Goal: Task Accomplishment & Management: Complete application form

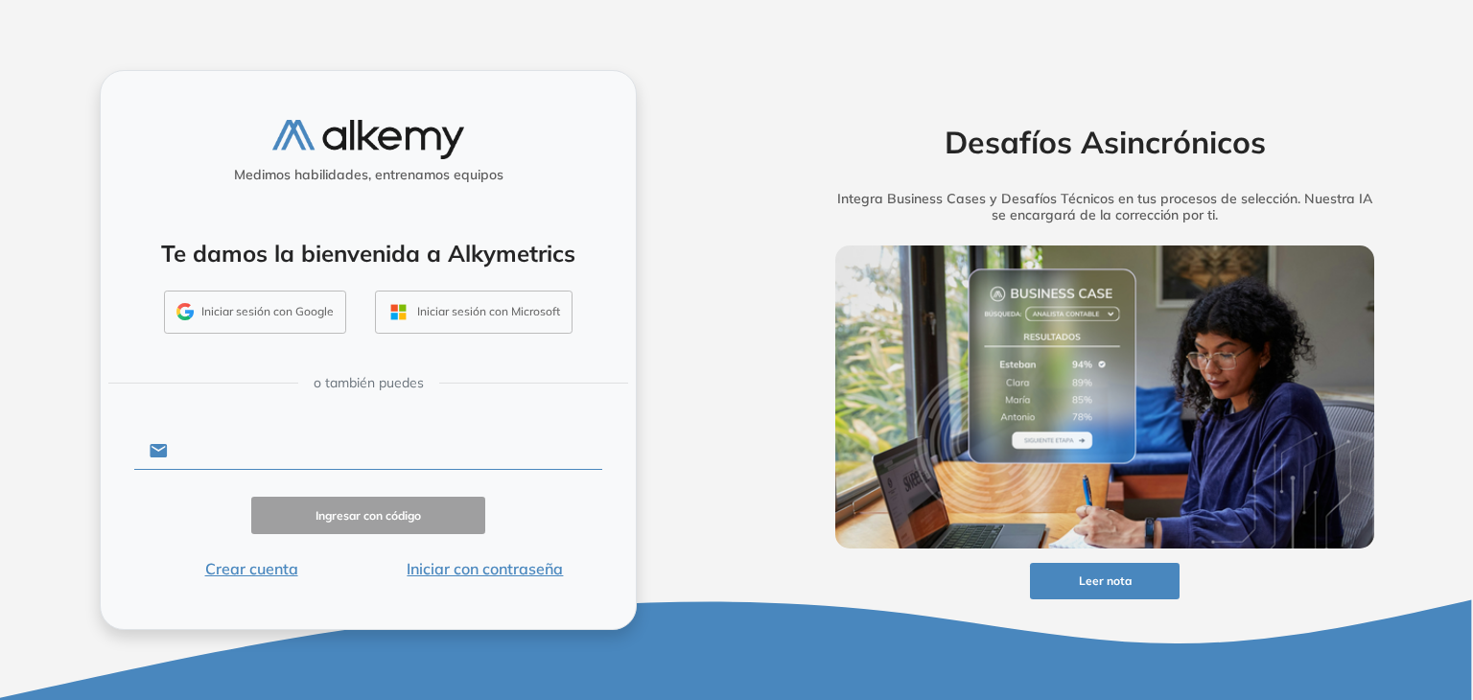
click at [286, 454] on input "text" at bounding box center [385, 451] width 434 height 36
type input "**********"
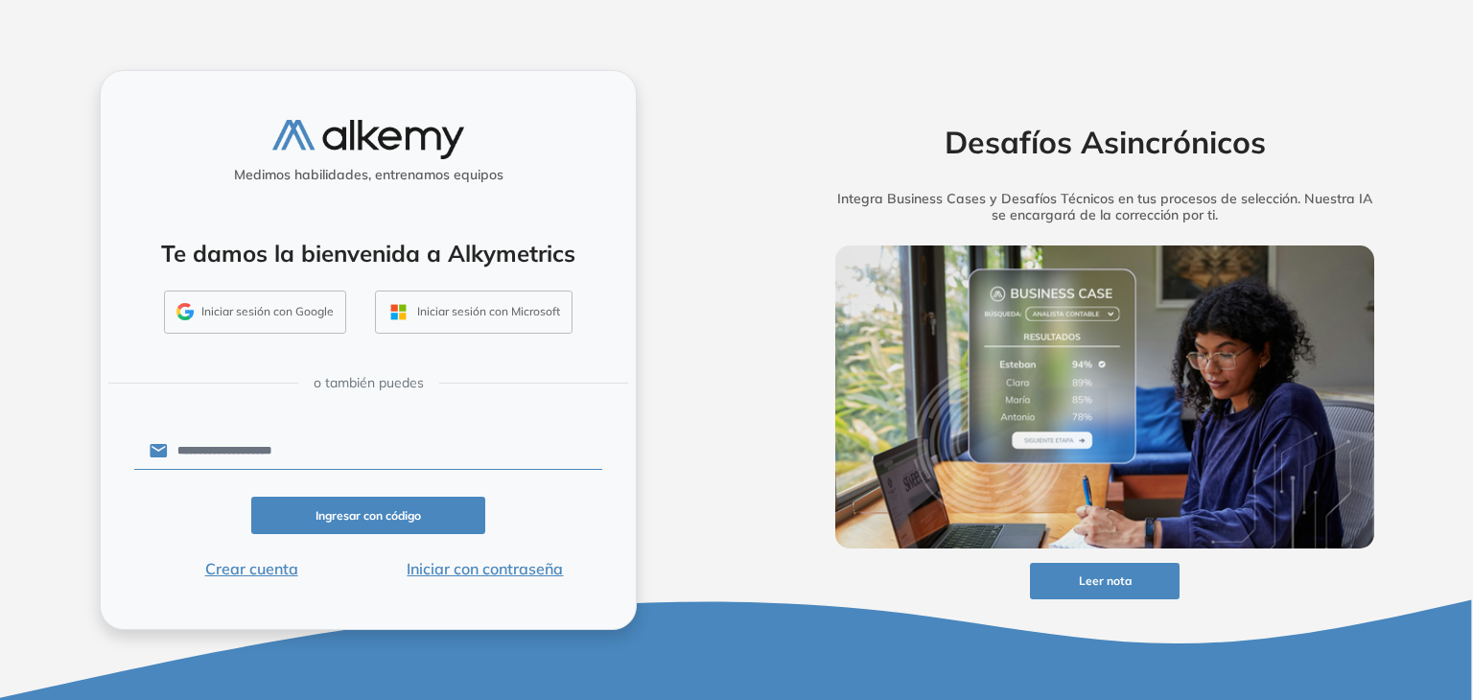
click at [349, 515] on button "Ingresar con código" at bounding box center [368, 515] width 234 height 37
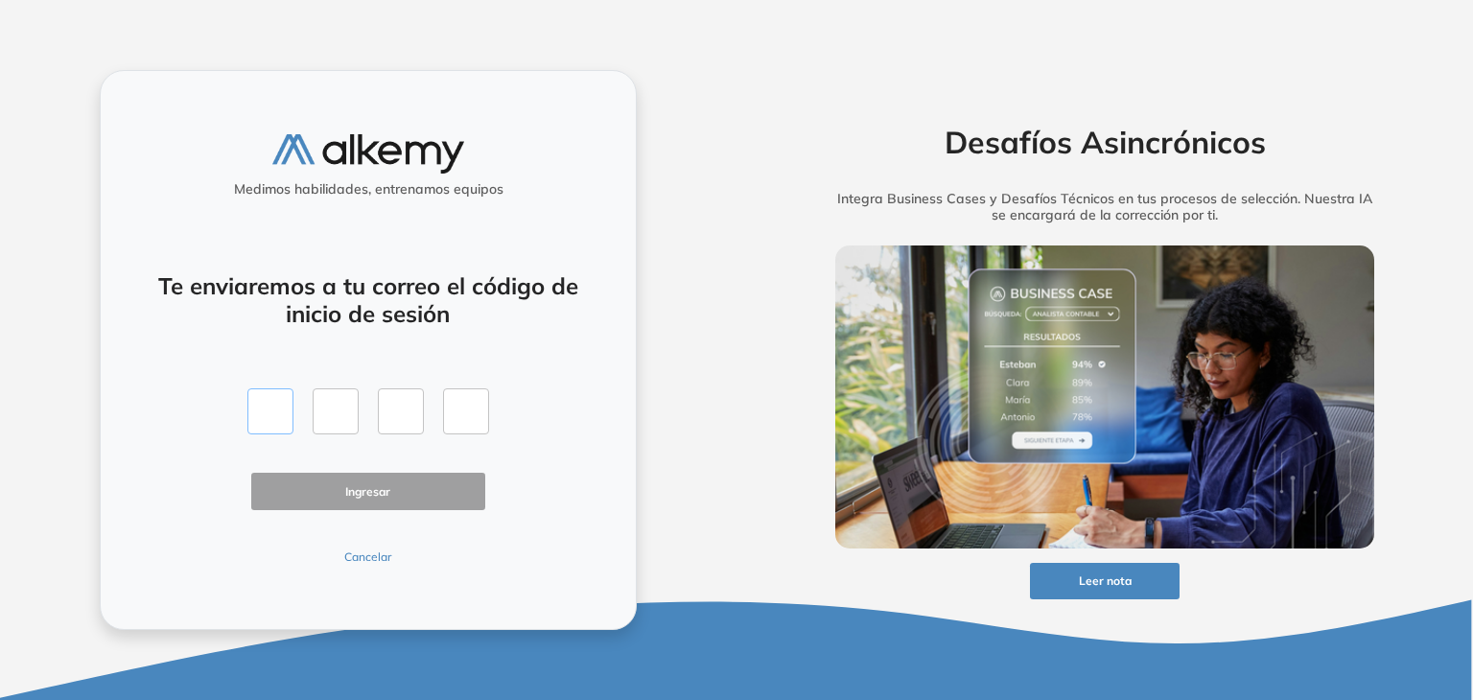
click at [273, 399] on input "text" at bounding box center [270, 411] width 46 height 46
type input "*"
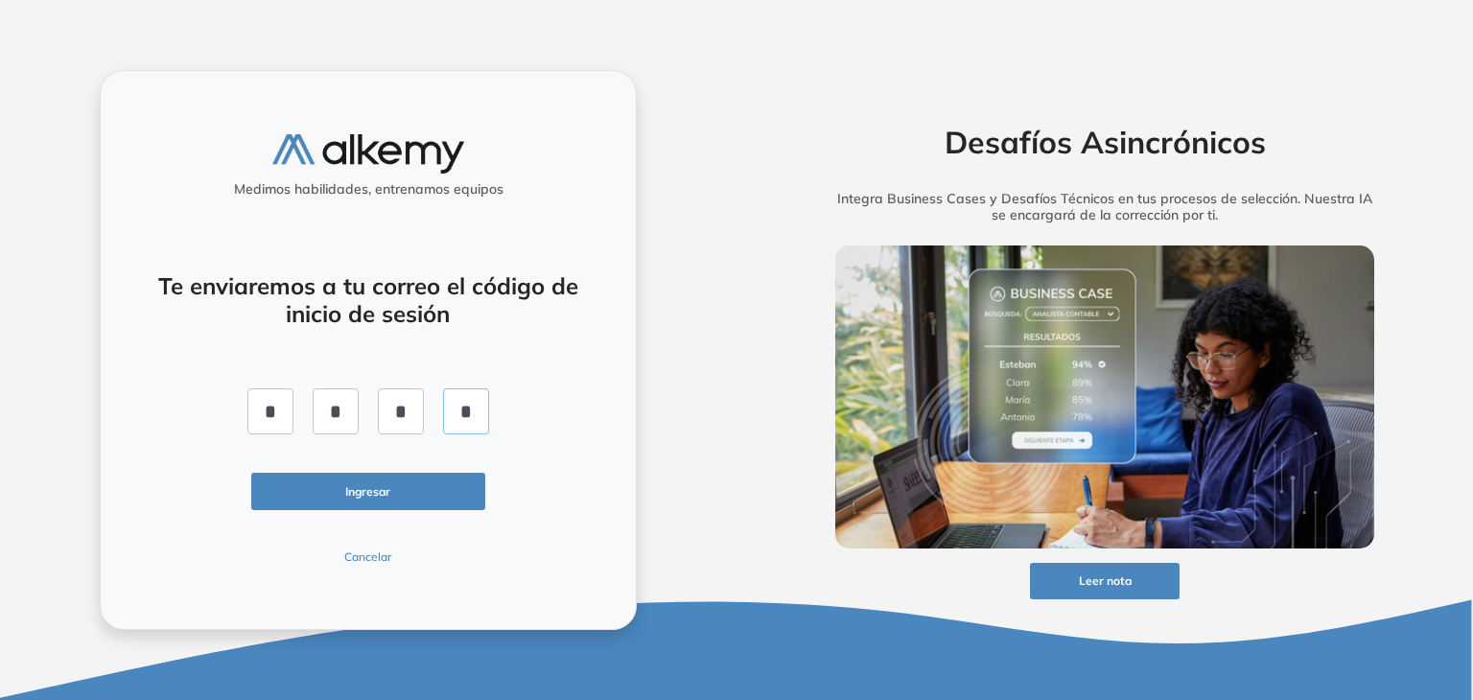
type input "*"
click at [407, 493] on button "Ingresar" at bounding box center [368, 491] width 234 height 37
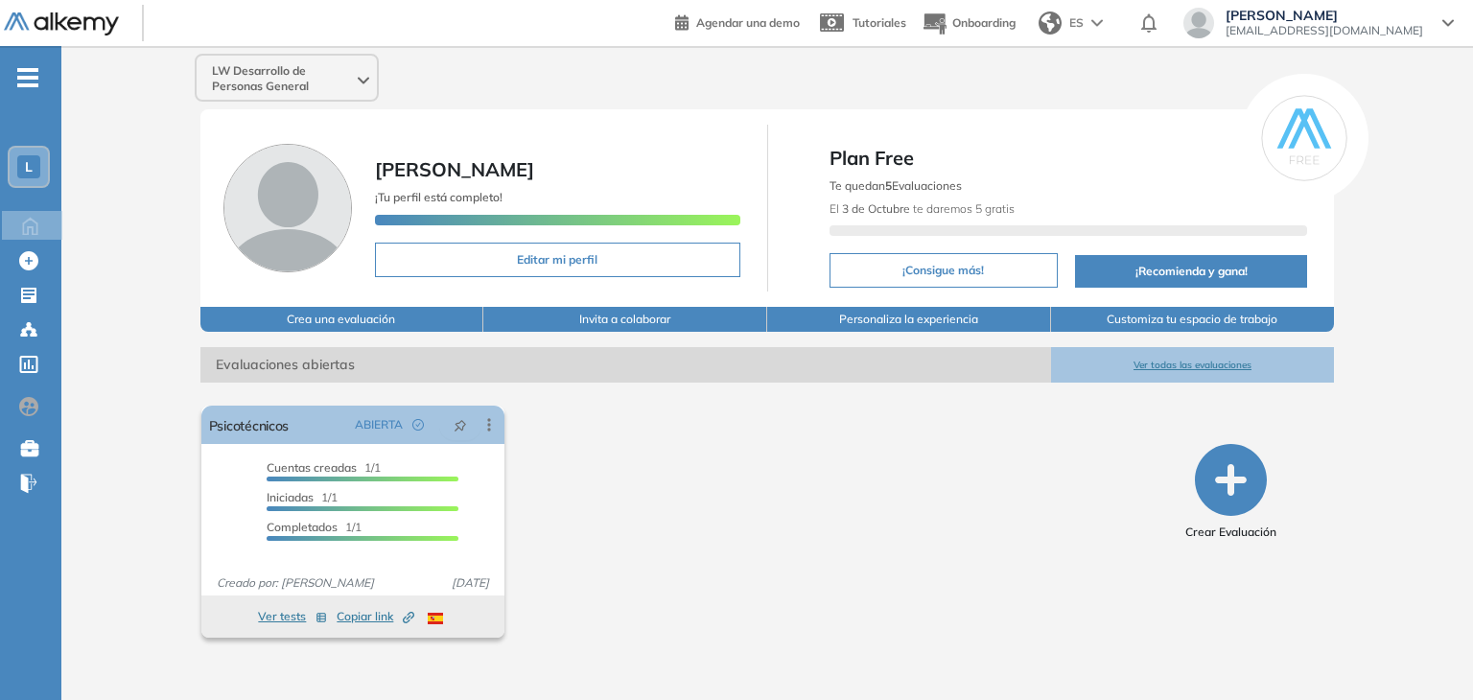
click at [366, 78] on icon at bounding box center [364, 81] width 12 height 8
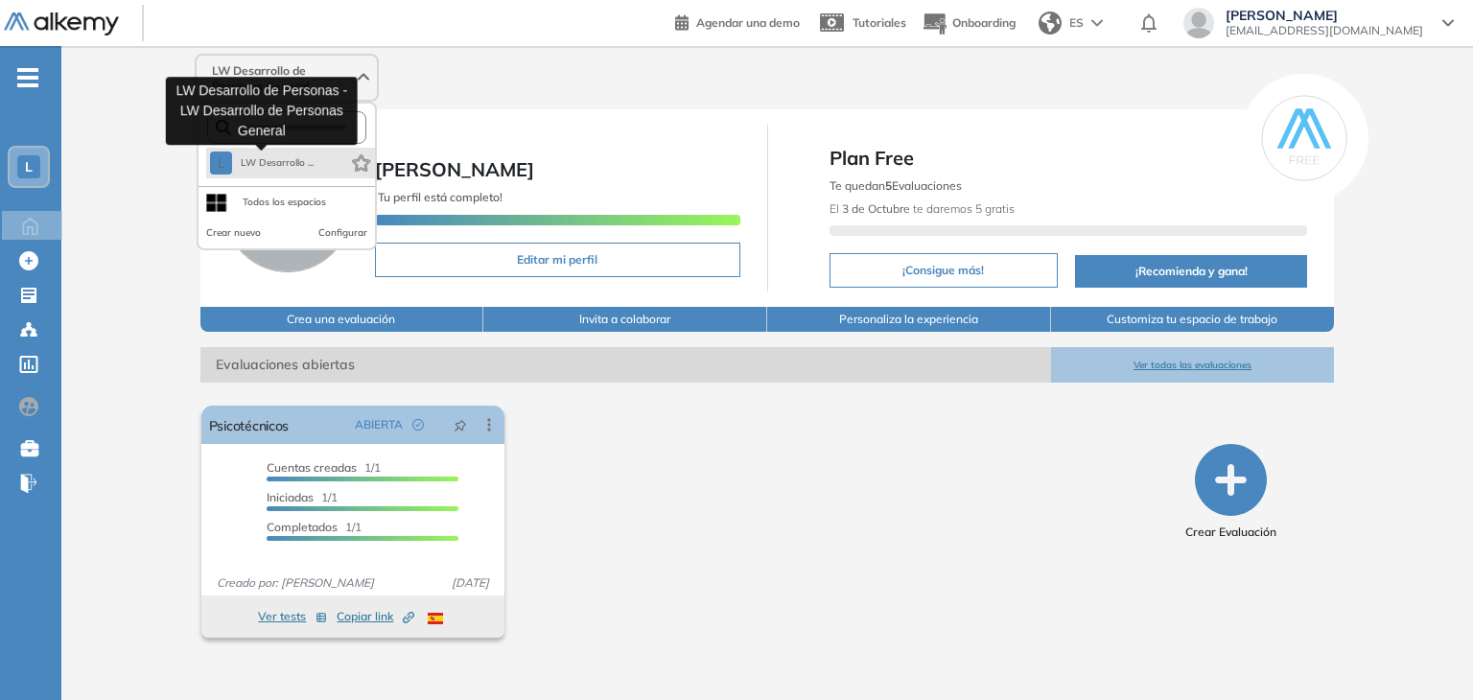
click at [276, 170] on button "L LW Desarrollo ..." at bounding box center [262, 163] width 104 height 23
click at [259, 167] on span "LW Desarrollo ..." at bounding box center [277, 162] width 74 height 15
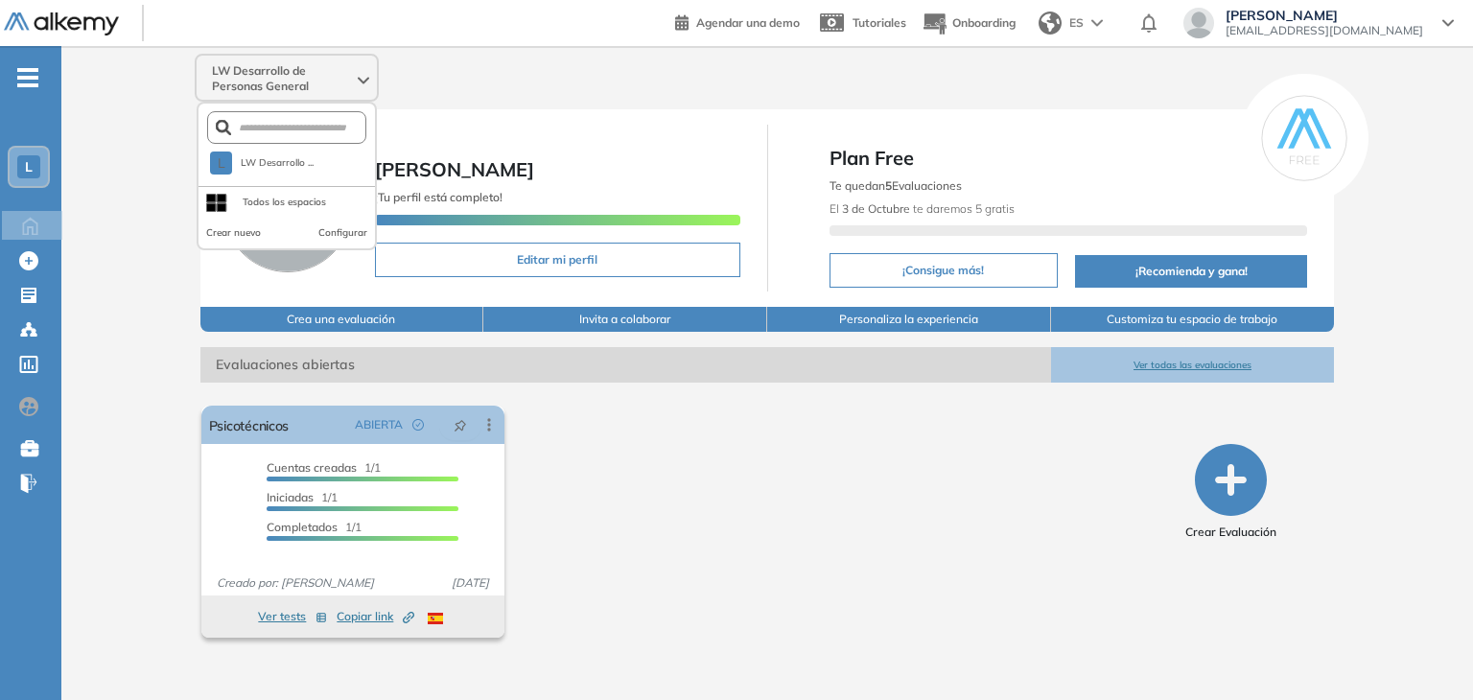
click at [1324, 10] on span "[PERSON_NAME]" at bounding box center [1325, 15] width 198 height 15
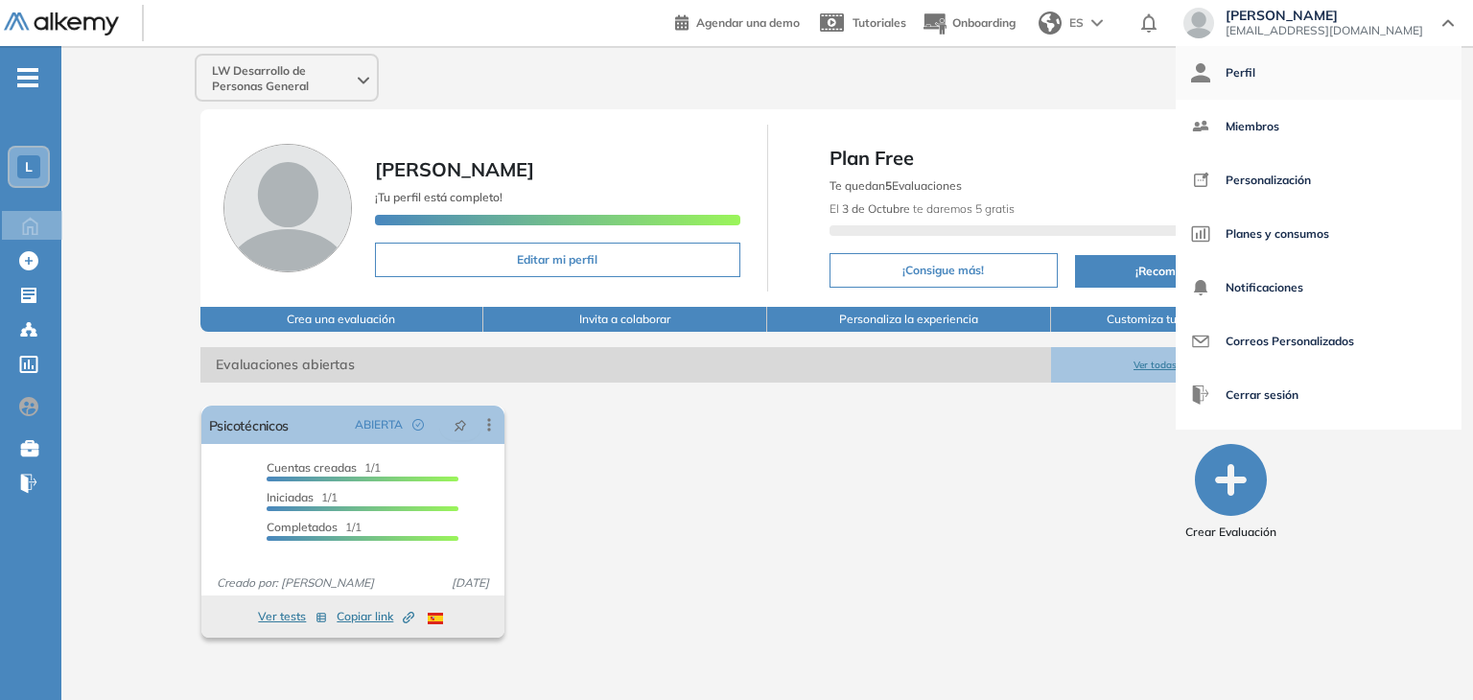
click at [1255, 69] on span "Perfil" at bounding box center [1241, 73] width 30 height 46
select select "**"
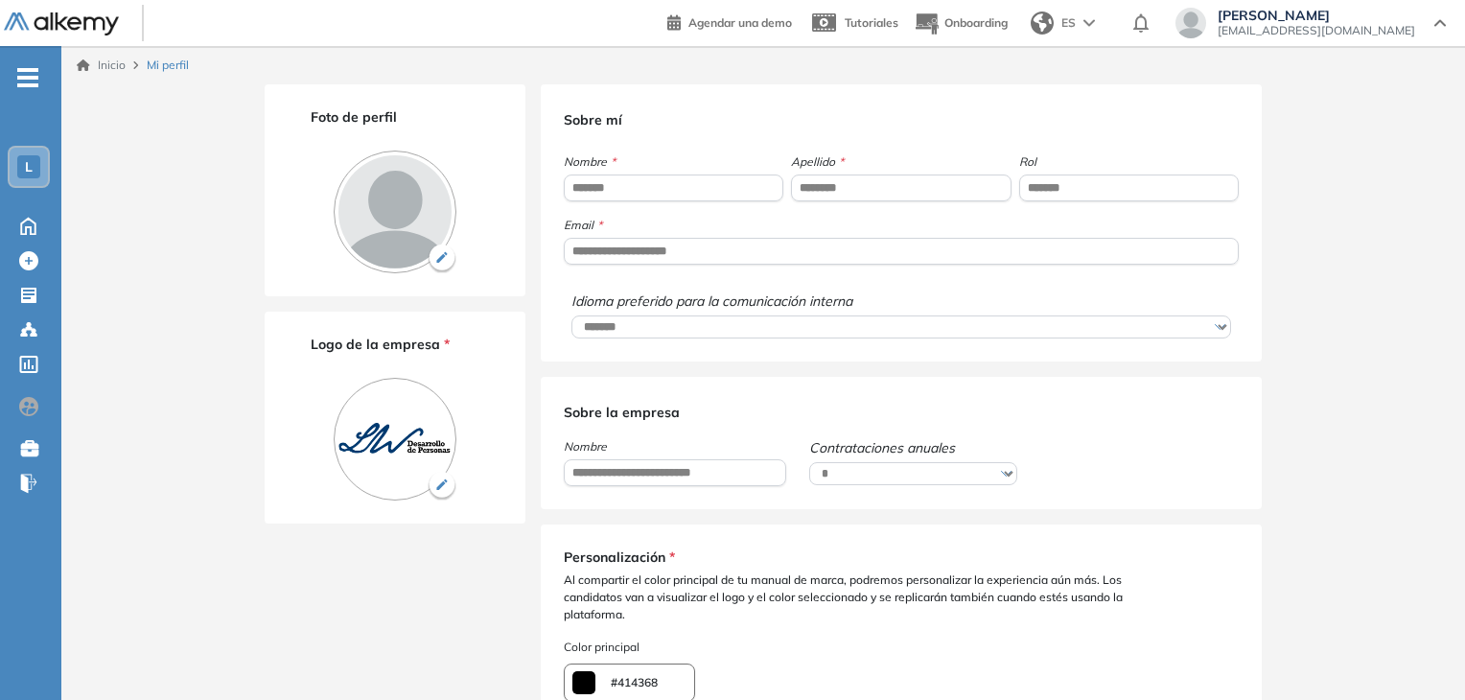
click at [525, 500] on div "Logo de la empresa *" at bounding box center [395, 418] width 261 height 212
click at [31, 77] on icon "-" at bounding box center [27, 78] width 21 height 4
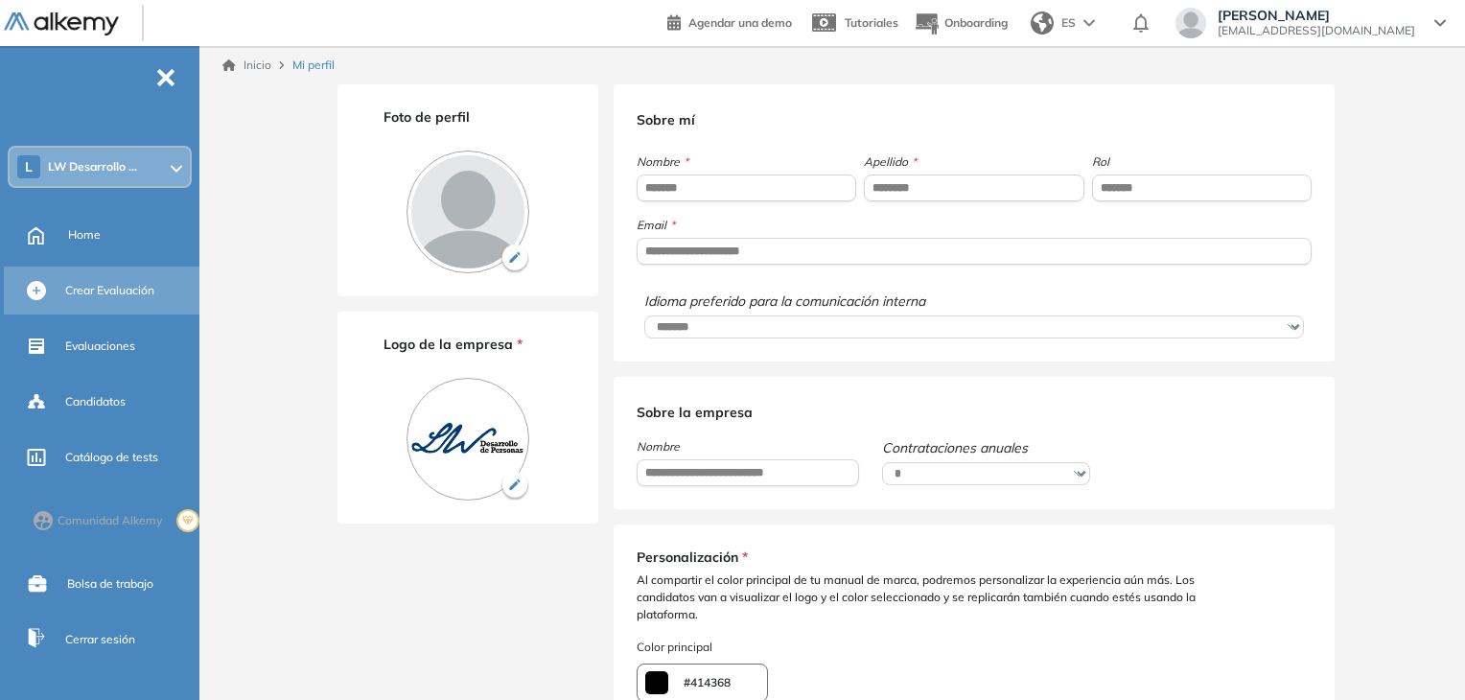
click at [109, 286] on span "Crear Evaluación" at bounding box center [109, 290] width 89 height 17
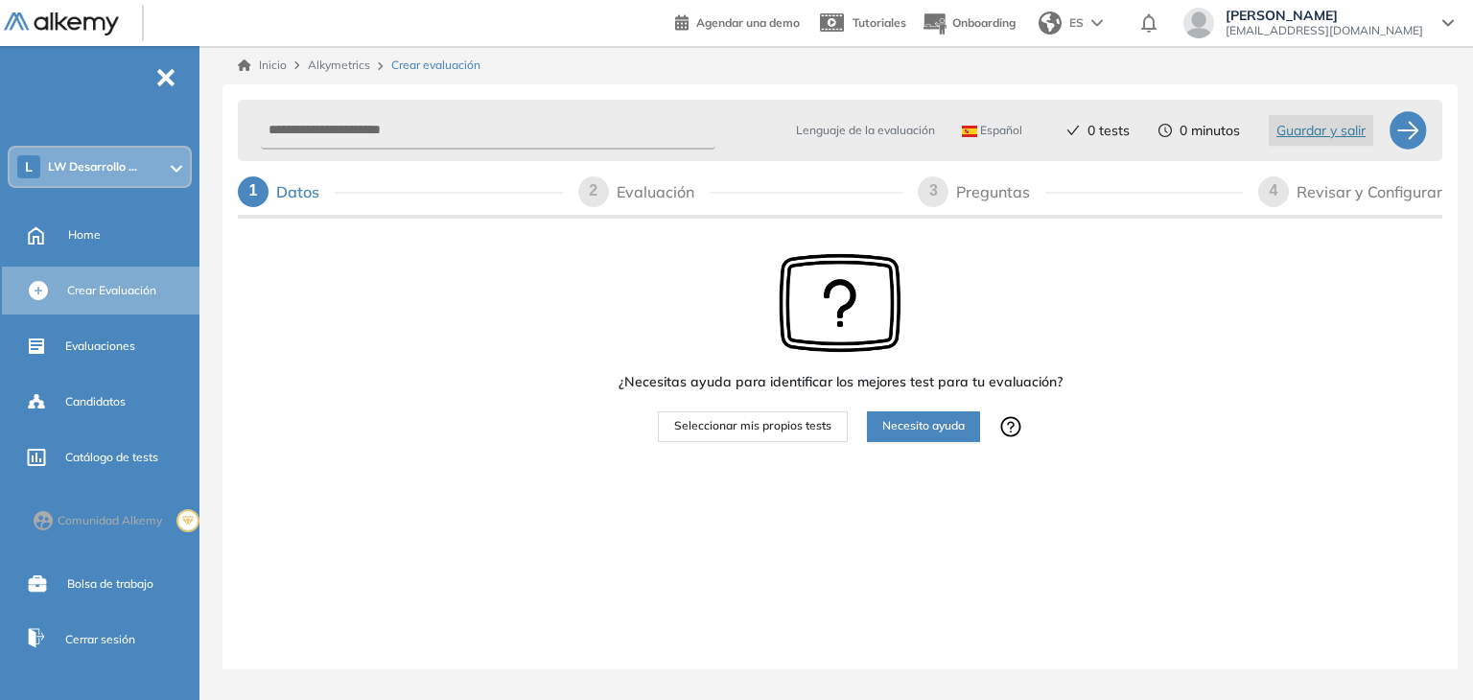
click at [798, 434] on span "Seleccionar mis propios tests" at bounding box center [752, 426] width 157 height 18
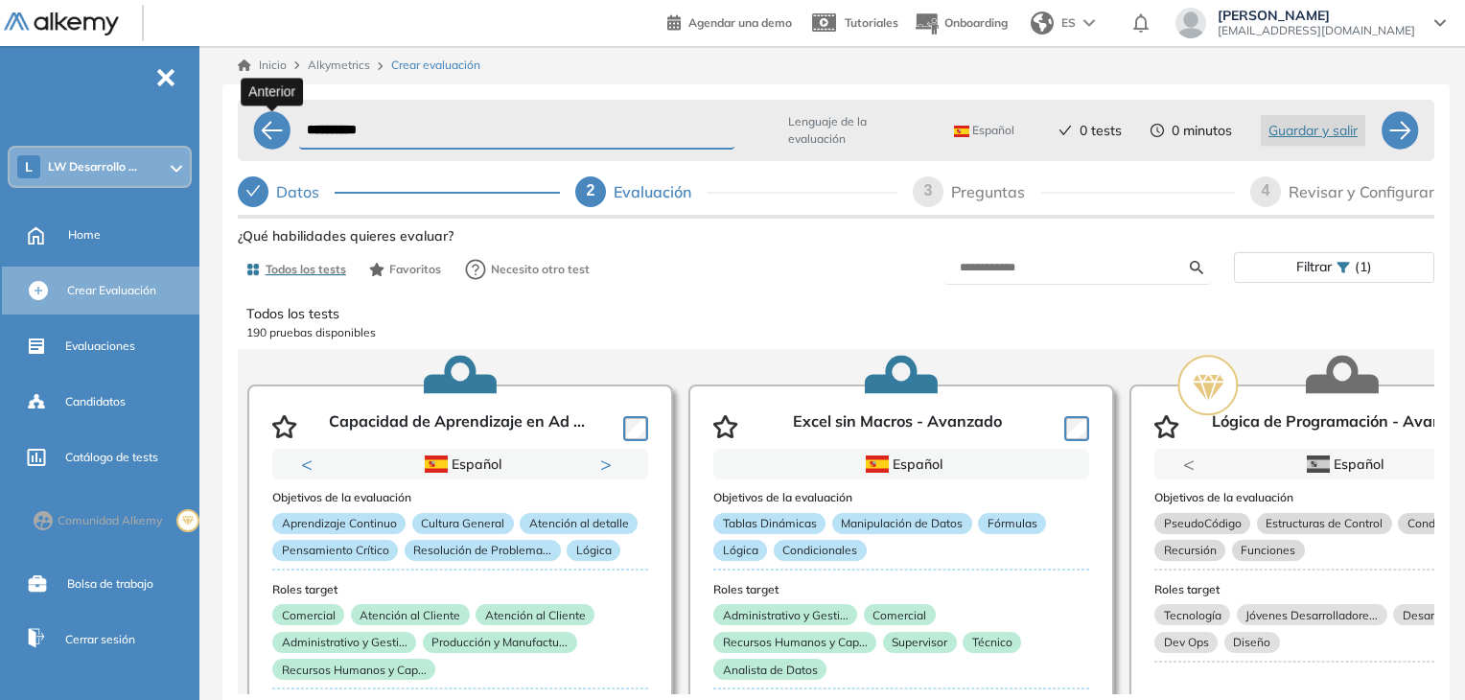
click at [262, 138] on div at bounding box center [272, 130] width 38 height 38
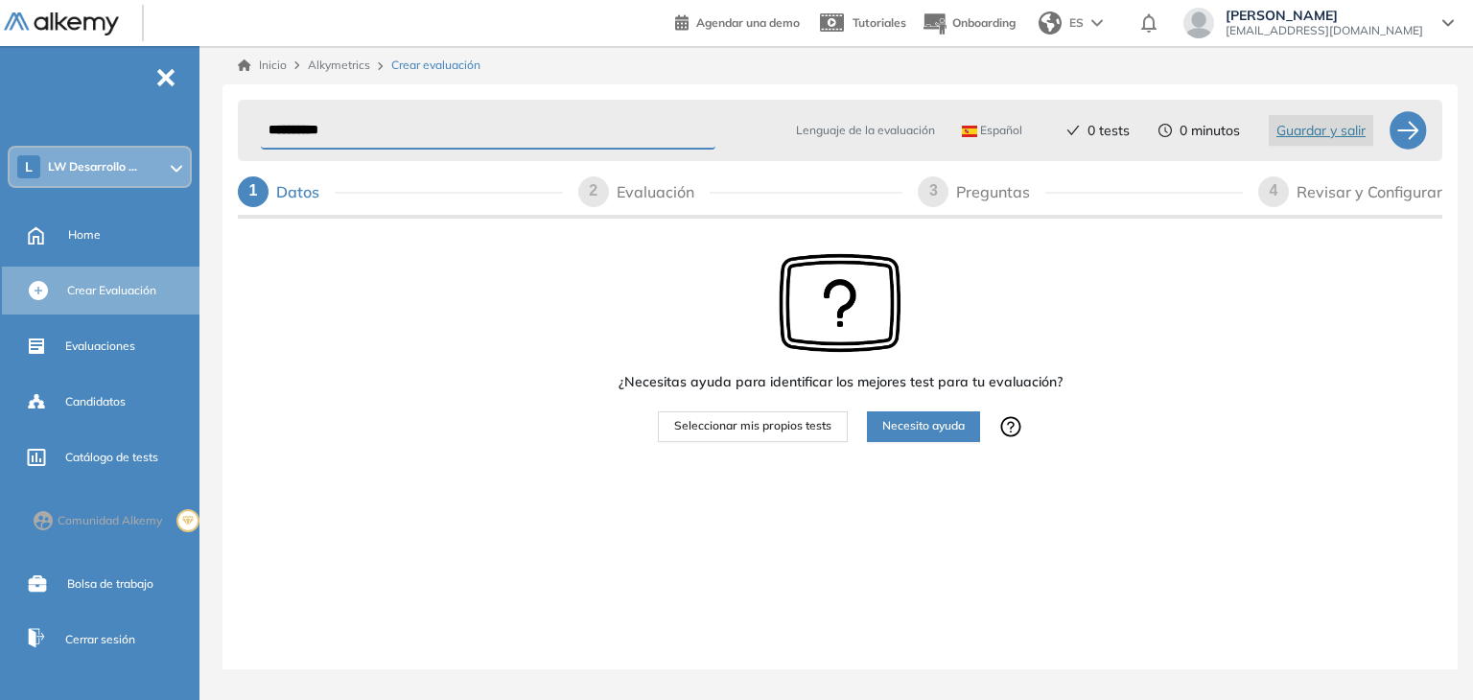
click at [286, 129] on input "**********" at bounding box center [488, 130] width 455 height 37
click at [353, 128] on input "**********" at bounding box center [488, 130] width 455 height 37
type input "*"
type input "**********"
click at [938, 425] on span "Necesito ayuda" at bounding box center [923, 426] width 82 height 18
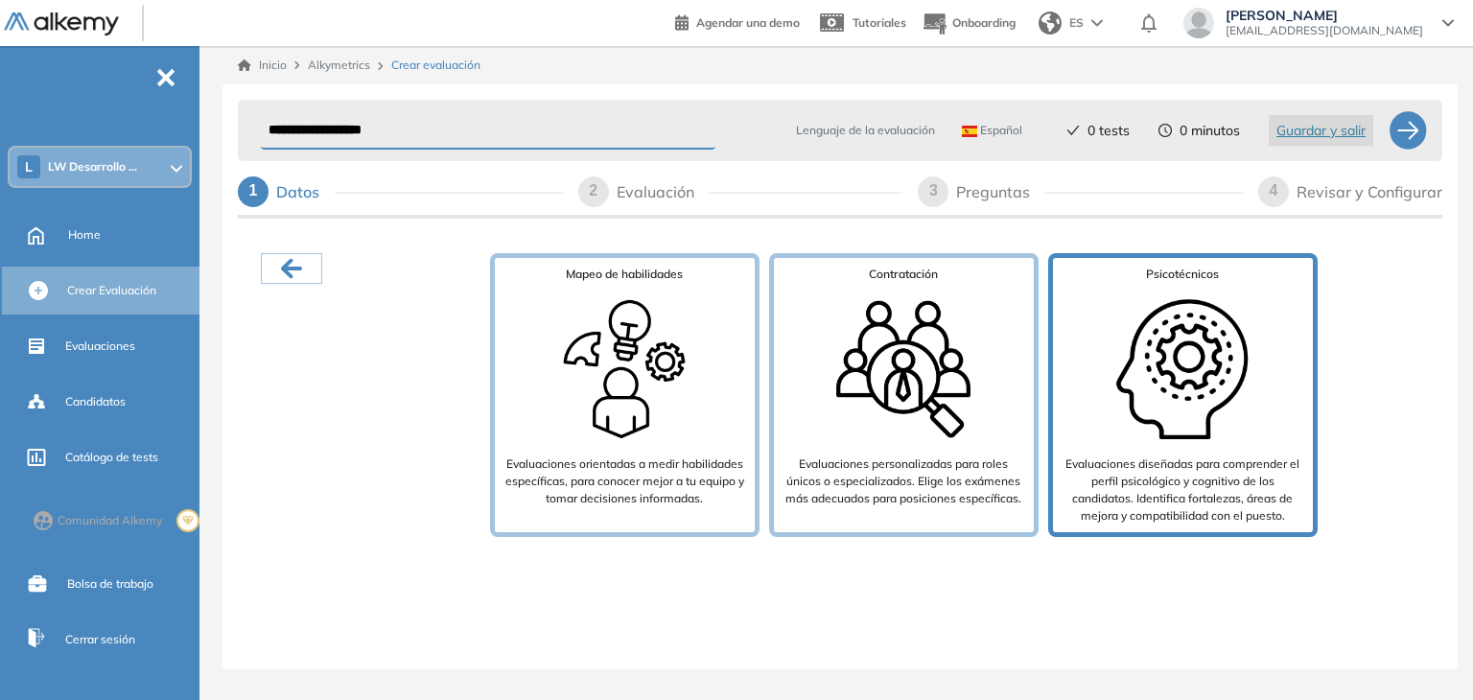
click at [1208, 401] on img at bounding box center [1182, 369] width 153 height 153
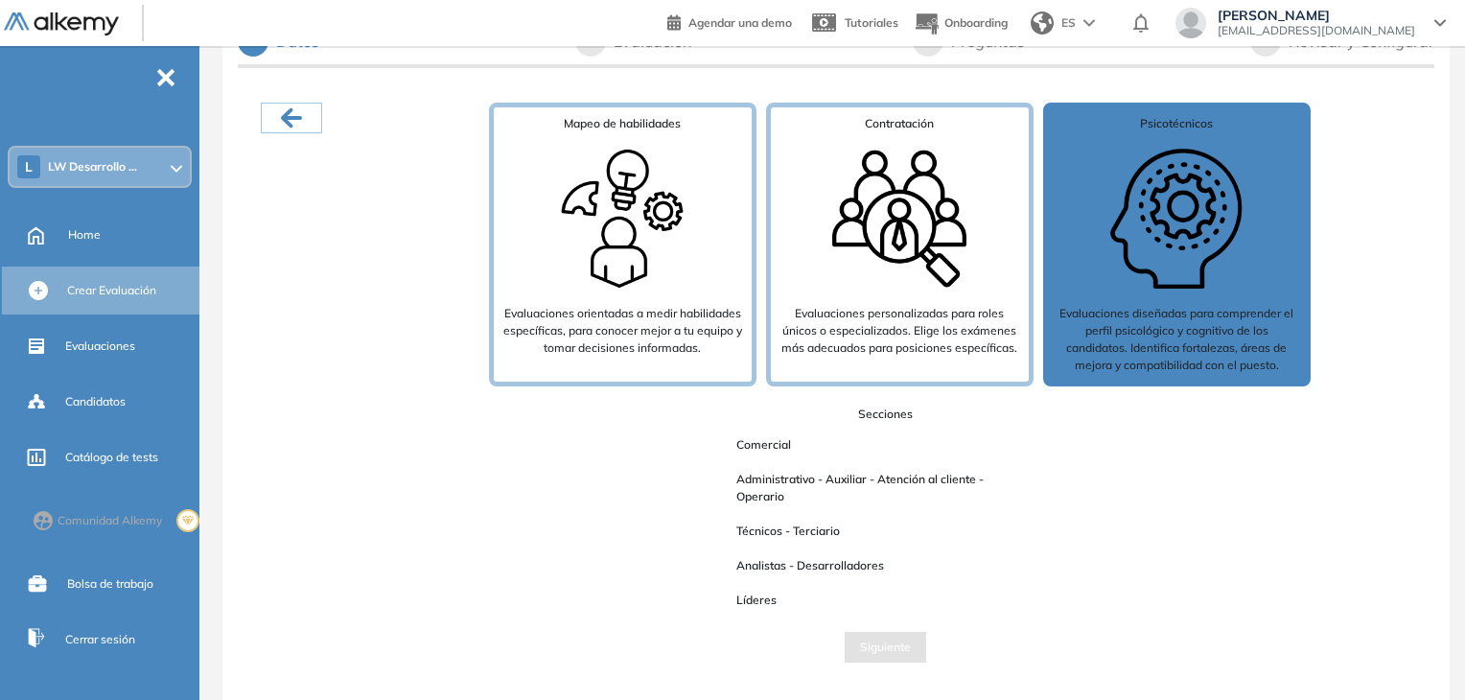
scroll to position [121, 0]
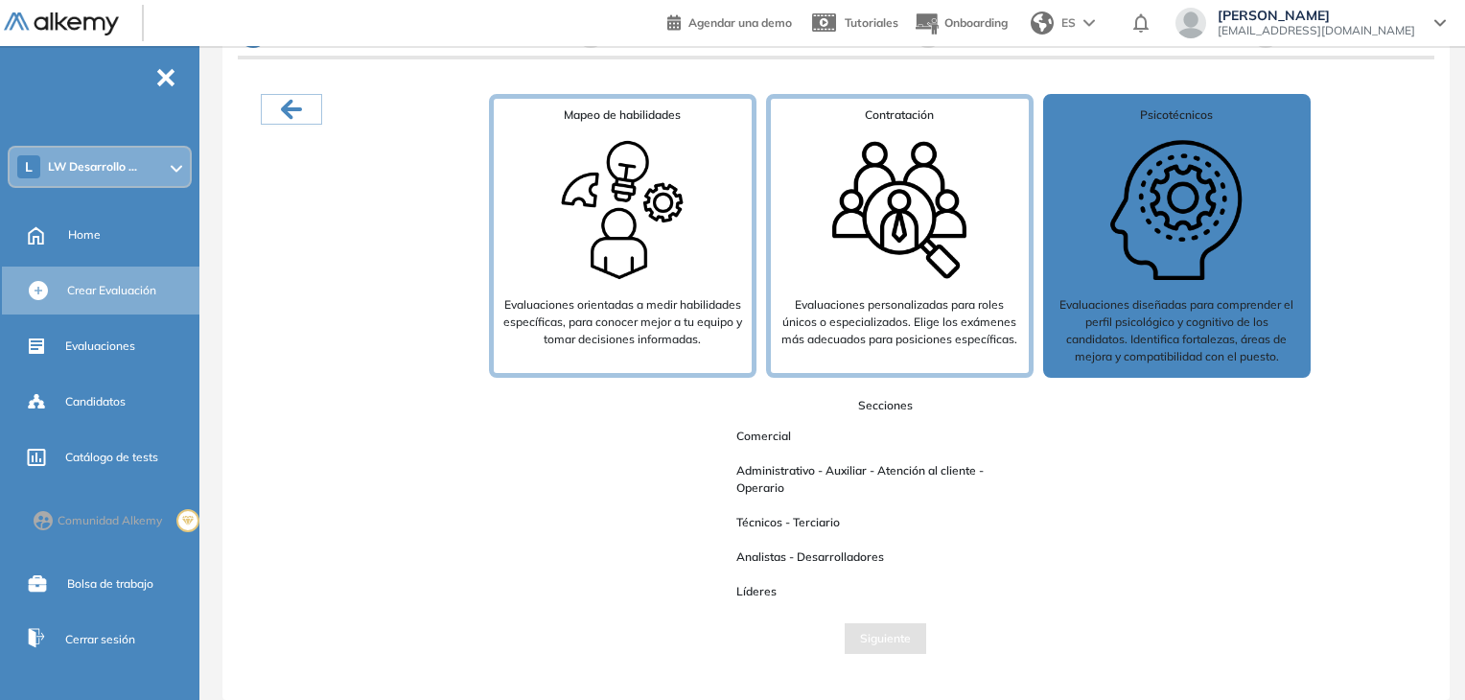
click at [891, 468] on span "Administrativo - Auxiliar - Atención al cliente - Operario" at bounding box center [885, 479] width 328 height 42
click at [782, 480] on span "Administrativo - Auxiliar - Atención al cliente - Operario" at bounding box center [885, 479] width 328 height 42
click at [896, 631] on span "Siguiente" at bounding box center [885, 639] width 51 height 18
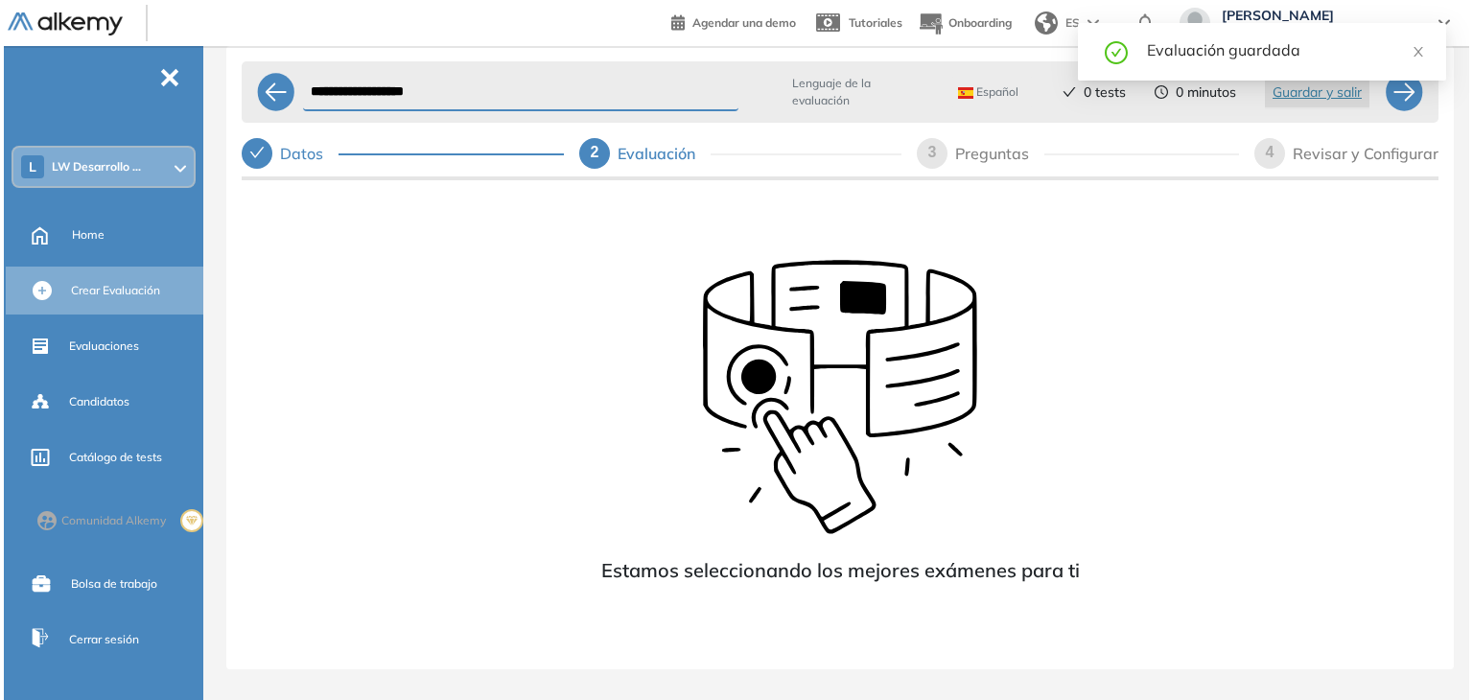
scroll to position [0, 0]
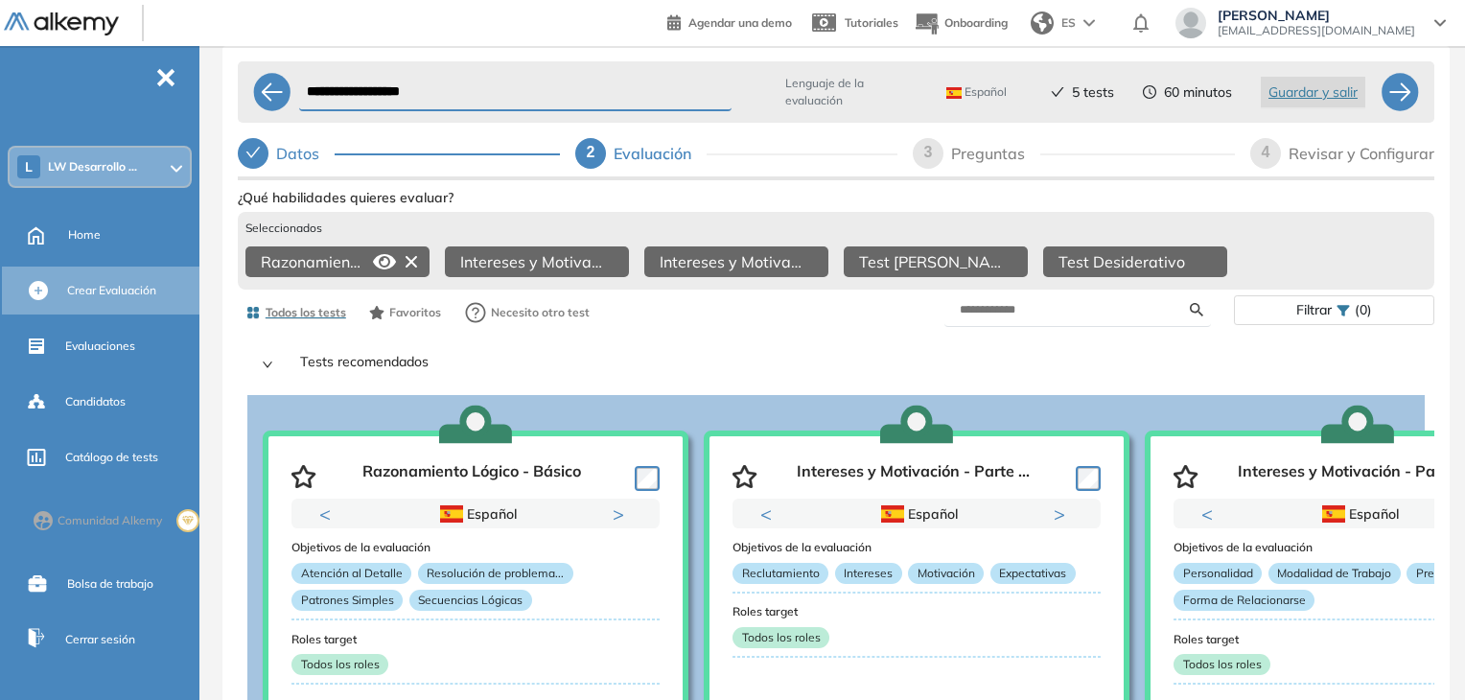
click at [386, 261] on icon at bounding box center [384, 261] width 23 height 15
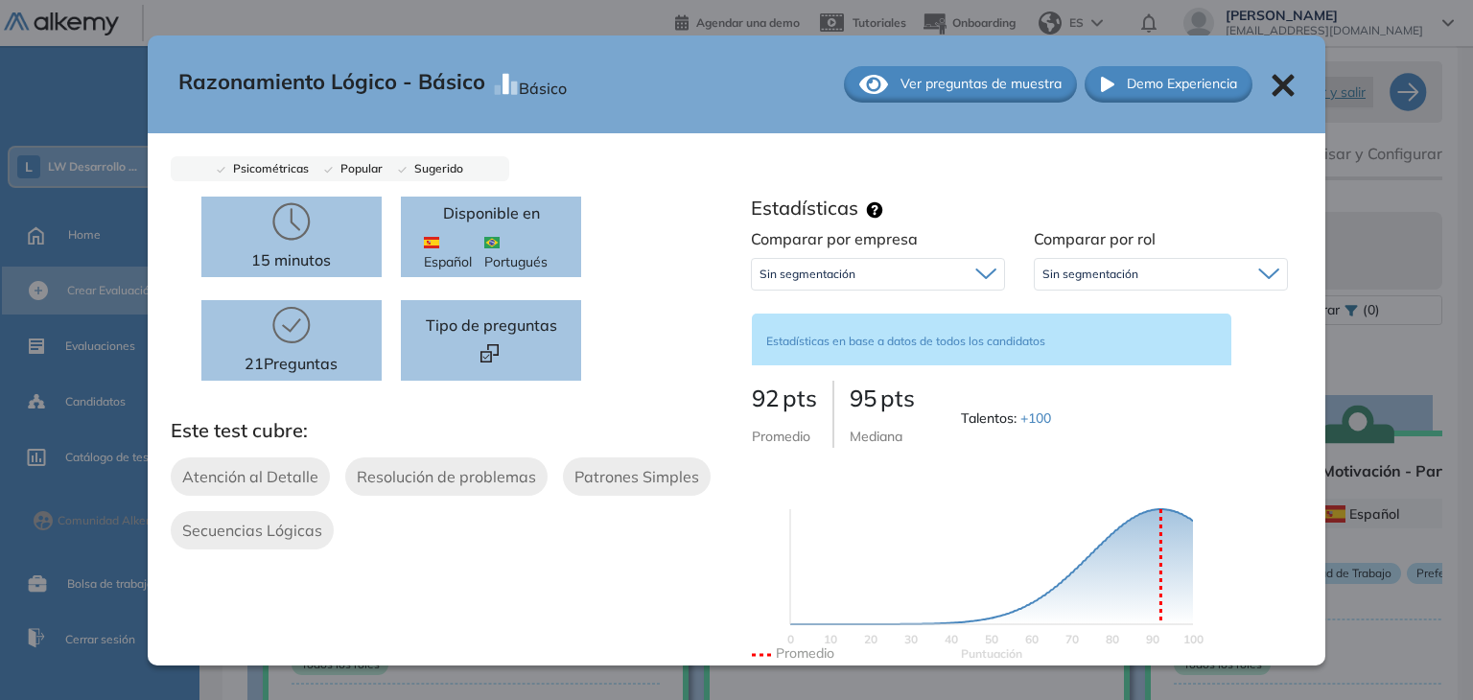
click at [962, 85] on span "Ver preguntas de muestra" at bounding box center [981, 84] width 161 height 20
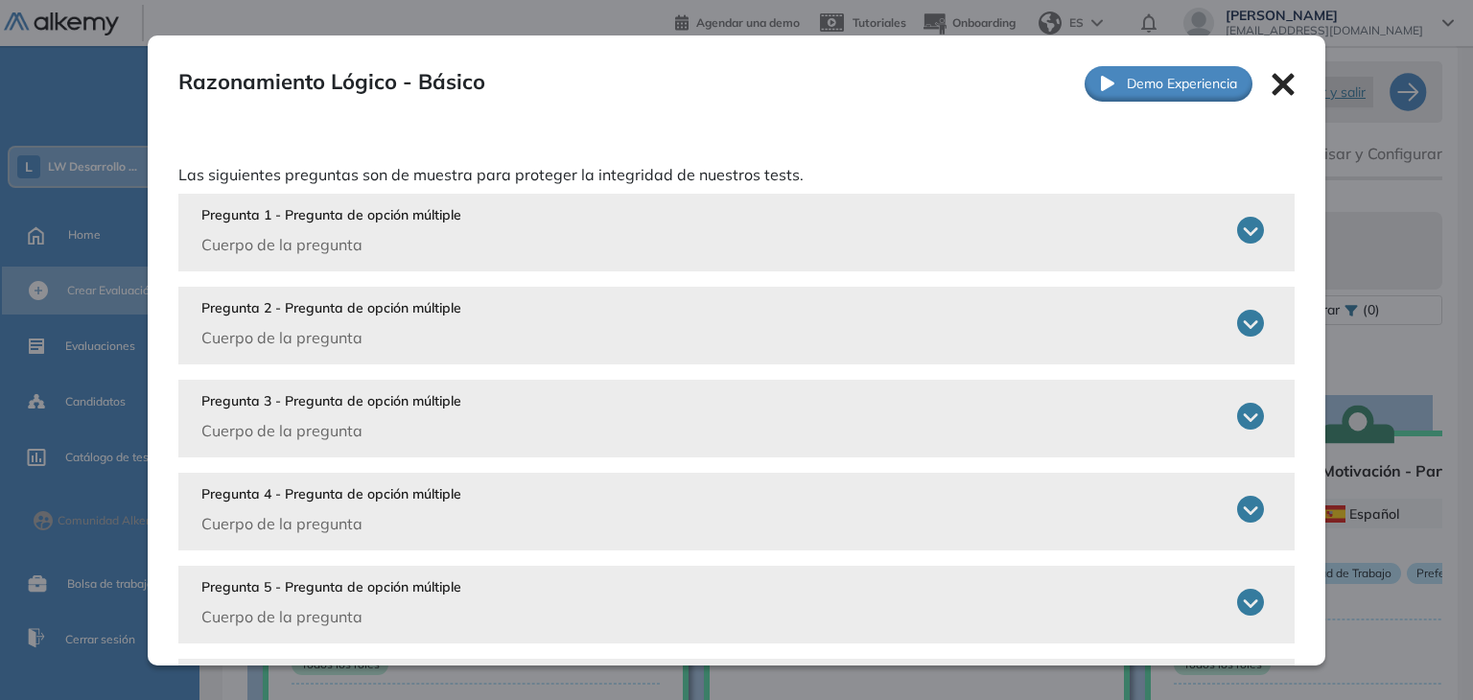
click at [1237, 225] on icon at bounding box center [1250, 230] width 27 height 27
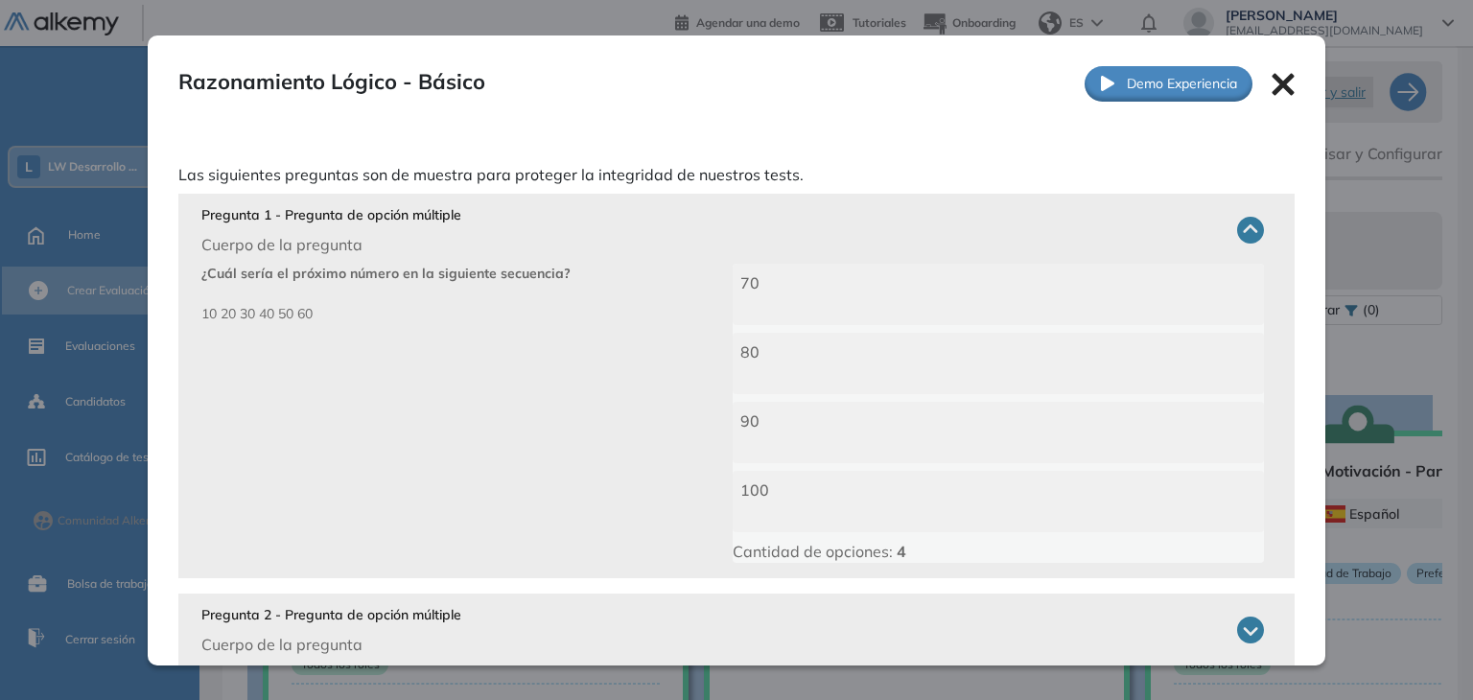
click at [1273, 85] on icon at bounding box center [1284, 84] width 22 height 22
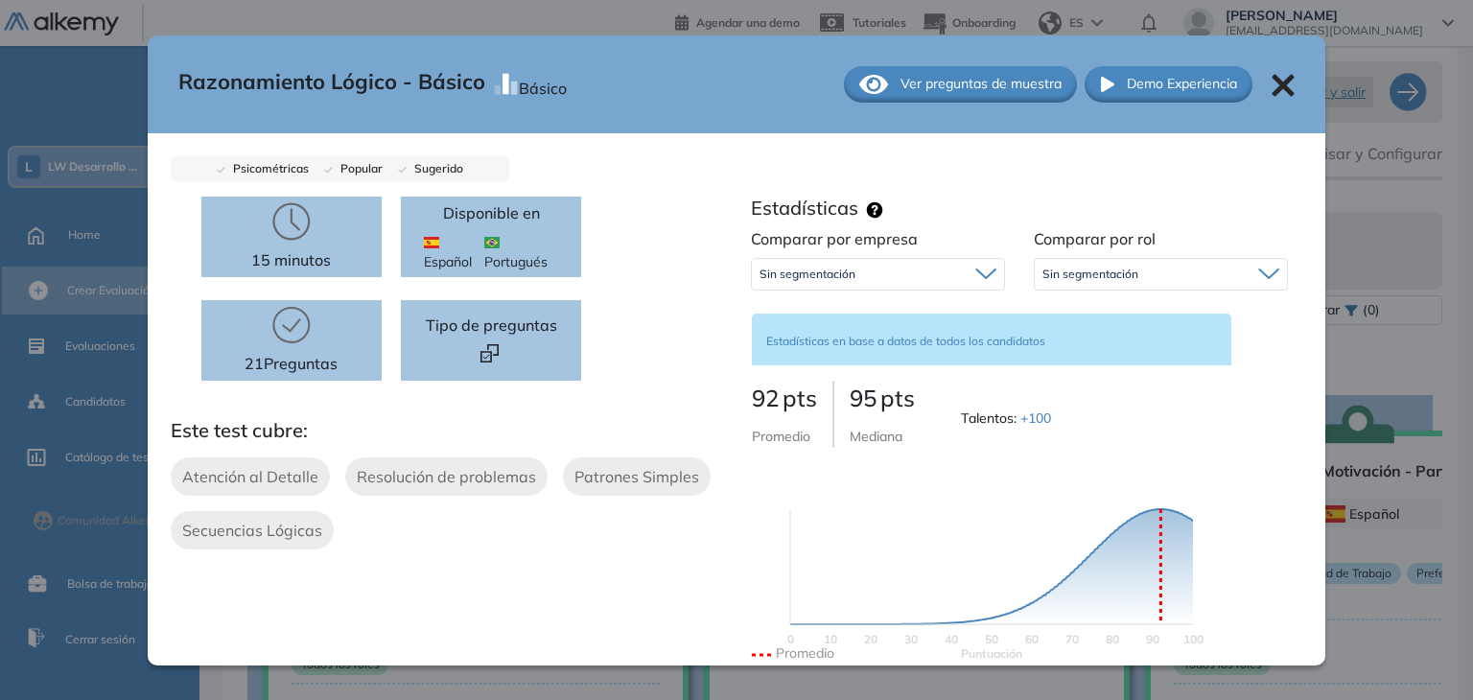
click at [1273, 85] on icon at bounding box center [1284, 85] width 22 height 22
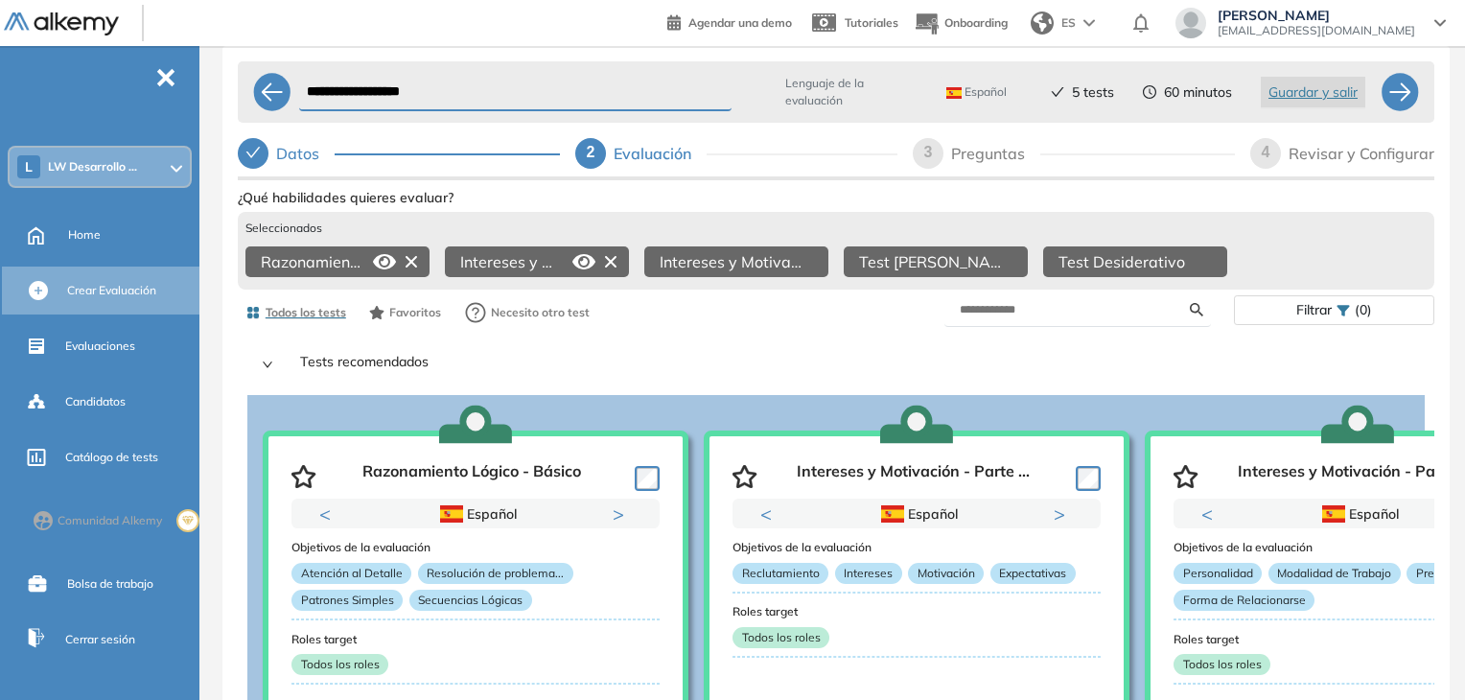
click at [583, 257] on icon at bounding box center [584, 261] width 23 height 23
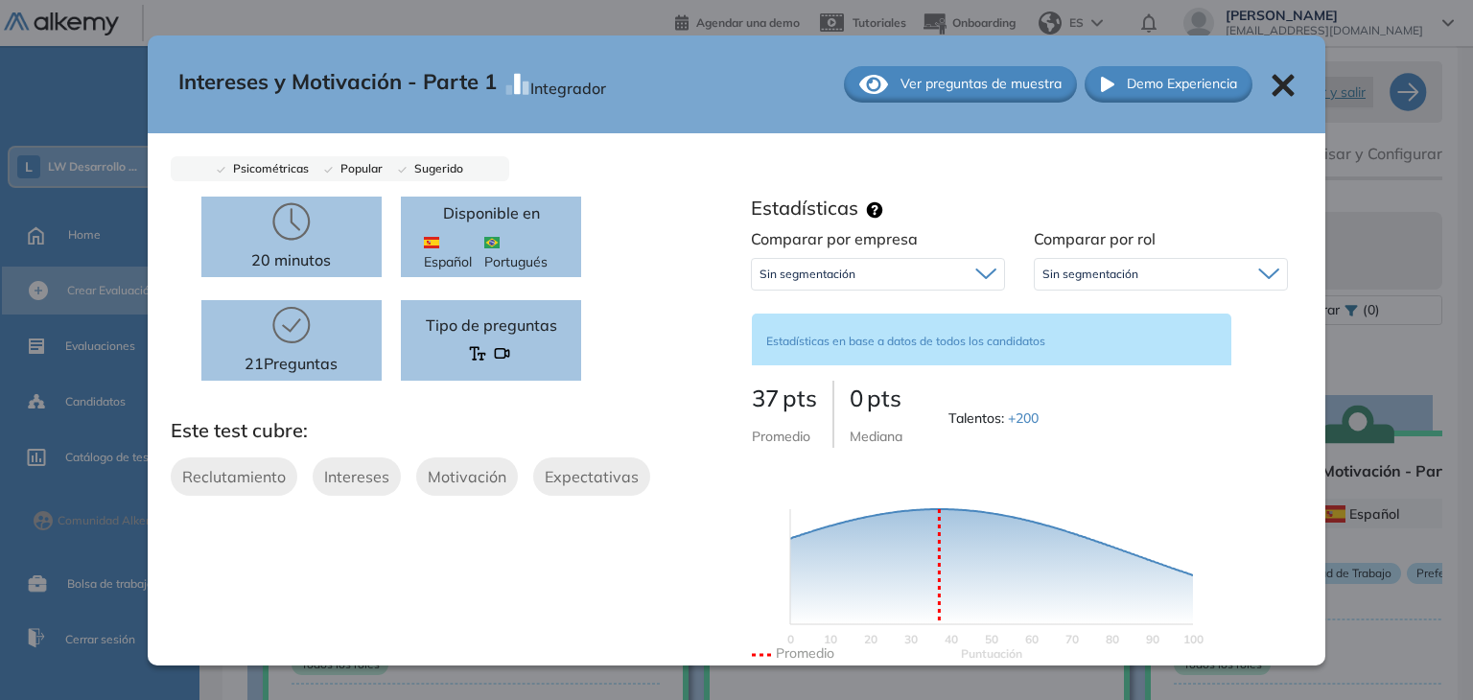
click at [951, 81] on span "Ver preguntas de muestra" at bounding box center [981, 84] width 161 height 20
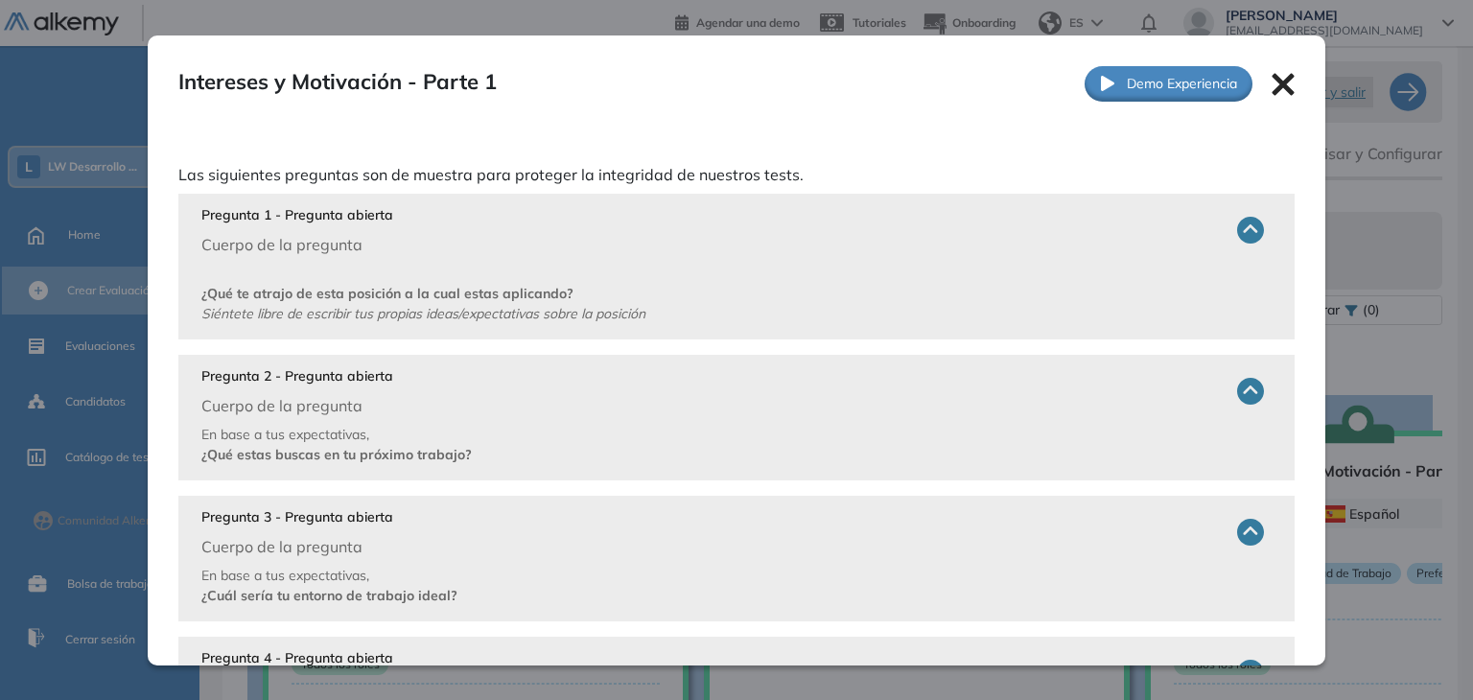
click at [1285, 88] on div "Intereses y Motivación - Parte 1 Integrador Ver preguntas de muestra Demo Exper…" at bounding box center [737, 83] width 1179 height 97
click at [1273, 84] on icon at bounding box center [1284, 84] width 22 height 22
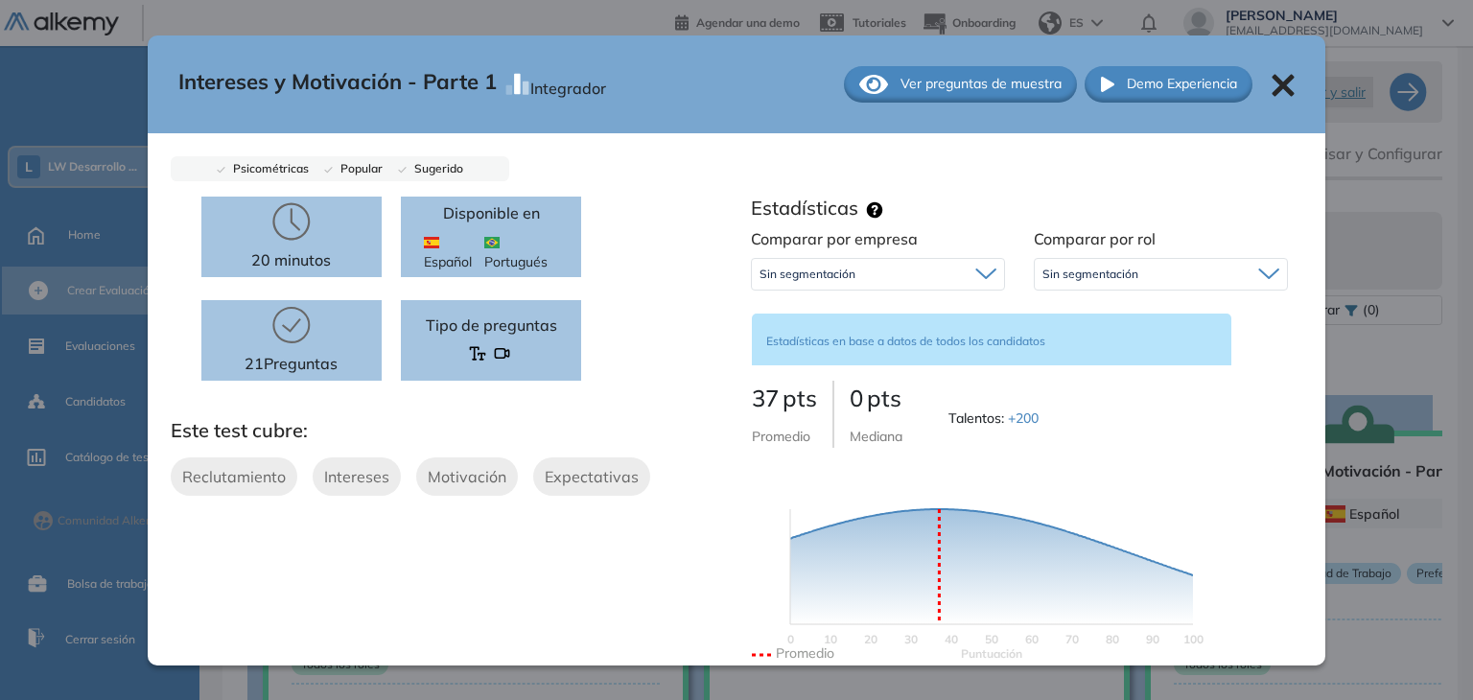
click at [1272, 86] on icon at bounding box center [1283, 85] width 23 height 23
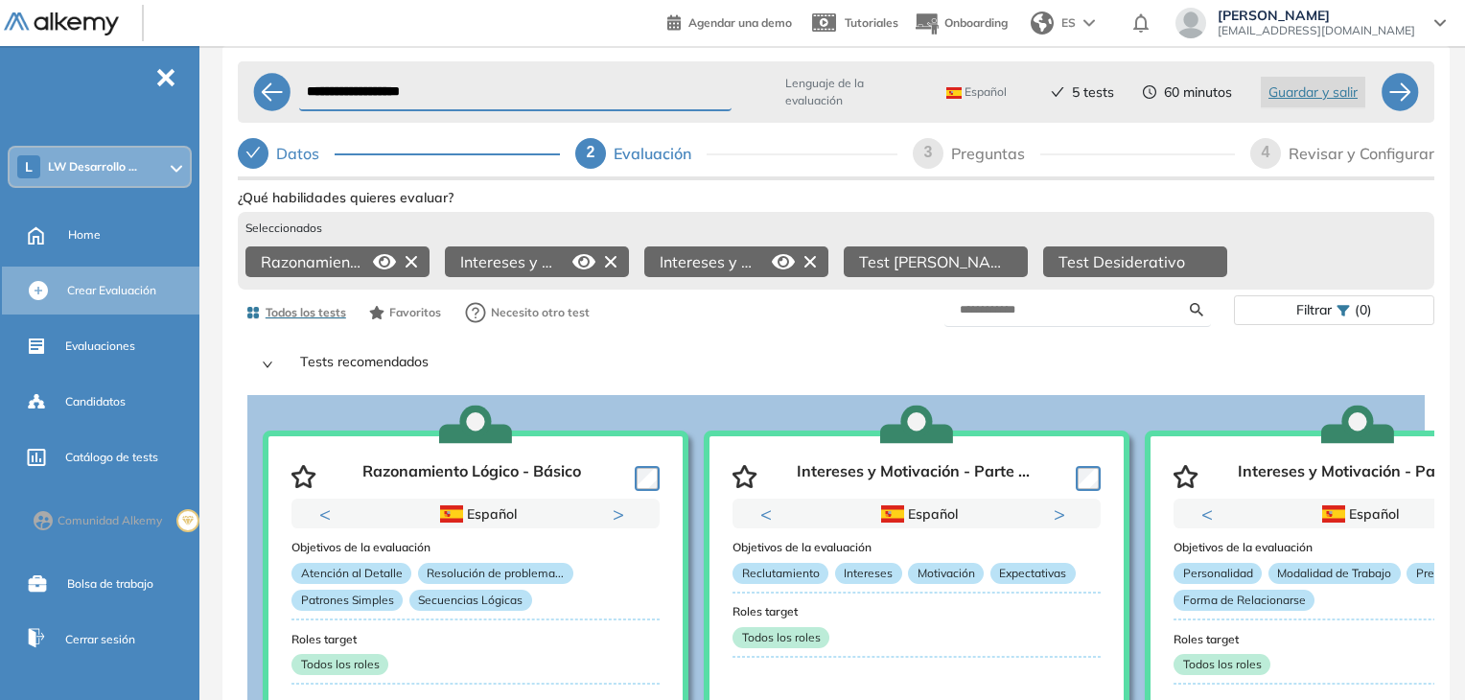
click at [781, 262] on icon at bounding box center [783, 261] width 23 height 15
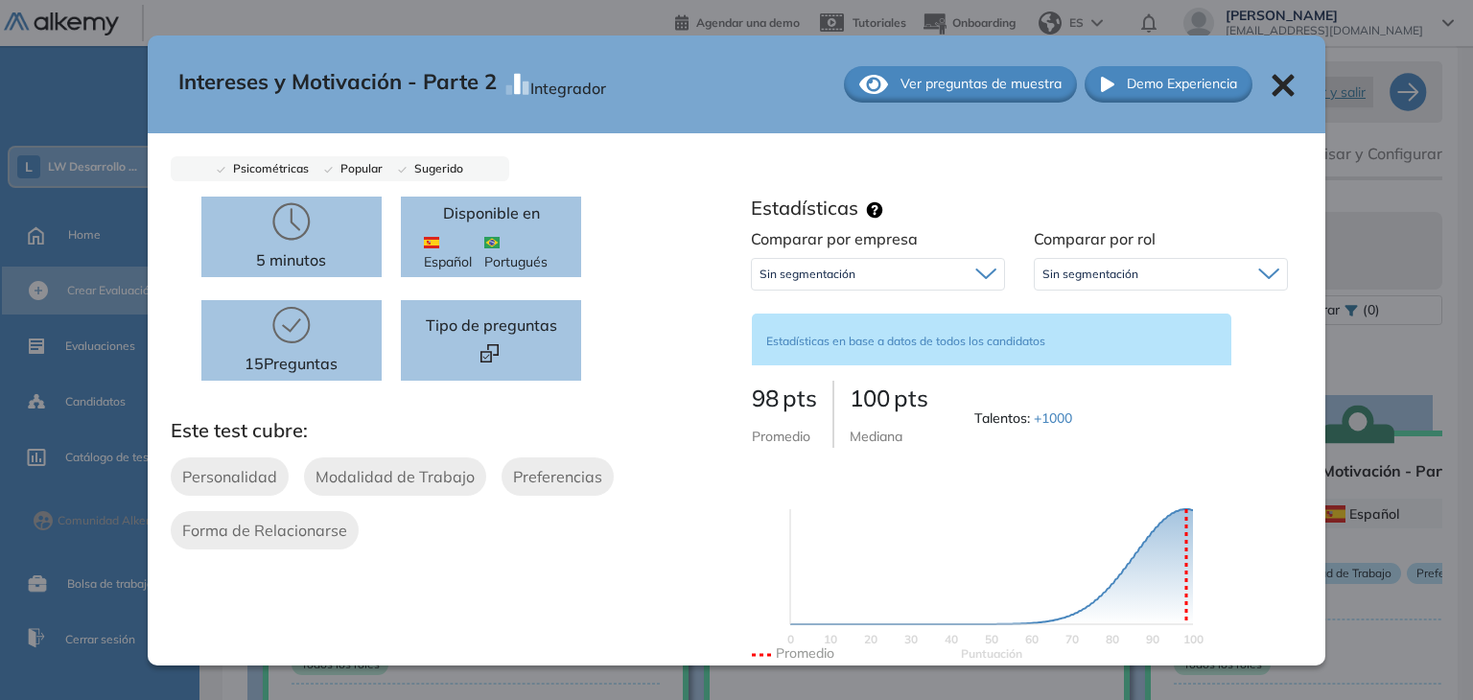
click at [1272, 91] on icon at bounding box center [1283, 85] width 23 height 23
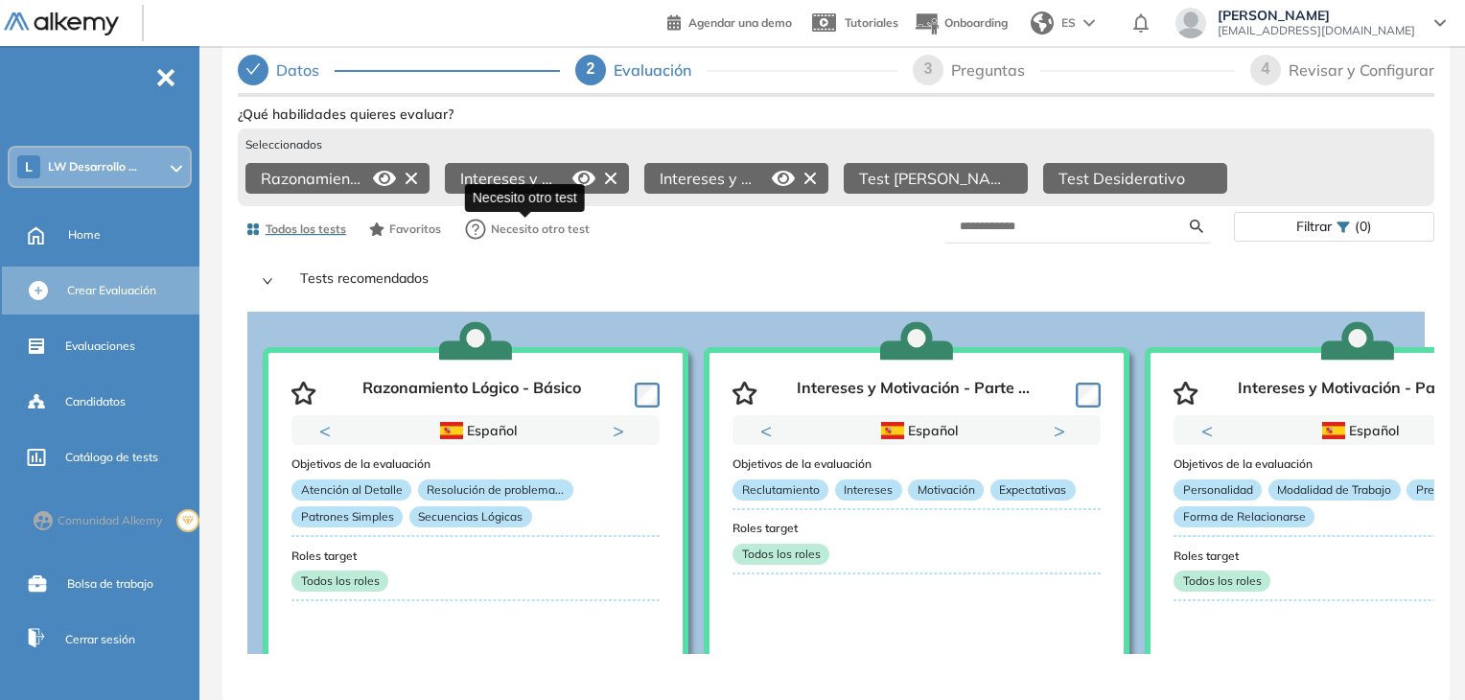
click at [506, 221] on span "Necesito otro test" at bounding box center [540, 229] width 99 height 17
click at [267, 275] on icon "right" at bounding box center [268, 281] width 12 height 12
click at [288, 223] on span "Todos los tests" at bounding box center [306, 229] width 81 height 17
click at [285, 221] on span "Todos los tests" at bounding box center [306, 229] width 81 height 17
click at [1005, 220] on input "text" at bounding box center [1075, 226] width 231 height 17
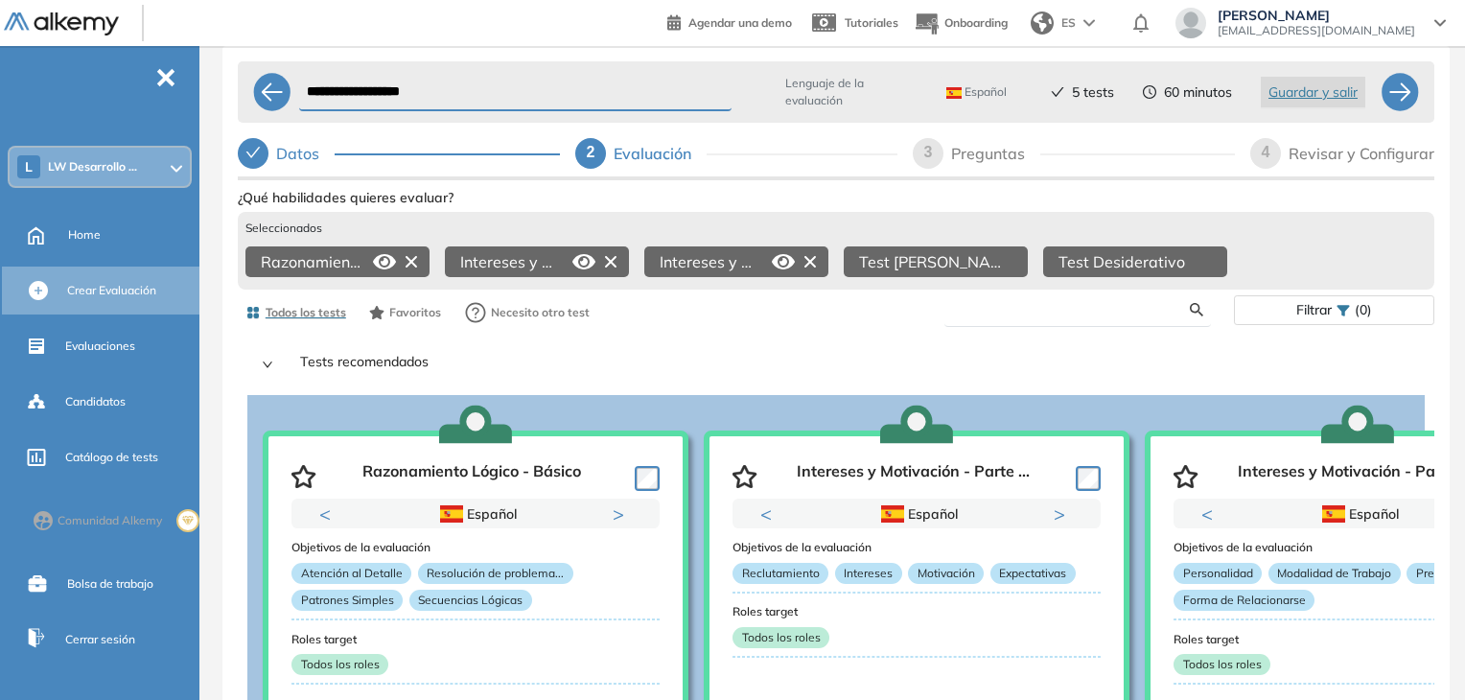
scroll to position [99, 0]
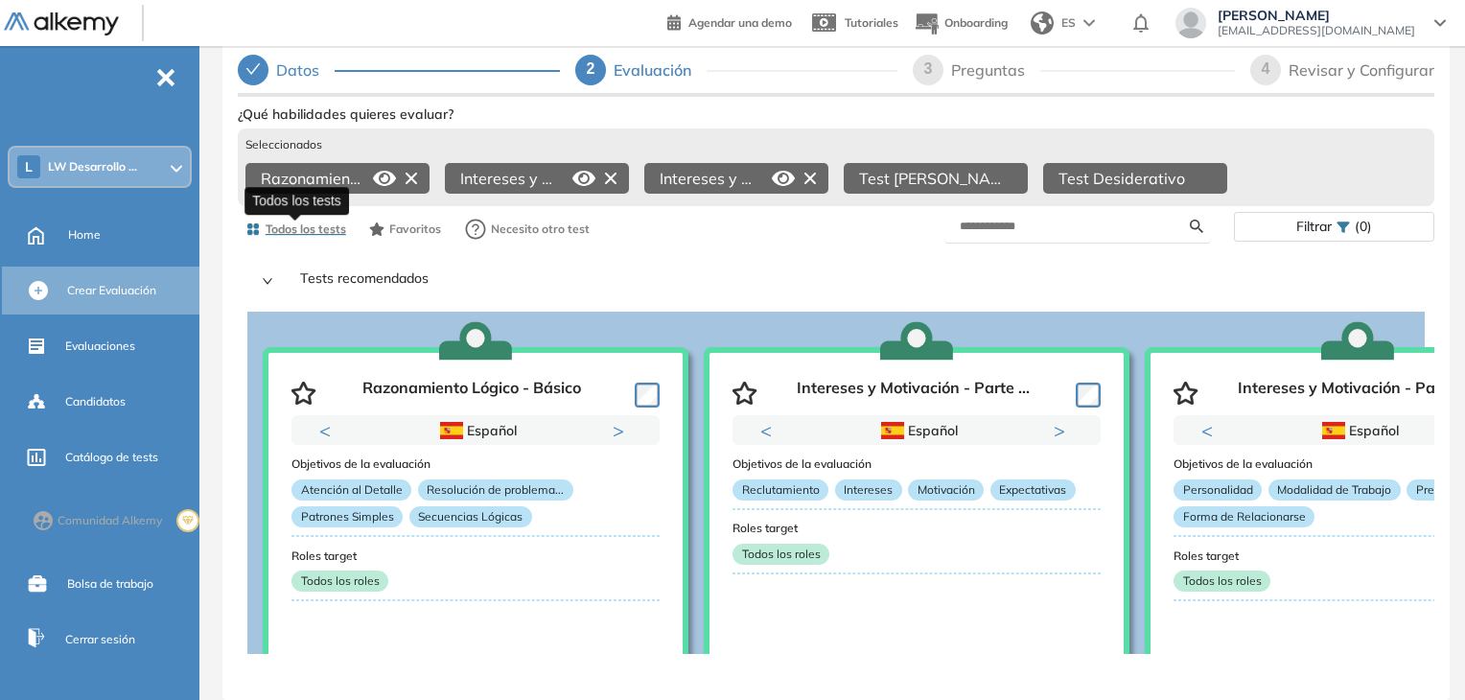
click at [274, 221] on span "Todos los tests" at bounding box center [306, 229] width 81 height 17
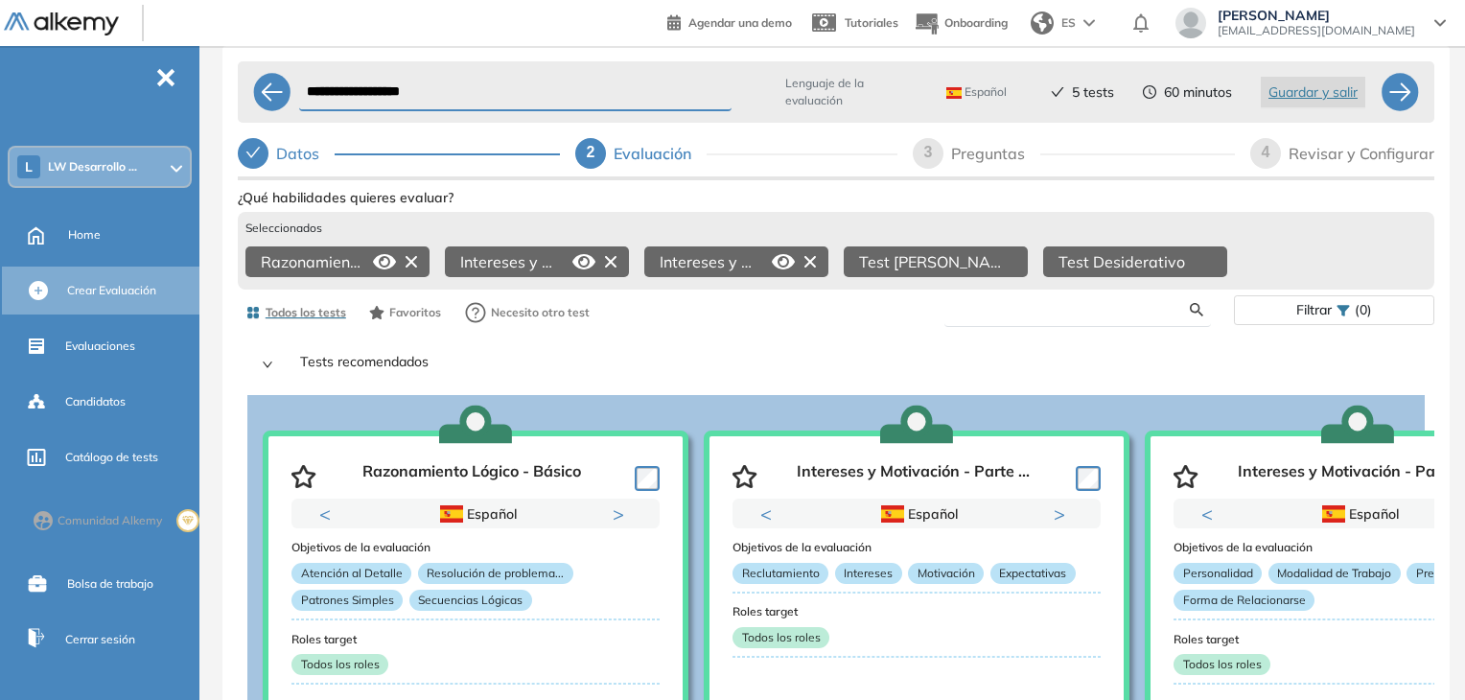
click at [1002, 316] on input "text" at bounding box center [1075, 309] width 231 height 17
click at [1196, 316] on icon at bounding box center [1196, 309] width 13 height 13
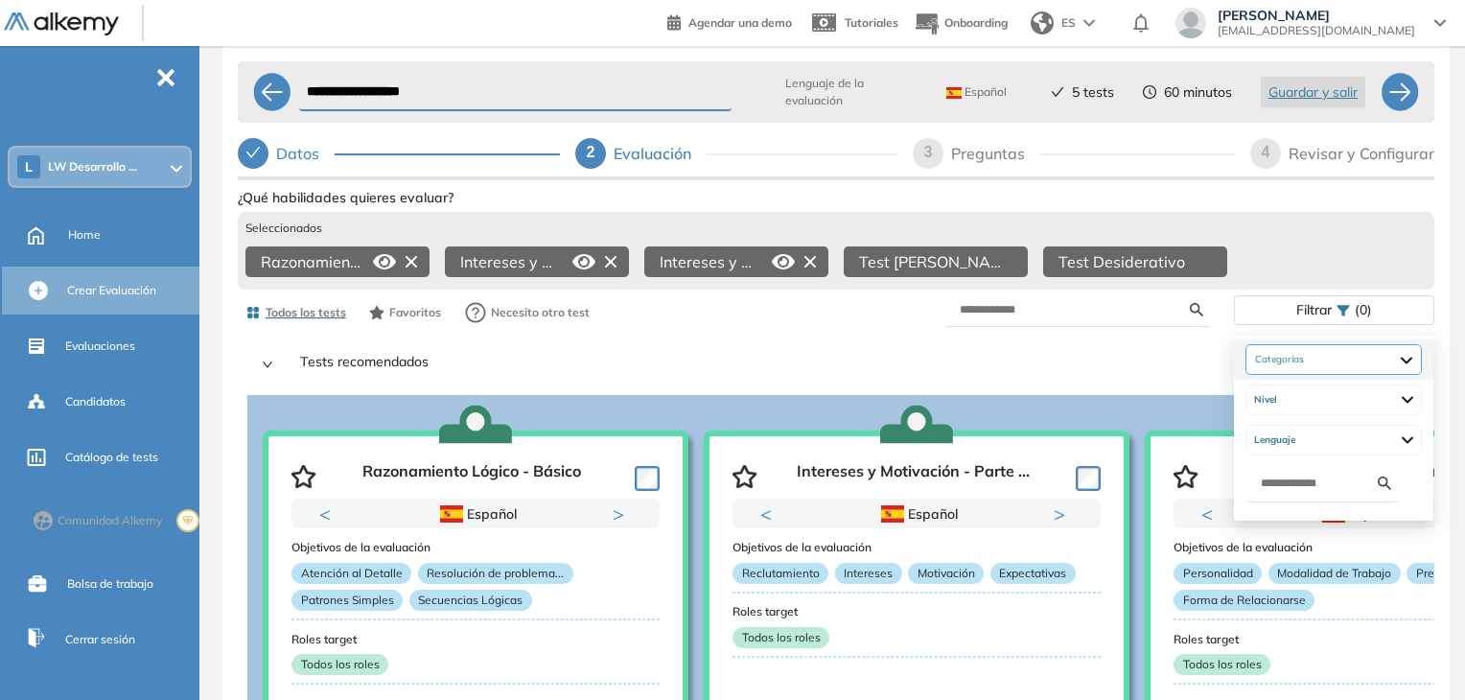
click at [1422, 362] on div at bounding box center [1334, 359] width 176 height 31
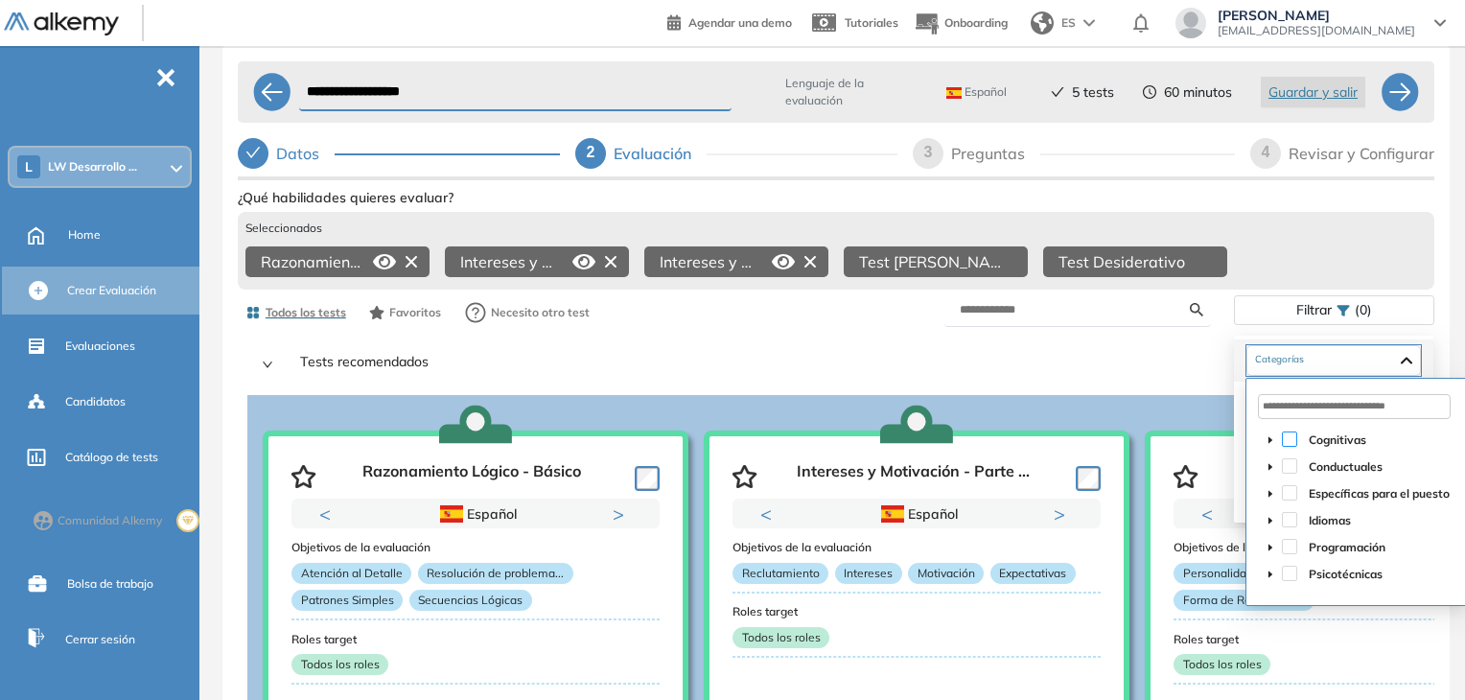
click at [1290, 437] on span at bounding box center [1289, 439] width 15 height 15
click at [1290, 465] on span at bounding box center [1289, 465] width 15 height 15
click at [1283, 570] on span at bounding box center [1289, 573] width 15 height 15
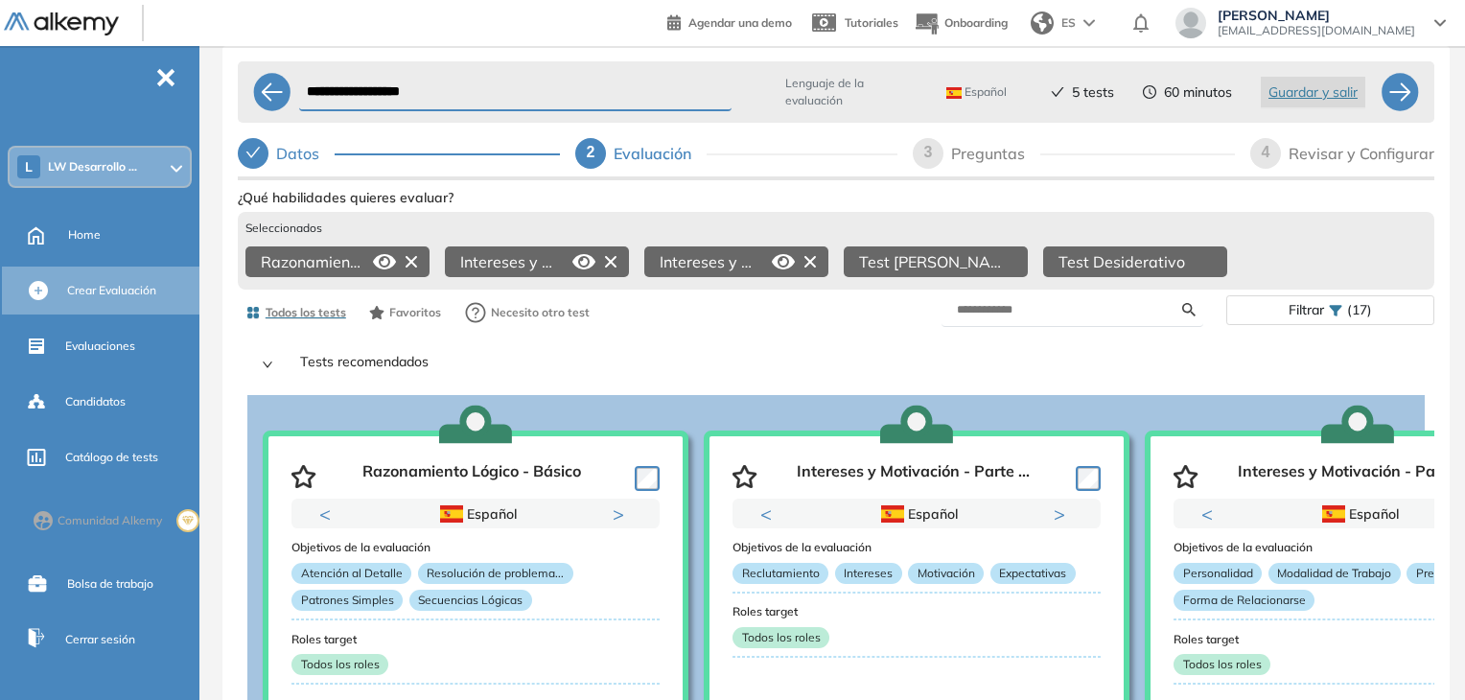
click at [1451, 304] on div "**********" at bounding box center [836, 377] width 1258 height 738
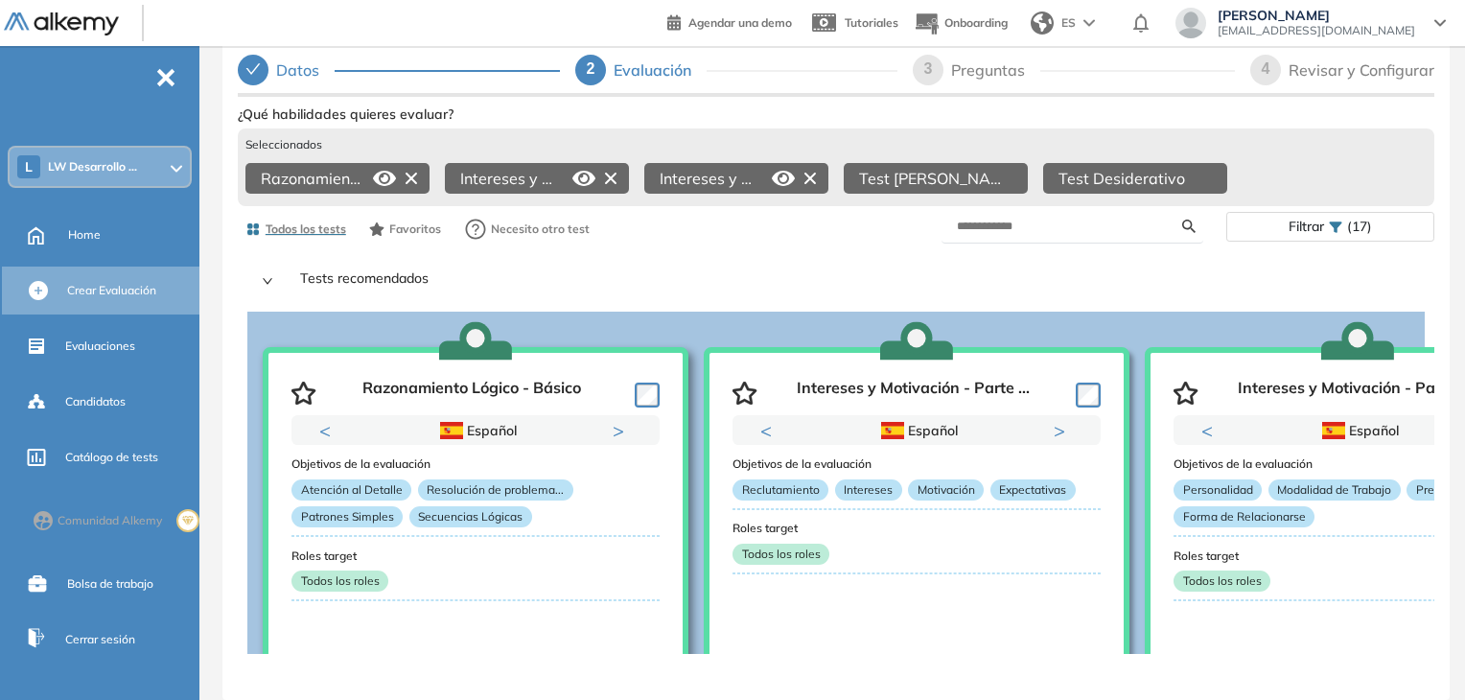
click at [624, 422] on button "Next" at bounding box center [622, 430] width 19 height 19
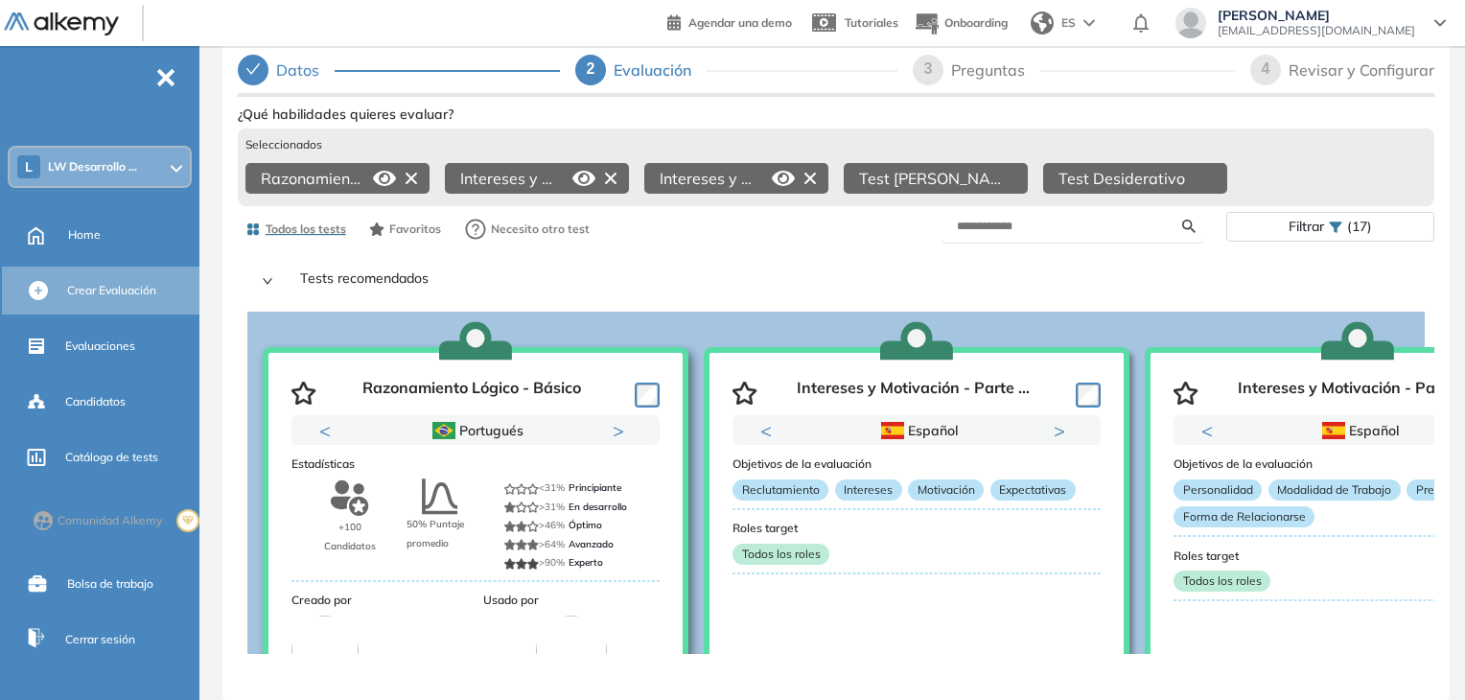
click at [624, 422] on button "Next" at bounding box center [622, 430] width 19 height 19
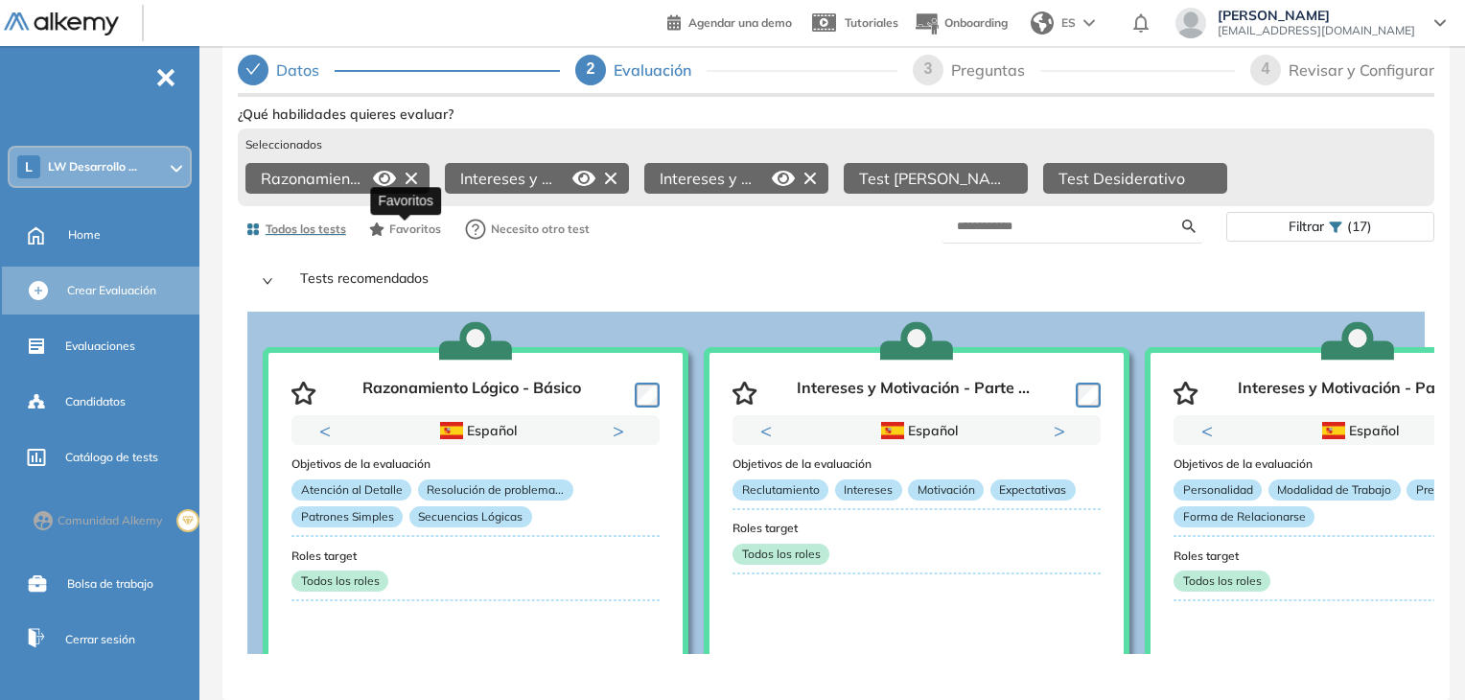
click at [400, 221] on span "Favoritos" at bounding box center [415, 229] width 52 height 17
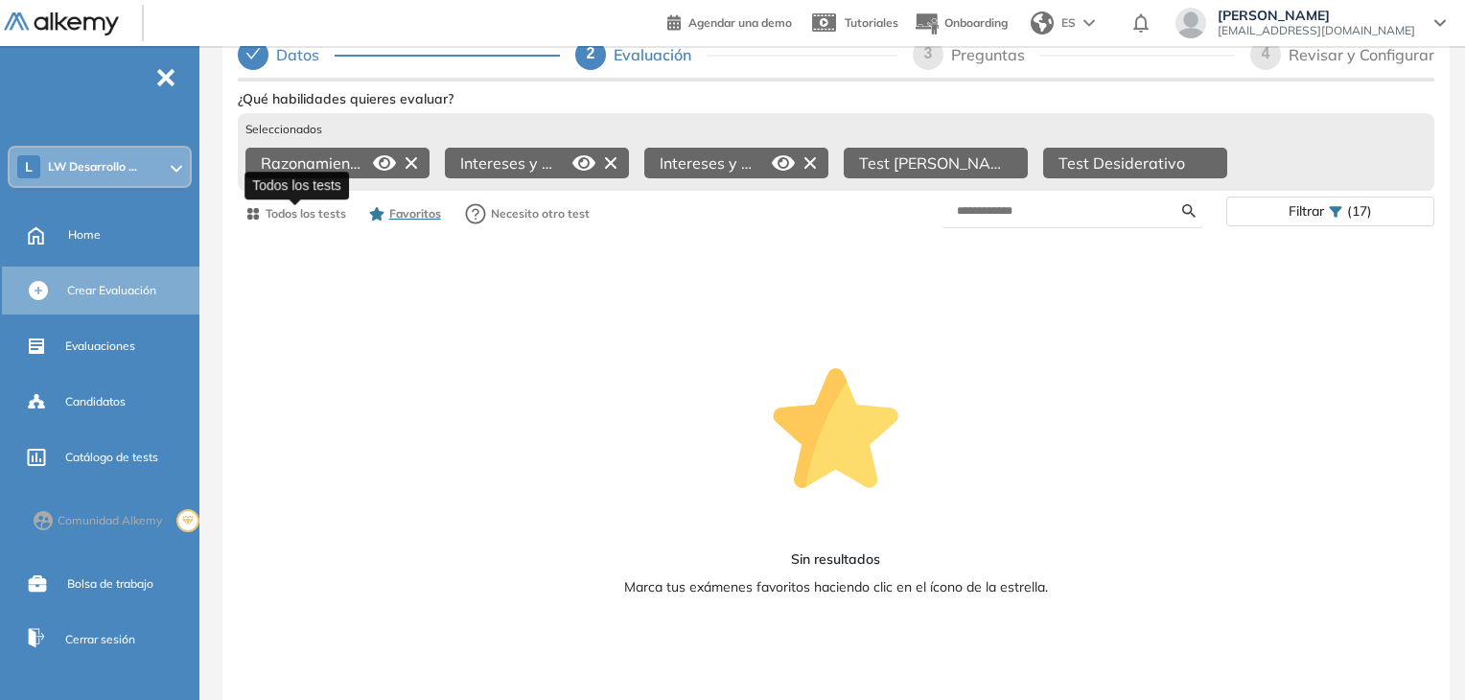
click at [285, 223] on span "Todos los tests" at bounding box center [306, 213] width 81 height 17
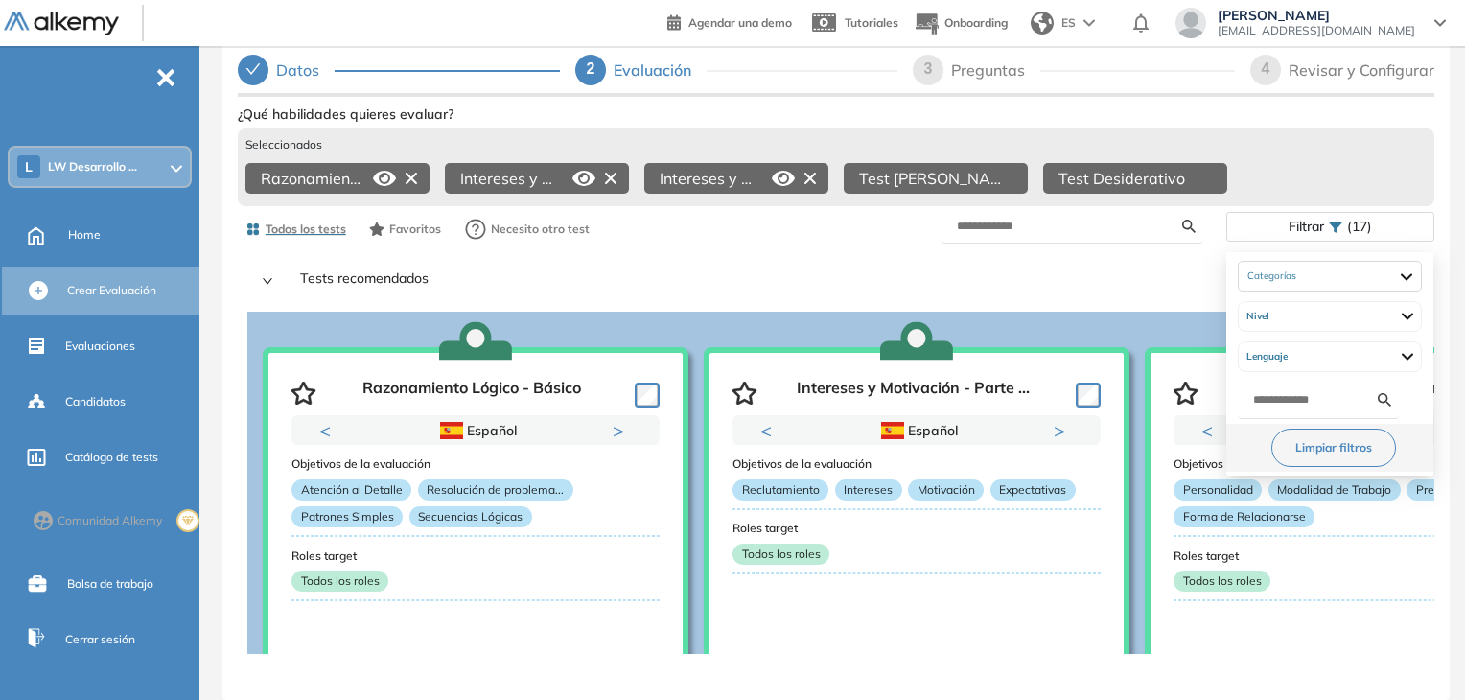
click at [1349, 432] on button "Limpiar filtros" at bounding box center [1334, 448] width 125 height 38
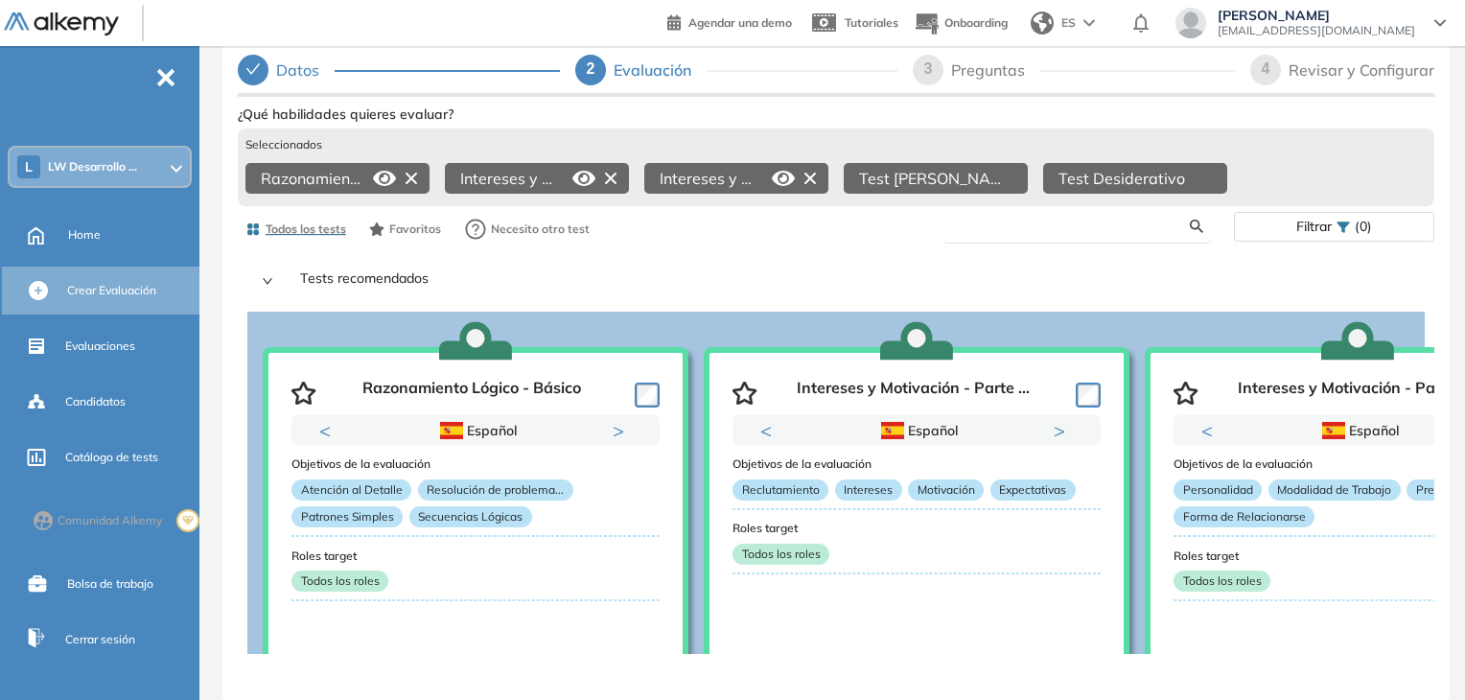
click at [1037, 219] on input "text" at bounding box center [1075, 226] width 231 height 17
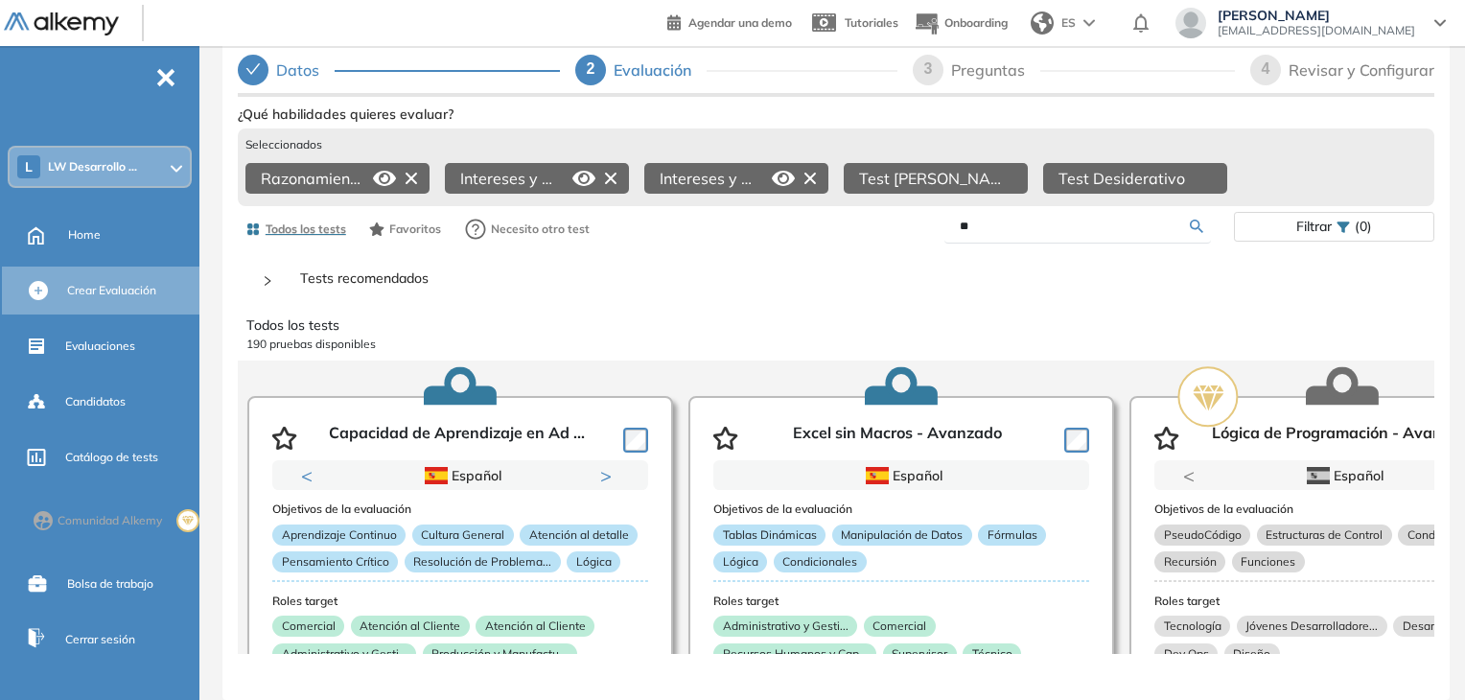
type input "*"
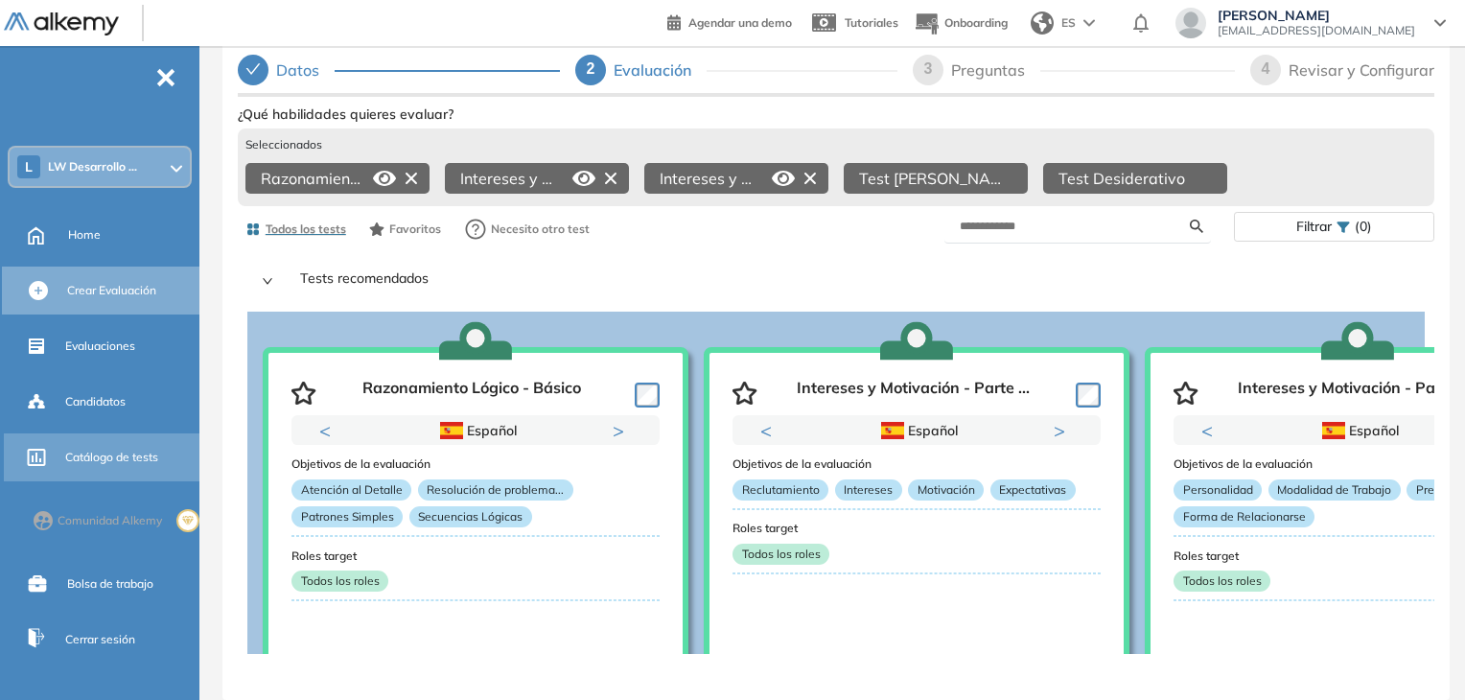
click at [81, 456] on span "Catálogo de tests" at bounding box center [111, 457] width 93 height 17
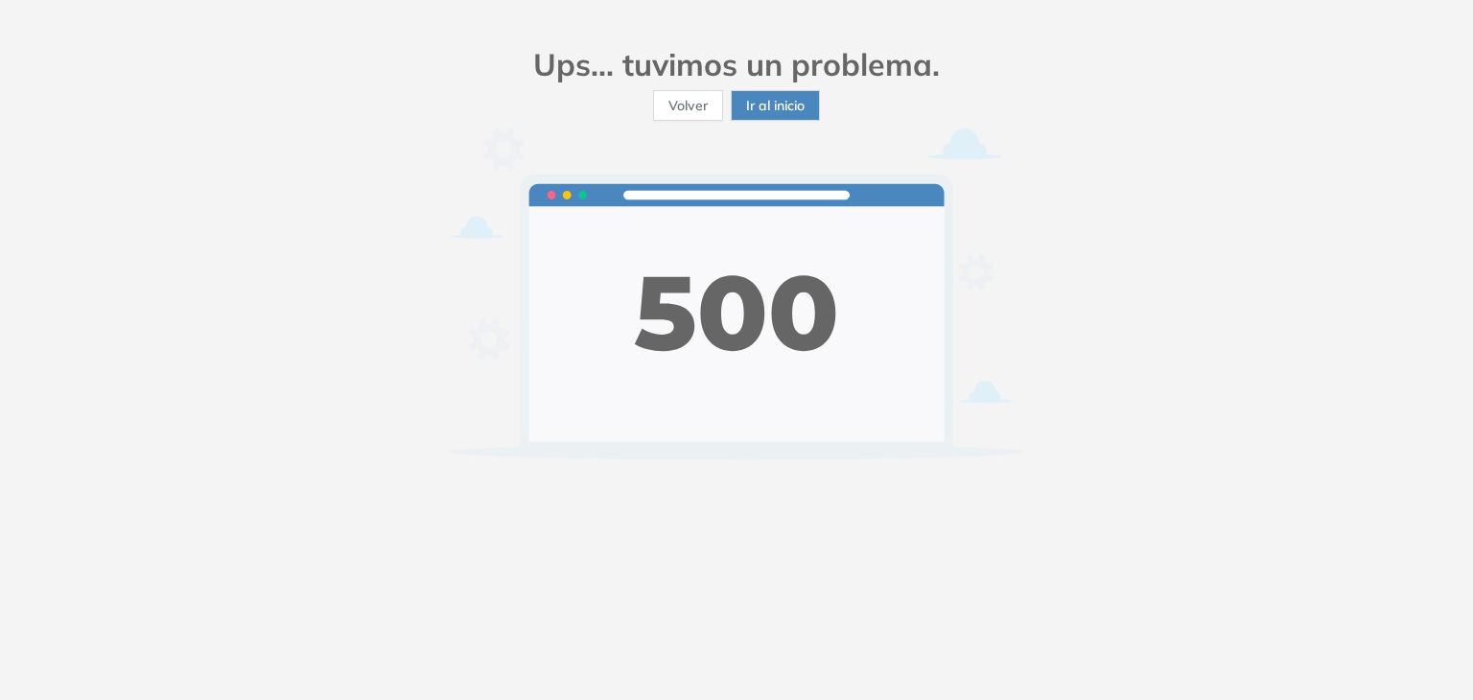
click at [707, 108] on button "Volver" at bounding box center [688, 105] width 70 height 31
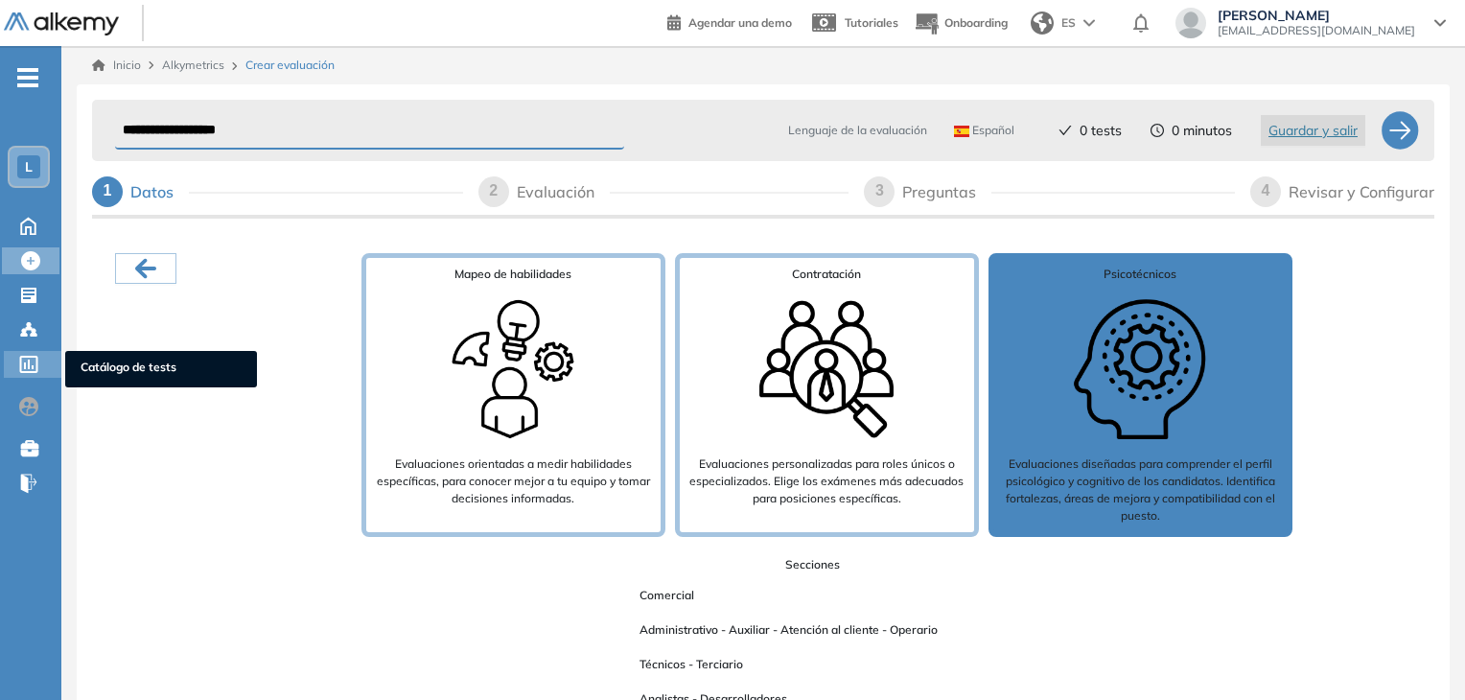
click at [30, 366] on icon at bounding box center [28, 364] width 19 height 17
click at [1124, 369] on img at bounding box center [1140, 369] width 153 height 153
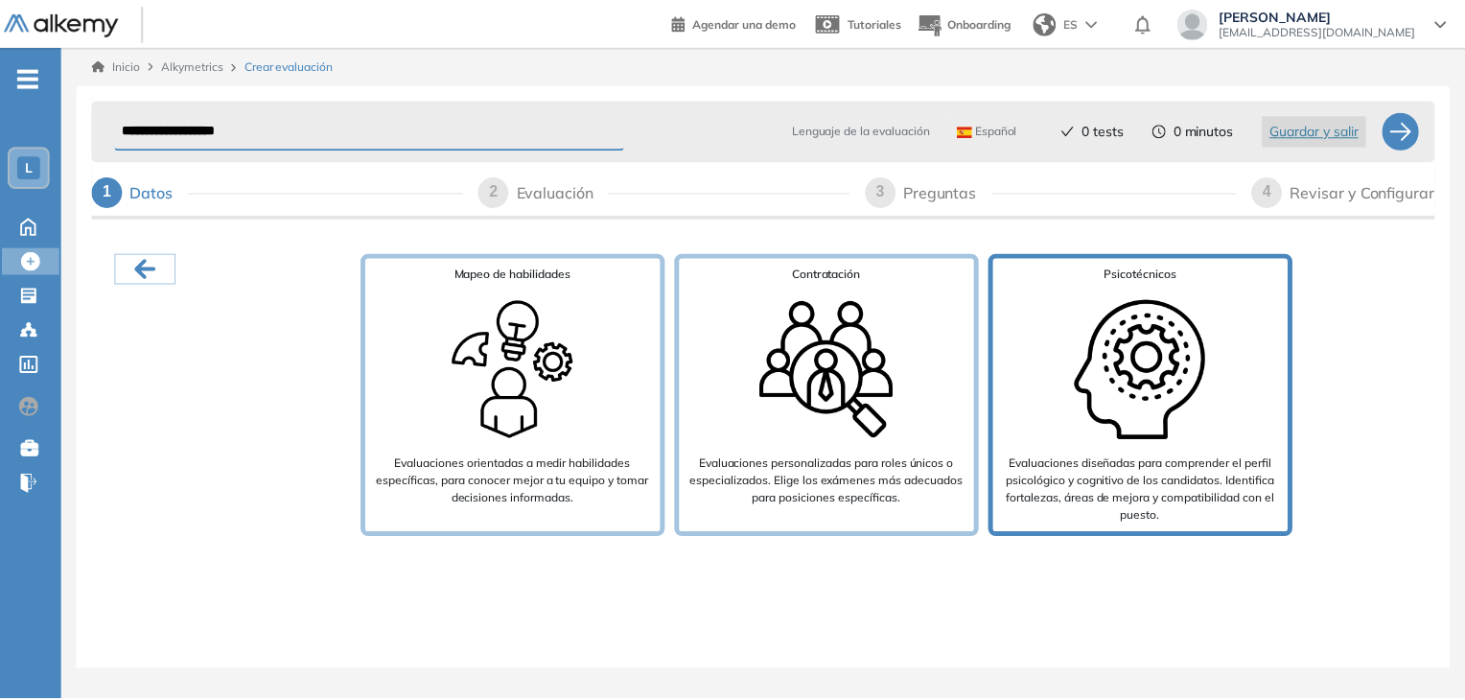
scroll to position [38, 0]
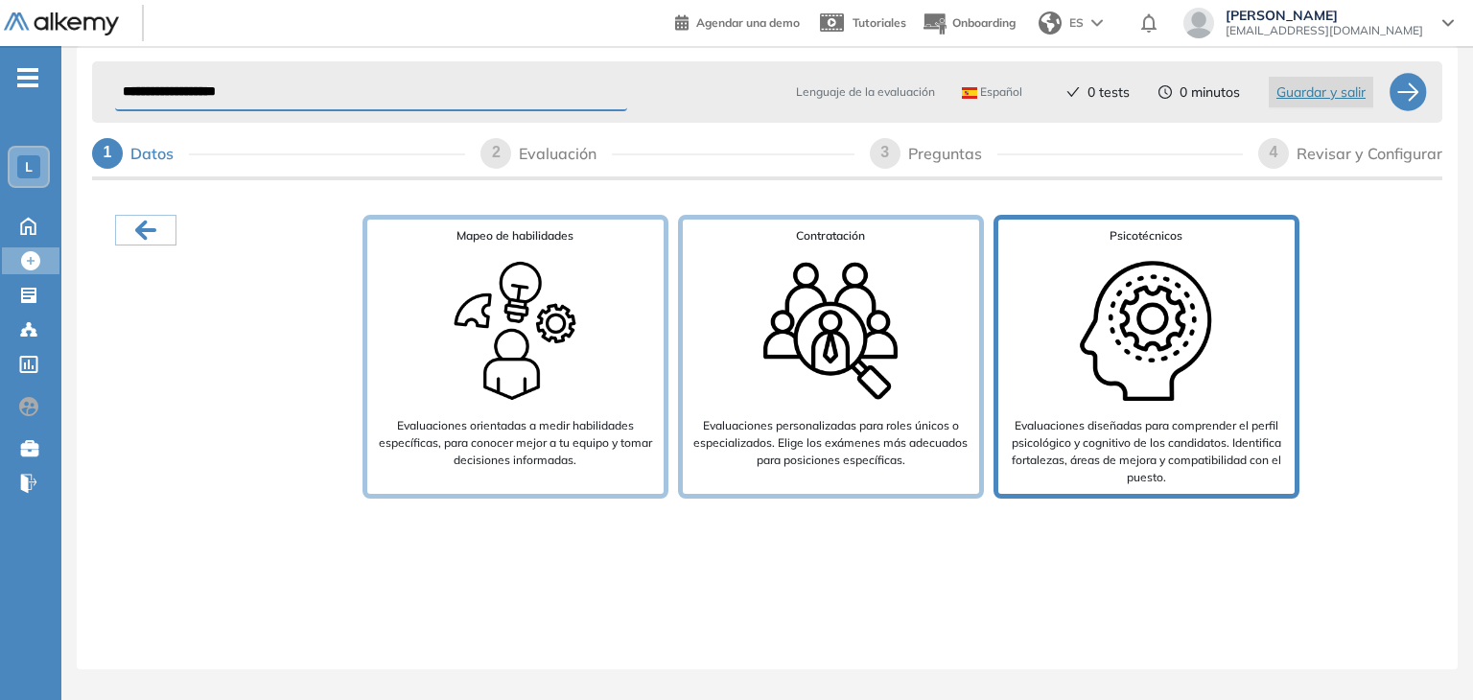
click at [1174, 435] on p "Evaluaciones diseñadas para comprender el perfil psicológico y cognitivo de los…" at bounding box center [1146, 451] width 281 height 69
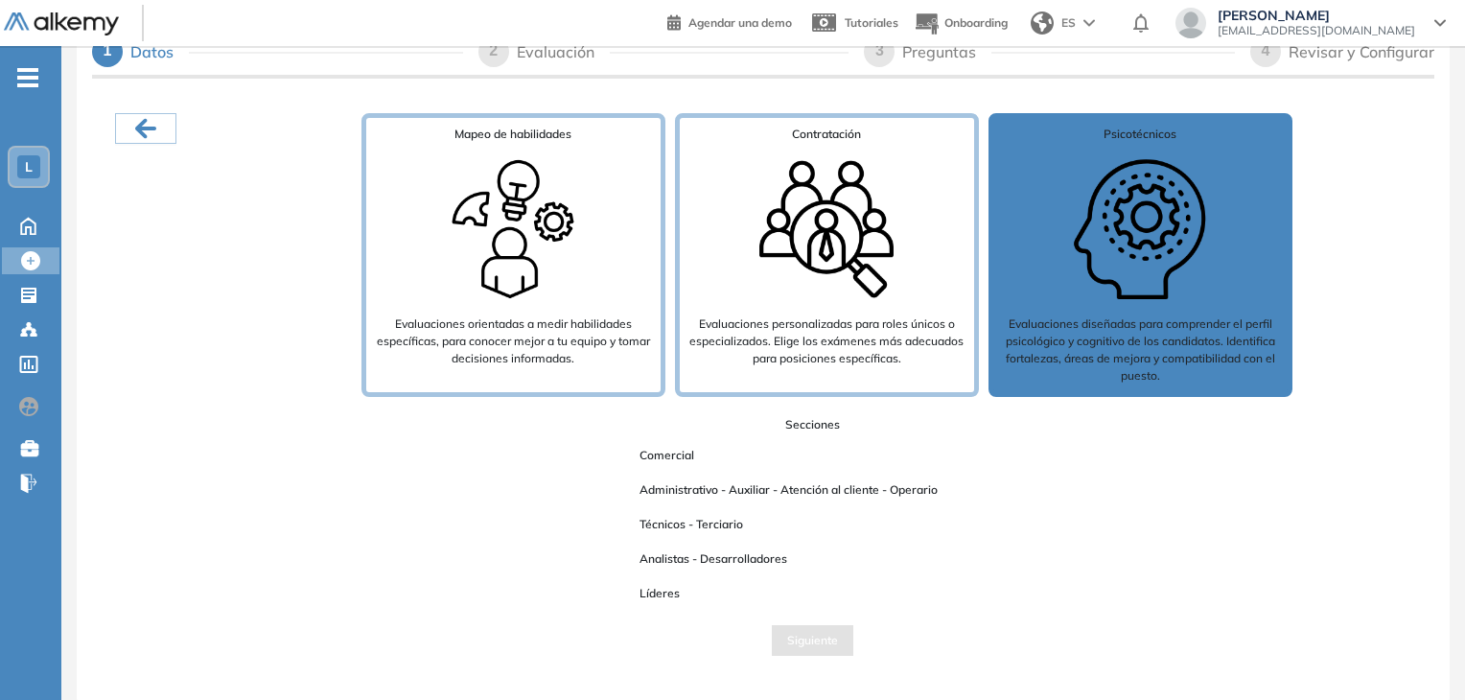
scroll to position [104, 0]
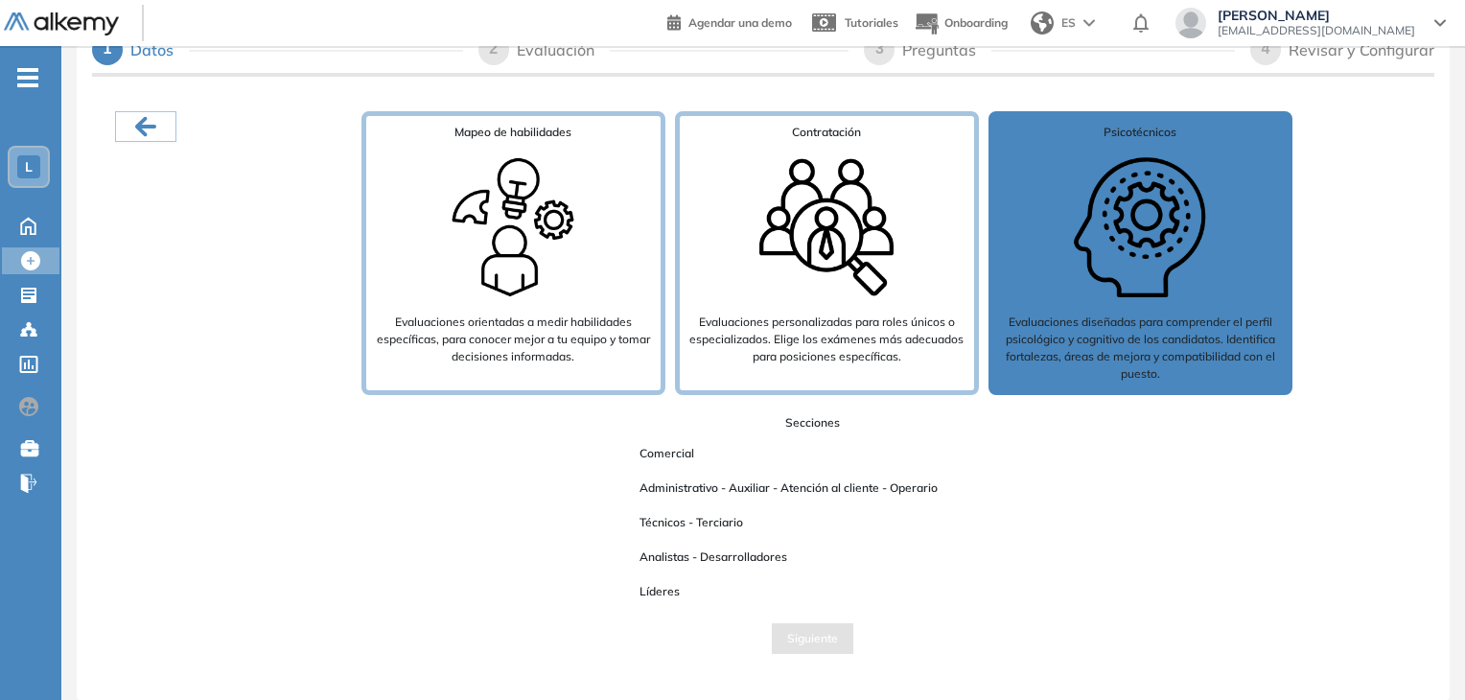
click at [668, 487] on span "Administrativo - Auxiliar - Atención al cliente - Operario" at bounding box center [788, 488] width 329 height 25
click at [792, 630] on span "Siguiente" at bounding box center [812, 639] width 51 height 18
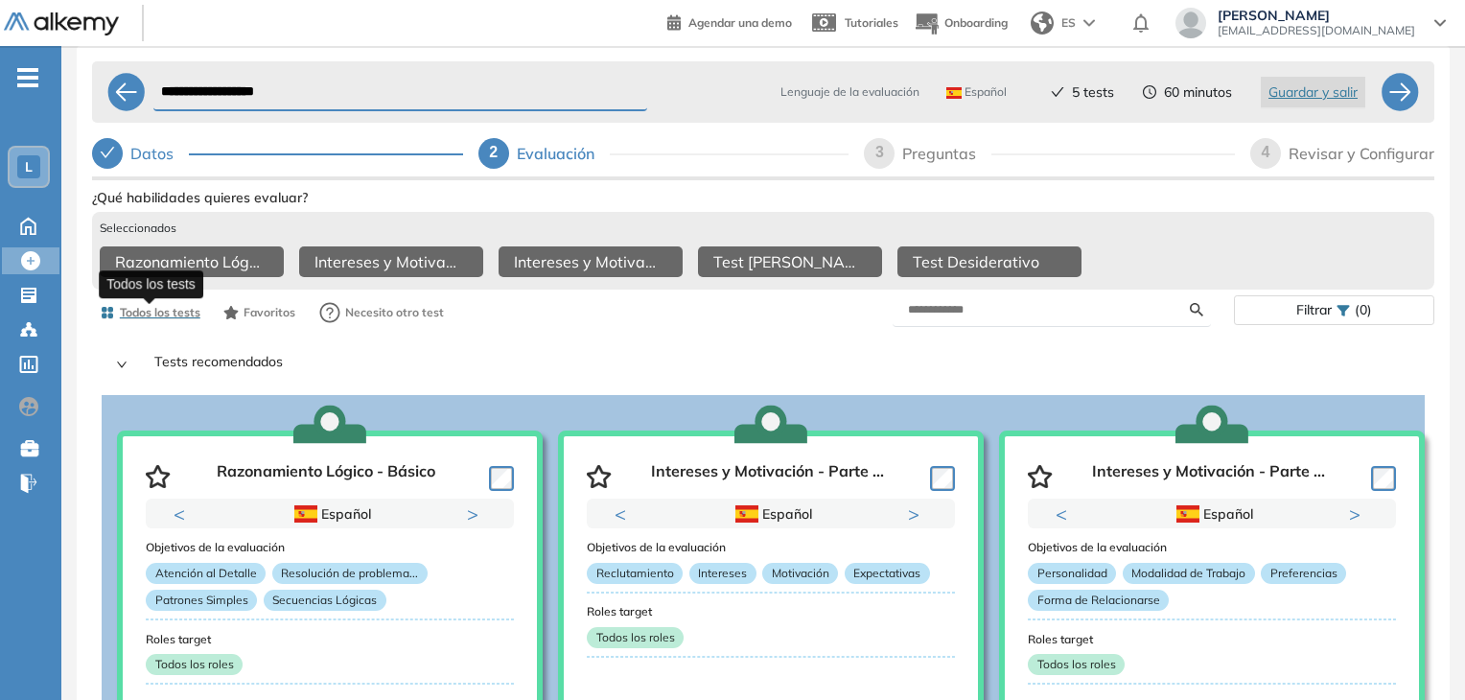
click at [164, 318] on span "Todos los tests" at bounding box center [160, 312] width 81 height 17
click at [1402, 91] on div at bounding box center [1400, 92] width 38 height 38
select select "*****"
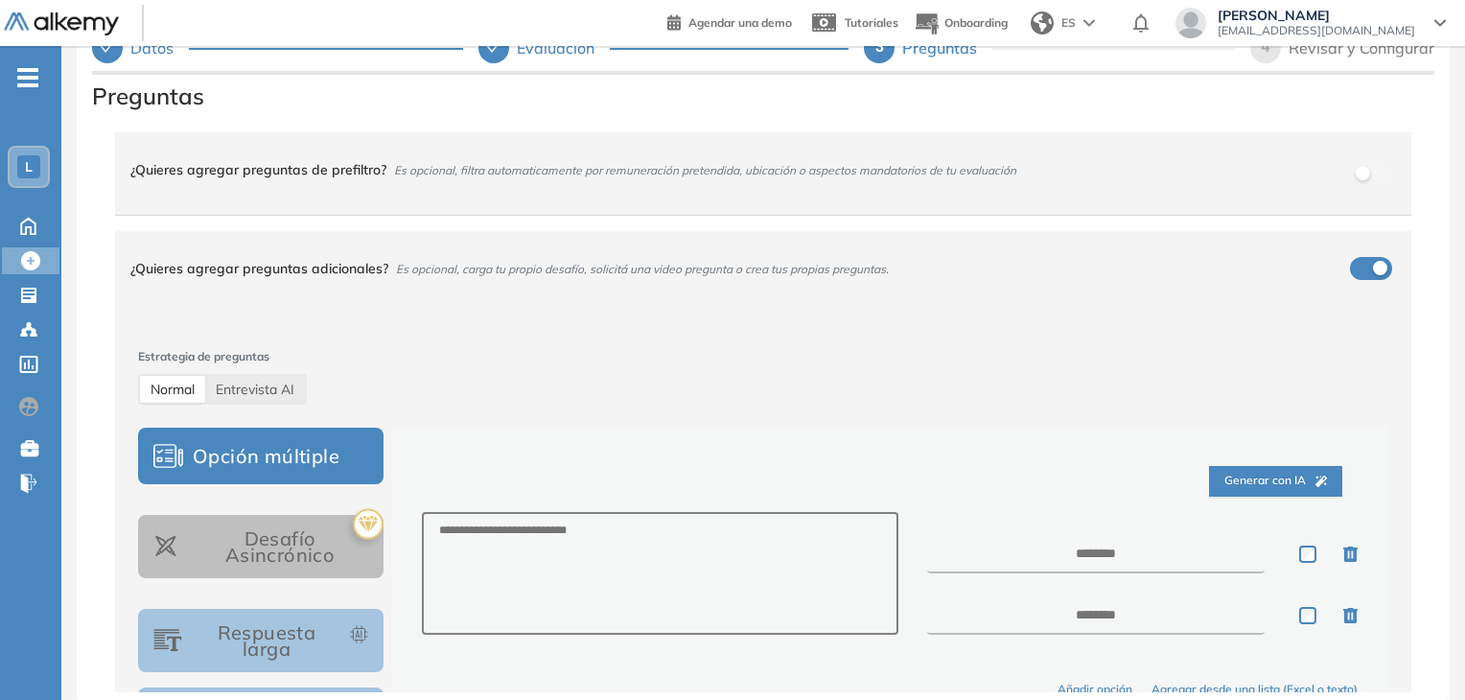
scroll to position [4, 0]
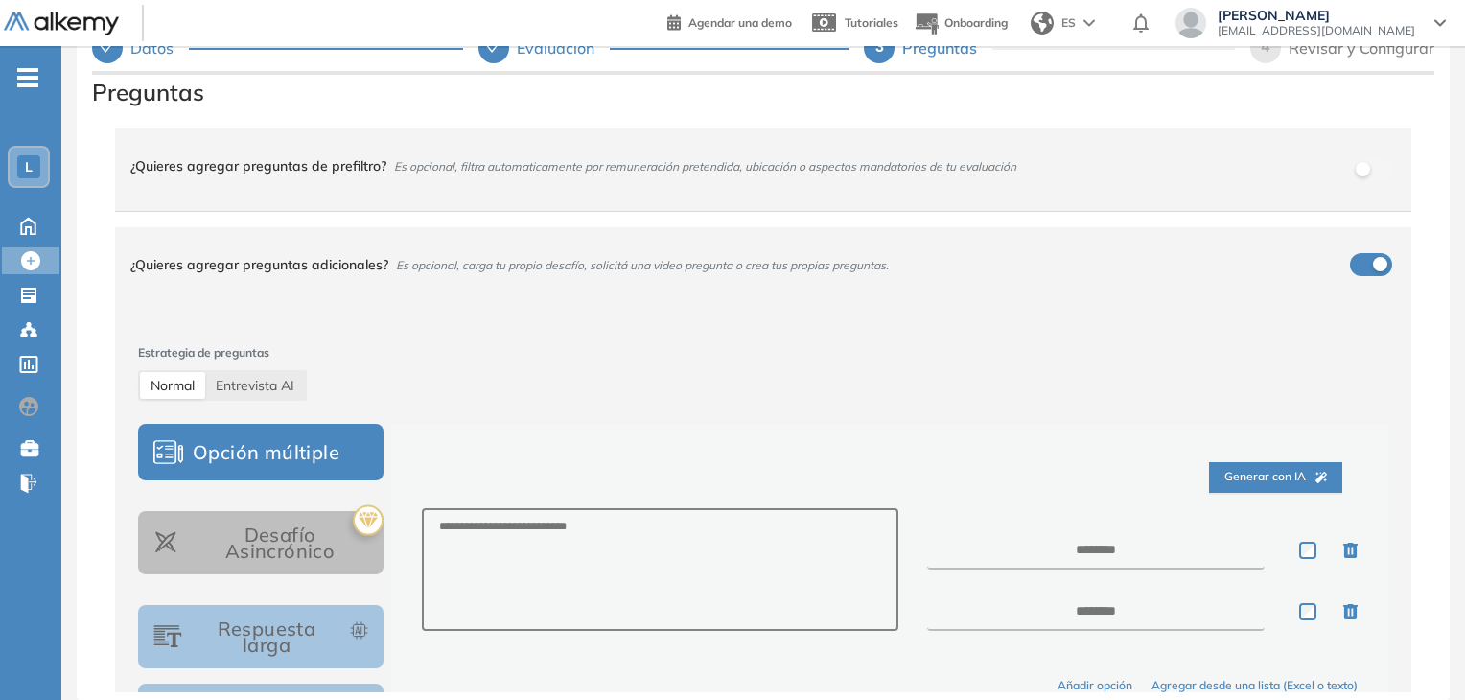
click at [1362, 265] on div "¿Quieres agregar preguntas adicionales? Es opcional, carga tu propio desafío, s…" at bounding box center [751, 265] width 1243 height 52
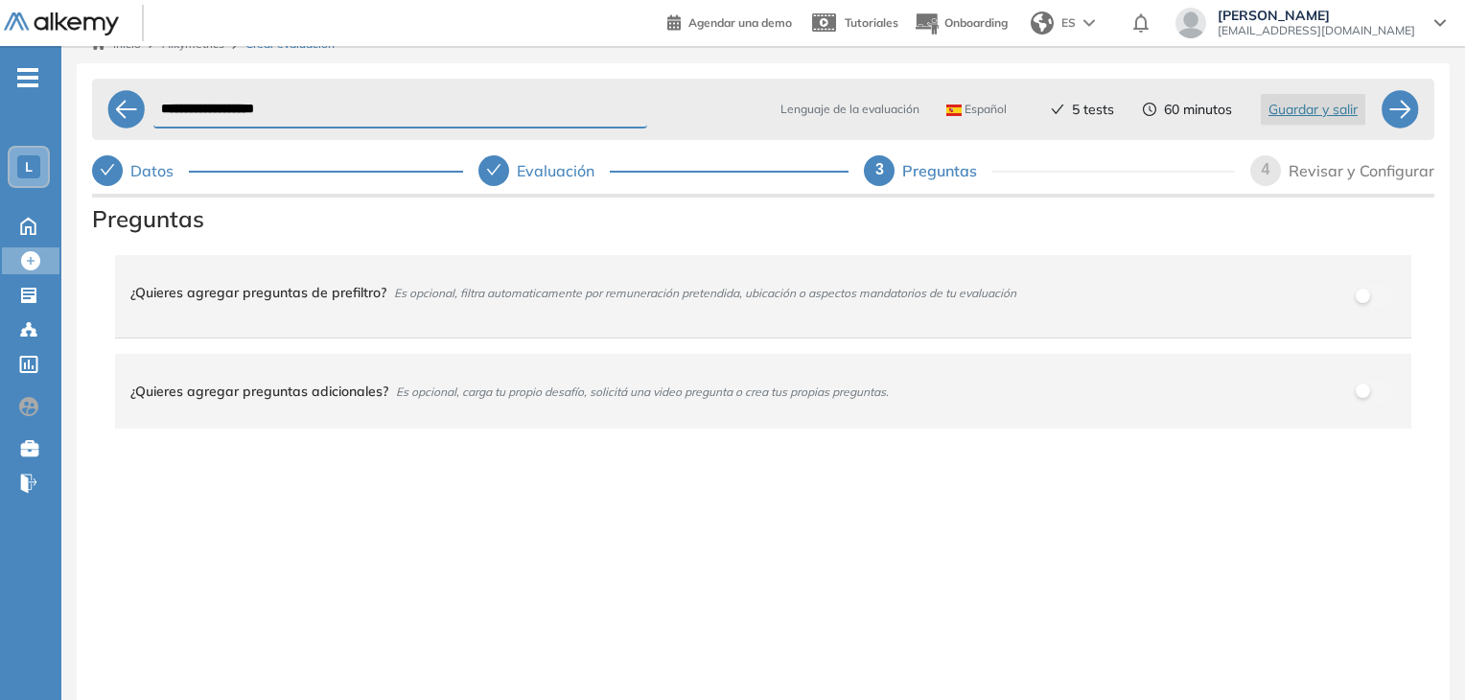
scroll to position [0, 0]
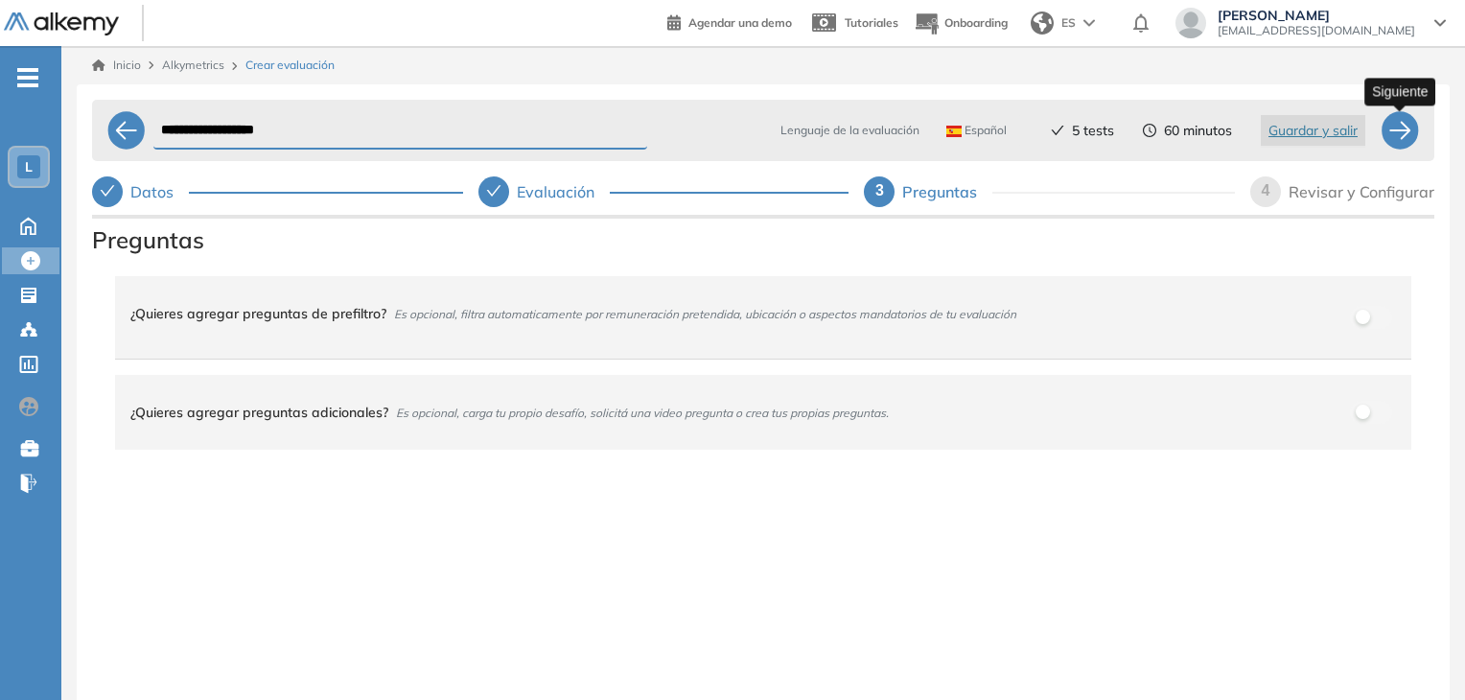
click at [1404, 125] on div at bounding box center [1400, 130] width 38 height 38
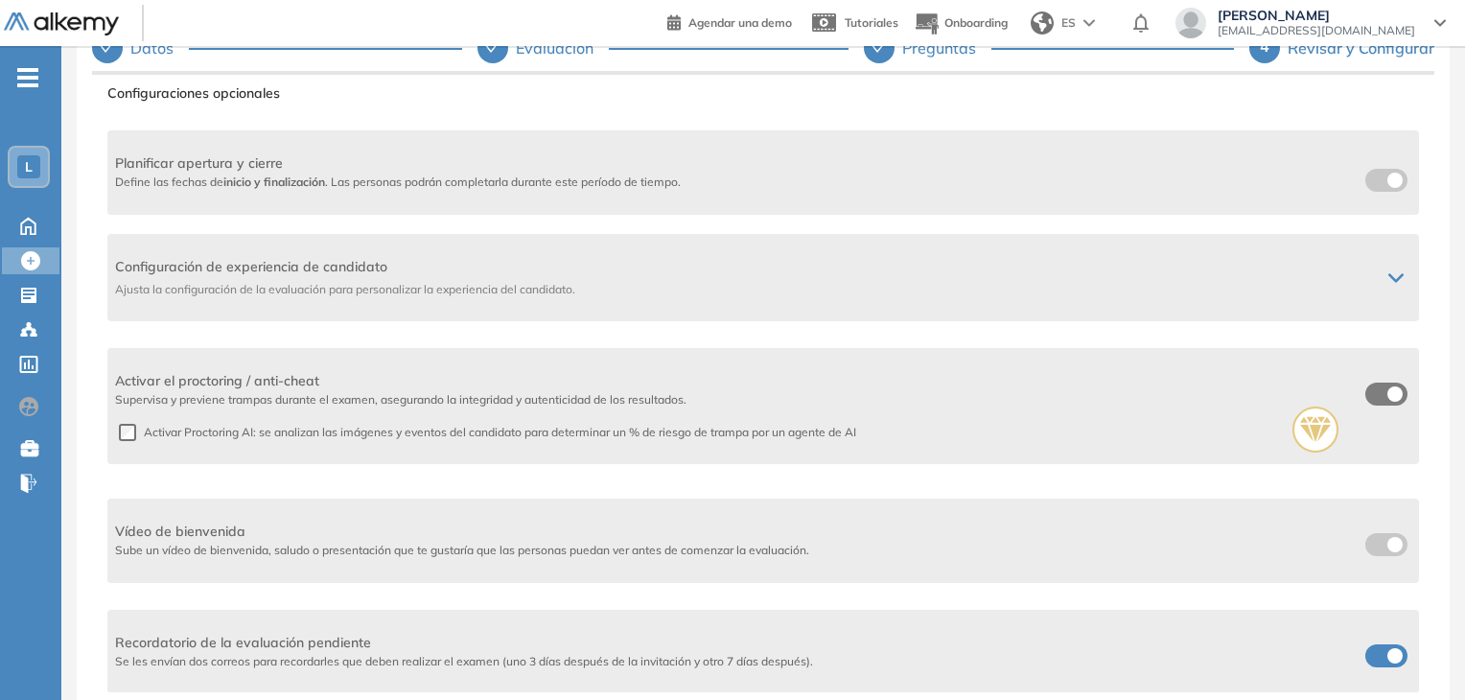
scroll to position [412, 0]
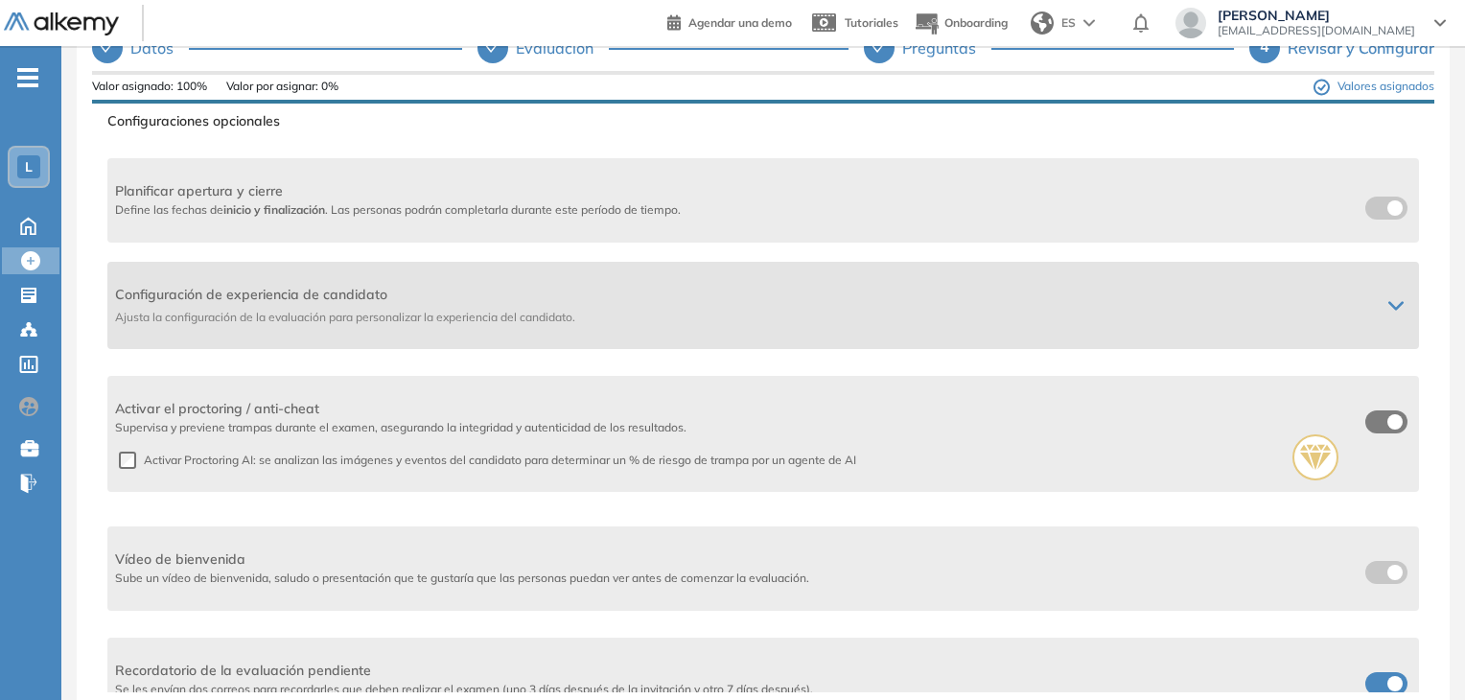
click at [1392, 301] on icon at bounding box center [1396, 305] width 15 height 15
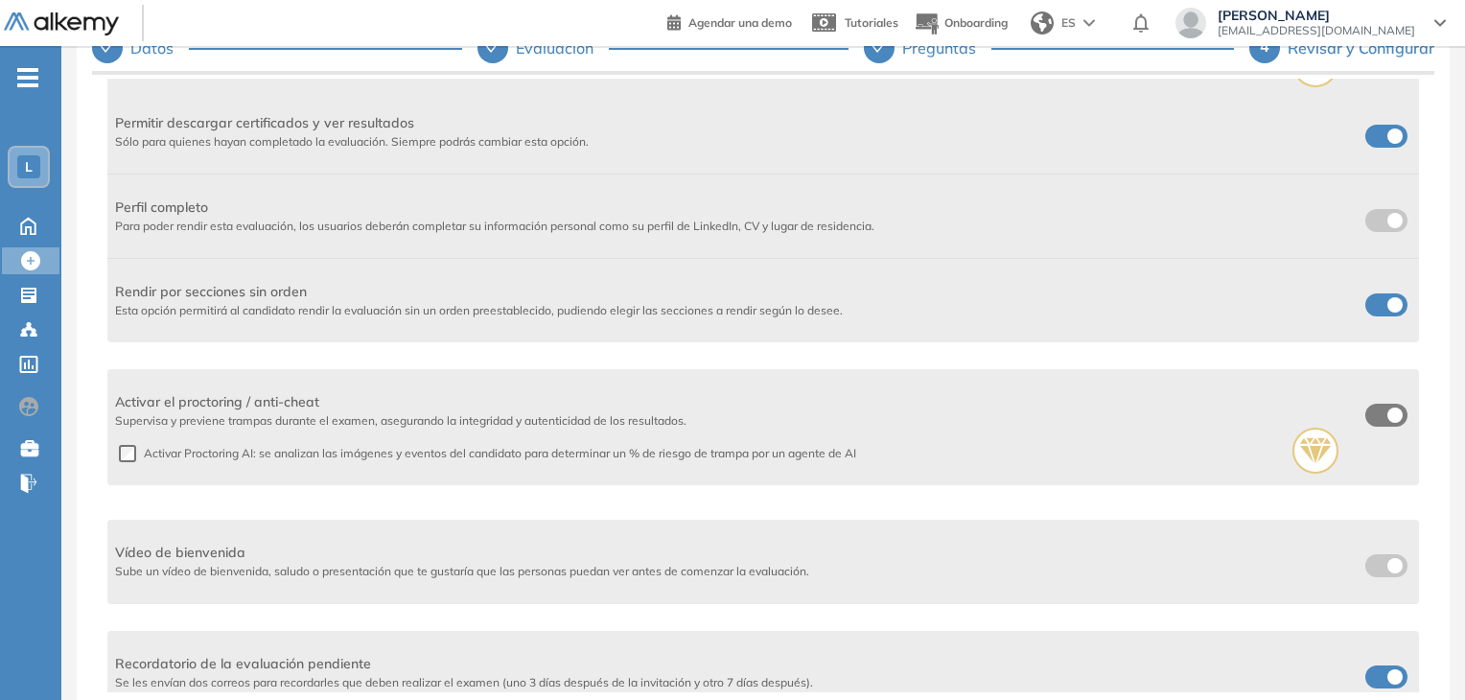
scroll to position [778, 0]
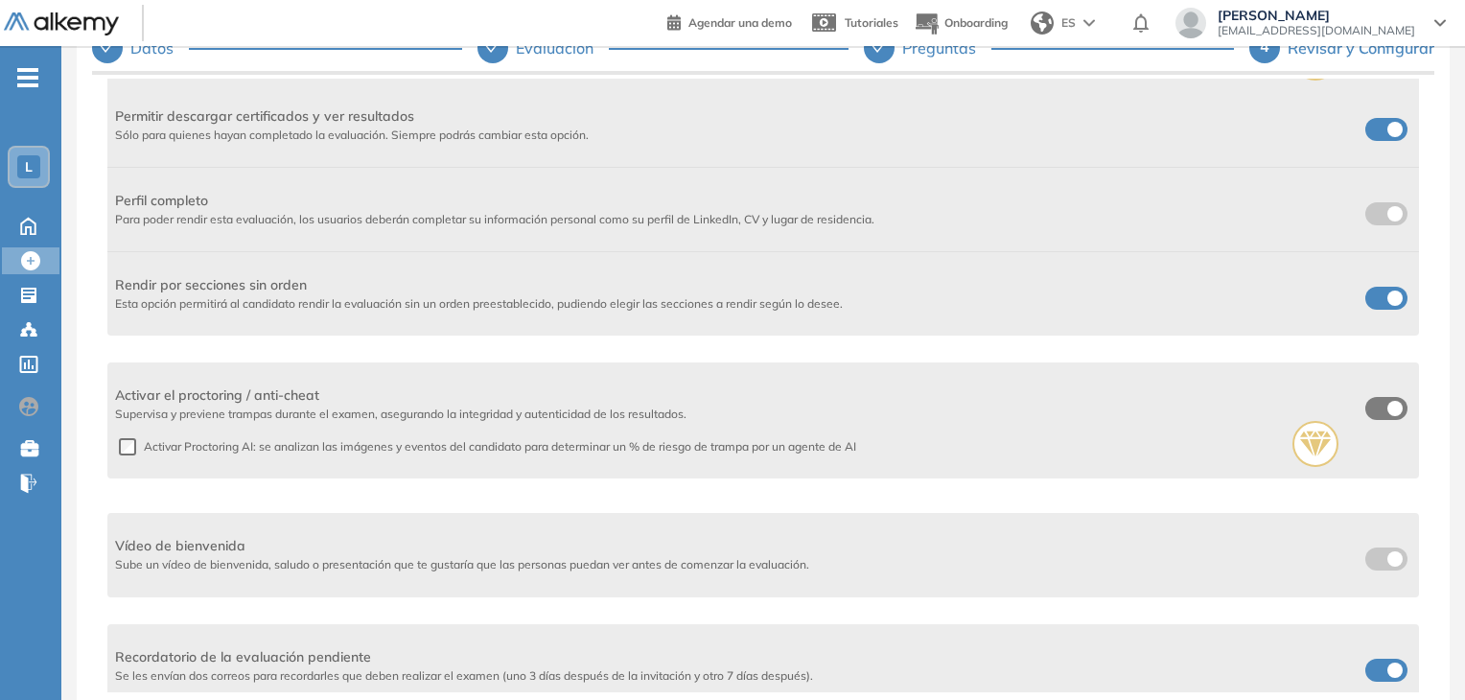
click at [1376, 137] on label at bounding box center [1387, 129] width 42 height 23
click at [1367, 300] on label at bounding box center [1387, 298] width 42 height 23
drag, startPoint x: 1435, startPoint y: 461, endPoint x: 1453, endPoint y: 293, distance: 168.8
click at [1453, 293] on div "**********" at bounding box center [763, 301] width 1404 height 798
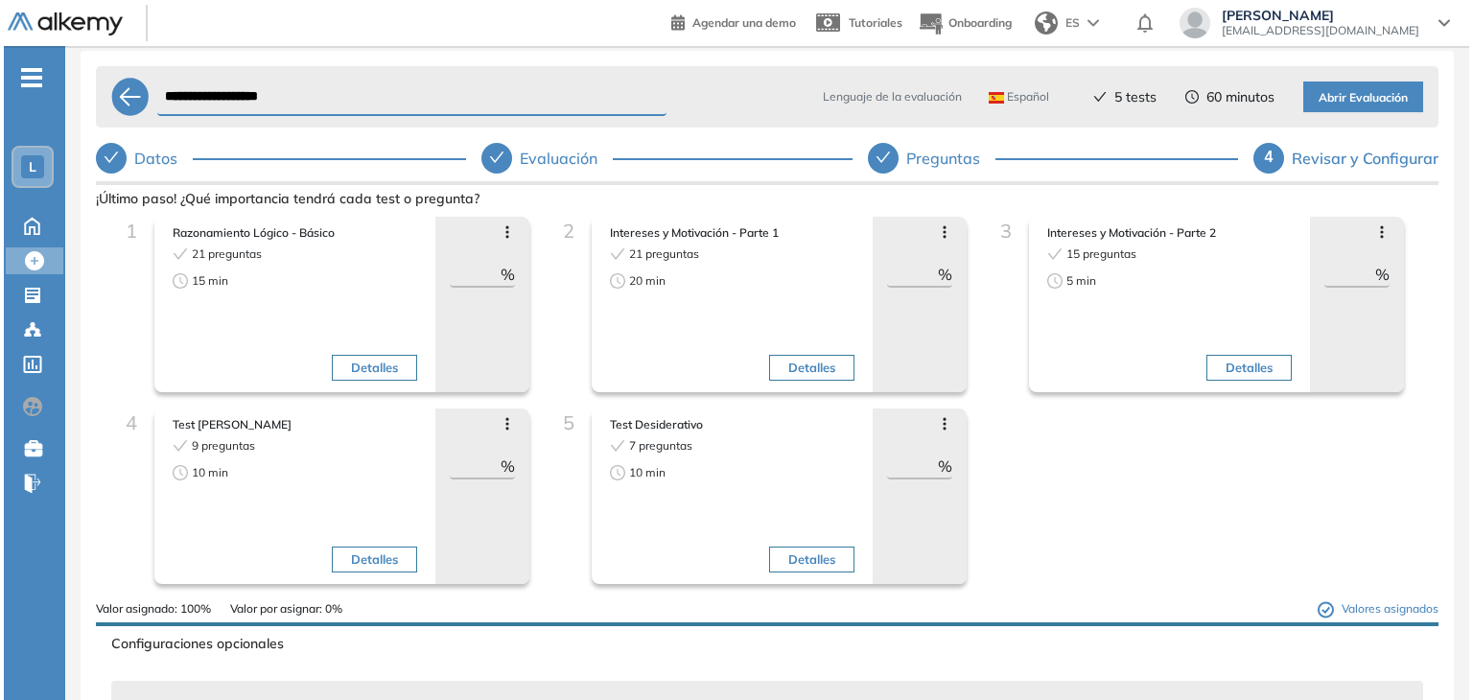
scroll to position [0, 0]
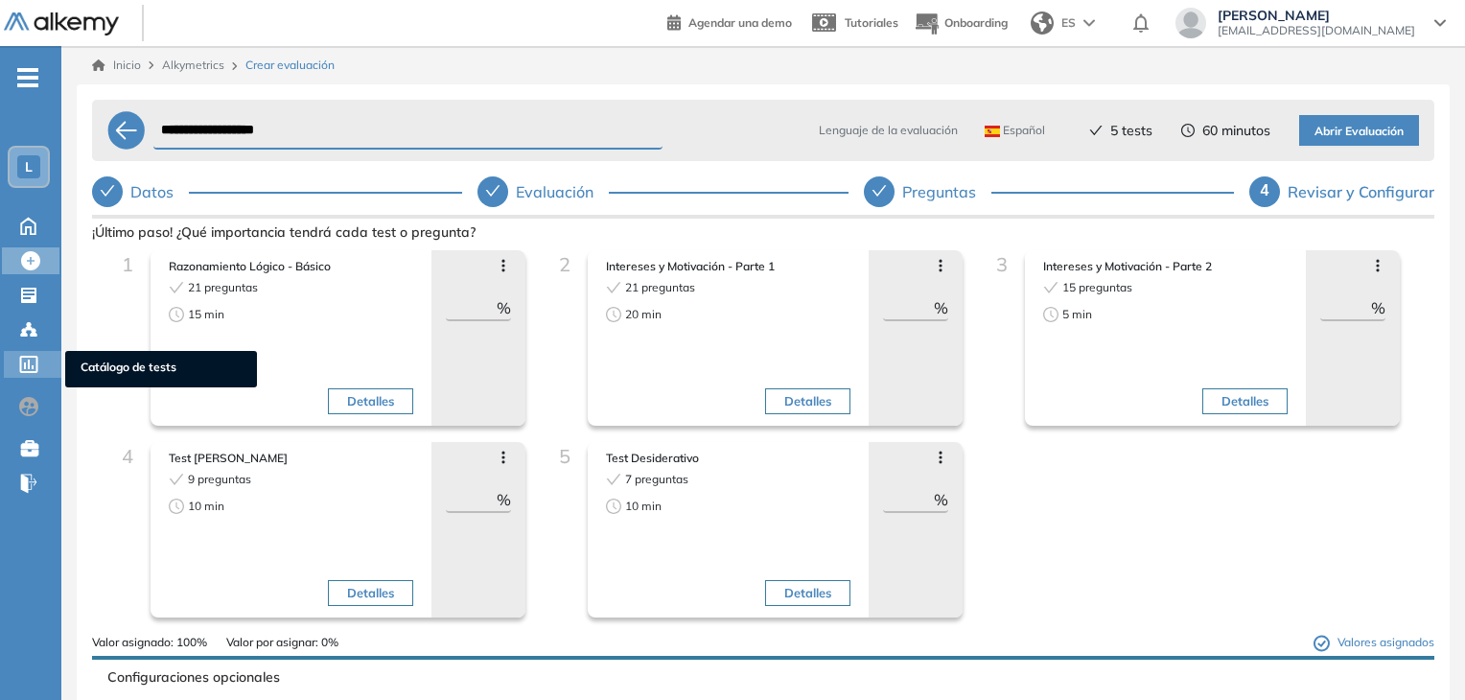
click at [27, 368] on icon at bounding box center [28, 364] width 19 height 17
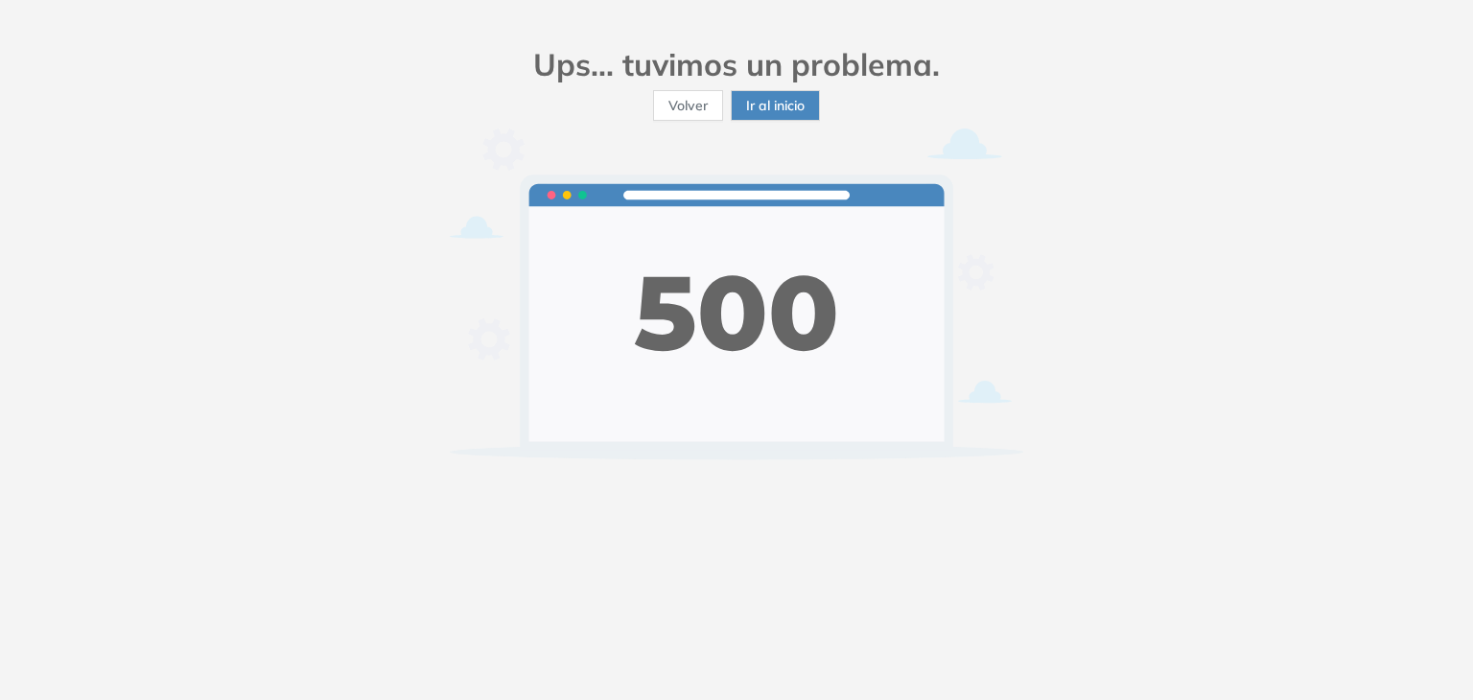
click at [790, 102] on span "Ir al inicio" at bounding box center [775, 105] width 59 height 21
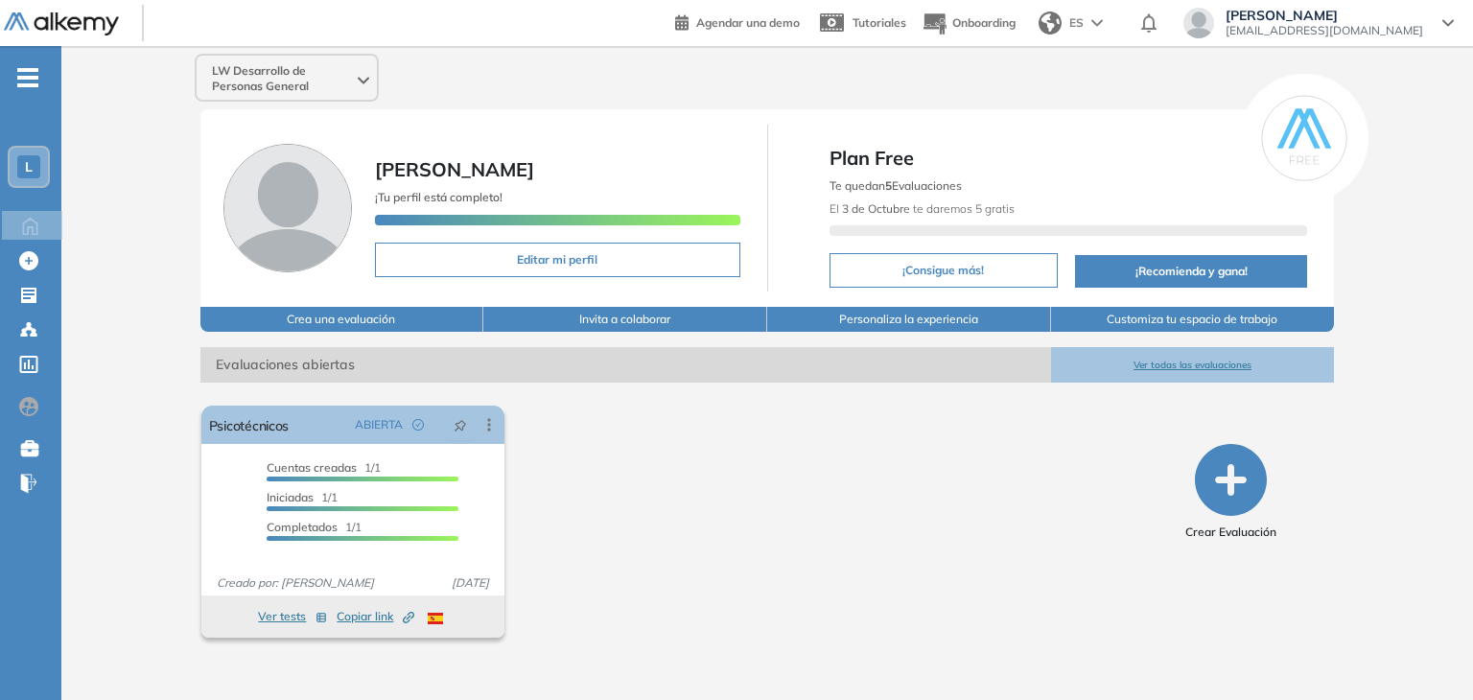
click at [363, 77] on icon at bounding box center [364, 81] width 12 height 8
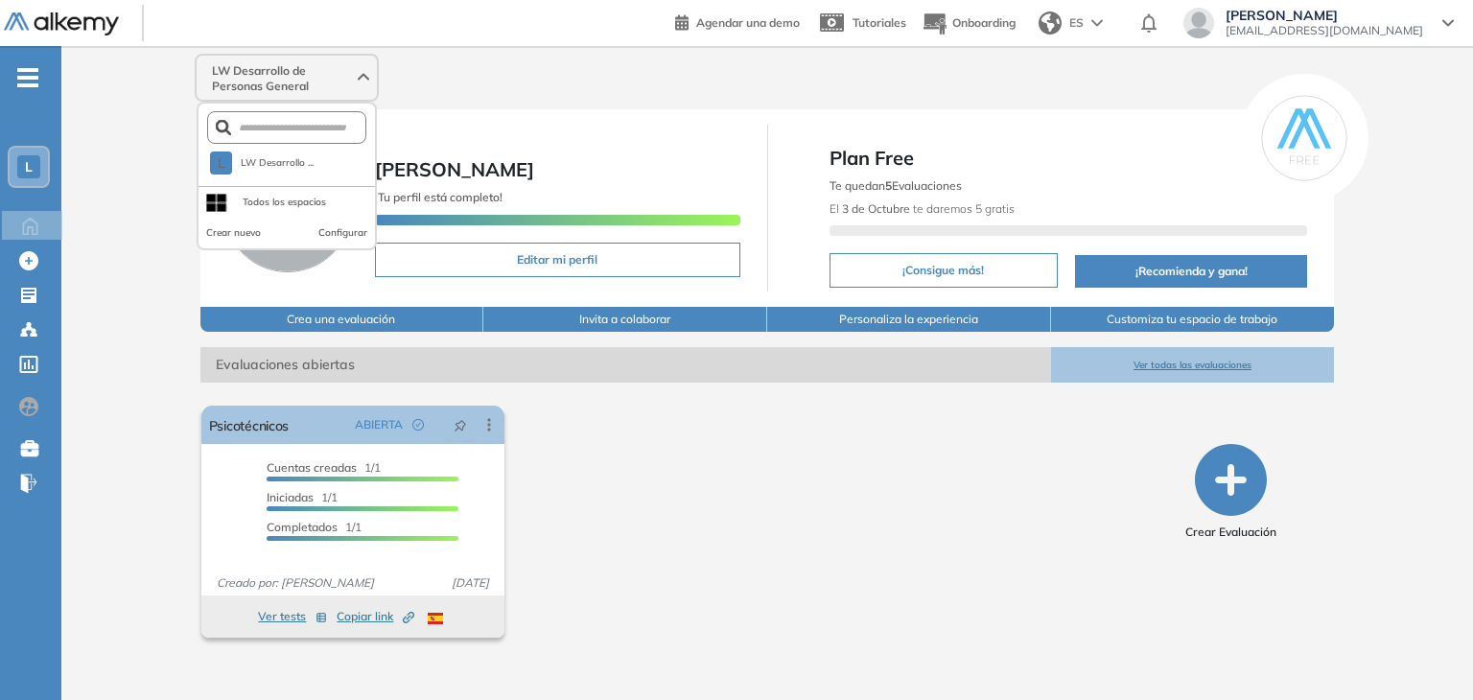
click at [363, 76] on icon at bounding box center [364, 78] width 12 height 8
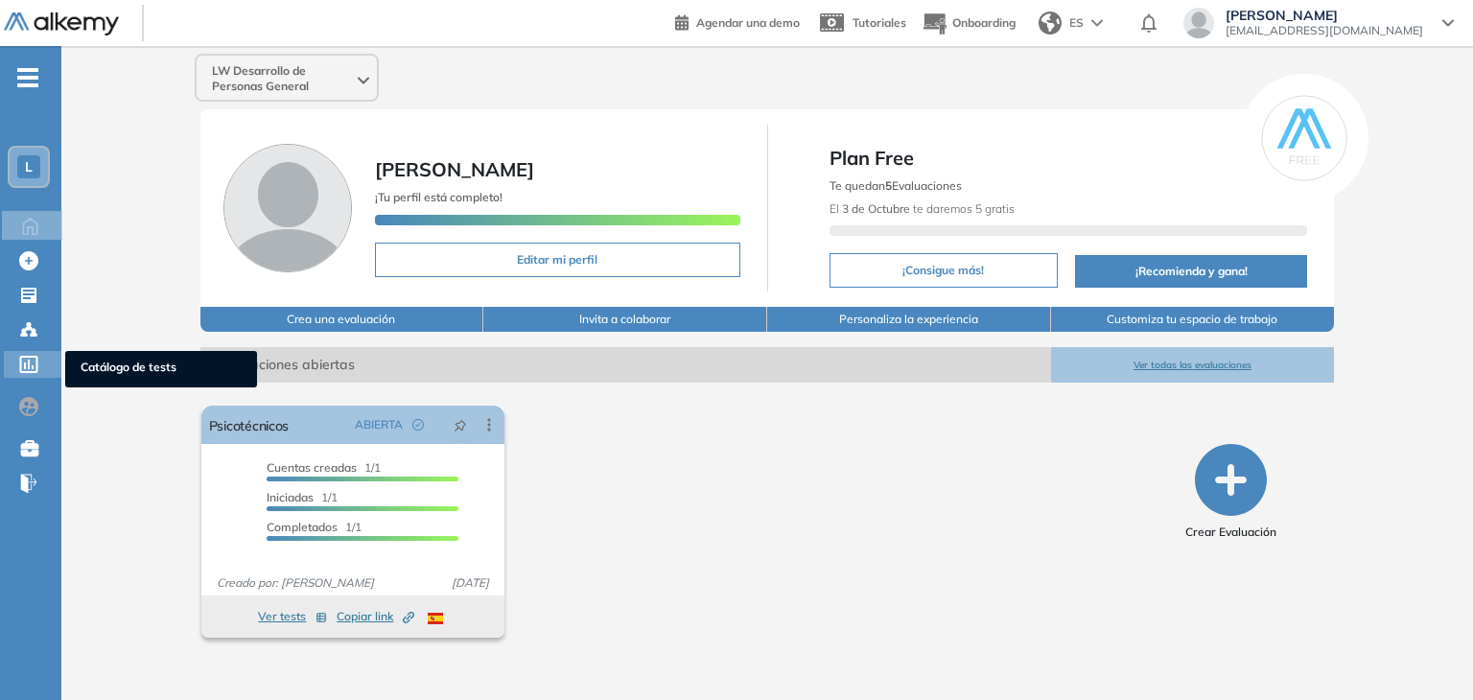
click at [25, 364] on icon at bounding box center [29, 364] width 18 height 17
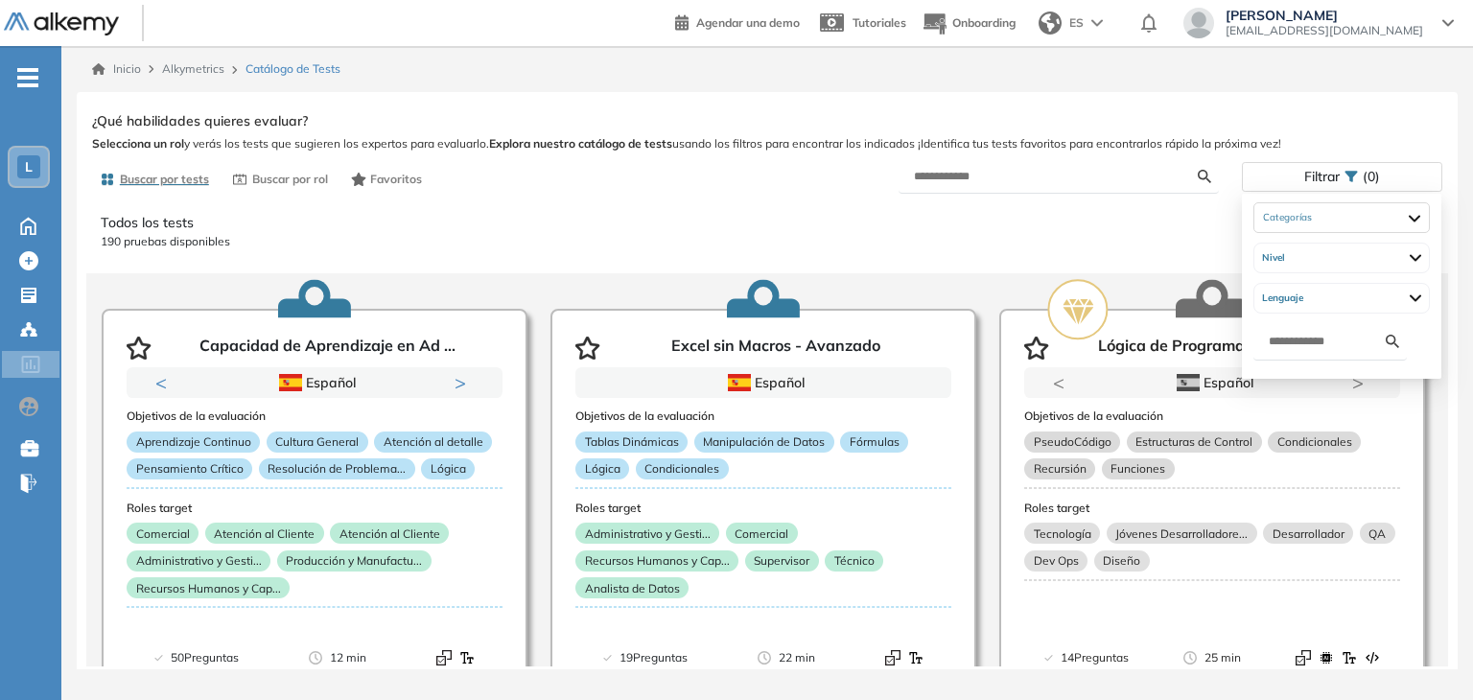
click at [1379, 177] on span "(0)" at bounding box center [1371, 177] width 17 height 28
click at [1429, 220] on div at bounding box center [1341, 218] width 175 height 31
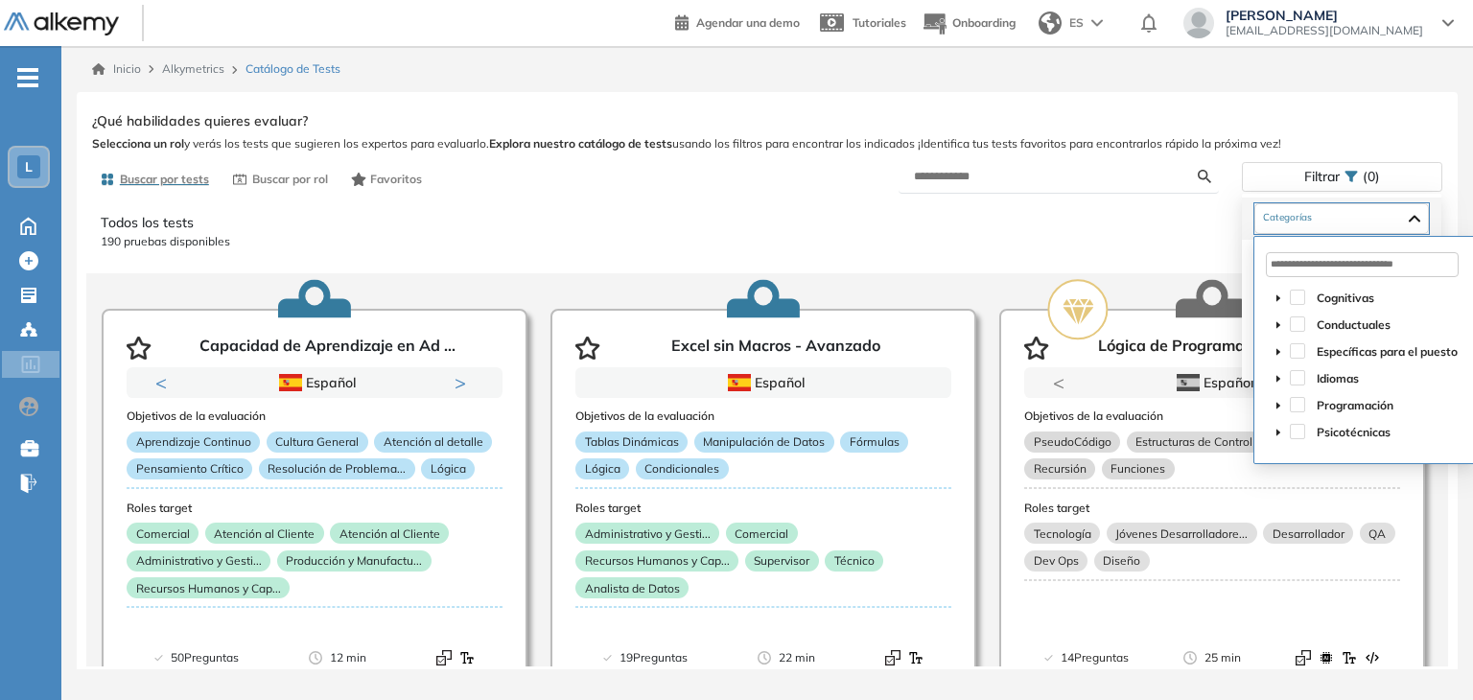
click at [1297, 441] on div "Psicotécnicas" at bounding box center [1364, 433] width 195 height 27
click at [1297, 434] on span at bounding box center [1297, 431] width 15 height 15
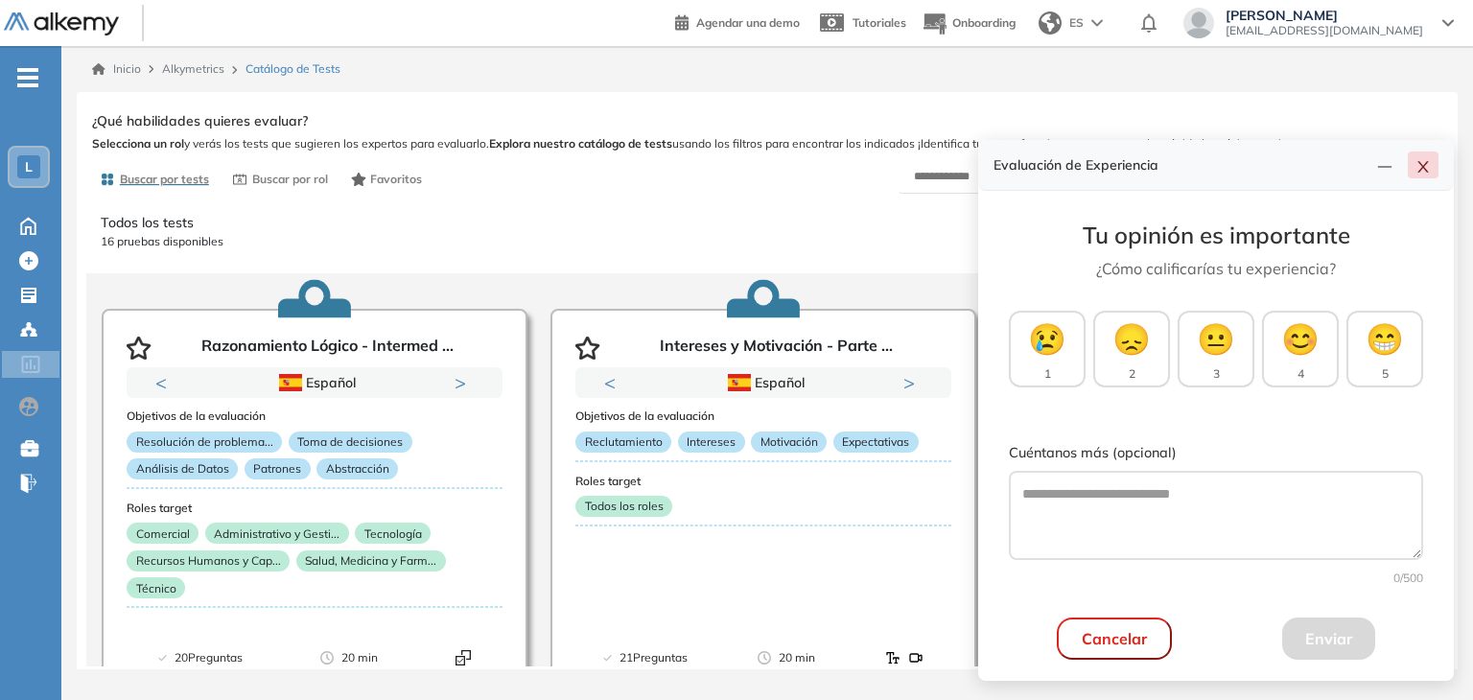
click at [1424, 166] on icon "close" at bounding box center [1423, 167] width 11 height 12
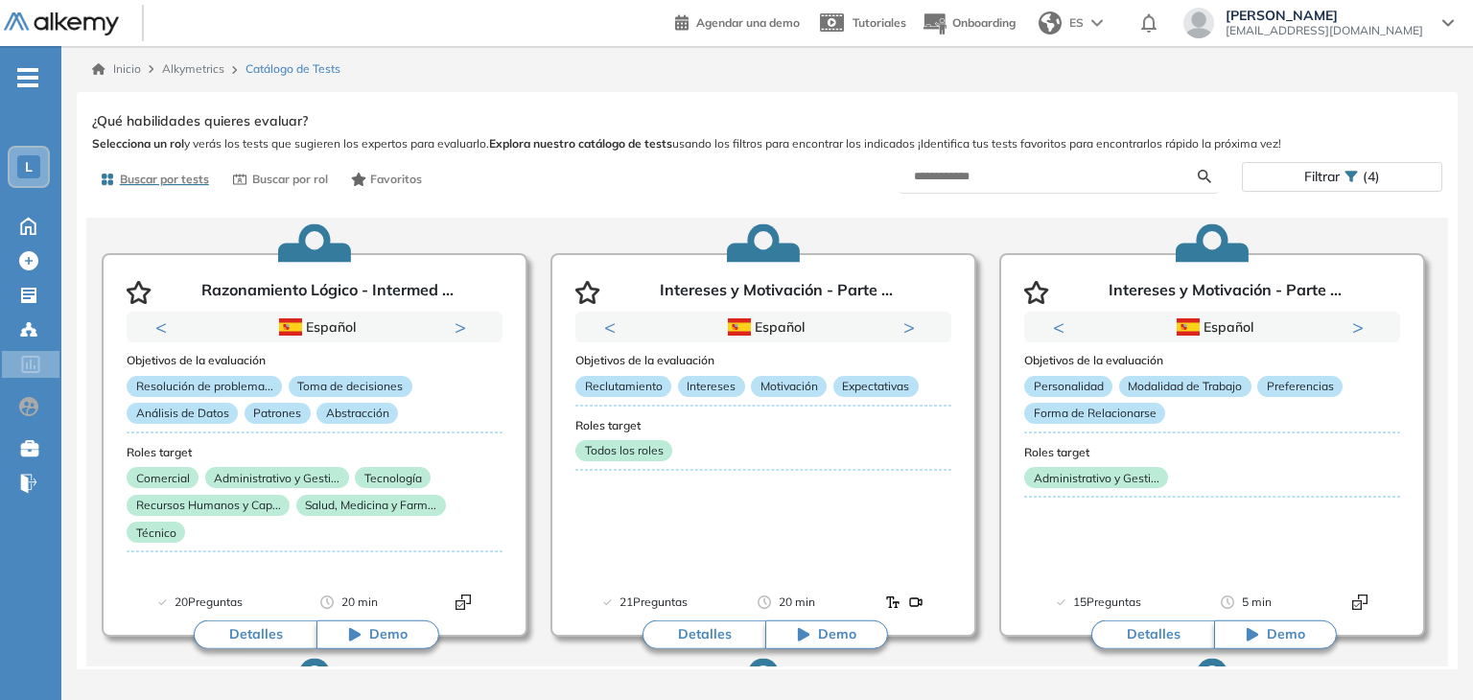
scroll to position [59, 0]
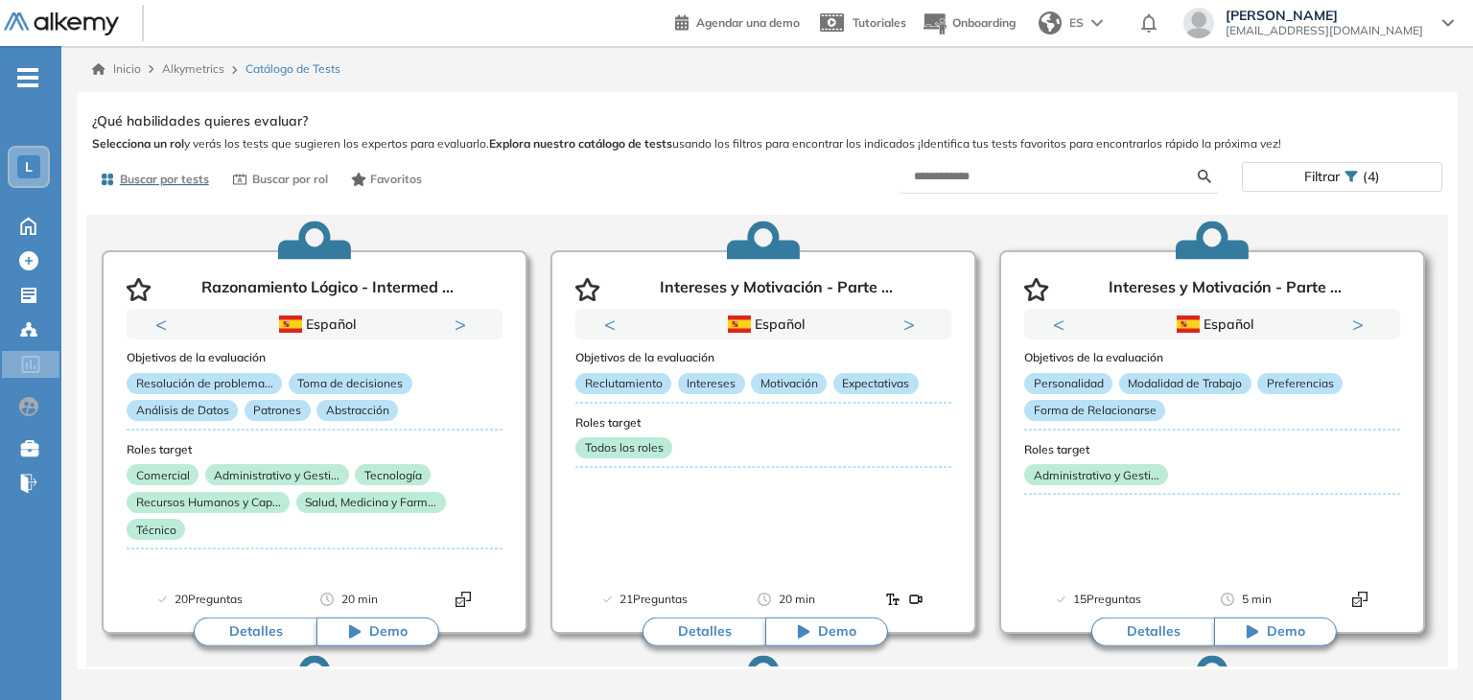
click at [1032, 289] on icon "button" at bounding box center [1036, 289] width 25 height 23
click at [583, 294] on icon "button" at bounding box center [587, 289] width 24 height 23
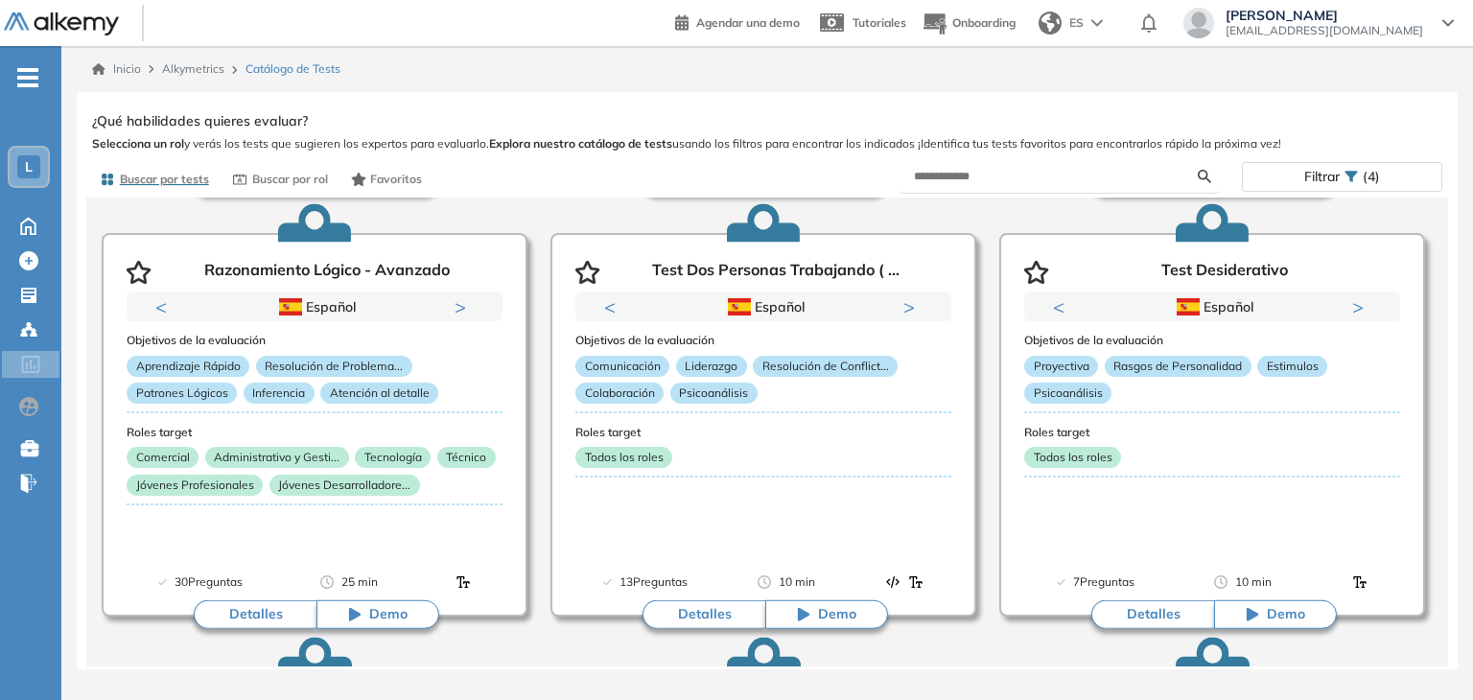
scroll to position [514, 0]
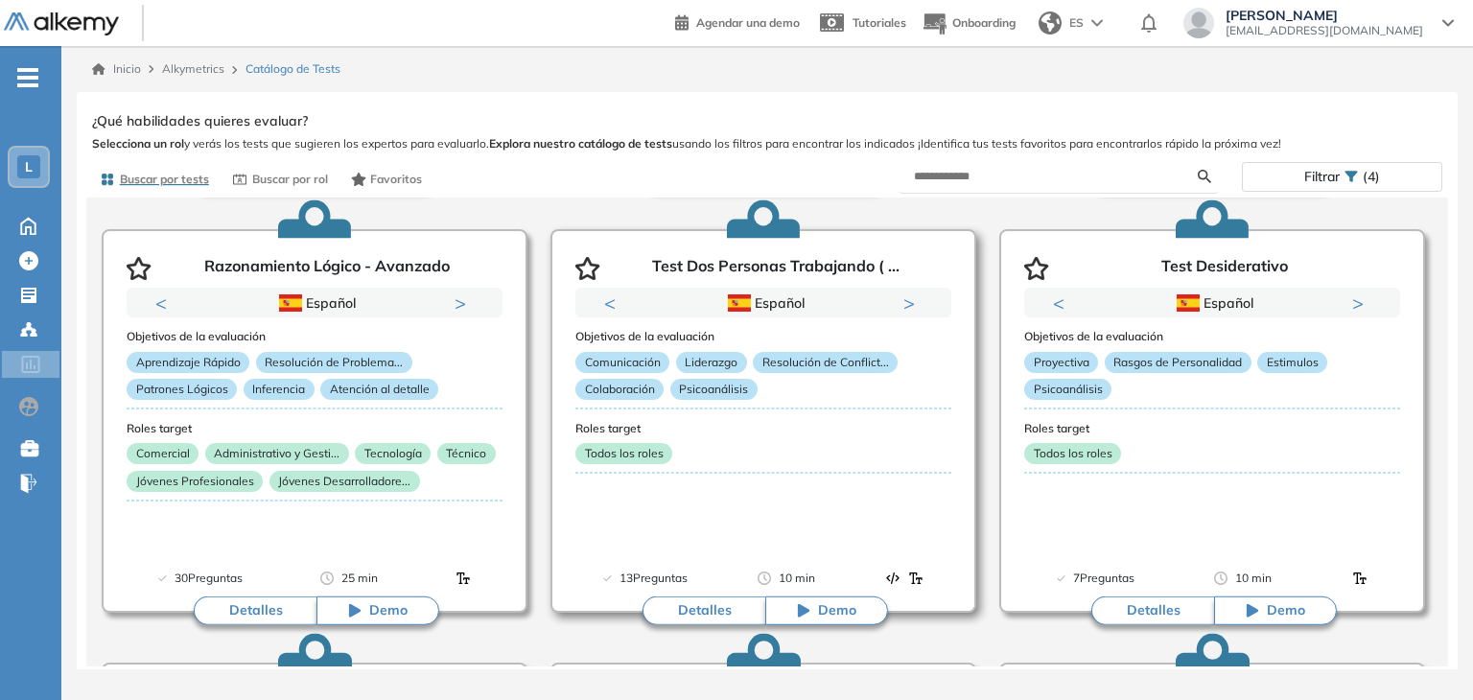
click at [583, 266] on icon "button" at bounding box center [587, 268] width 25 height 23
click at [1030, 267] on icon "button" at bounding box center [1036, 268] width 25 height 23
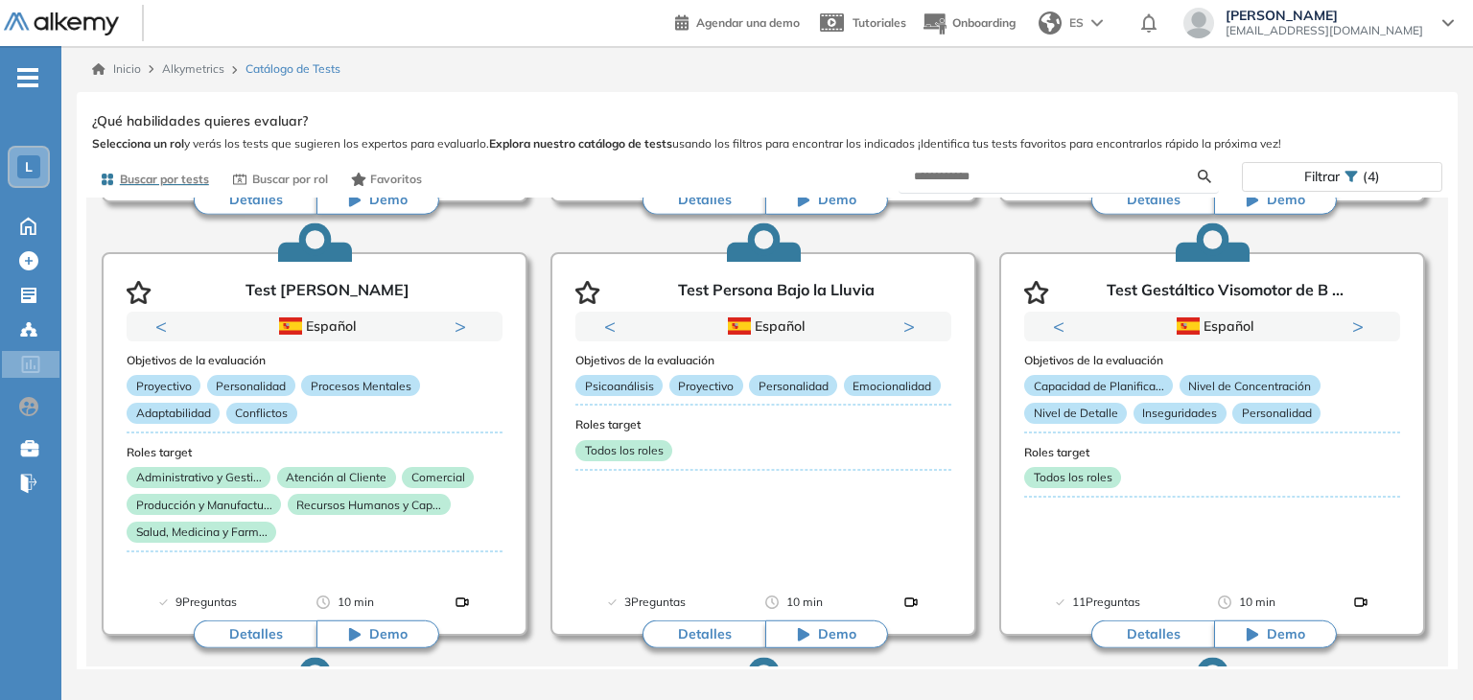
scroll to position [950, 0]
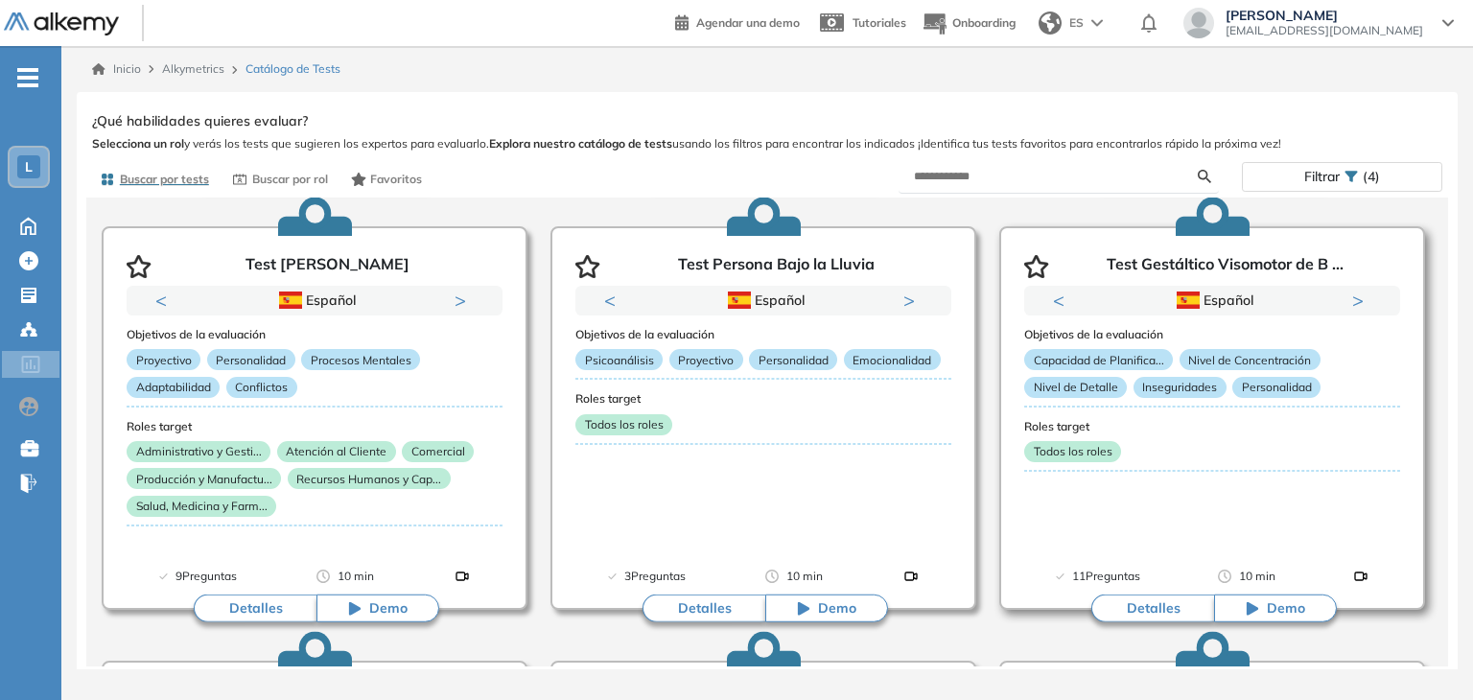
click at [1033, 262] on icon "button" at bounding box center [1036, 266] width 24 height 23
click at [581, 268] on icon "button" at bounding box center [587, 266] width 25 height 23
click at [138, 269] on icon "button" at bounding box center [139, 266] width 25 height 23
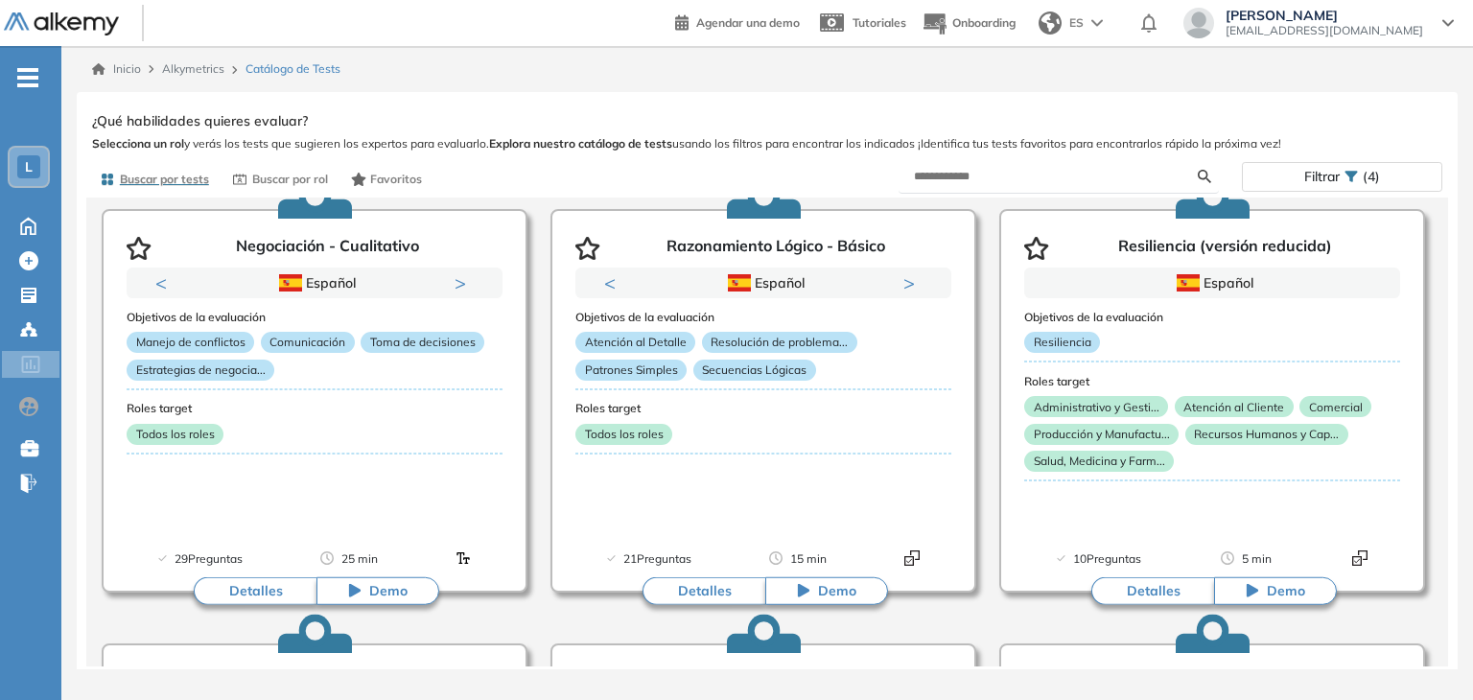
scroll to position [1365, 0]
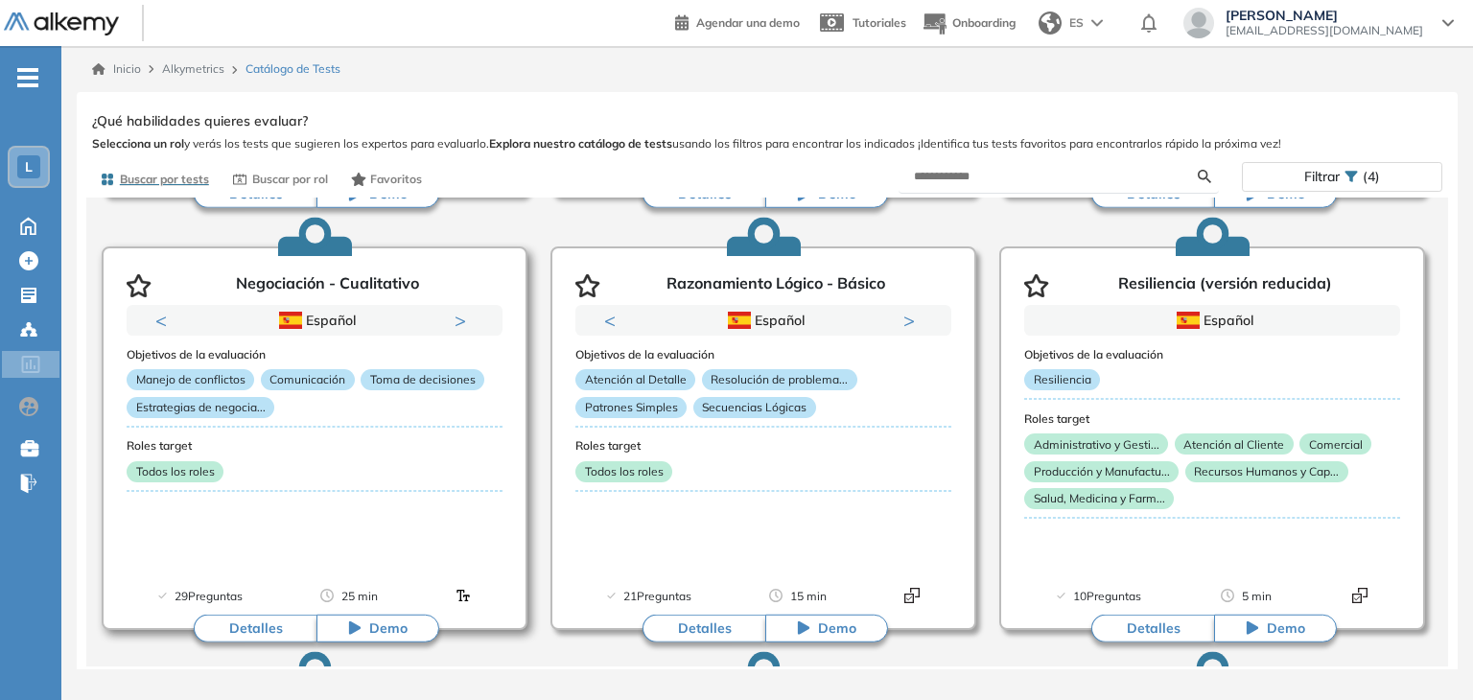
click at [133, 277] on icon "button" at bounding box center [139, 285] width 25 height 23
click at [1026, 285] on icon "button" at bounding box center [1036, 285] width 25 height 23
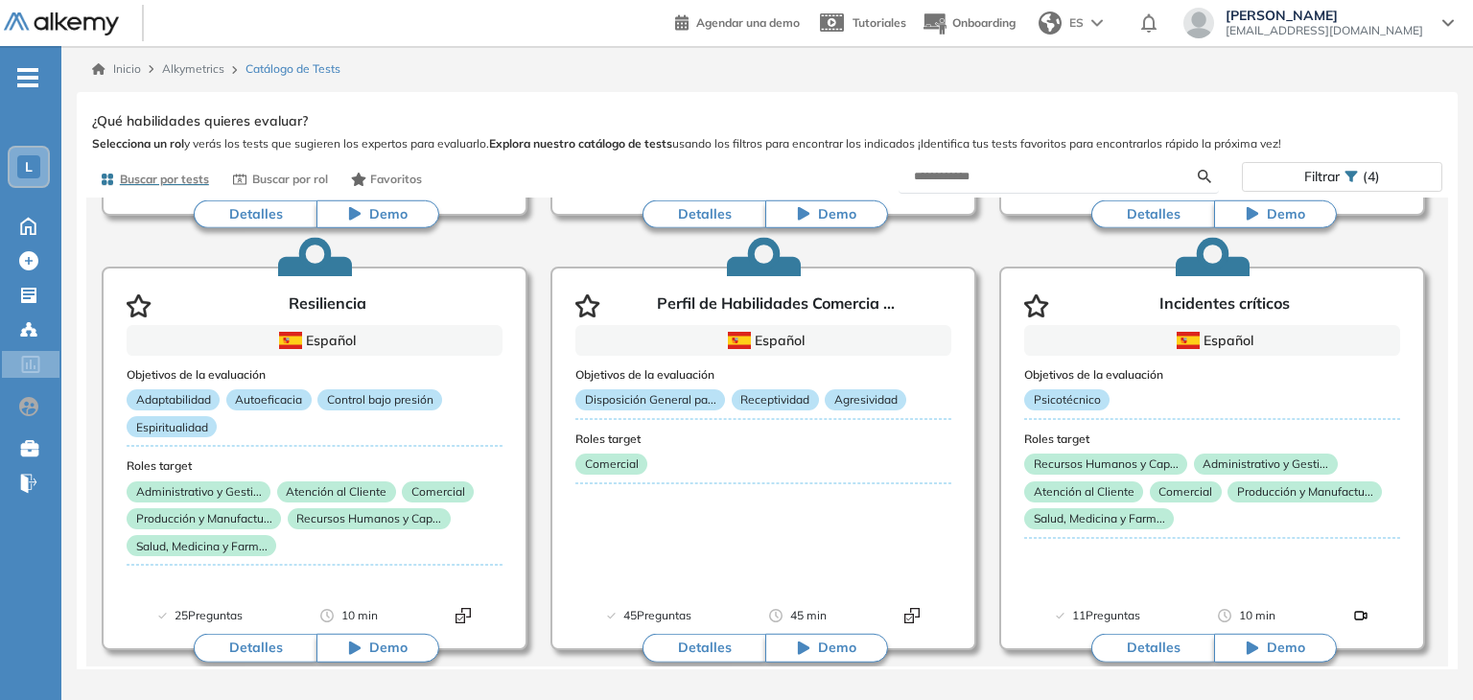
scroll to position [1809, 0]
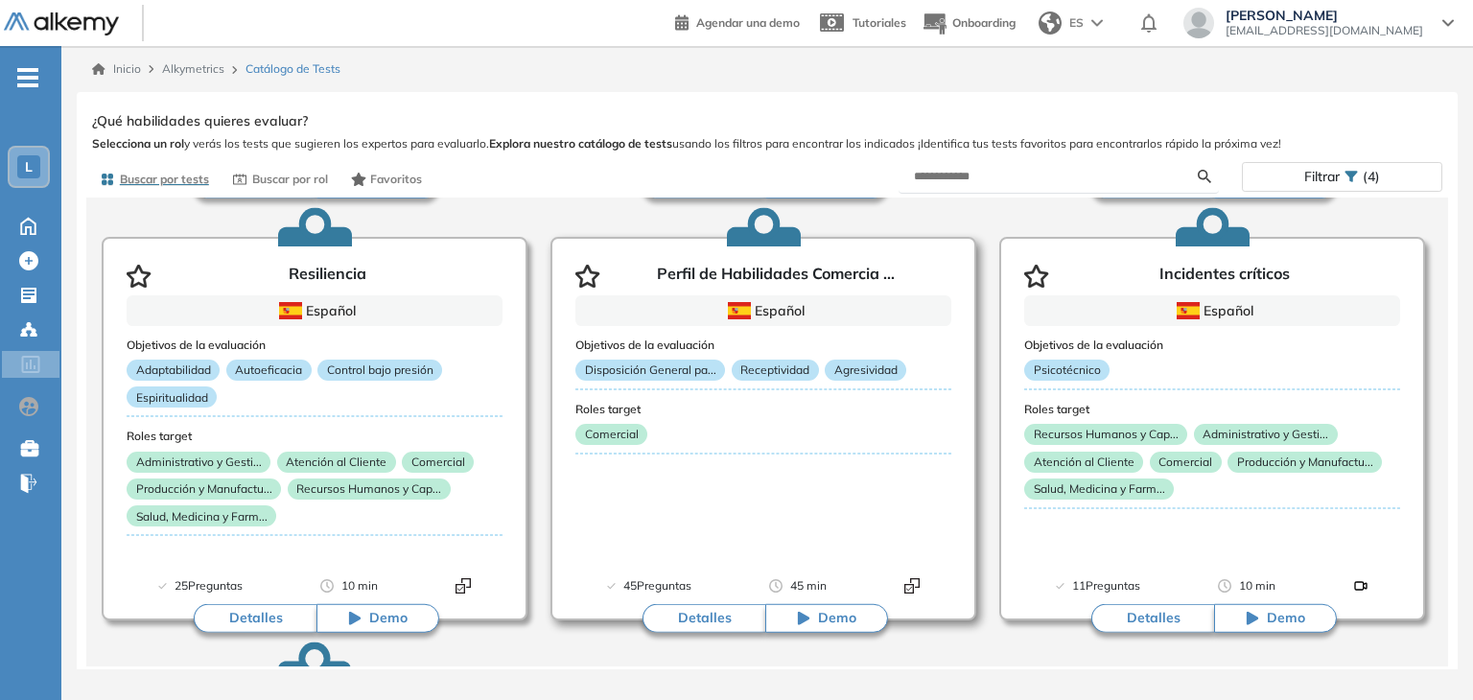
click at [588, 276] on icon "button" at bounding box center [587, 276] width 25 height 23
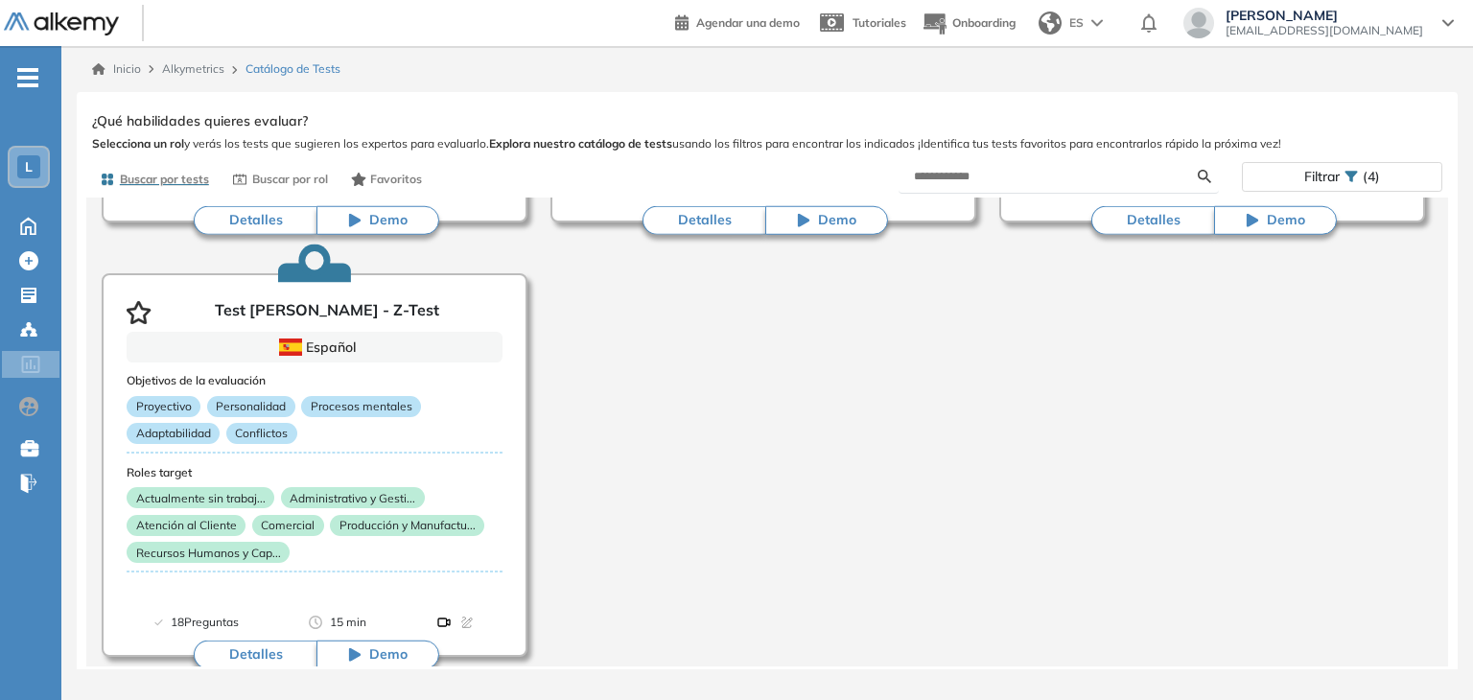
scroll to position [2243, 0]
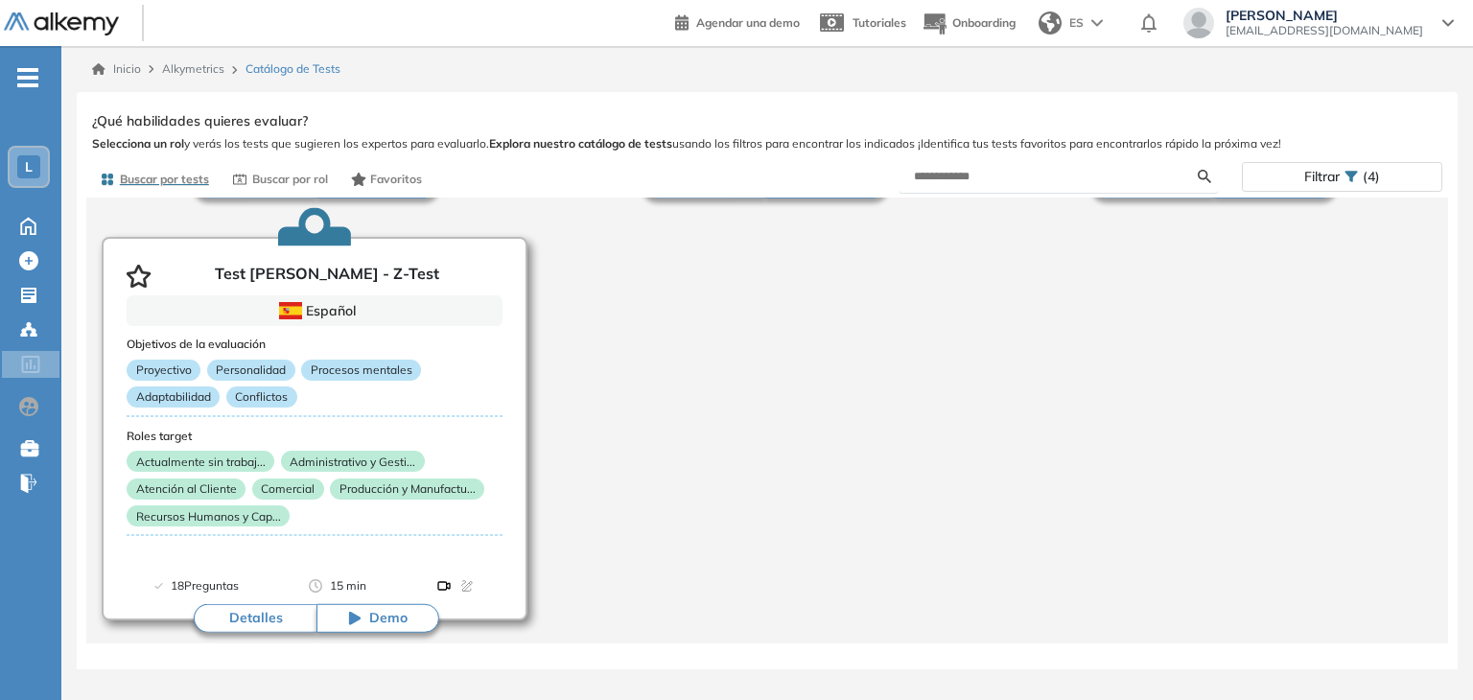
click at [137, 277] on icon "button" at bounding box center [139, 276] width 25 height 23
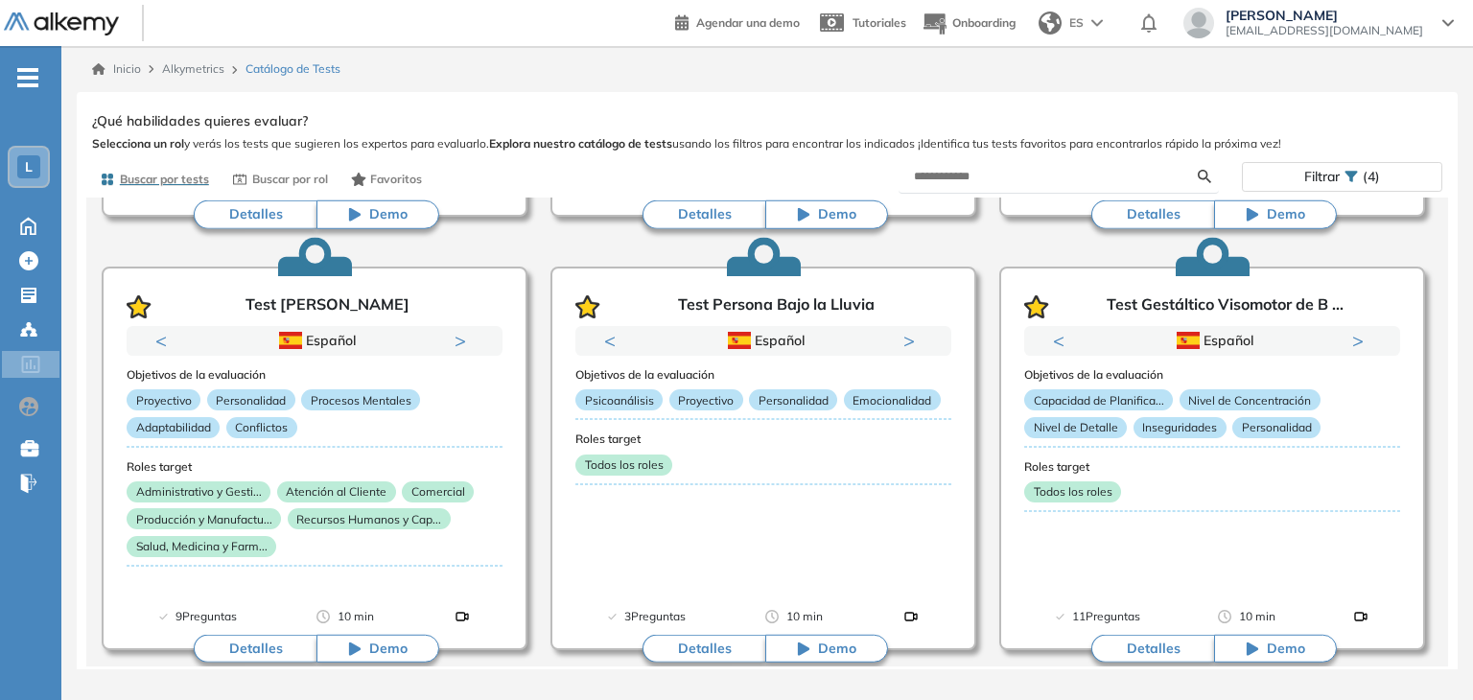
scroll to position [897, 0]
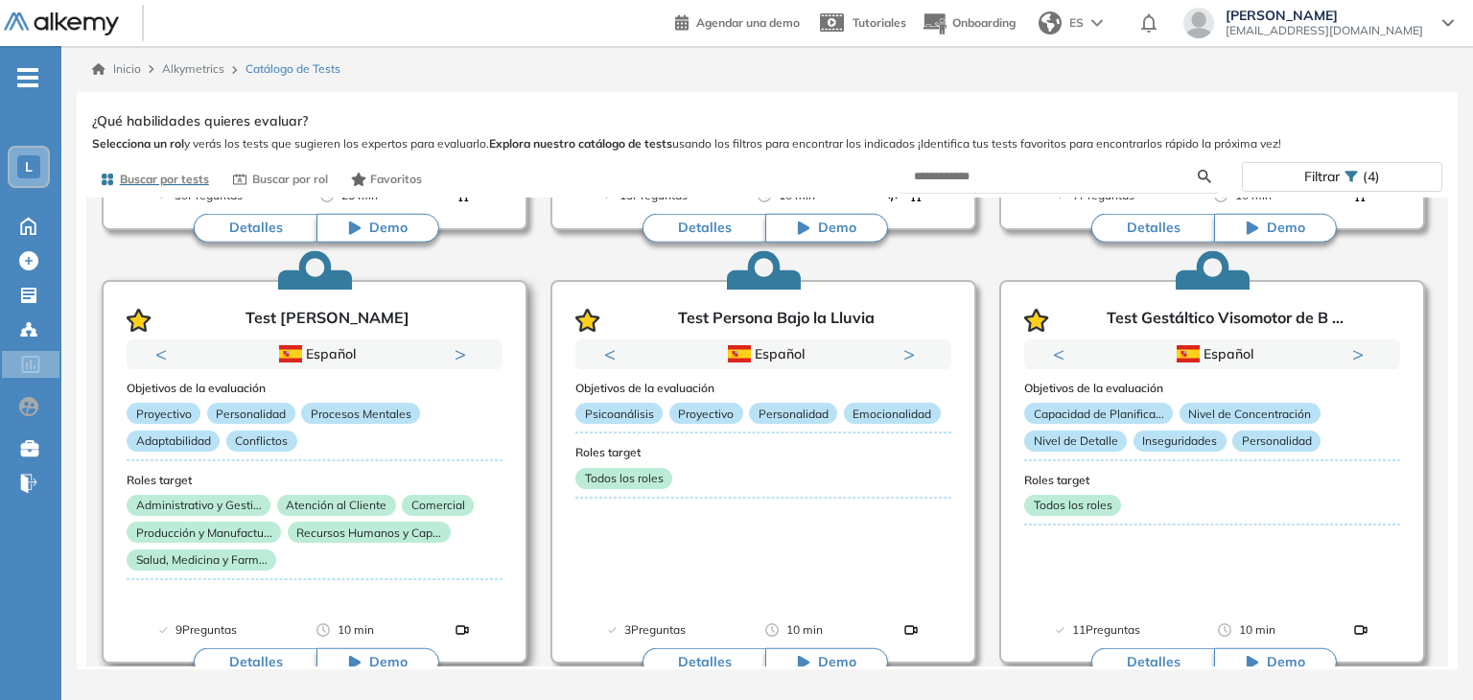
click at [130, 313] on icon "button" at bounding box center [139, 320] width 25 height 23
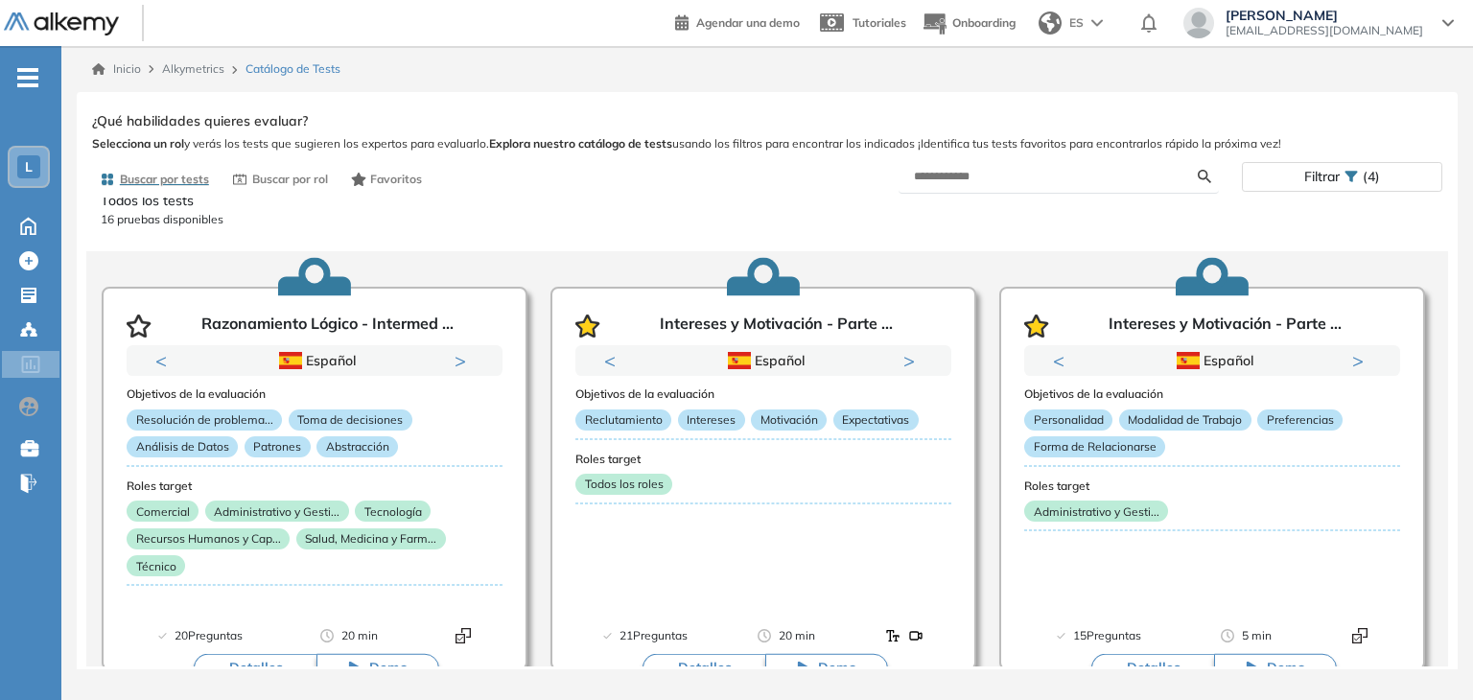
scroll to position [0, 0]
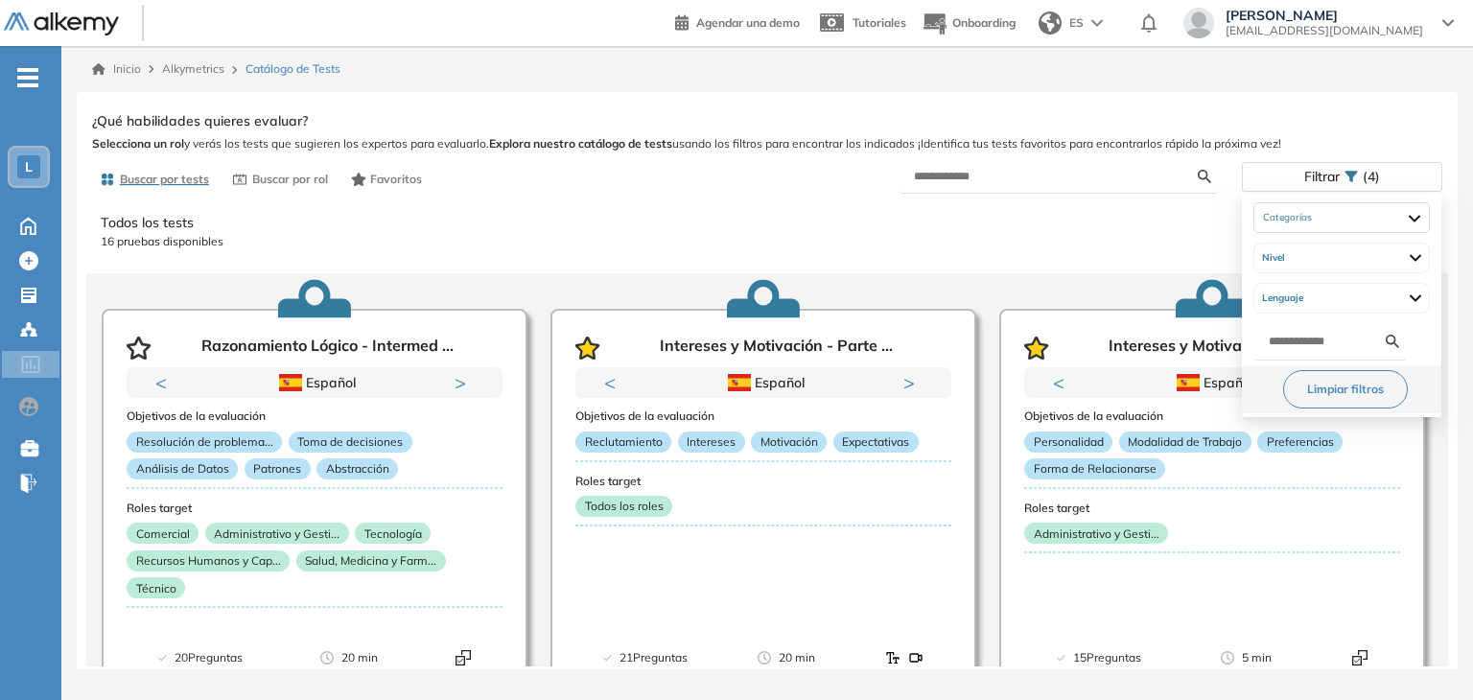
click at [1369, 393] on button "Limpiar filtros" at bounding box center [1345, 389] width 125 height 38
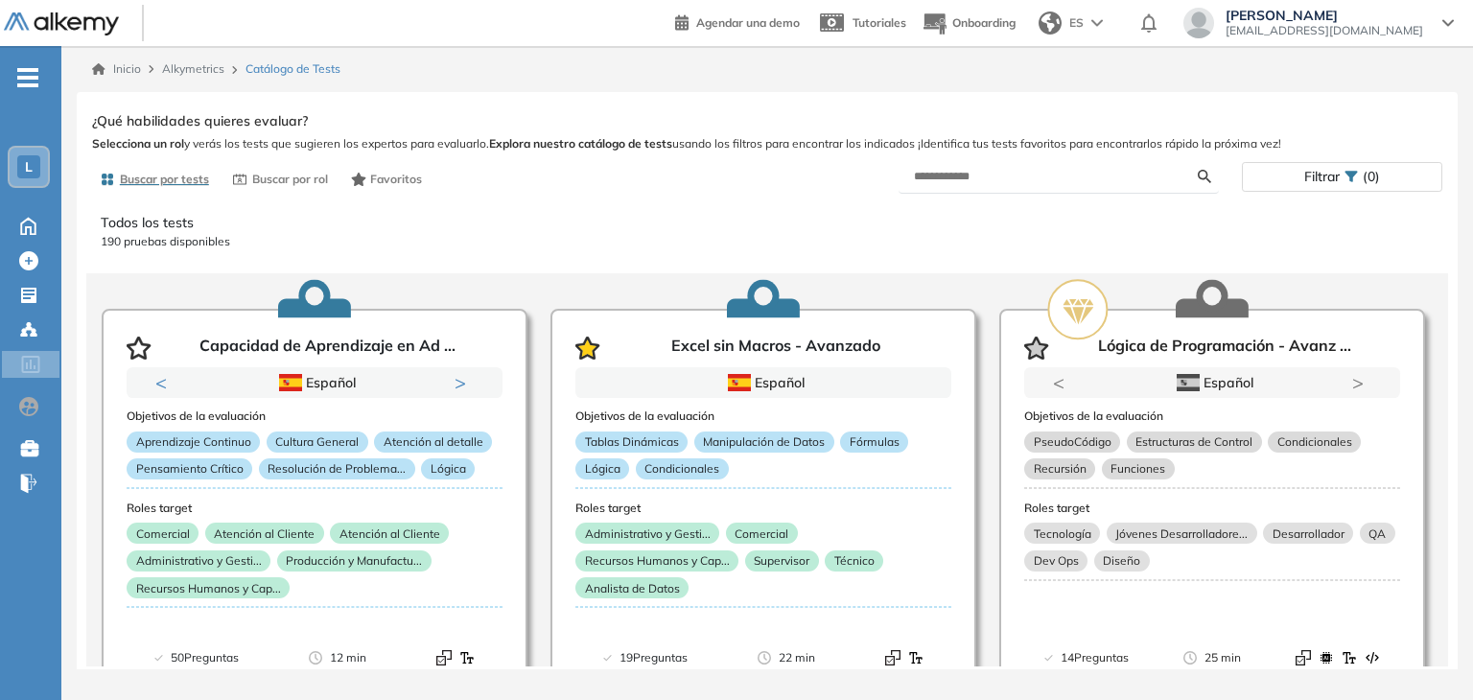
click at [1377, 176] on span "(0)" at bounding box center [1371, 177] width 17 height 28
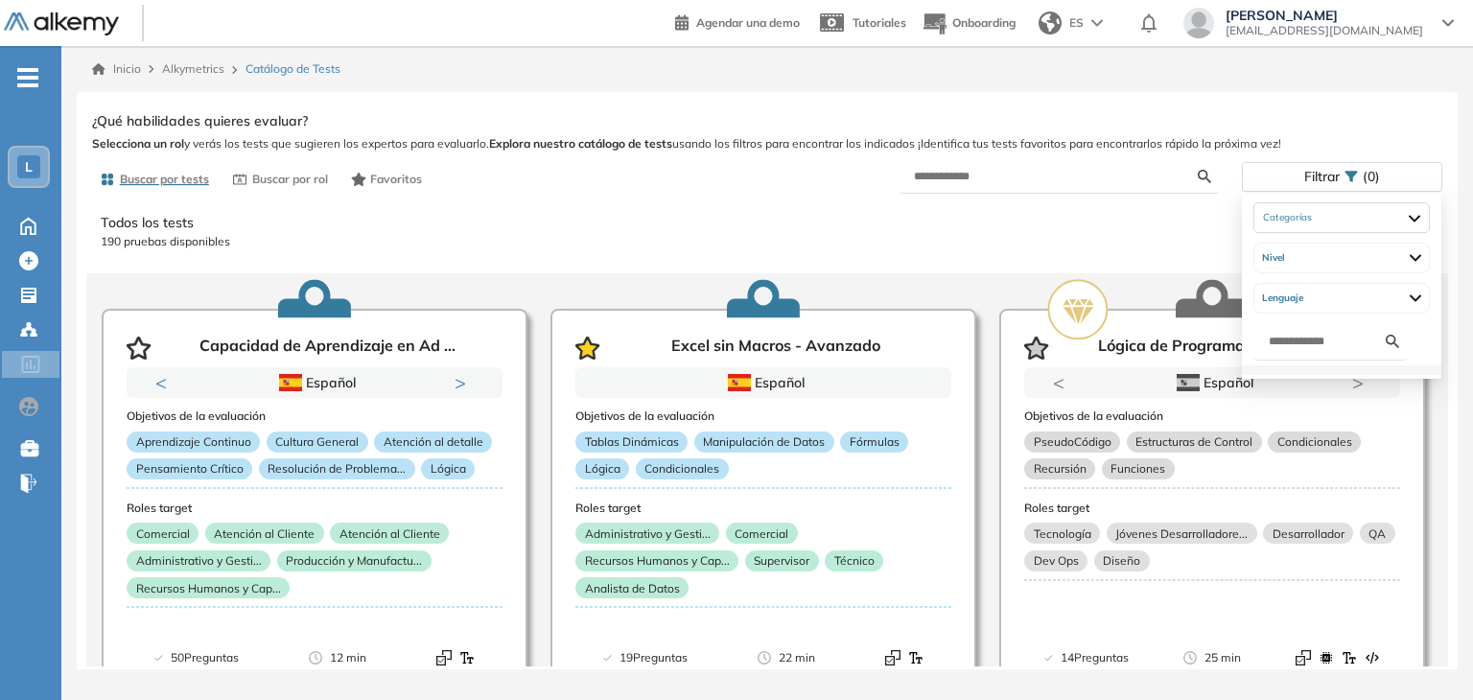
click at [1328, 180] on span "Filtrar" at bounding box center [1321, 177] width 35 height 28
click at [1328, 207] on div "Psicotécnicas Cuestionarios Neurológicos Proyectivas" at bounding box center [1342, 217] width 176 height 31
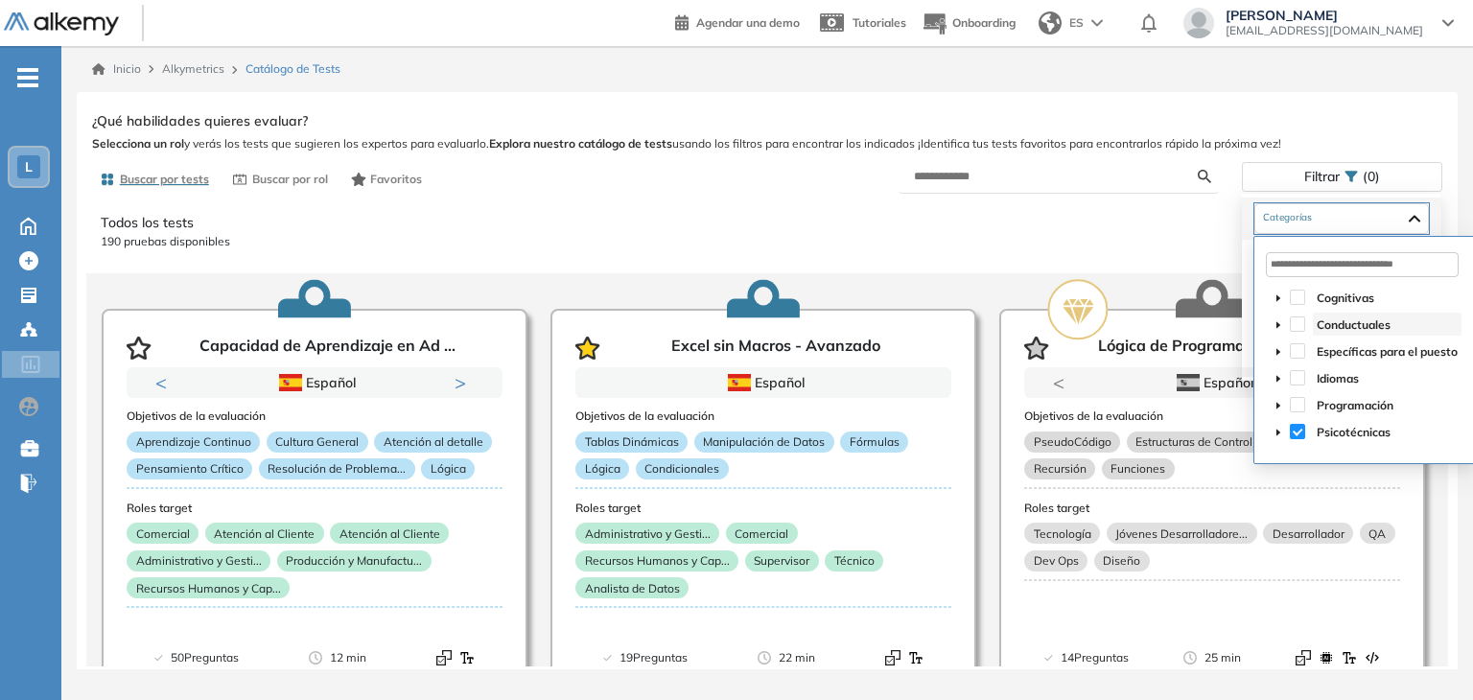
click at [1343, 321] on span "Conductuales" at bounding box center [1354, 324] width 74 height 14
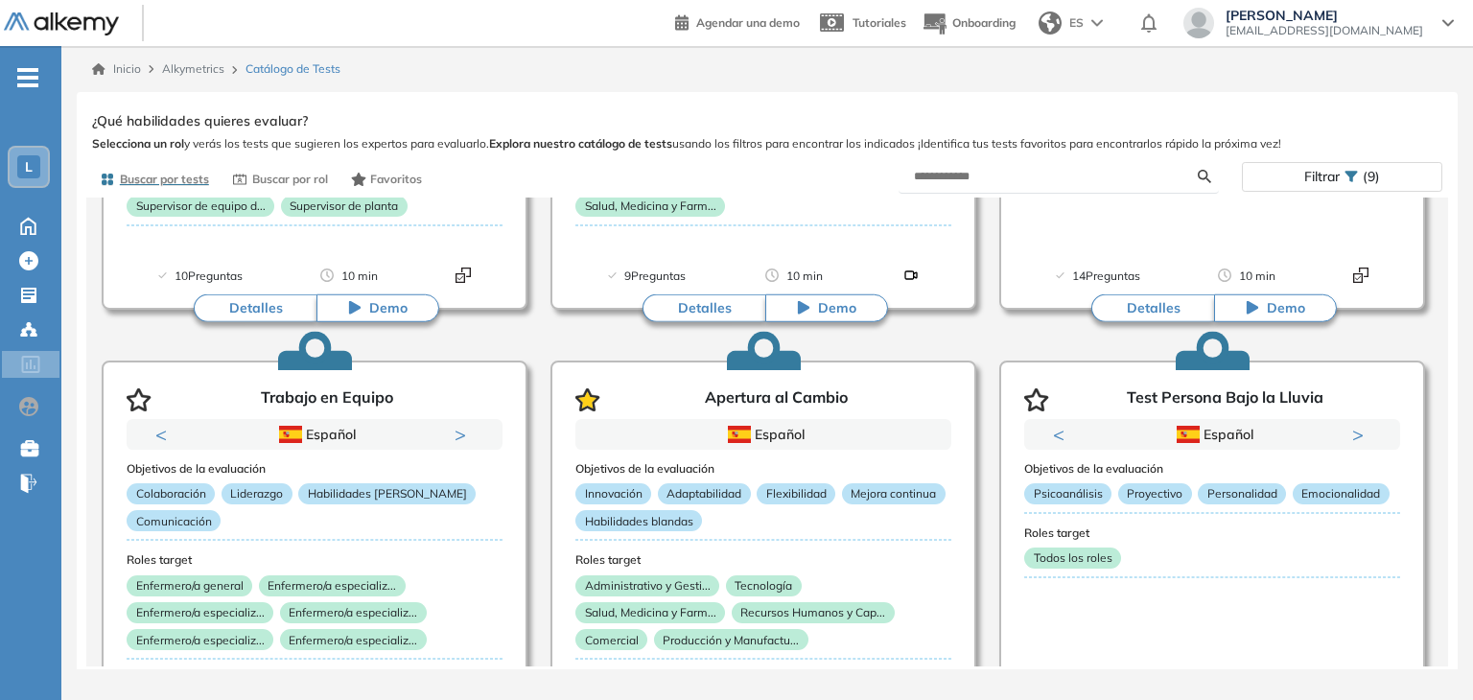
scroll to position [1719, 0]
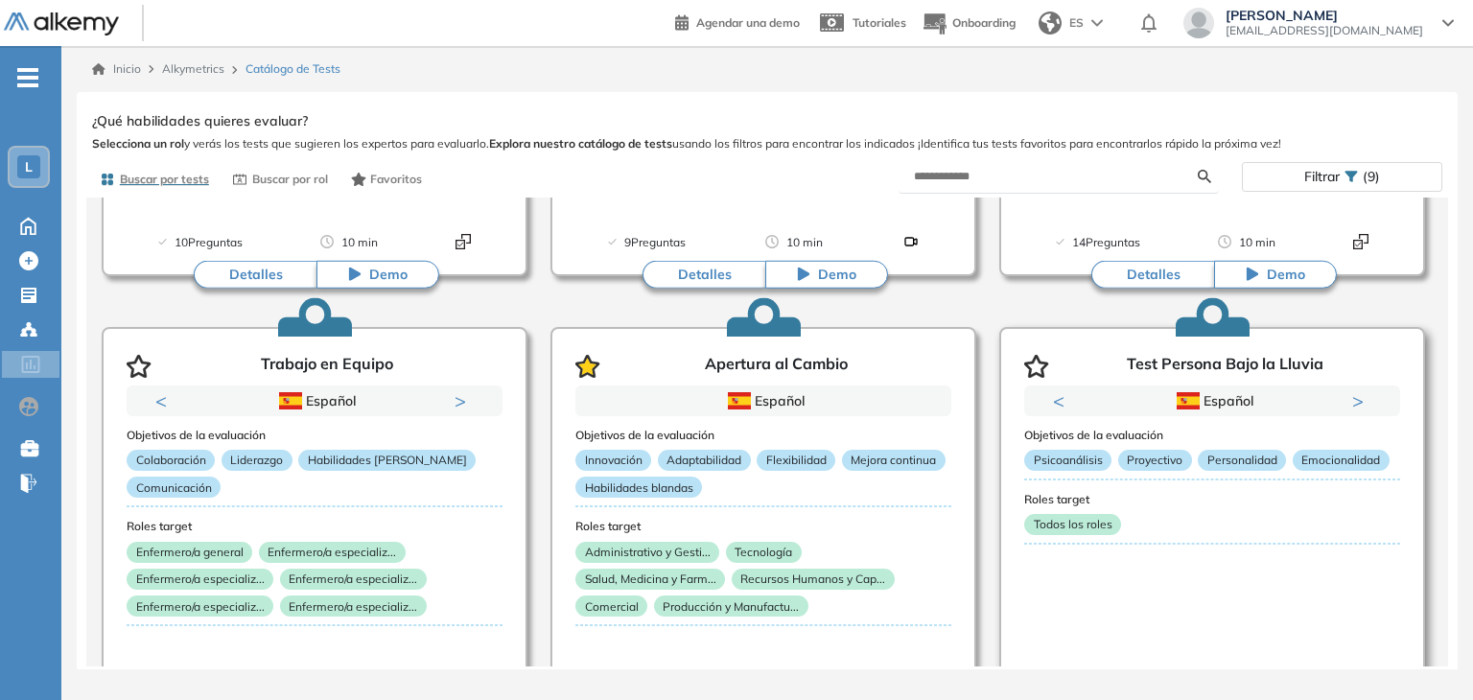
click at [1030, 363] on icon "button" at bounding box center [1036, 366] width 25 height 23
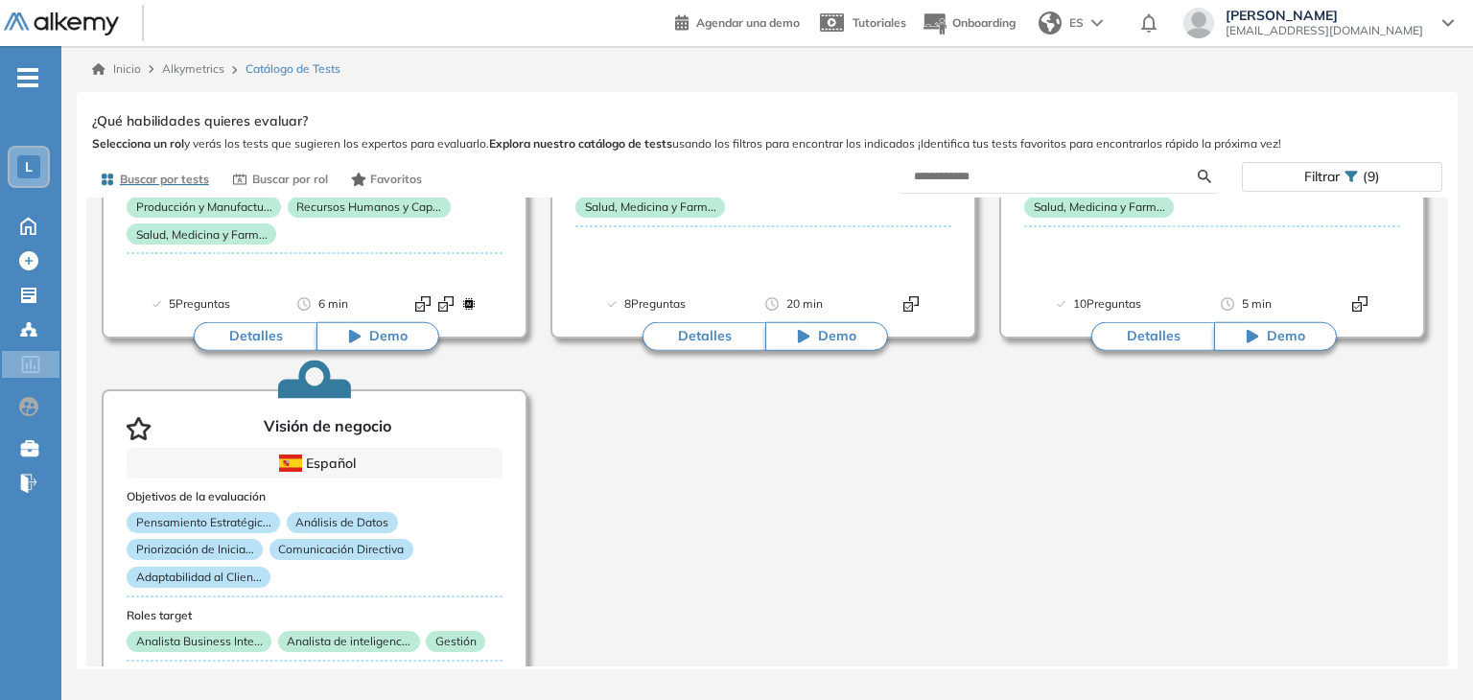
scroll to position [4374, 0]
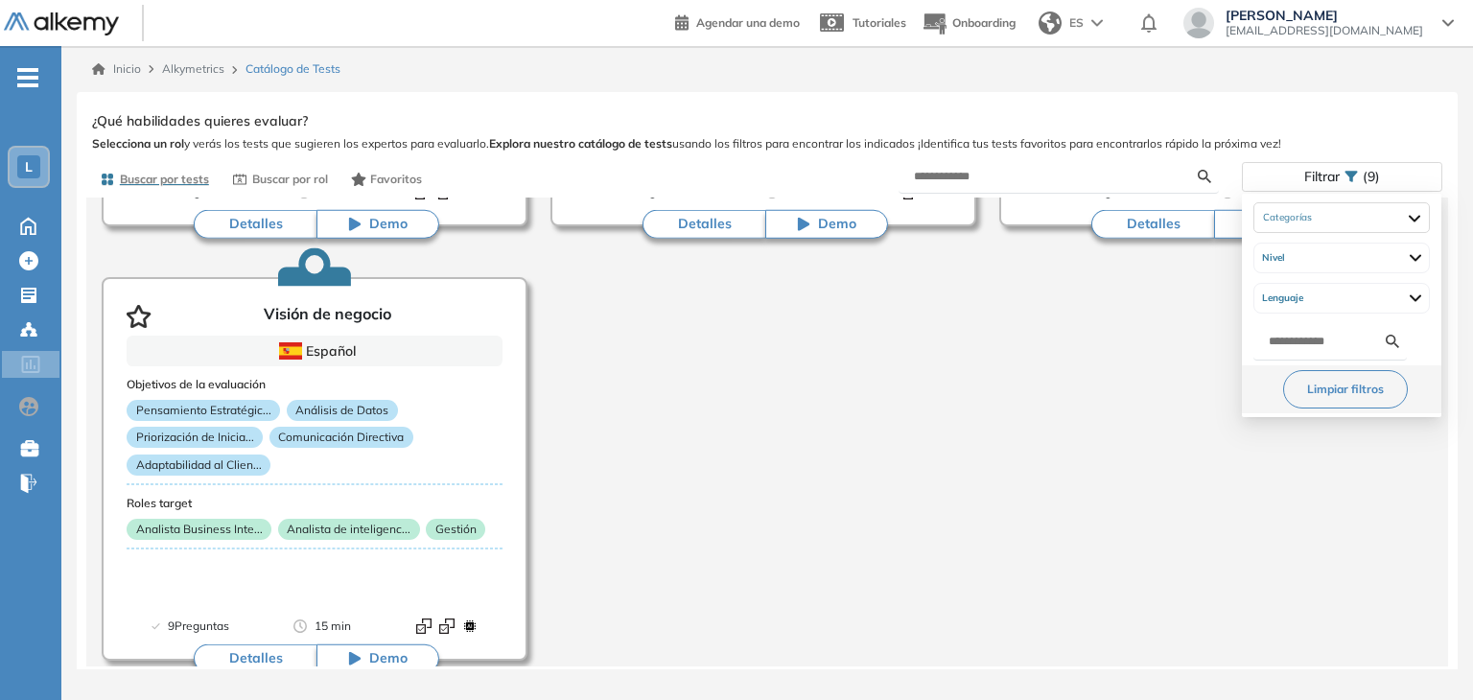
click at [1334, 170] on span "Filtrar" at bounding box center [1321, 177] width 35 height 28
click at [1342, 401] on button "Limpiar filtros" at bounding box center [1345, 389] width 125 height 38
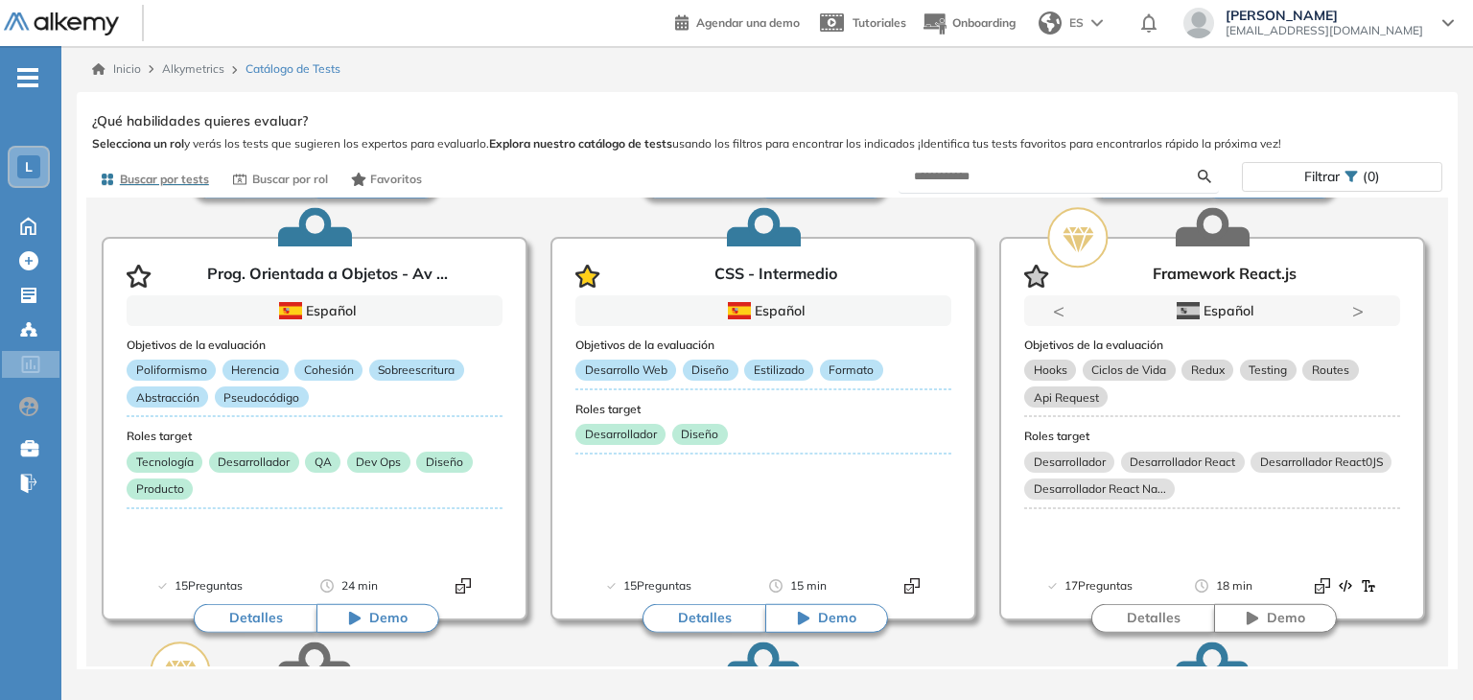
scroll to position [3980, 0]
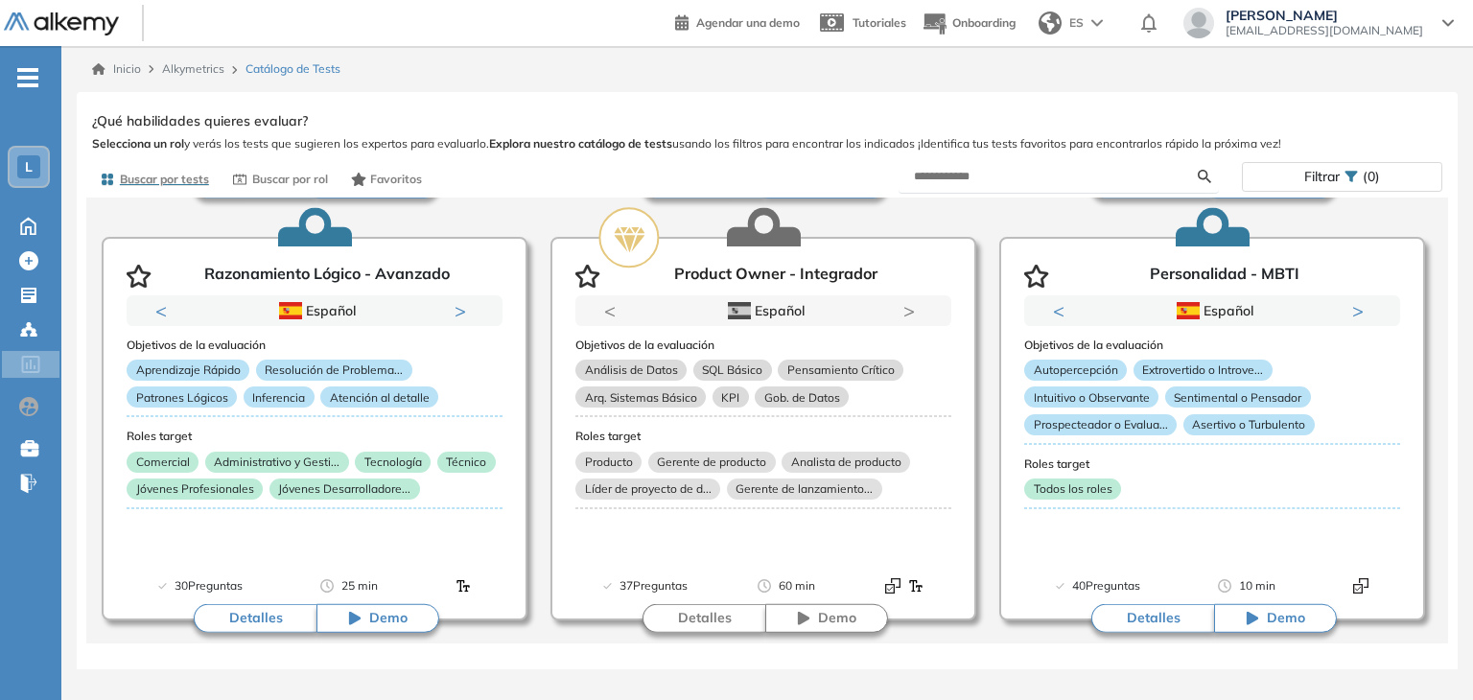
click at [1344, 184] on div "Filtrar (0)" at bounding box center [1342, 177] width 199 height 28
click at [1343, 175] on div "Filtrar (0)" at bounding box center [1342, 177] width 199 height 28
click at [1384, 174] on div "Filtrar (0)" at bounding box center [1342, 177] width 199 height 28
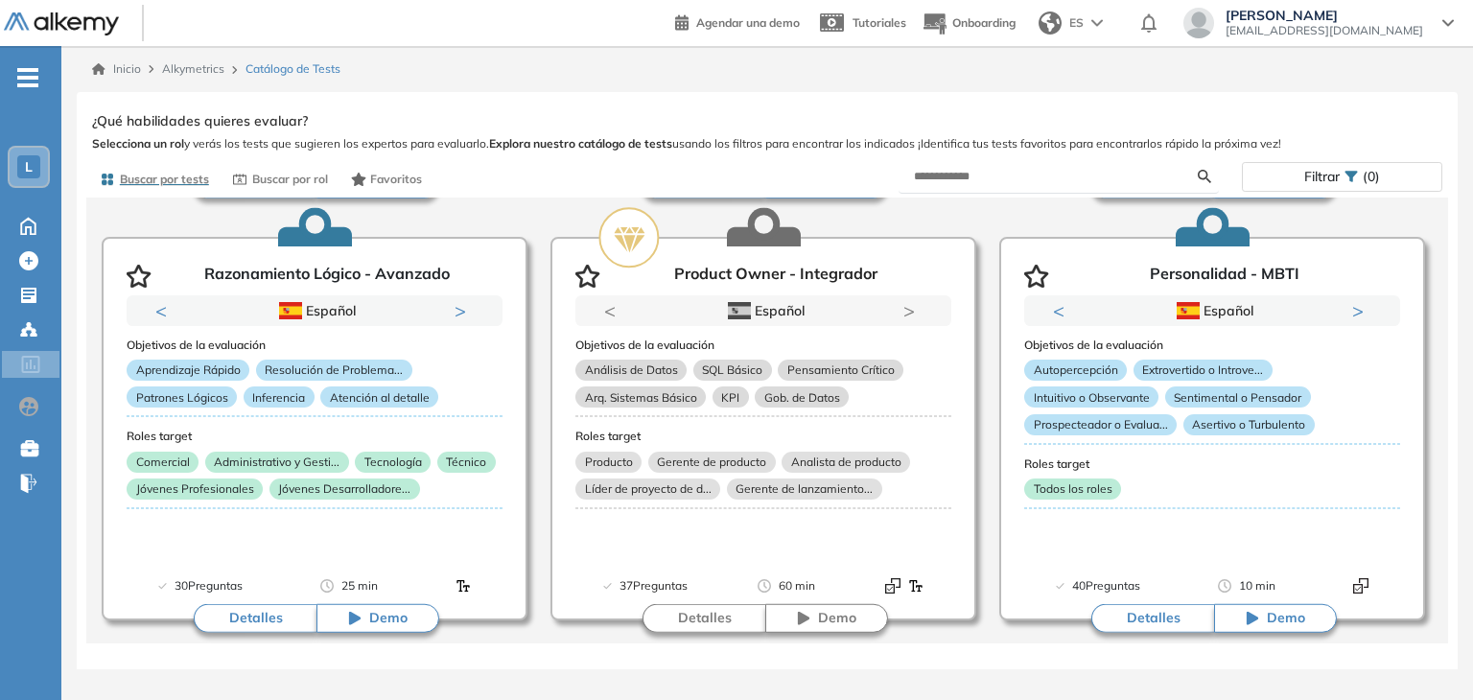
click at [1350, 175] on icon at bounding box center [1352, 177] width 12 height 11
click at [1123, 162] on form at bounding box center [1059, 177] width 321 height 34
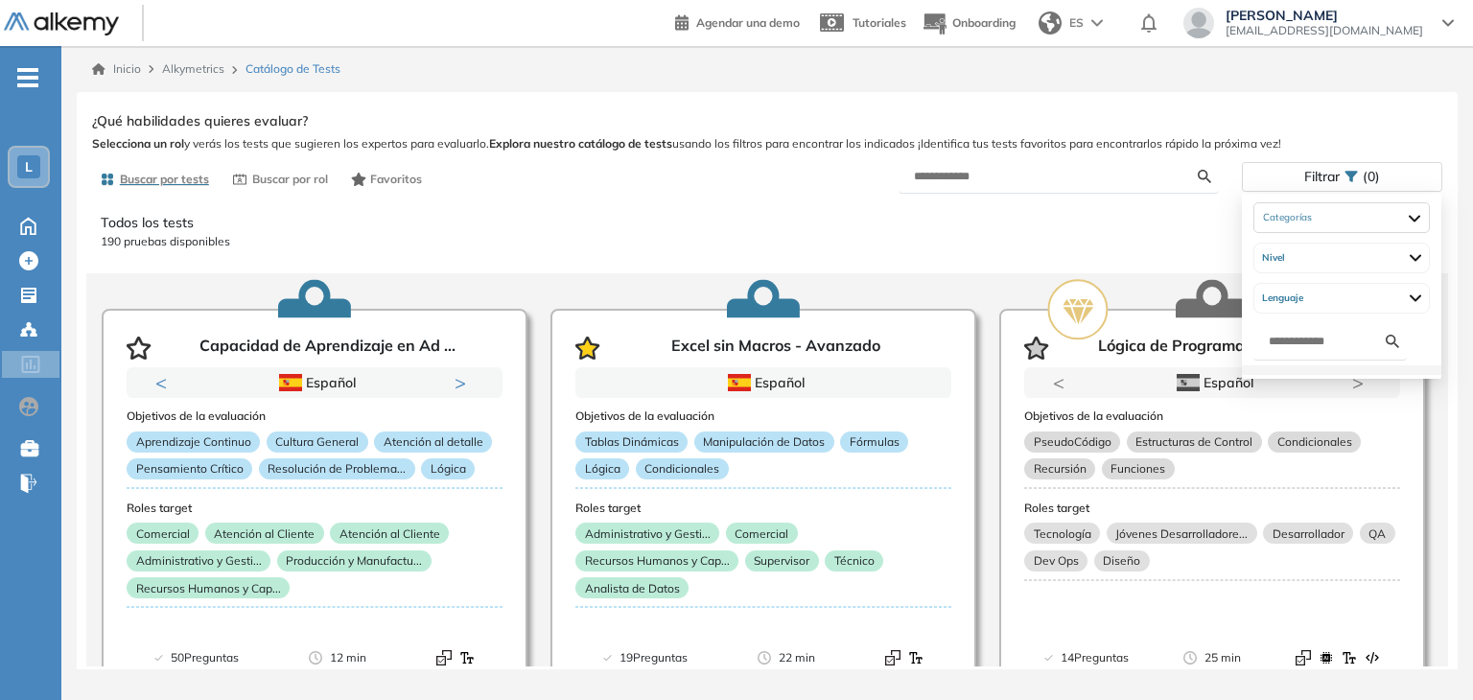
click at [1347, 169] on div "Filtrar (0)" at bounding box center [1342, 177] width 199 height 28
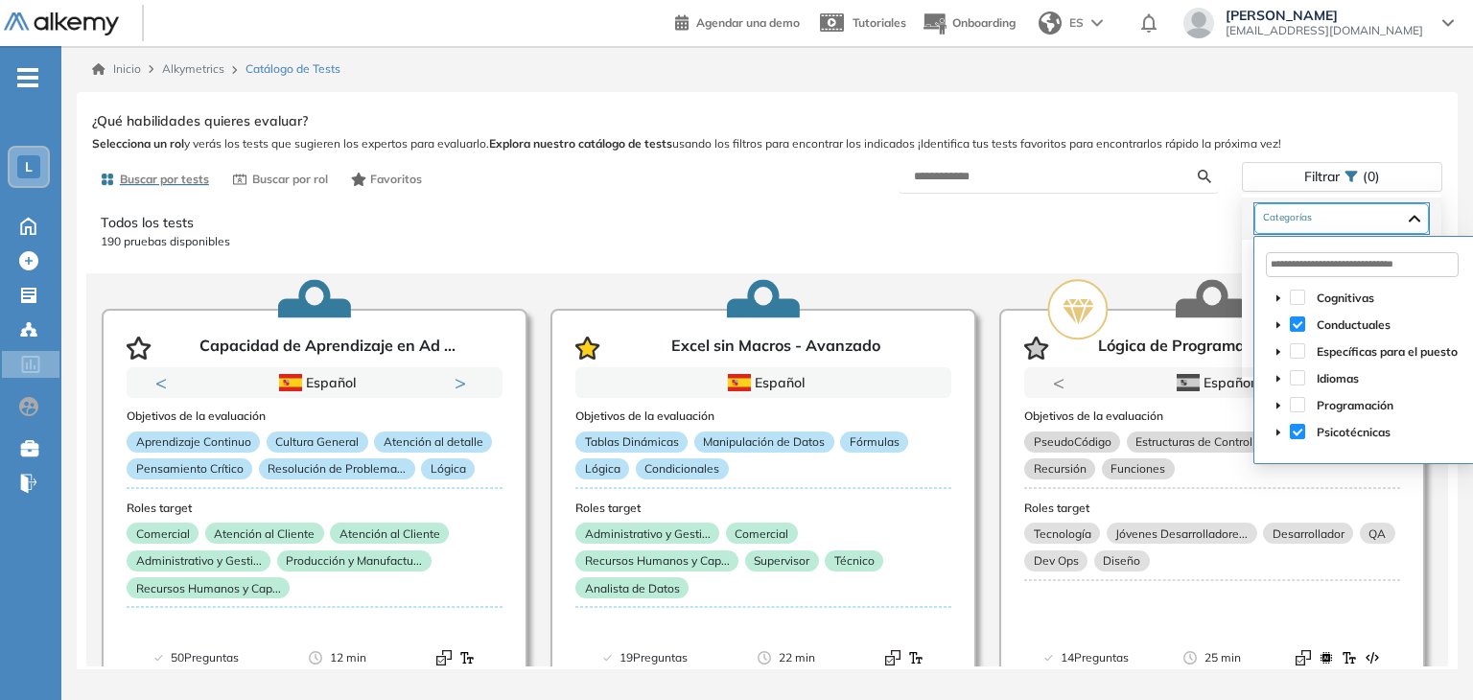
click at [1362, 211] on div "Psicotécnicas Cuestionarios Neurológicos Proyectivas Conductuales Ética y valor…" at bounding box center [1341, 218] width 175 height 31
click at [1293, 323] on span at bounding box center [1297, 323] width 15 height 15
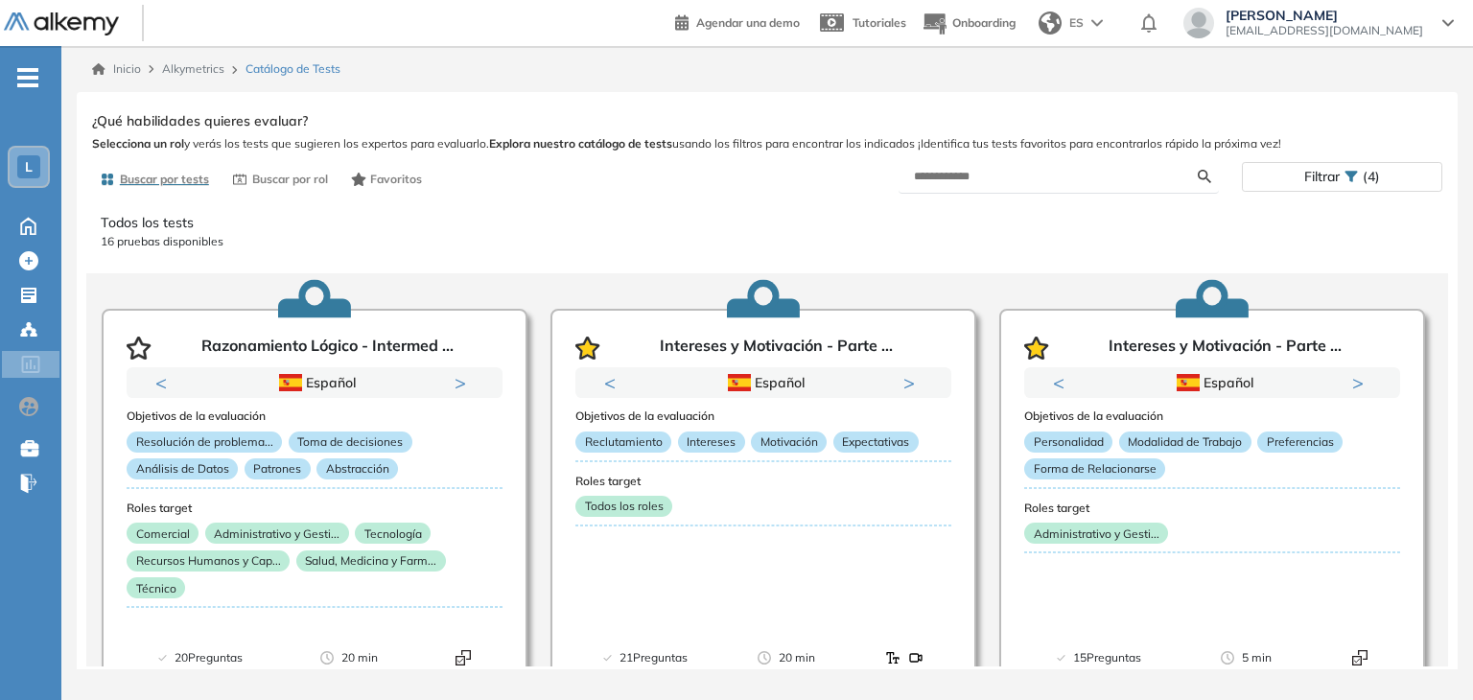
click at [648, 222] on p "Todos los tests" at bounding box center [767, 223] width 1333 height 20
click at [34, 266] on icon at bounding box center [28, 260] width 19 height 19
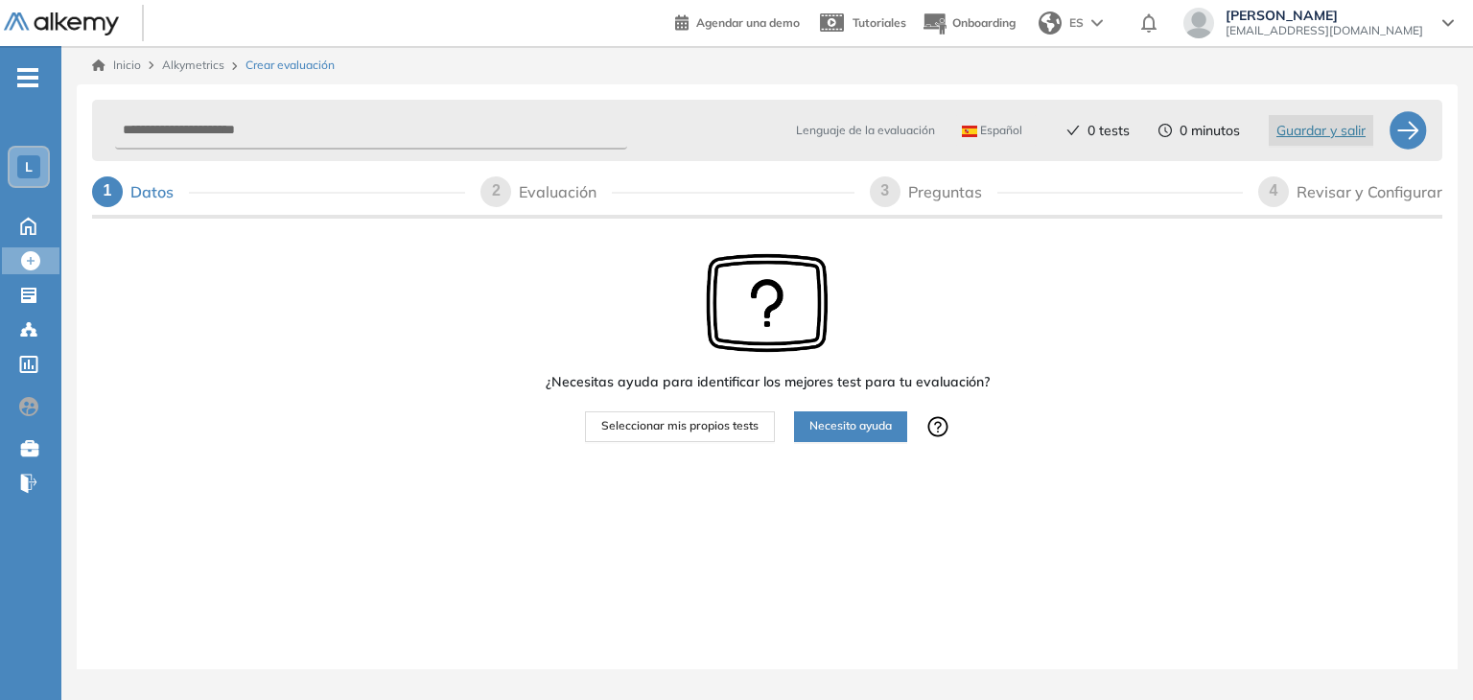
click at [687, 431] on span "Seleccionar mis propios tests" at bounding box center [679, 426] width 157 height 18
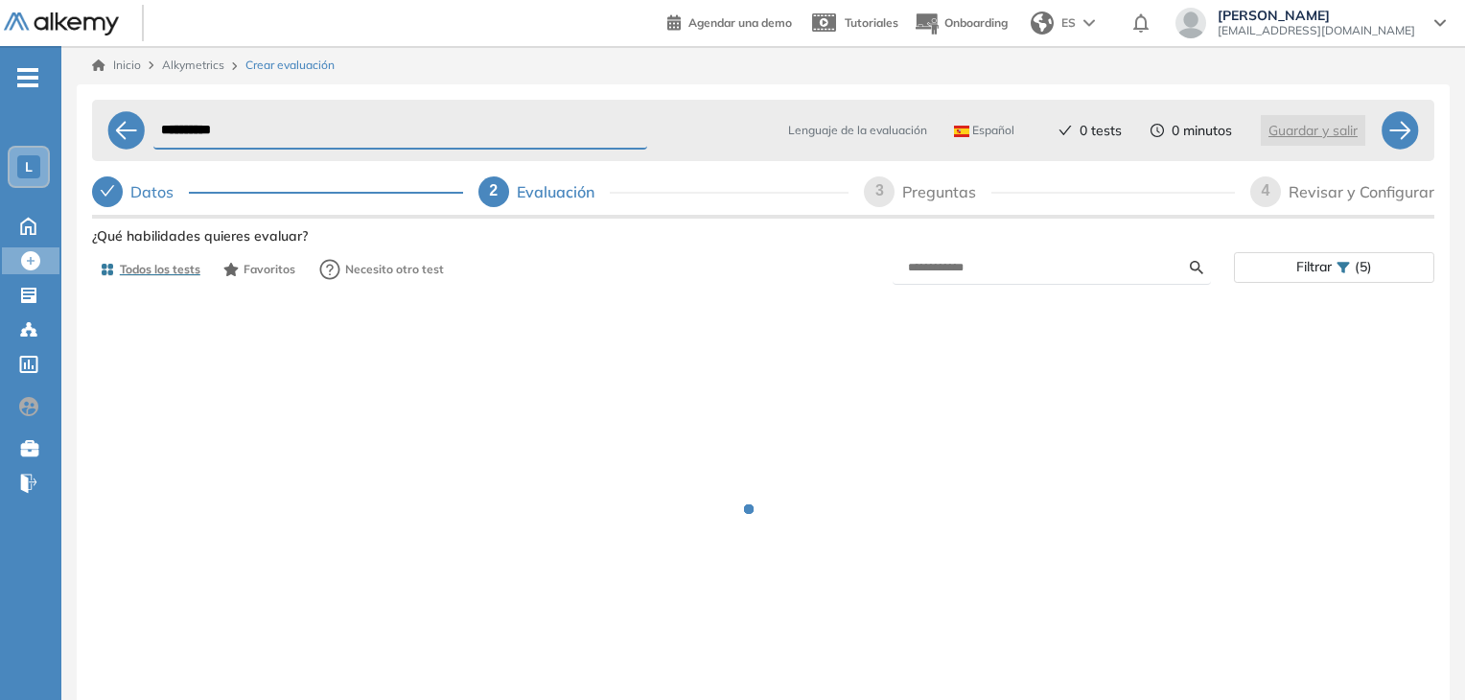
click at [463, 131] on input "**********" at bounding box center [400, 130] width 494 height 37
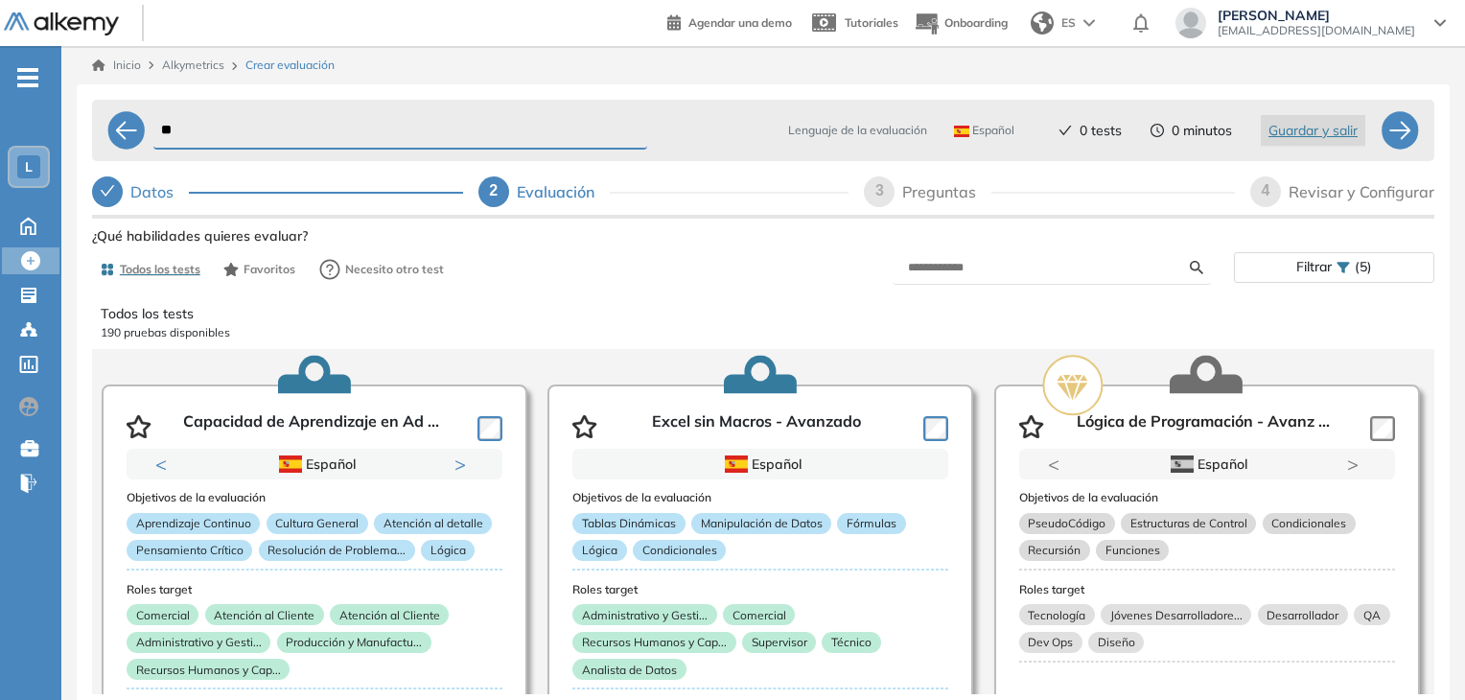
type input "*"
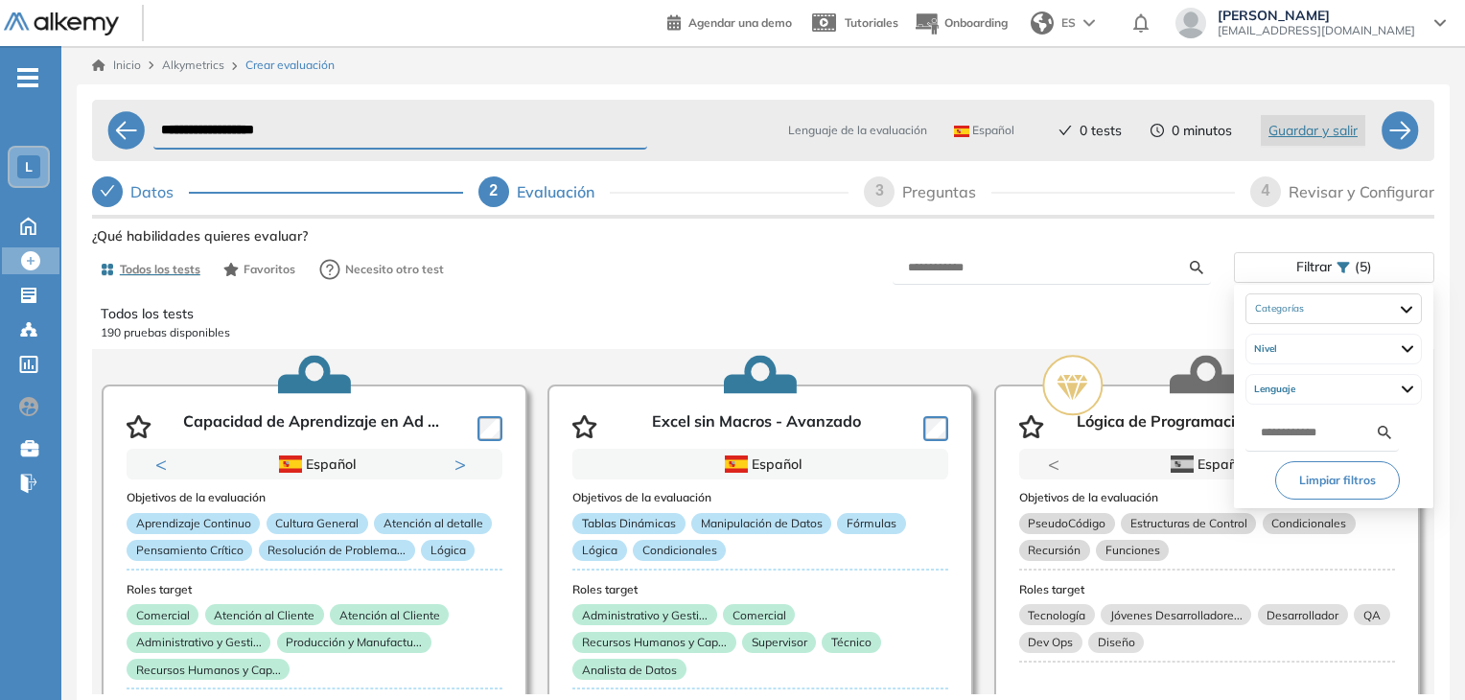
type input "**********"
click at [1321, 271] on span "Filtrar" at bounding box center [1314, 267] width 35 height 28
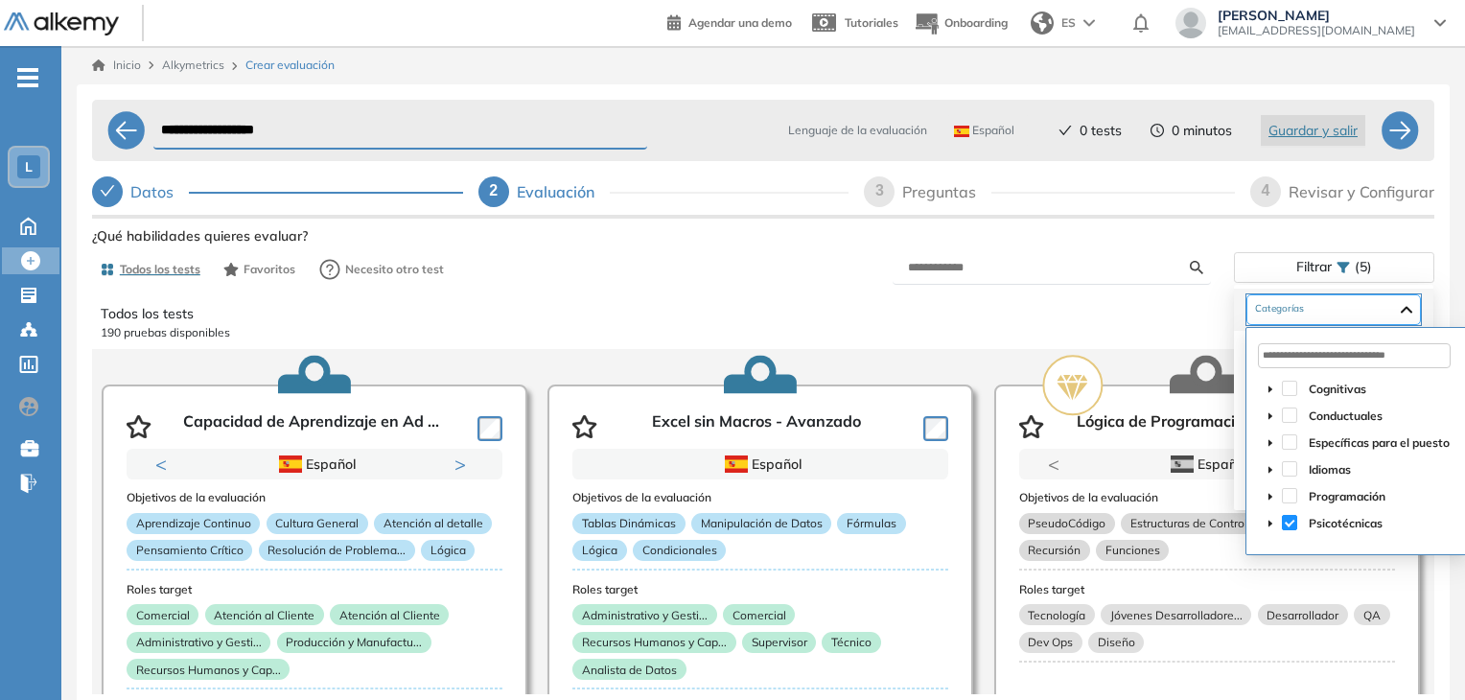
click at [1359, 305] on div "Psicotécnicas Cuestionarios Neurológicos Proyectivas" at bounding box center [1334, 309] width 175 height 31
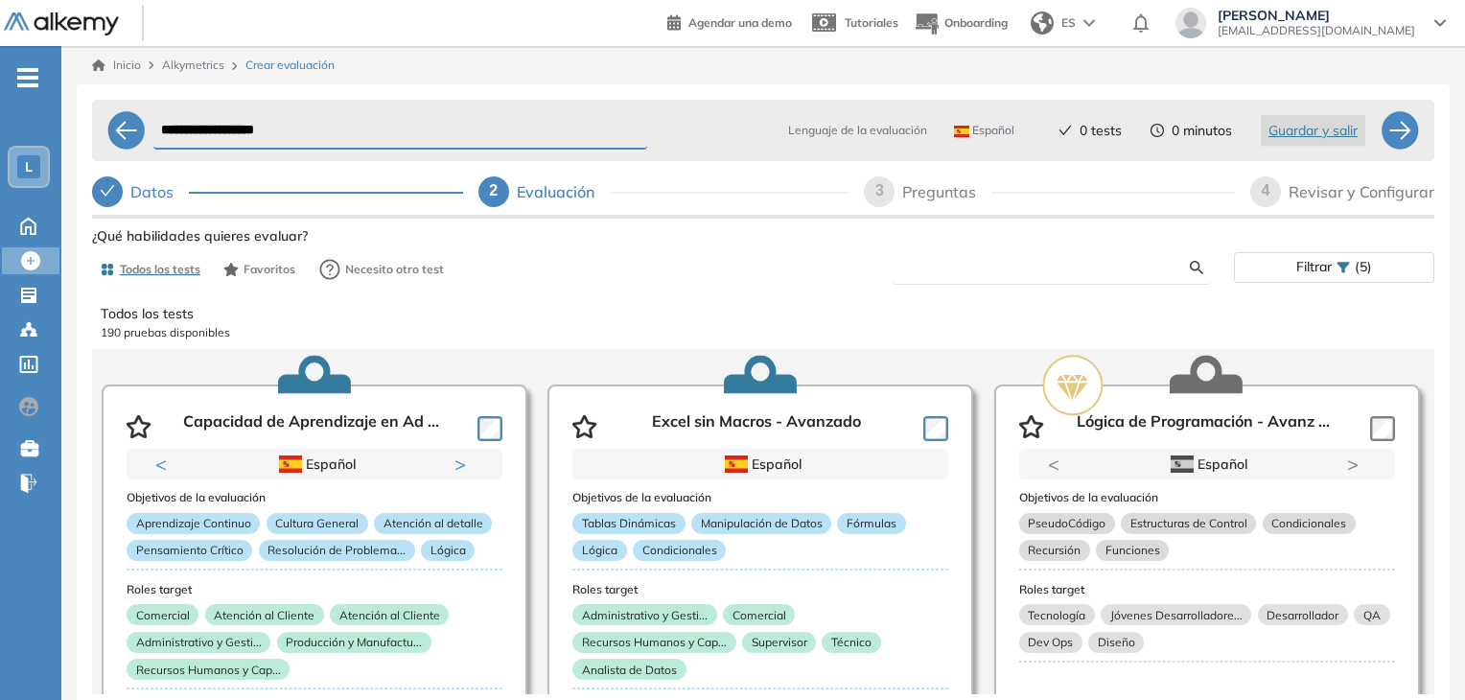
click at [1185, 270] on input "text" at bounding box center [1049, 267] width 282 height 17
click at [786, 295] on div "Todos los tests 190 pruebas disponibles Capacidad de Aprendizaje en Ad ... Prev…" at bounding box center [763, 492] width 1371 height 406
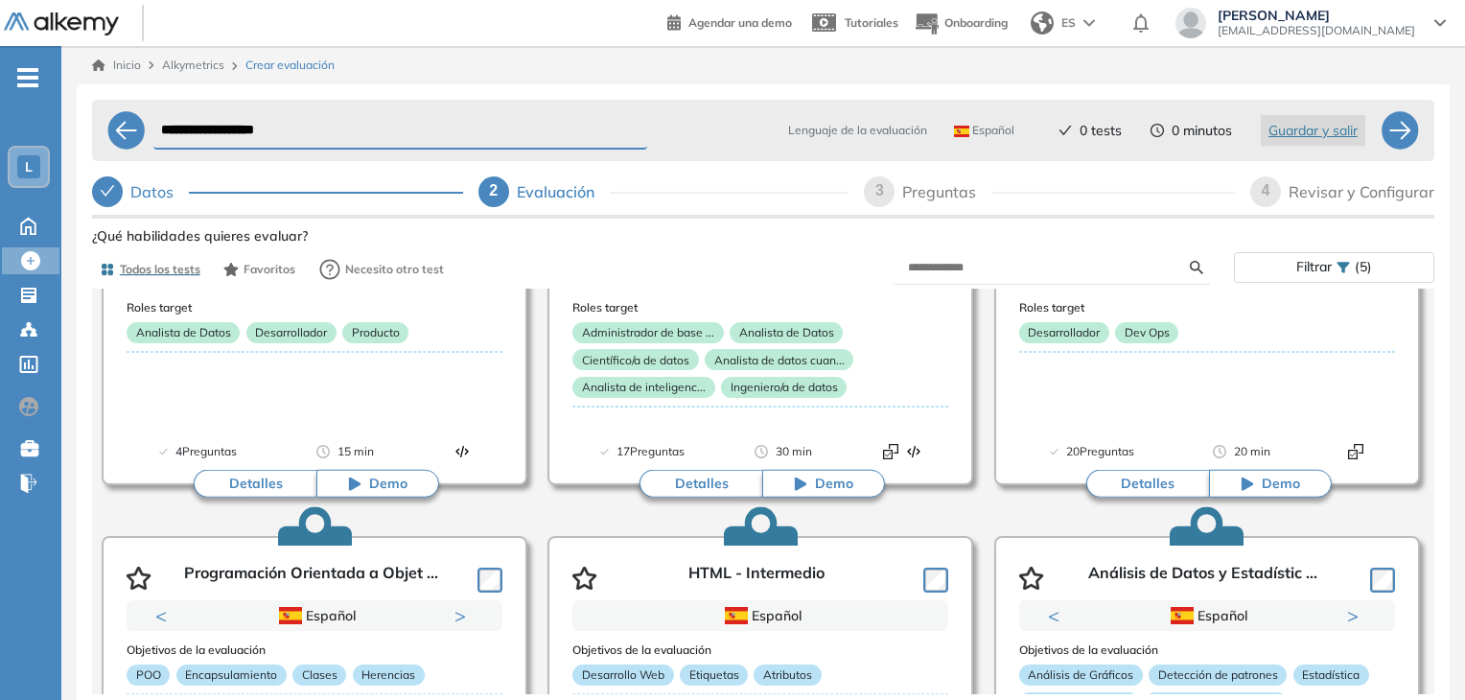
scroll to position [1304, 0]
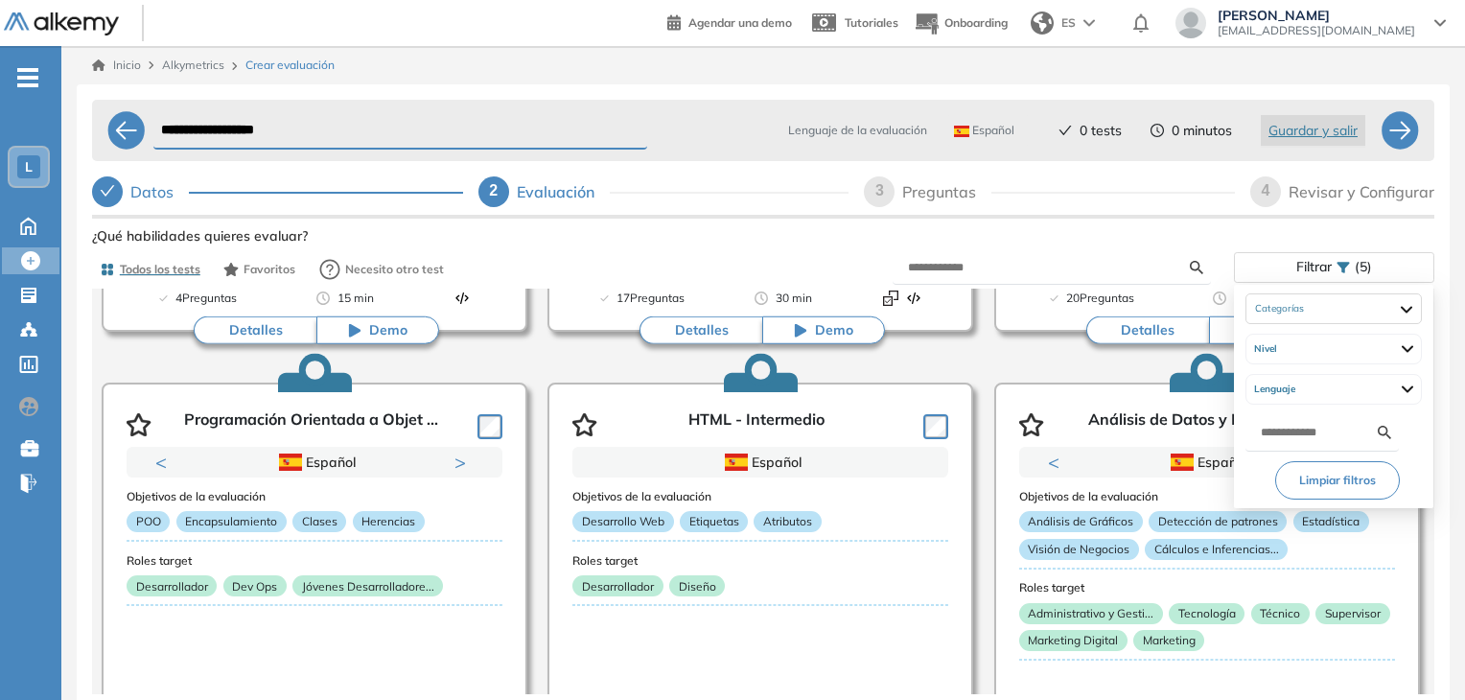
click at [1336, 268] on div "Filtrar (5)" at bounding box center [1334, 267] width 199 height 28
click at [1334, 488] on button "Limpiar filtros" at bounding box center [1338, 480] width 125 height 38
click at [1335, 265] on div "Filtrar (0)" at bounding box center [1334, 267] width 199 height 28
click at [1313, 311] on div "Psicotécnicas Cuestionarios Neurológicos Proyectivas" at bounding box center [1334, 308] width 176 height 31
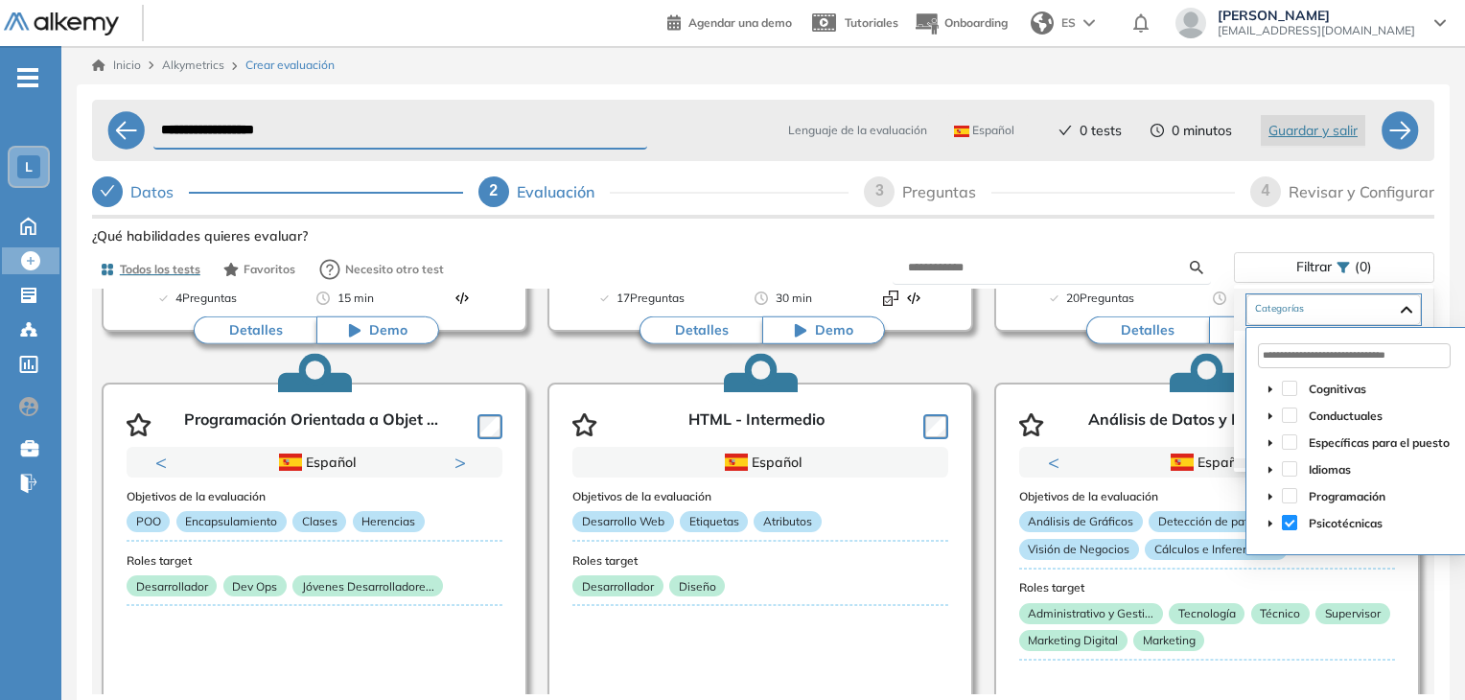
click at [1291, 526] on span at bounding box center [1289, 522] width 15 height 15
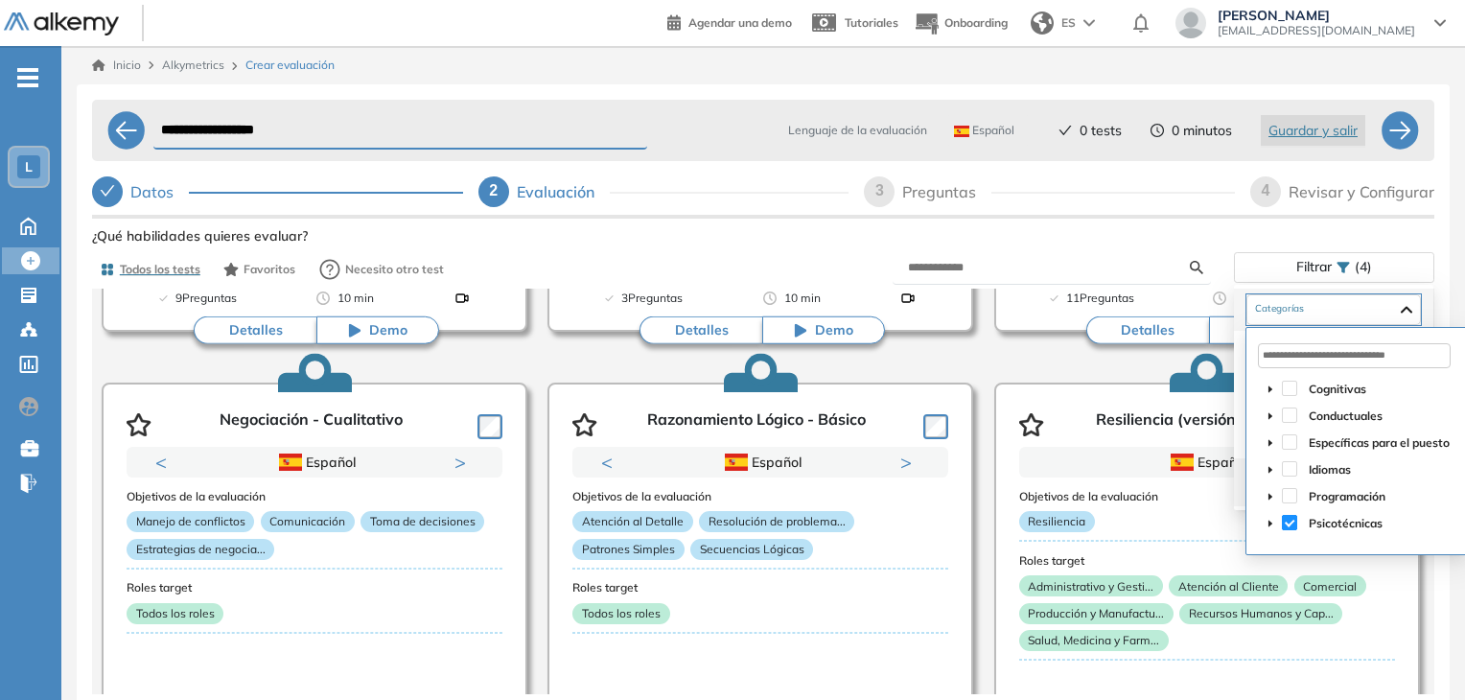
scroll to position [1288, 0]
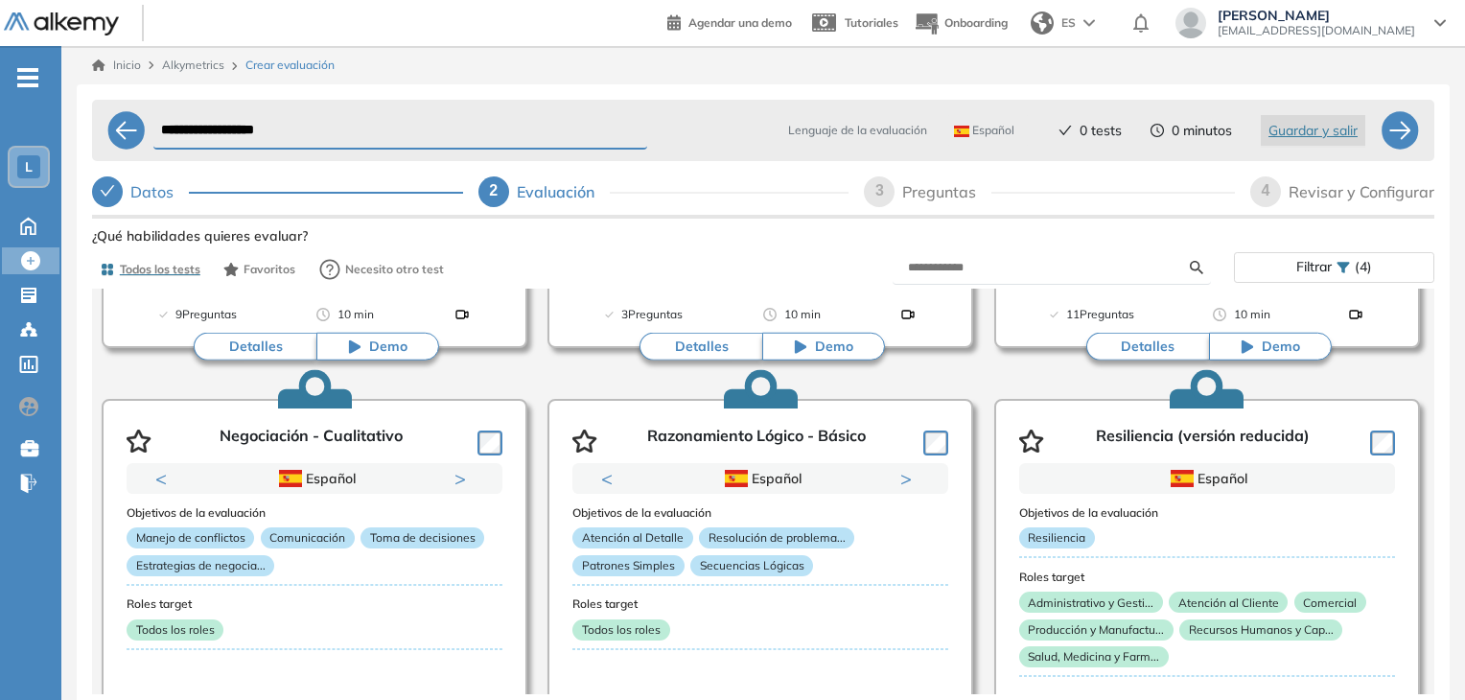
click at [1422, 323] on div "Razonamiento Lógico - Intermed ... Previous Portugués Español Portugués Español…" at bounding box center [763, 150] width 1354 height 2179
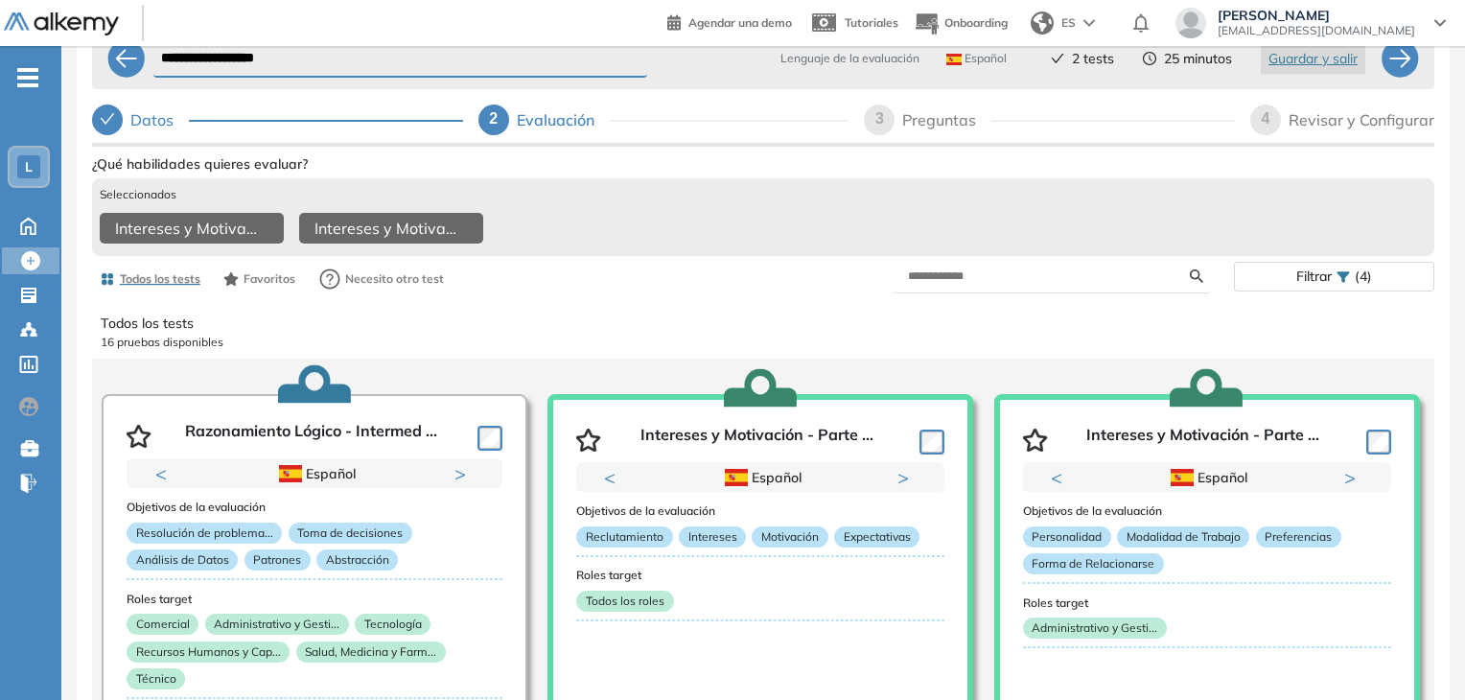
scroll to position [99, 0]
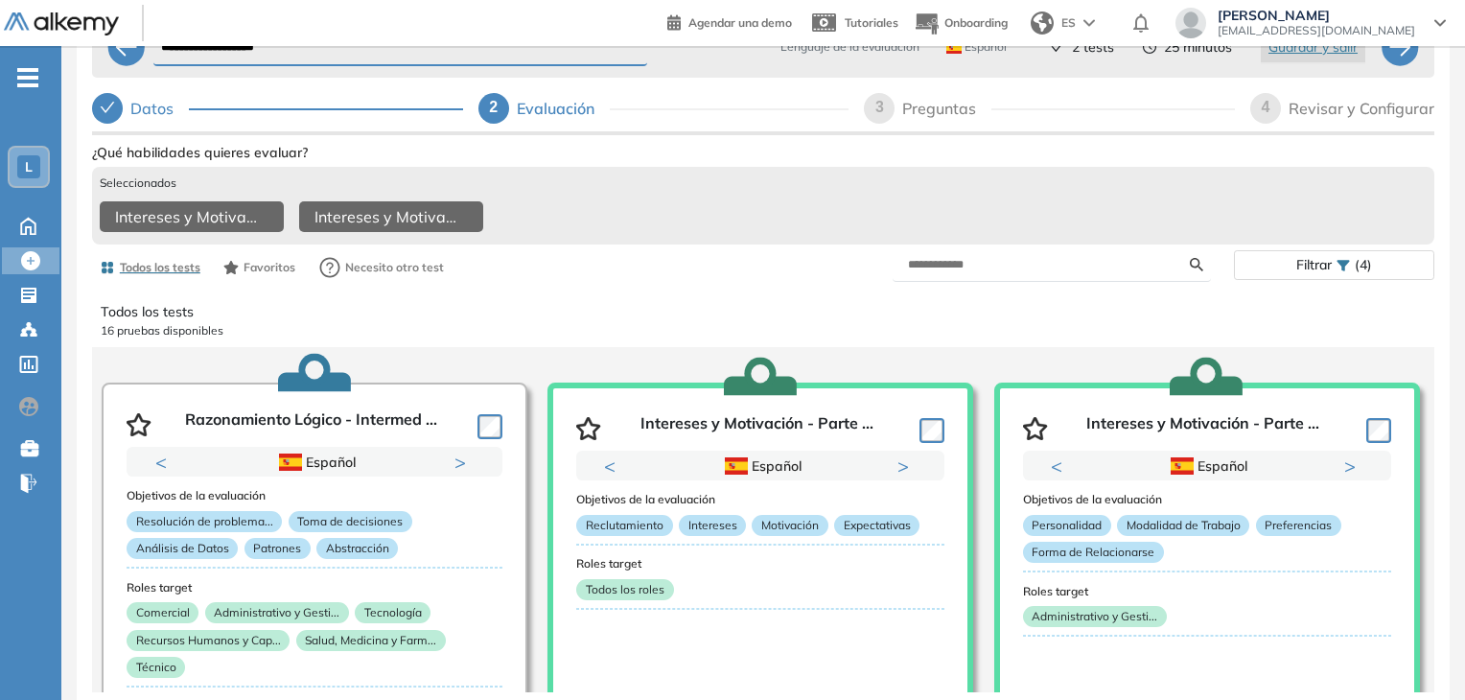
click at [1442, 565] on div "**********" at bounding box center [763, 370] width 1373 height 738
click at [83, 589] on div "**********" at bounding box center [763, 370] width 1373 height 738
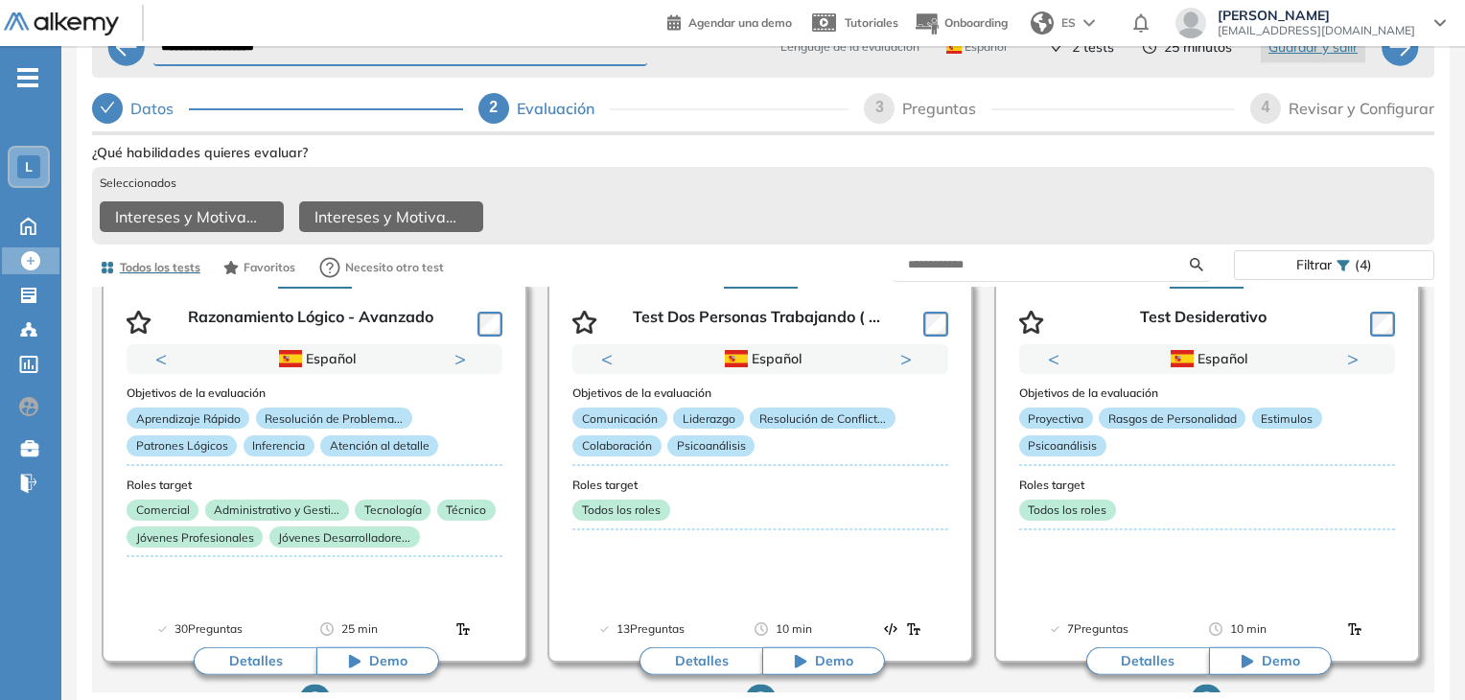
scroll to position [499, 0]
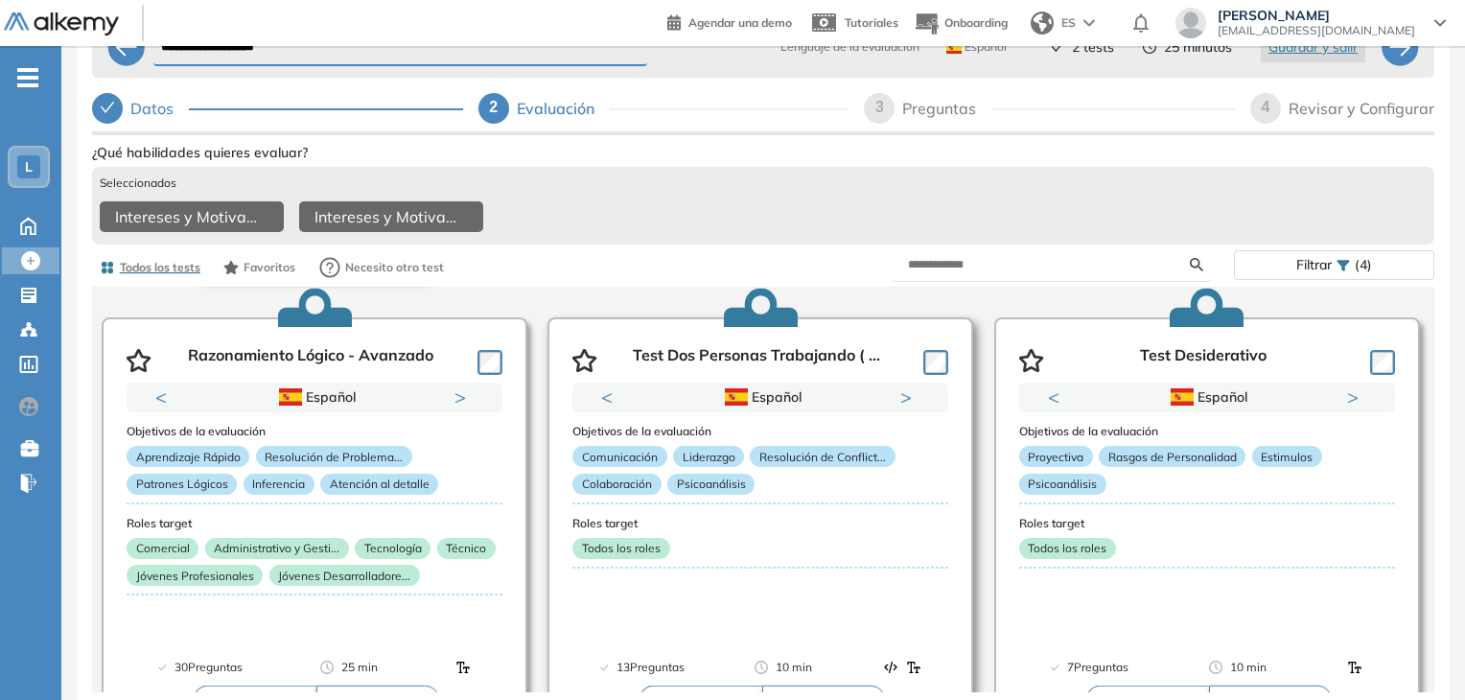
click at [583, 353] on icon "button" at bounding box center [585, 360] width 25 height 23
click at [1024, 357] on icon "button" at bounding box center [1031, 360] width 25 height 23
click at [1438, 375] on div "**********" at bounding box center [763, 370] width 1373 height 738
click at [1440, 419] on div "**********" at bounding box center [763, 370] width 1373 height 738
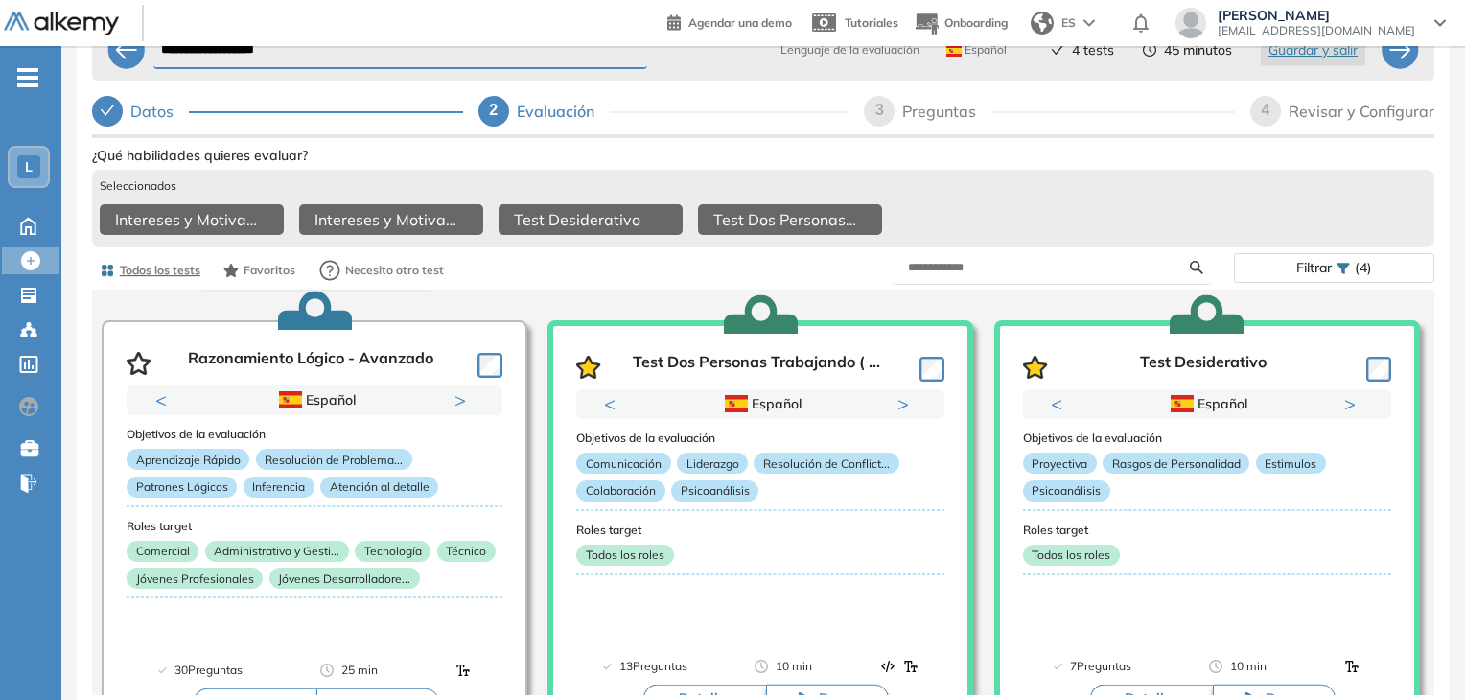
scroll to position [99, 0]
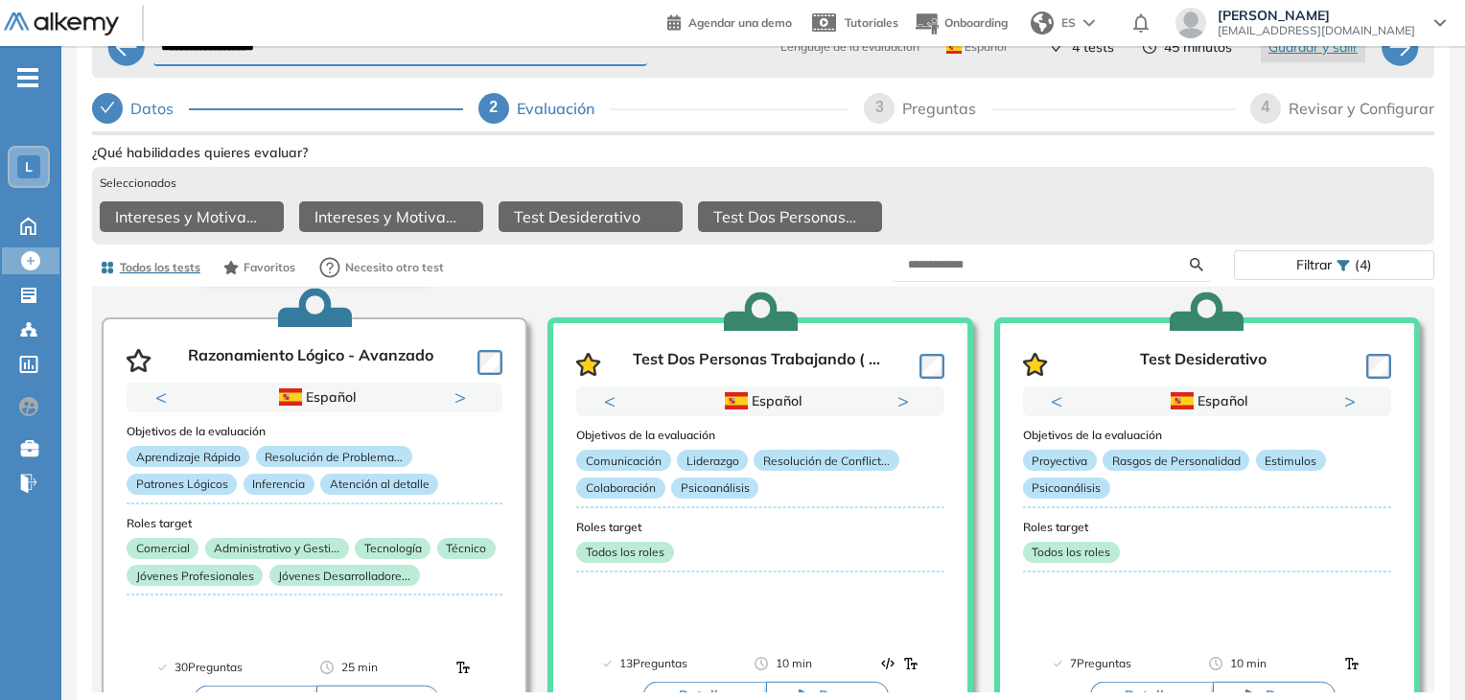
click at [1439, 492] on div "**********" at bounding box center [763, 370] width 1373 height 738
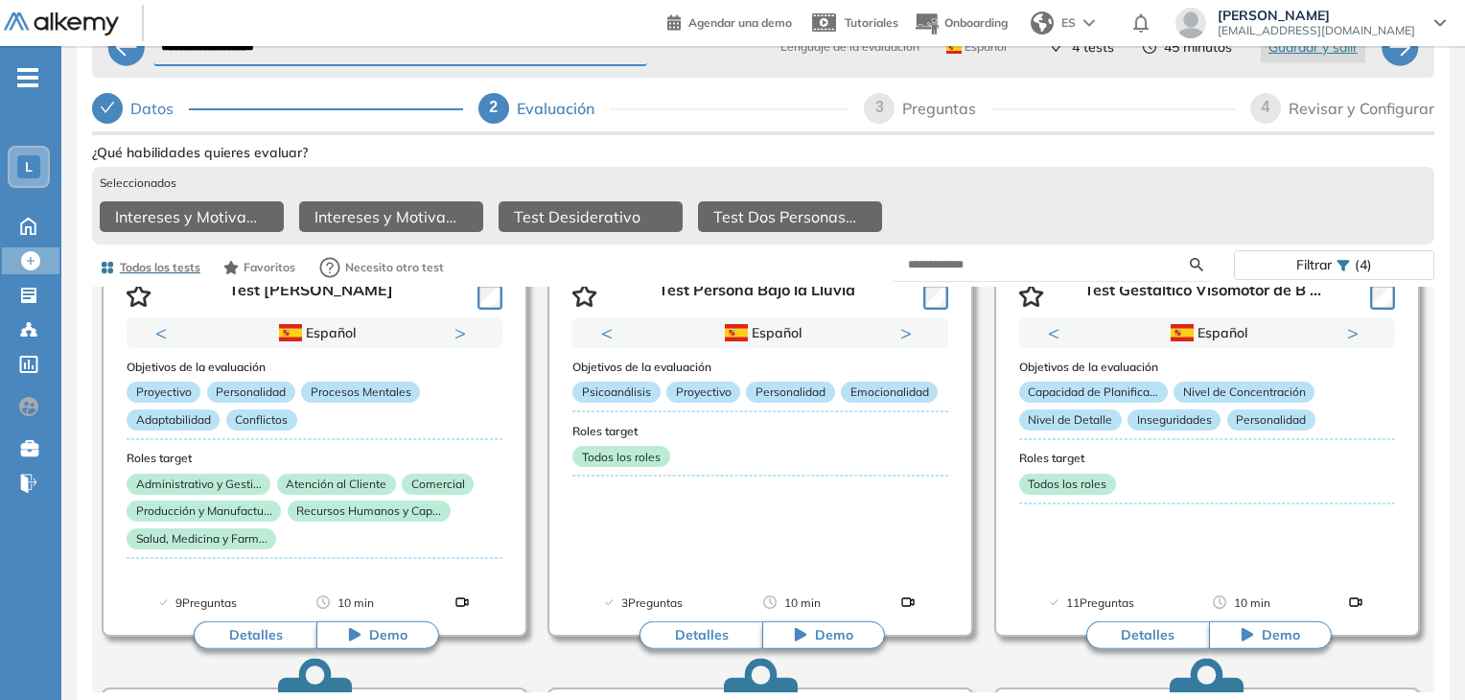
scroll to position [959, 0]
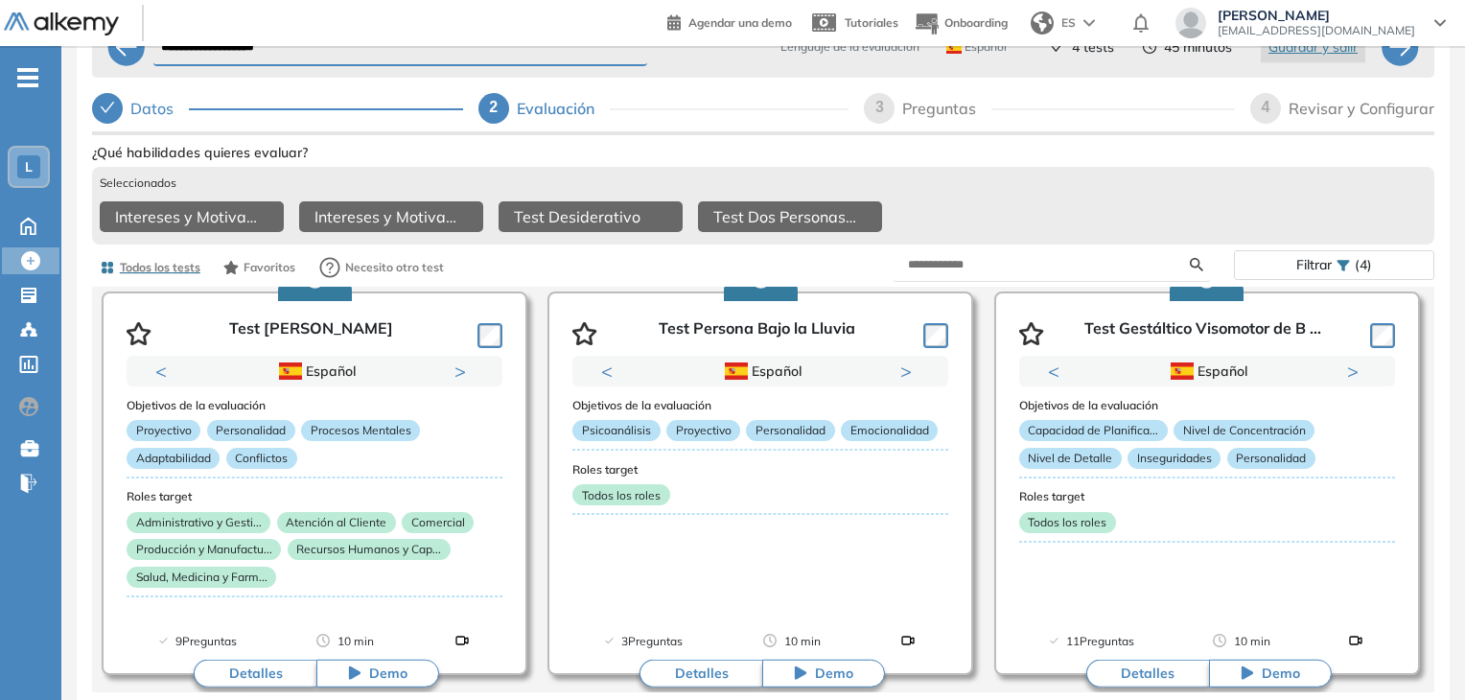
click at [1427, 530] on div "Razonamiento Lógico - Intermed ... Previous Portugués Español Portugués Español…" at bounding box center [763, 477] width 1354 height 2179
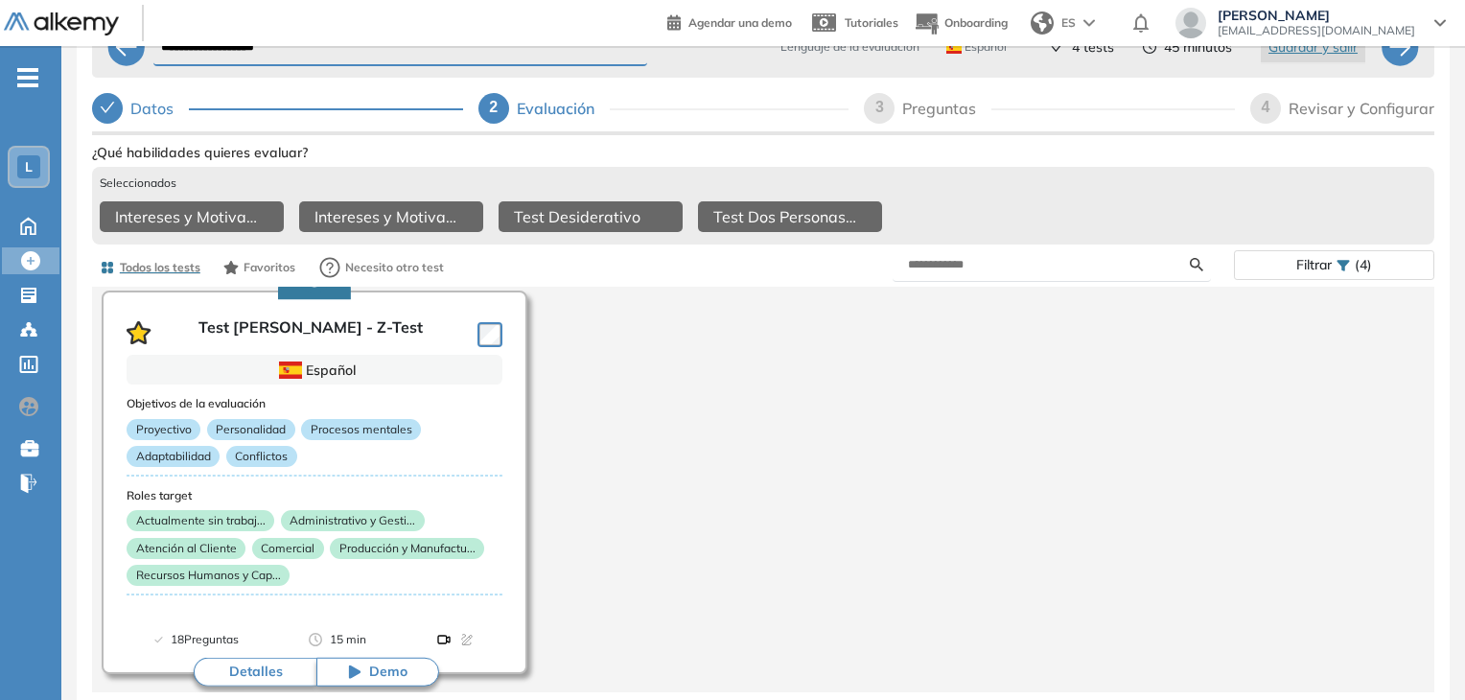
scroll to position [2275, 0]
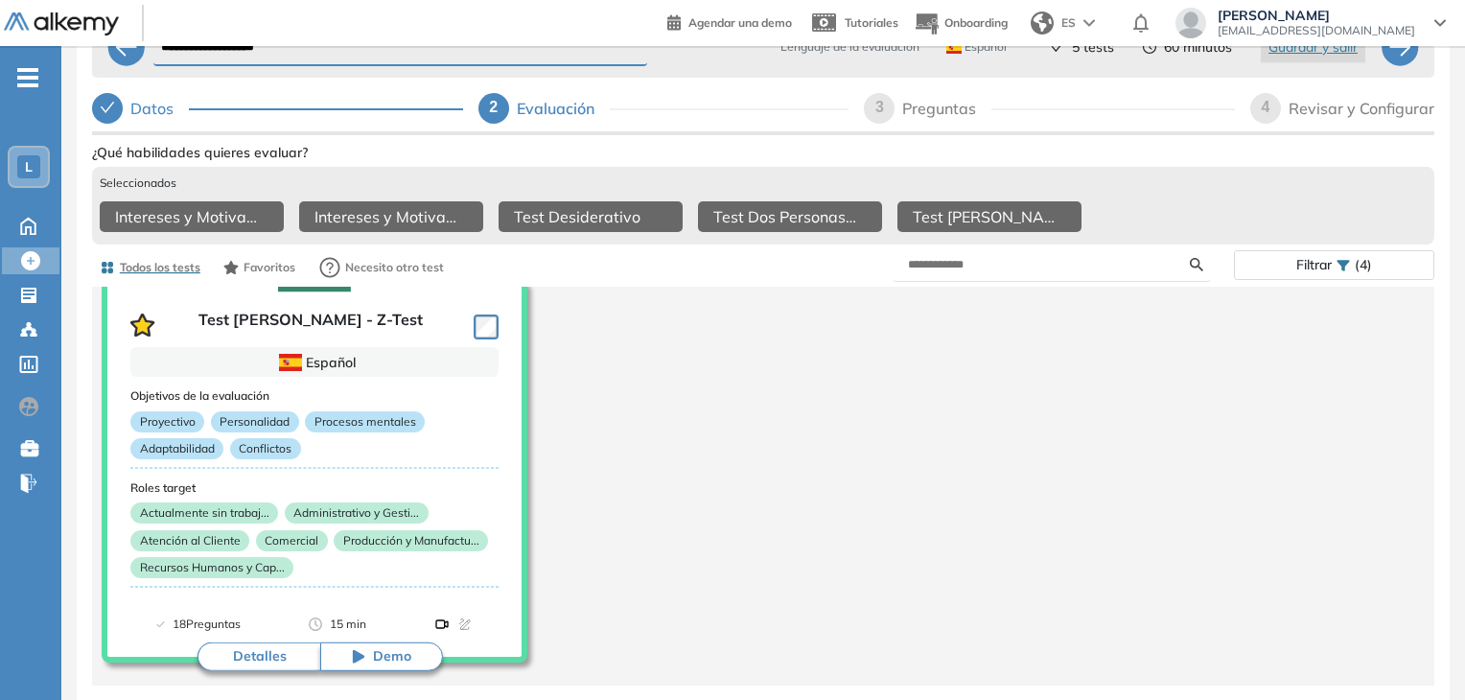
click at [1441, 539] on div "**********" at bounding box center [763, 370] width 1373 height 738
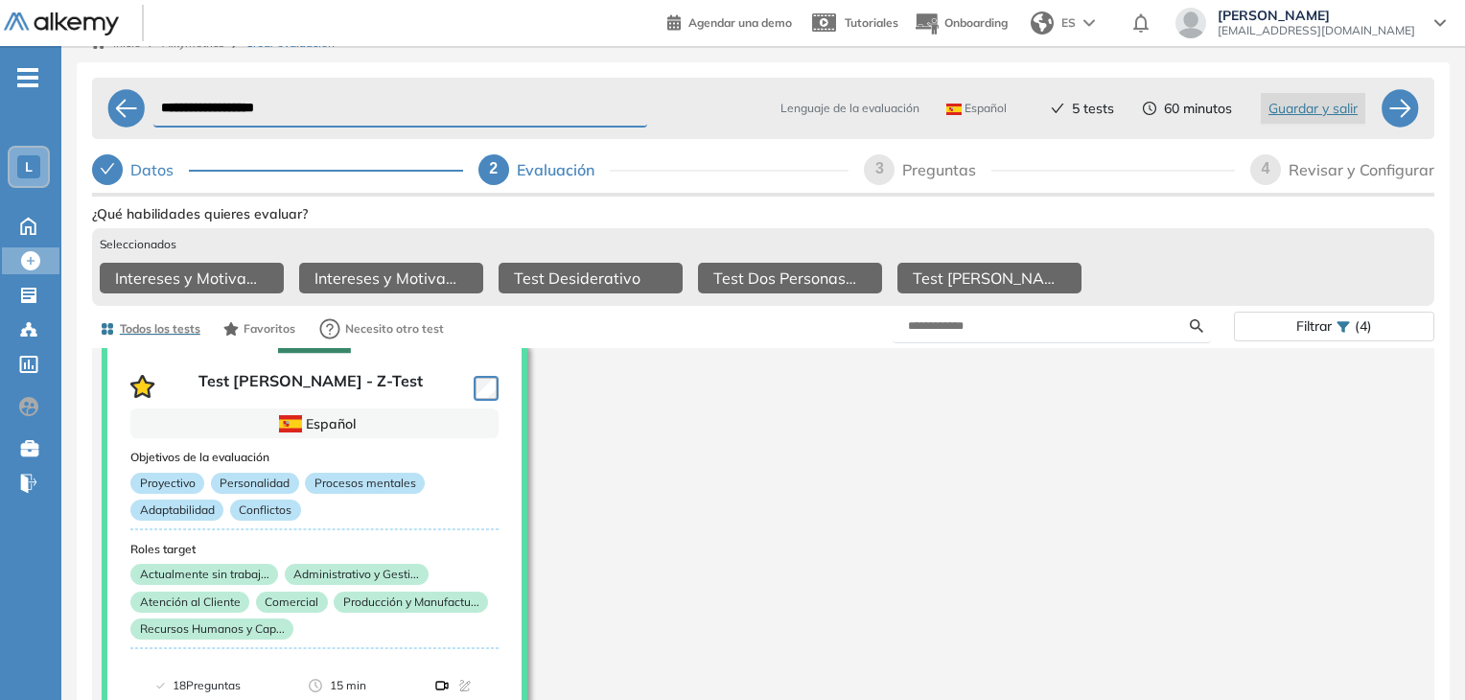
scroll to position [0, 0]
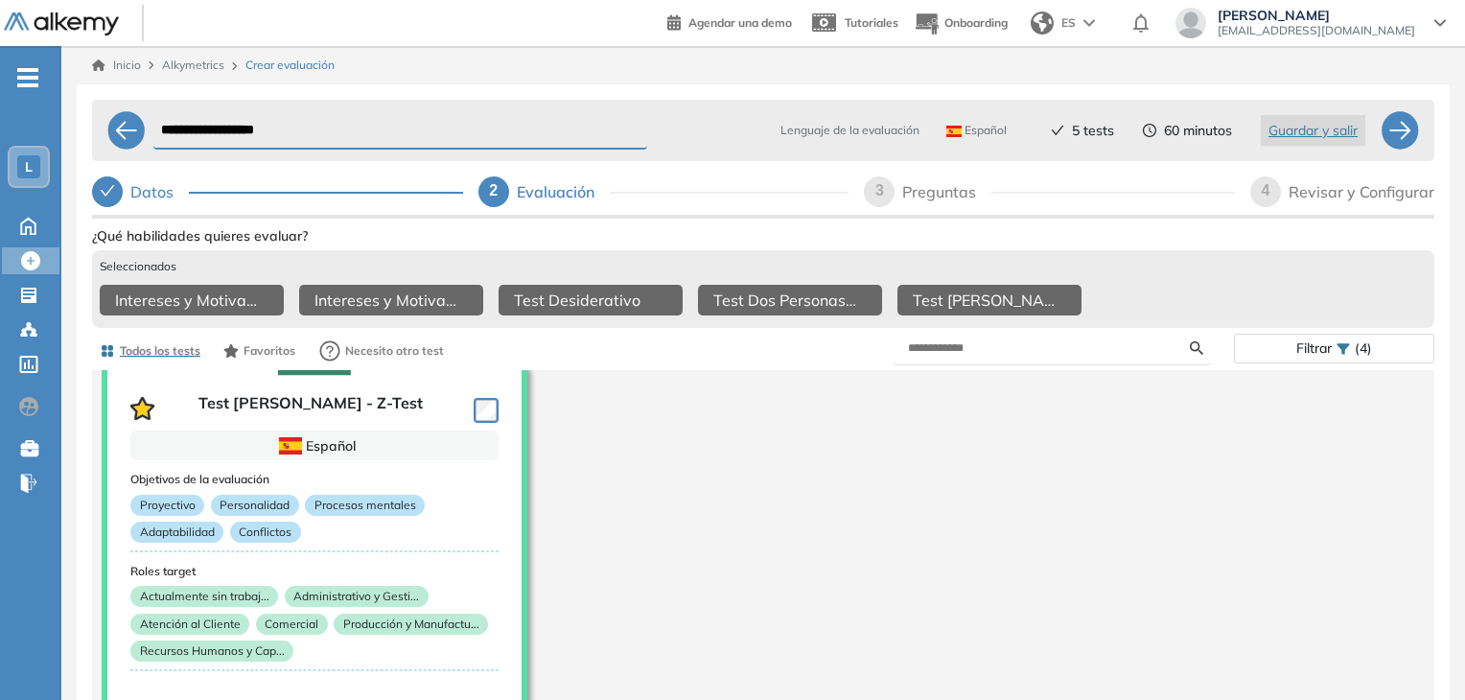
click at [1435, 569] on div "**********" at bounding box center [763, 453] width 1373 height 738
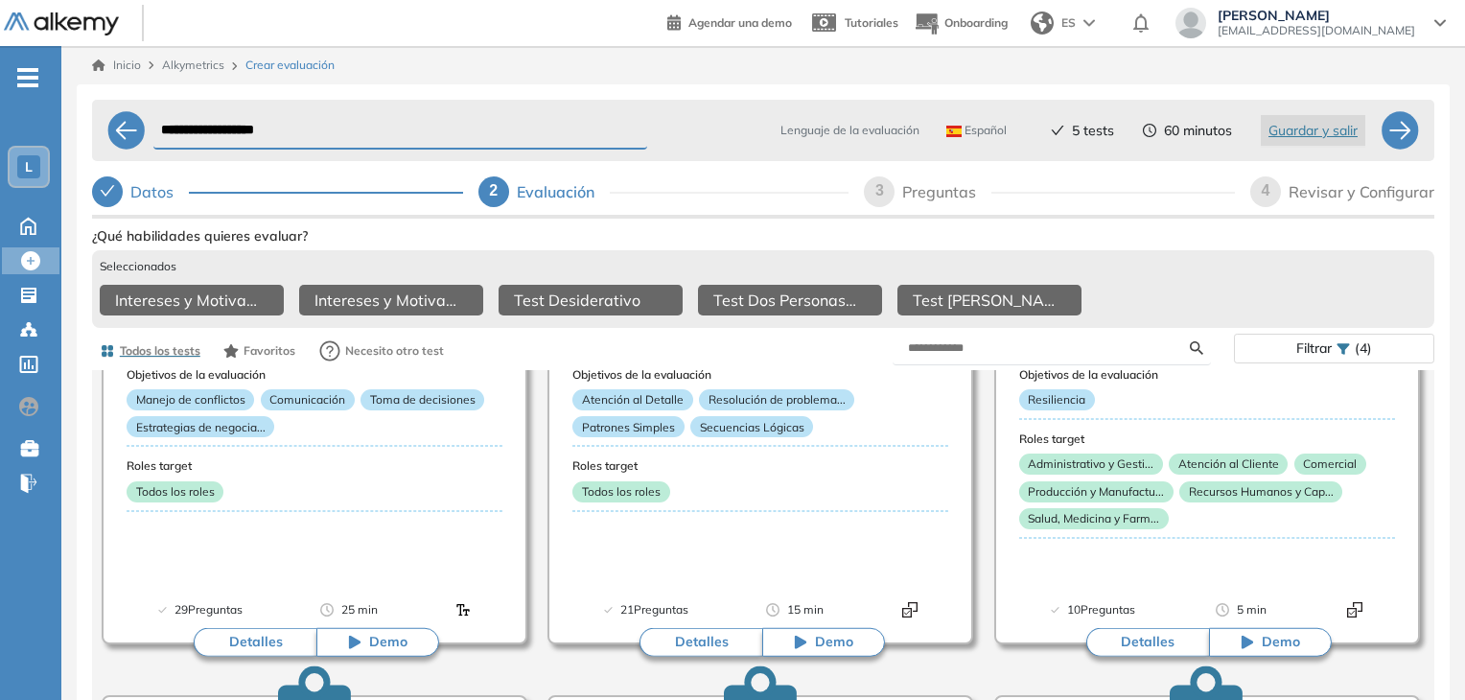
scroll to position [1546, 0]
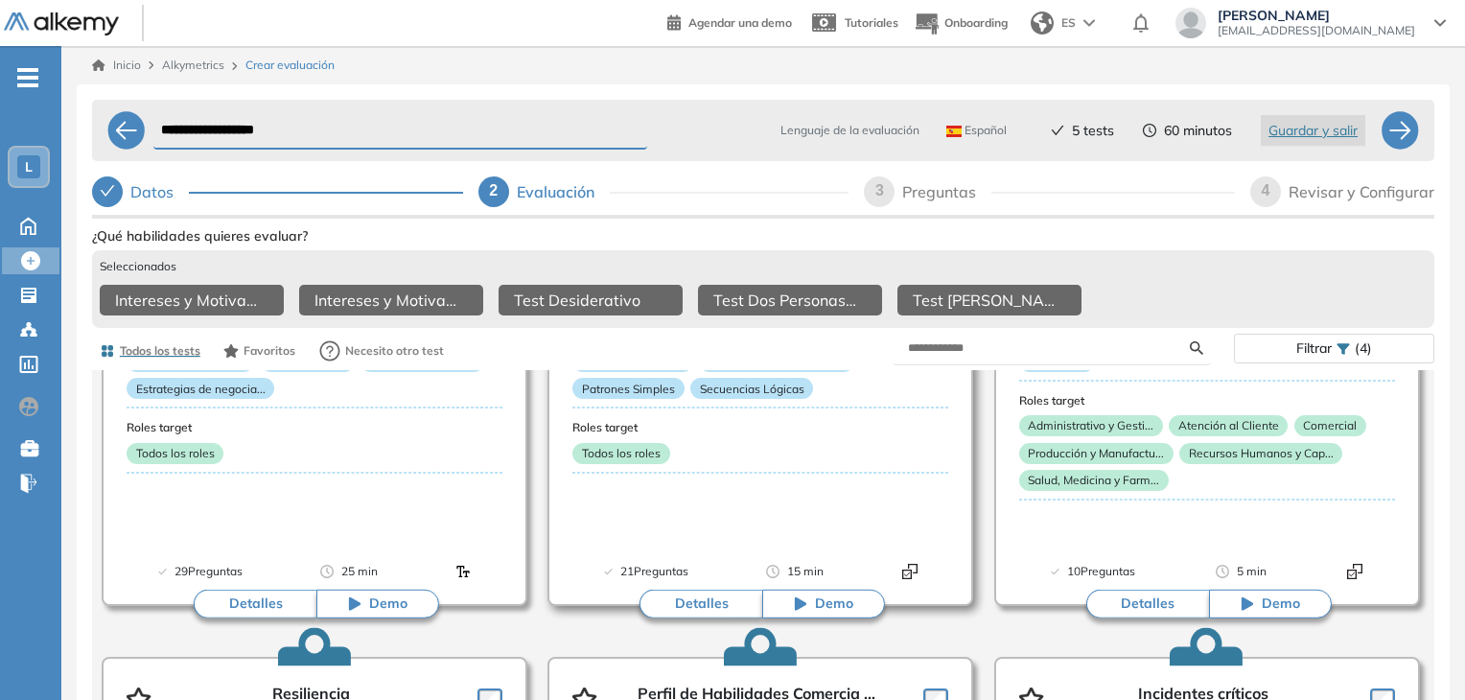
click at [800, 611] on icon at bounding box center [801, 604] width 12 height 13
click at [1424, 641] on div "Razonamiento Lógico - Intermed ... Previous Portugués Español Portugués Español…" at bounding box center [763, 191] width 1354 height 2613
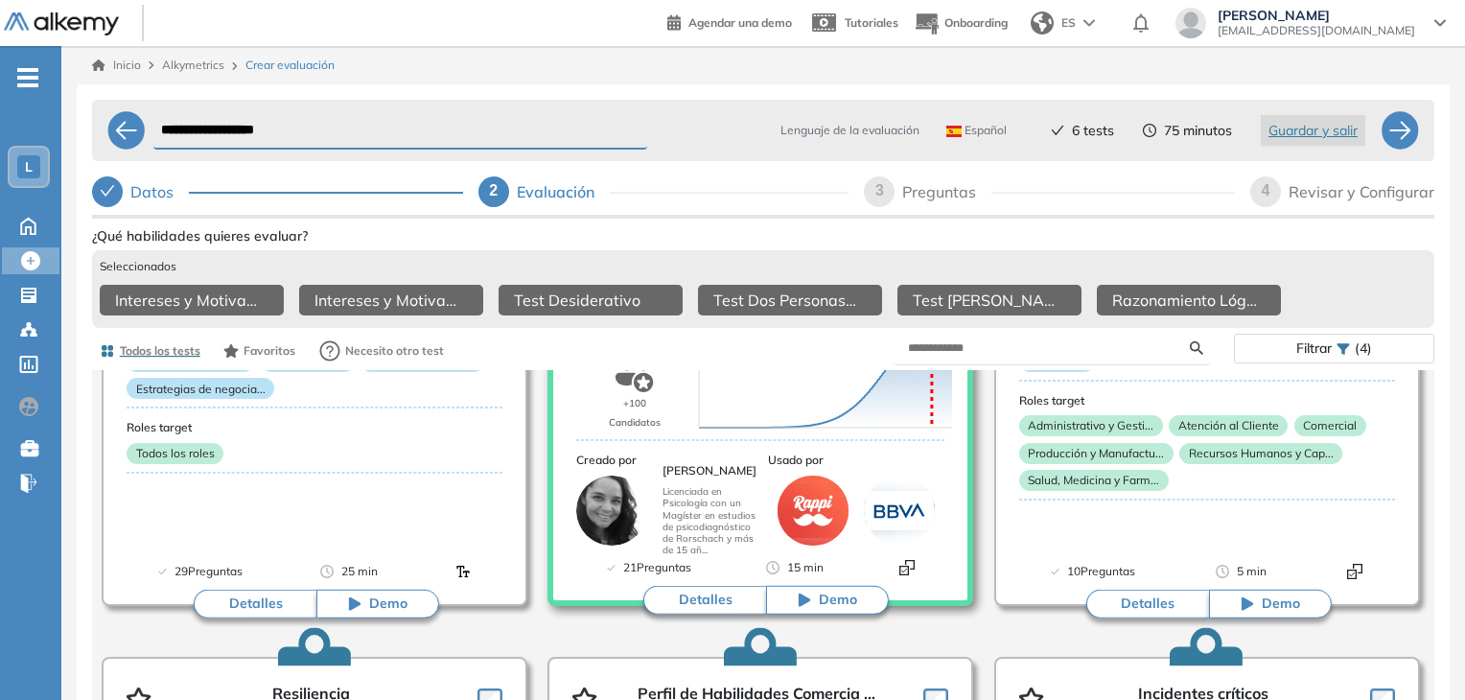
click at [815, 605] on button "Demo" at bounding box center [827, 600] width 123 height 29
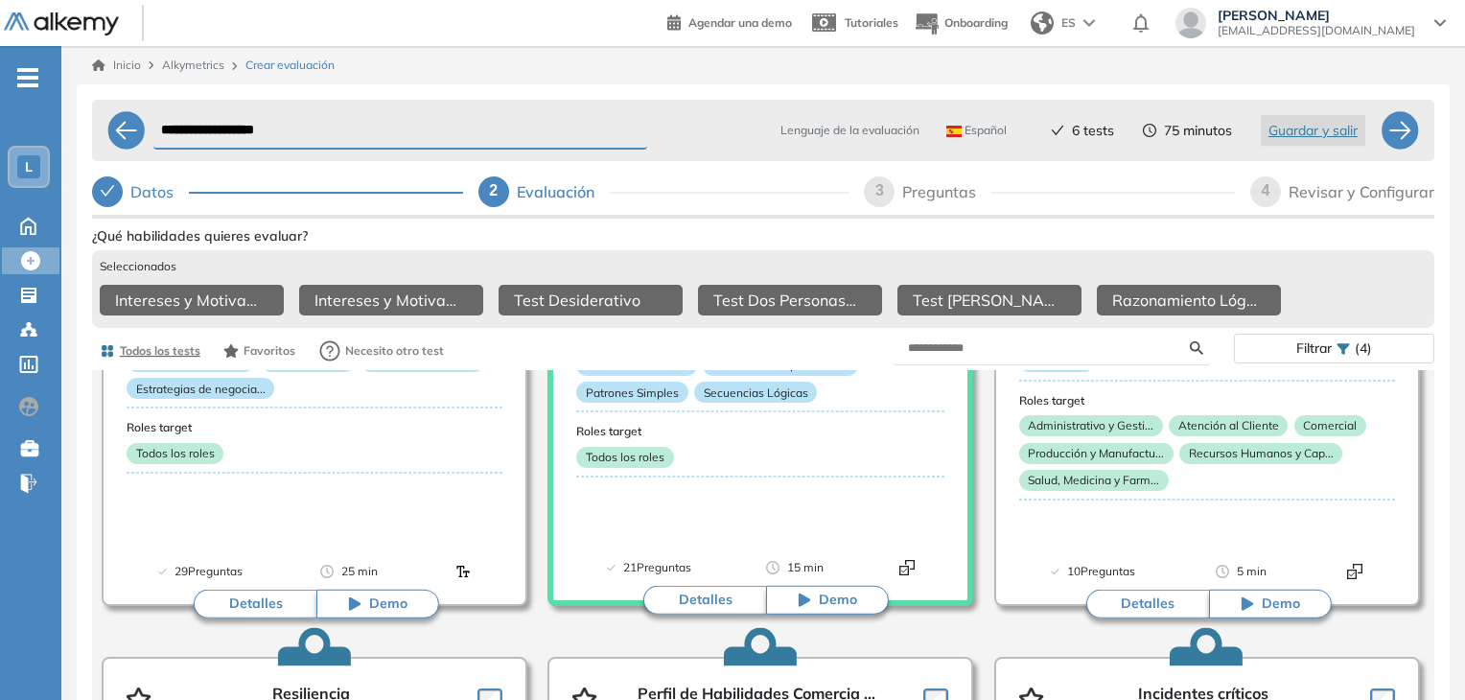
click at [1423, 490] on div "Razonamiento Lógico - Intermed ... Previous Portugués Español Portugués Español…" at bounding box center [763, 191] width 1354 height 2613
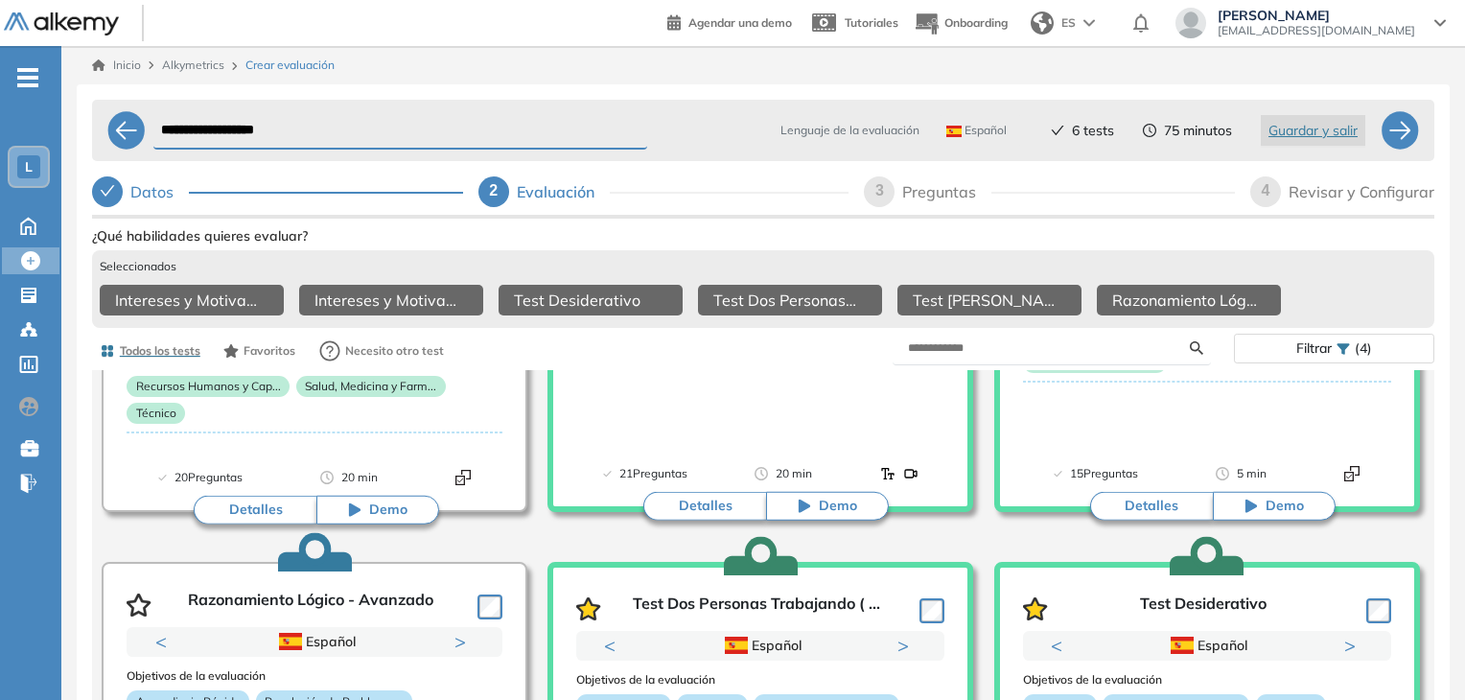
scroll to position [345, 0]
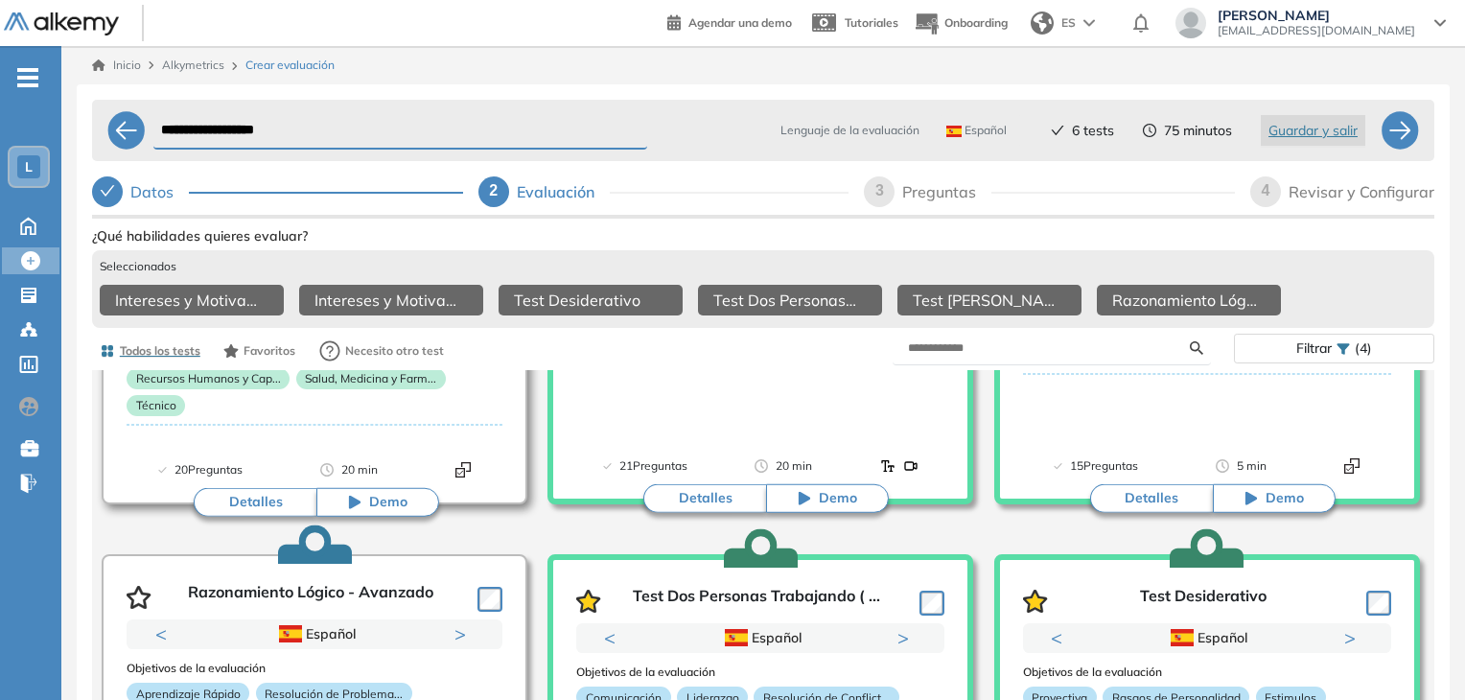
click at [267, 507] on button "Detalles" at bounding box center [255, 502] width 123 height 29
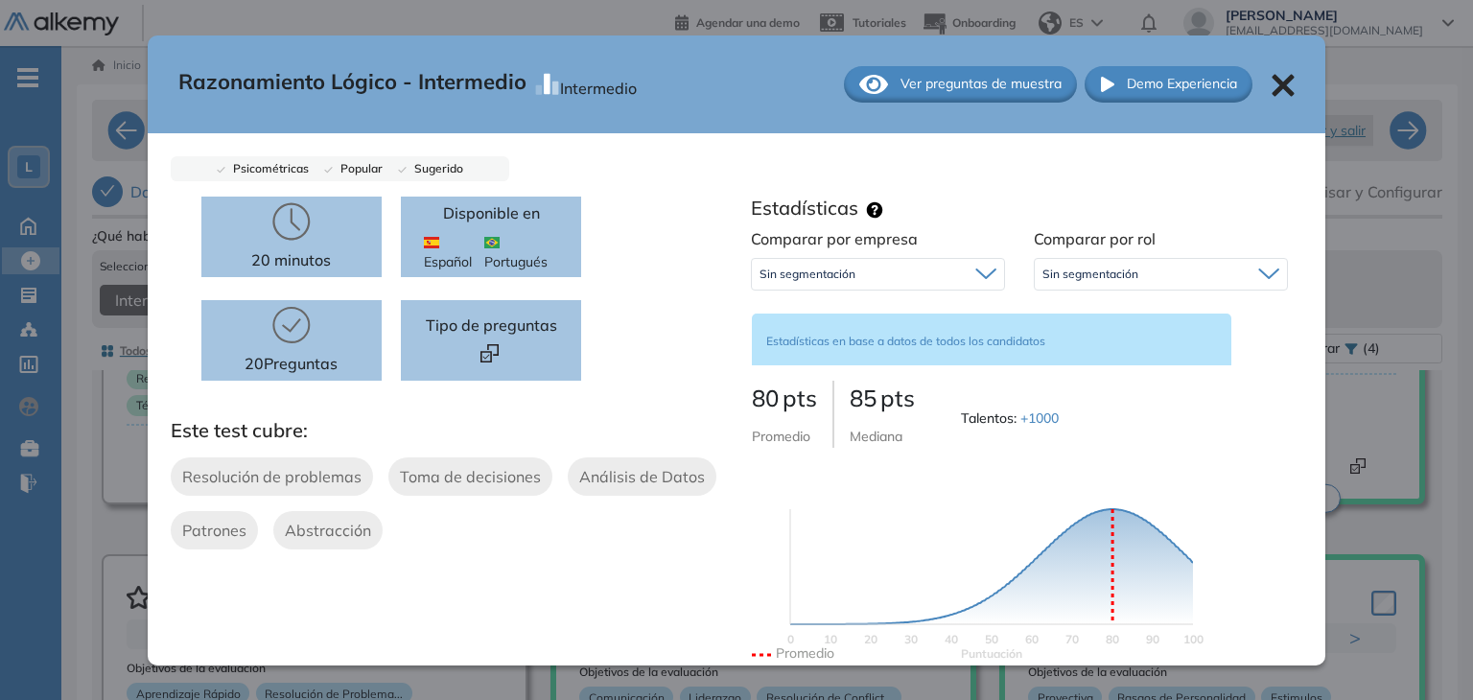
click at [949, 83] on span "Ver preguntas de muestra" at bounding box center [981, 84] width 161 height 20
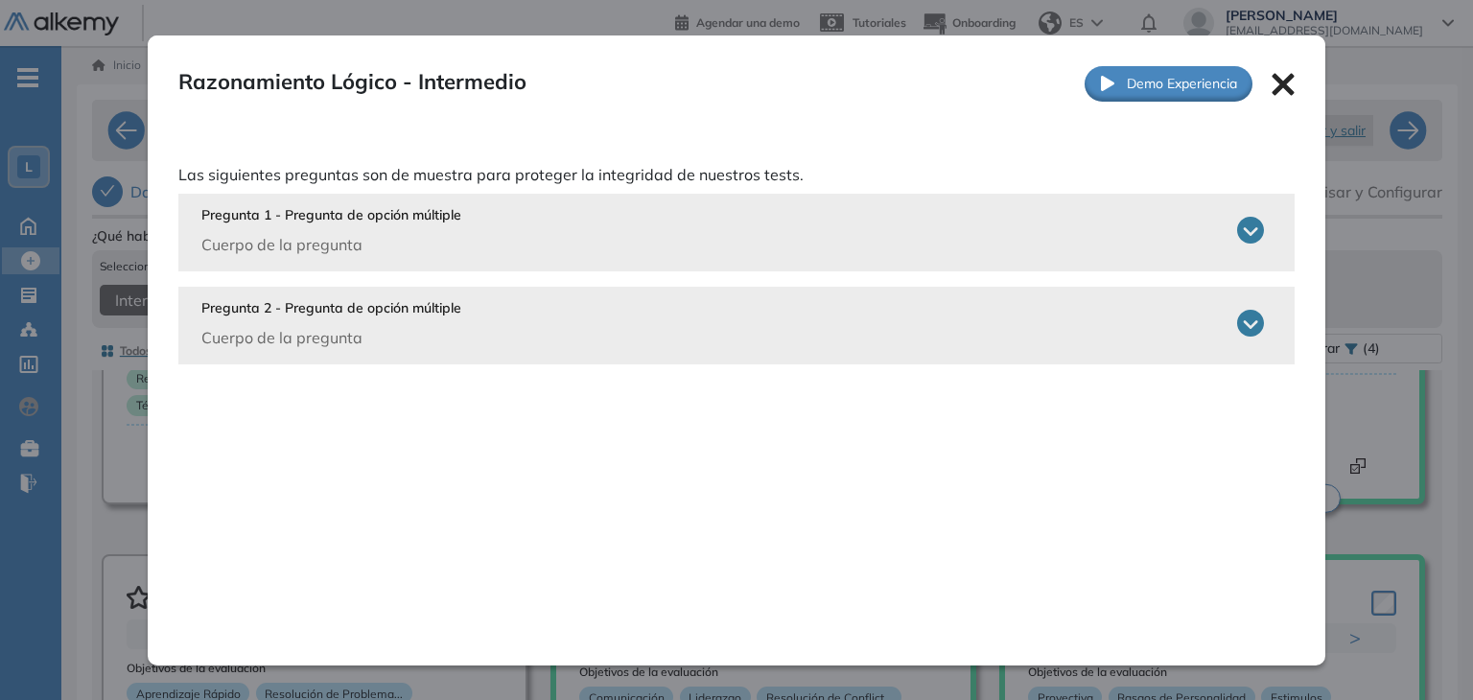
click at [1244, 234] on icon at bounding box center [1250, 230] width 27 height 27
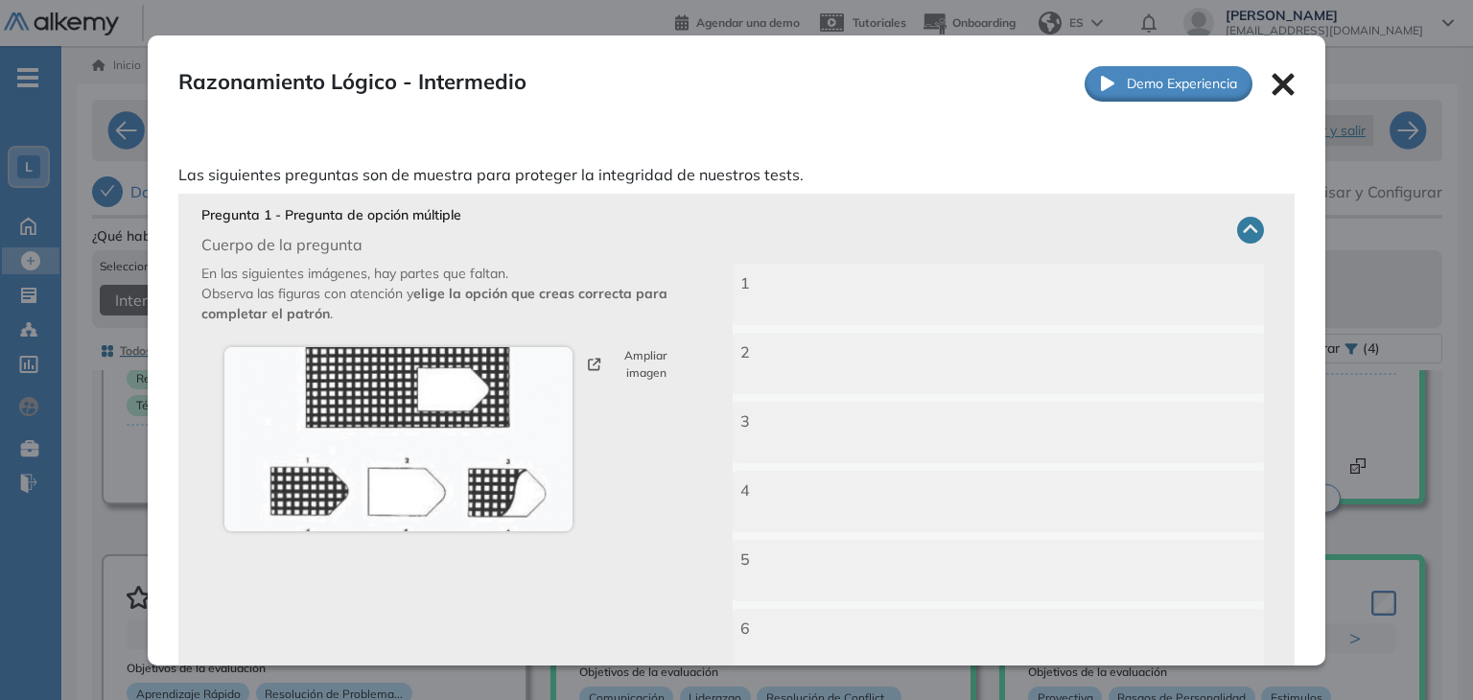
click at [1244, 234] on icon at bounding box center [1250, 230] width 27 height 27
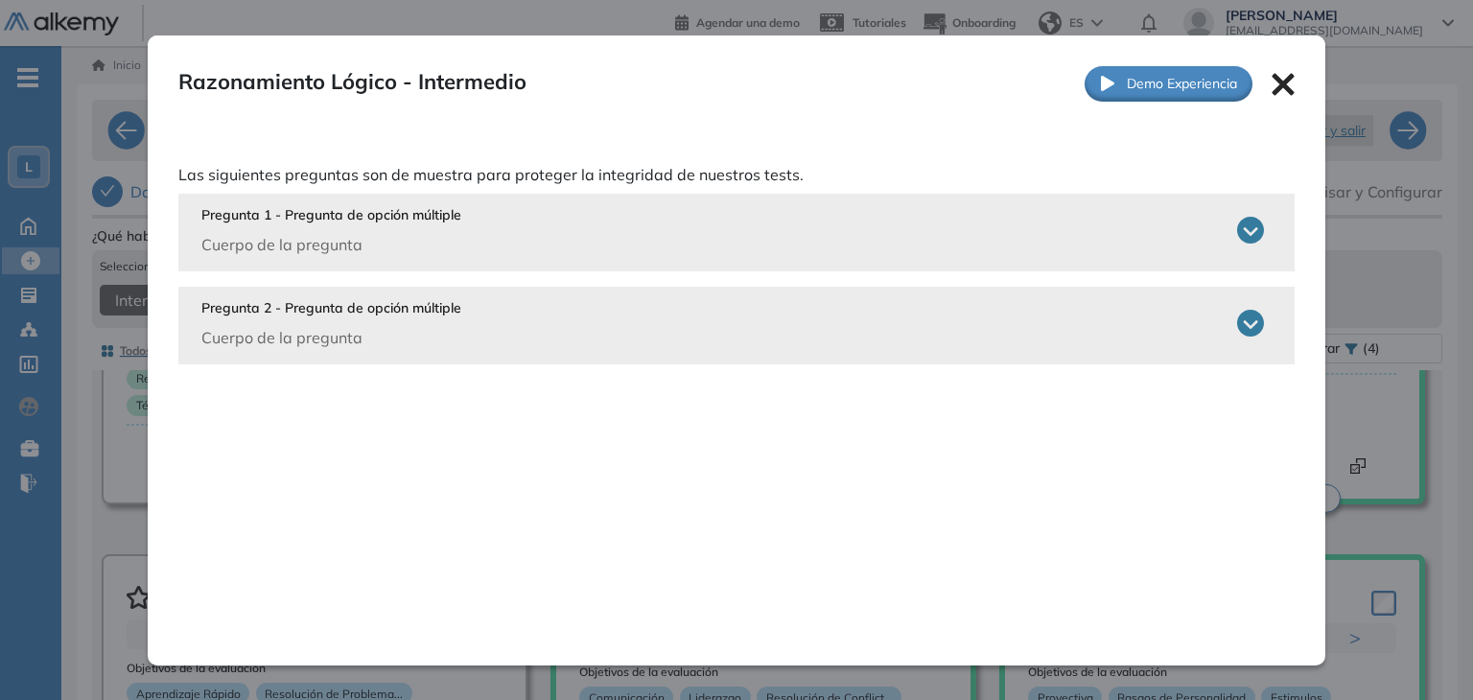
click at [1276, 83] on icon at bounding box center [1284, 84] width 22 height 22
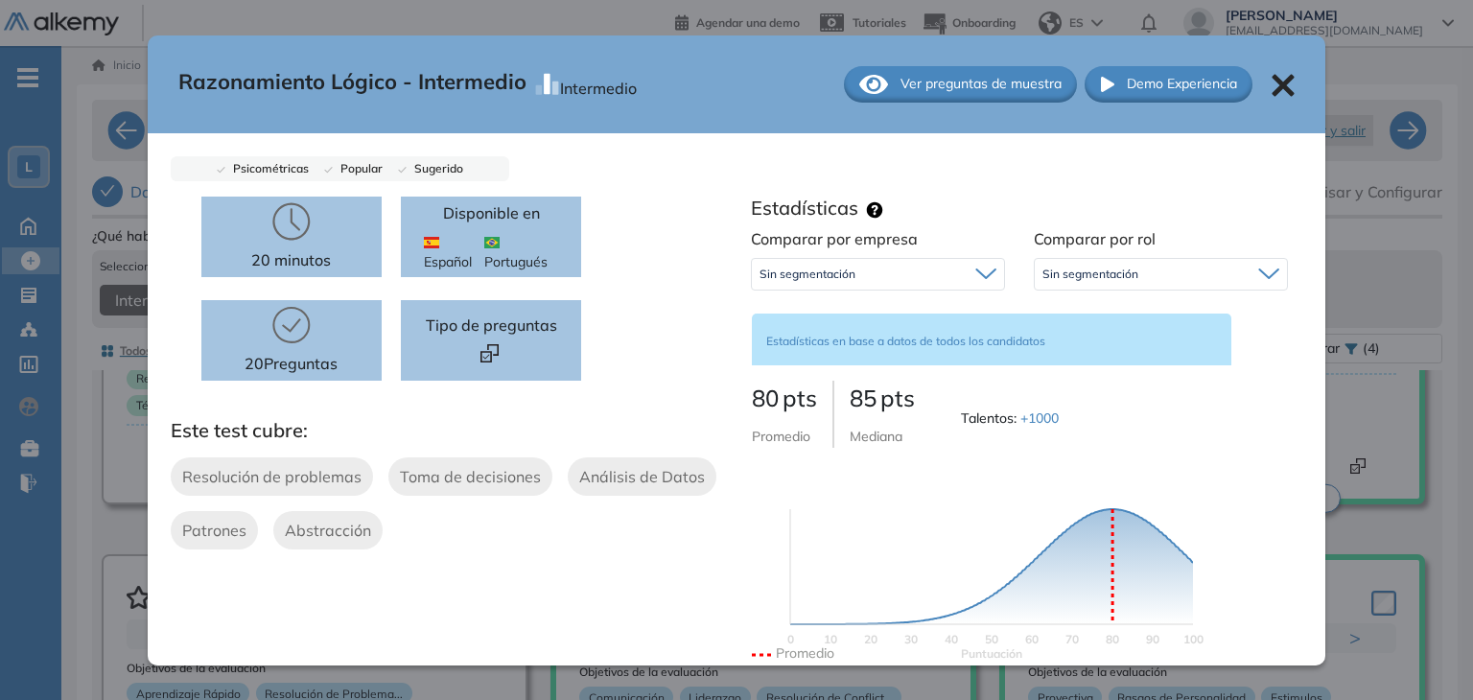
click at [1276, 84] on icon at bounding box center [1283, 85] width 23 height 23
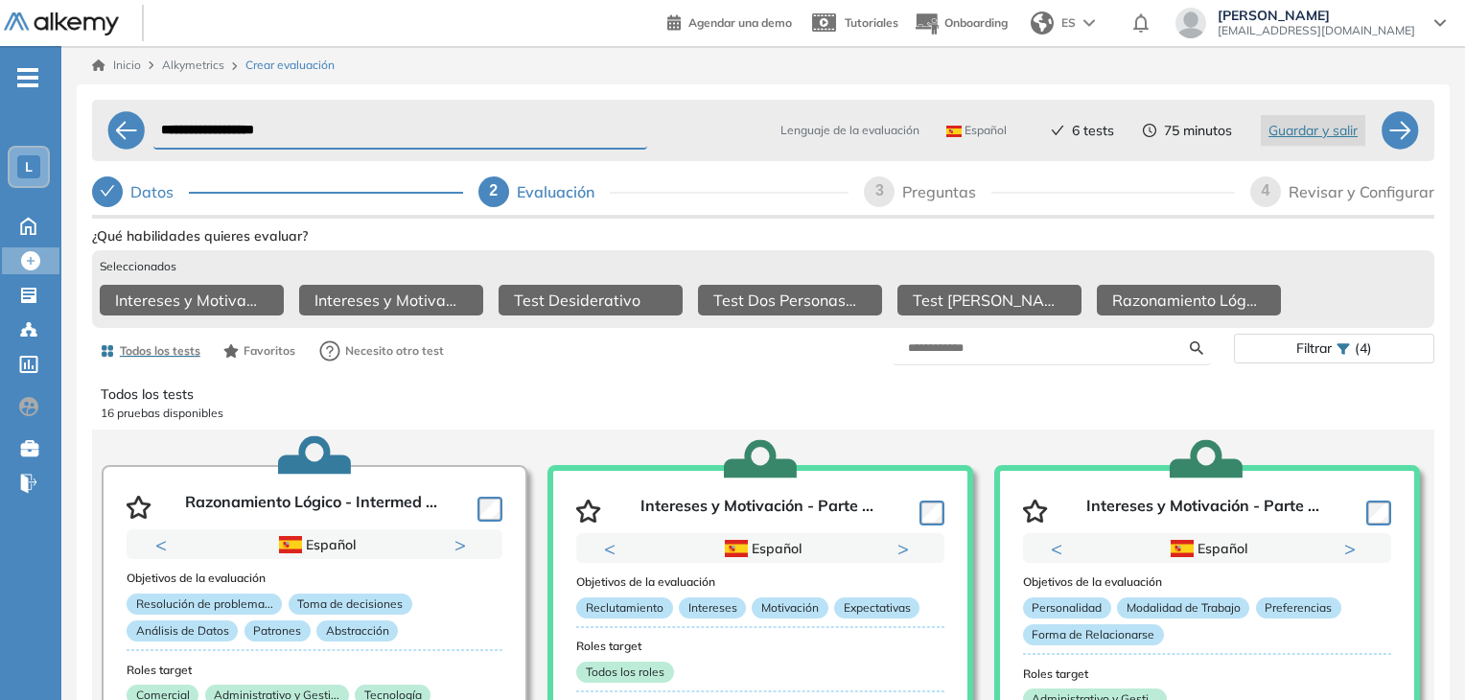
scroll to position [0, 0]
click at [139, 517] on icon "button" at bounding box center [139, 508] width 25 height 23
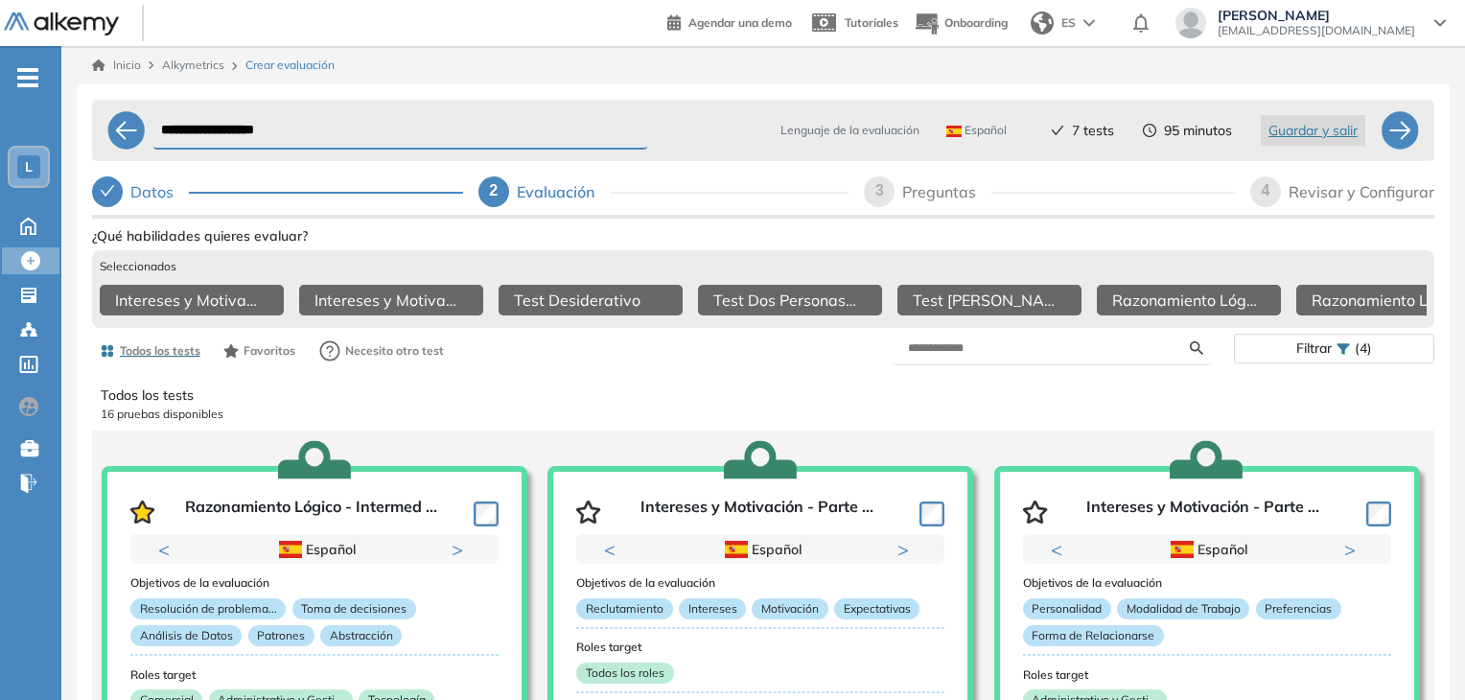
click at [237, 304] on icon at bounding box center [238, 300] width 23 height 23
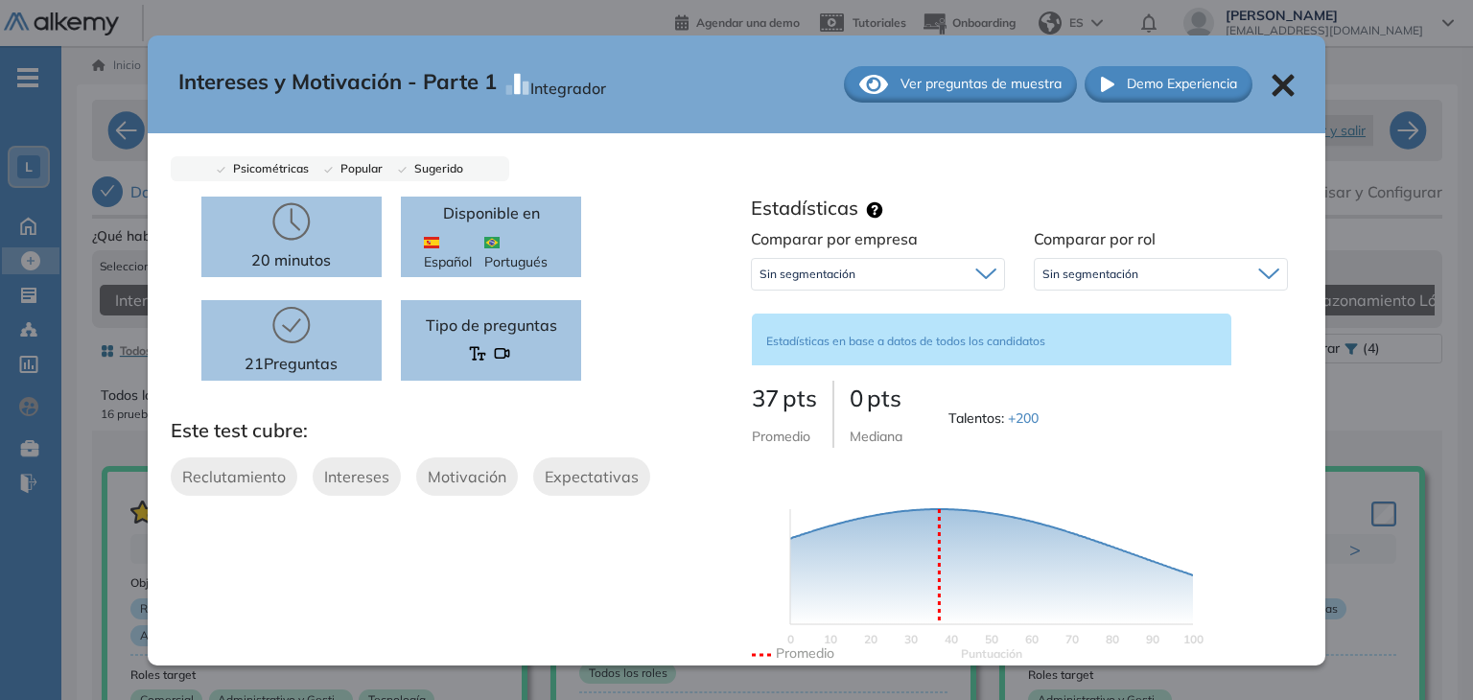
click at [931, 92] on span "Ver preguntas de muestra" at bounding box center [981, 84] width 161 height 20
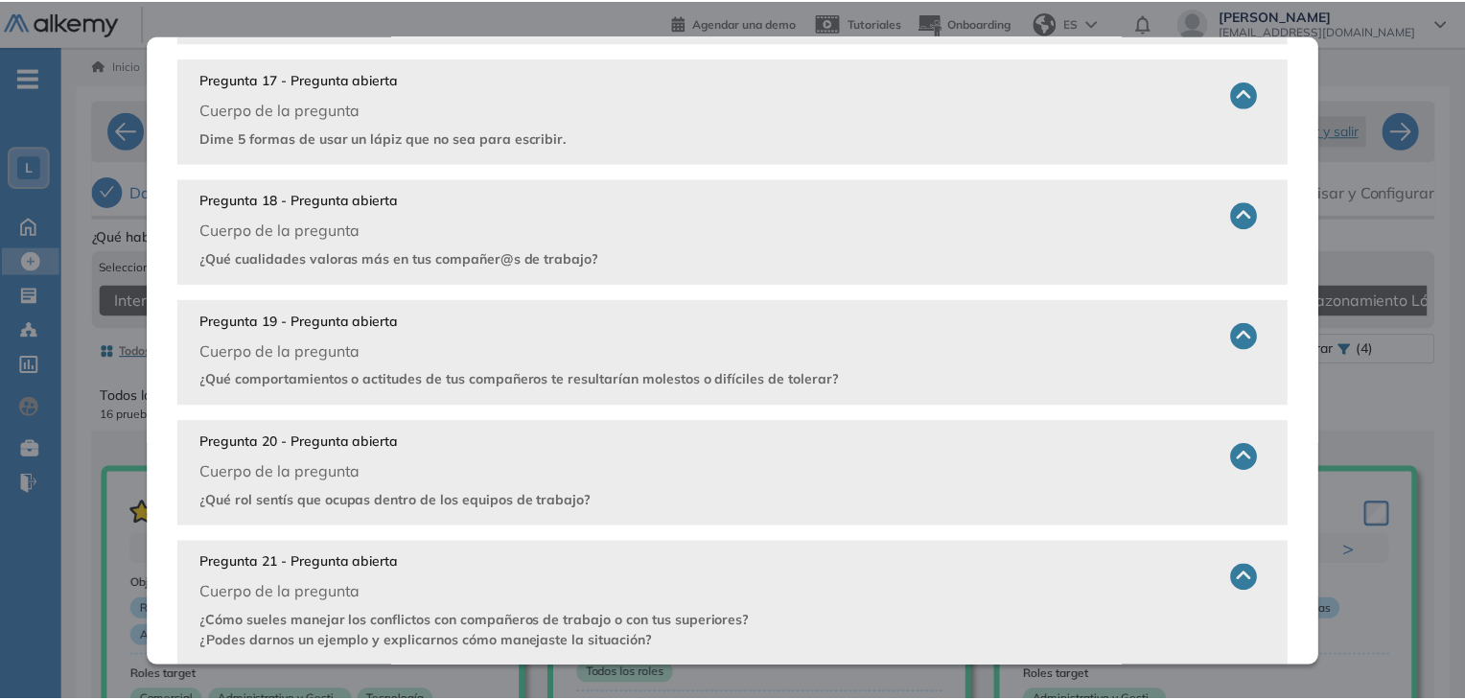
scroll to position [2572, 0]
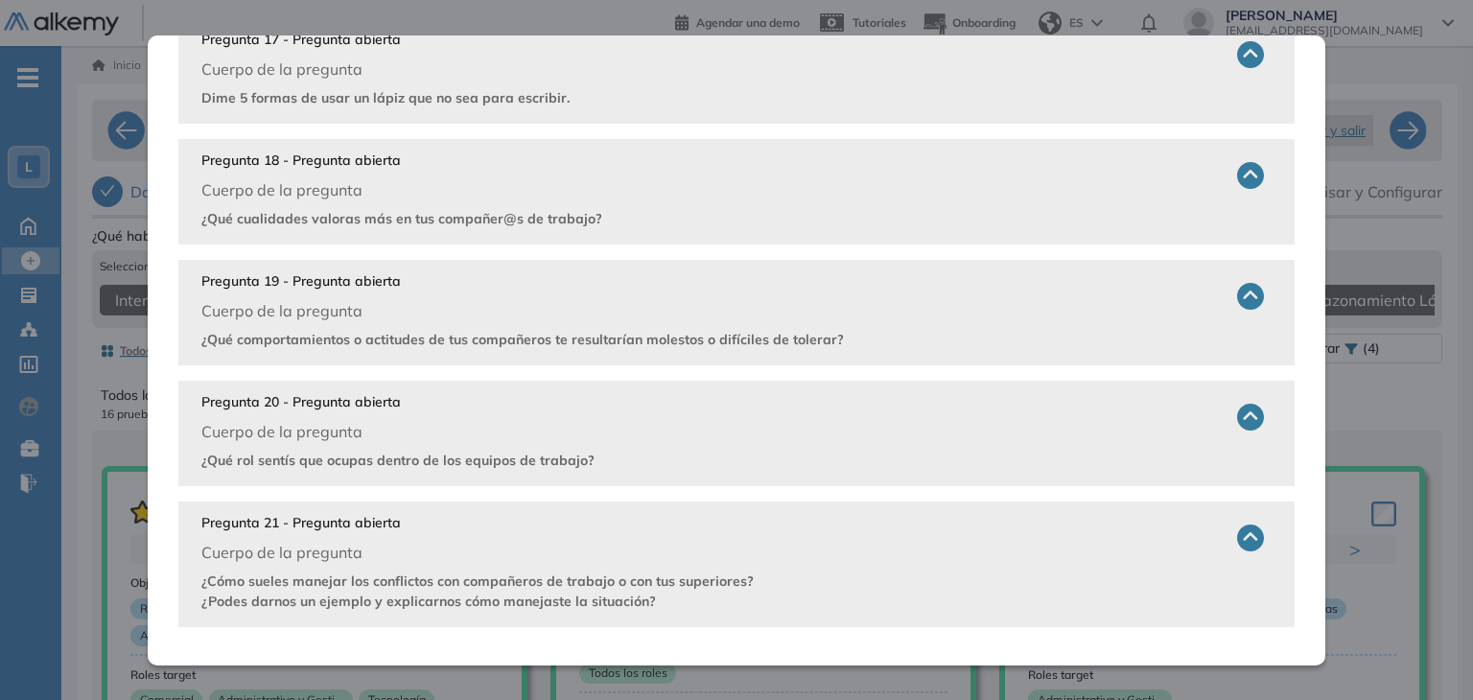
click at [1449, 528] on div "**********" at bounding box center [767, 453] width 1381 height 738
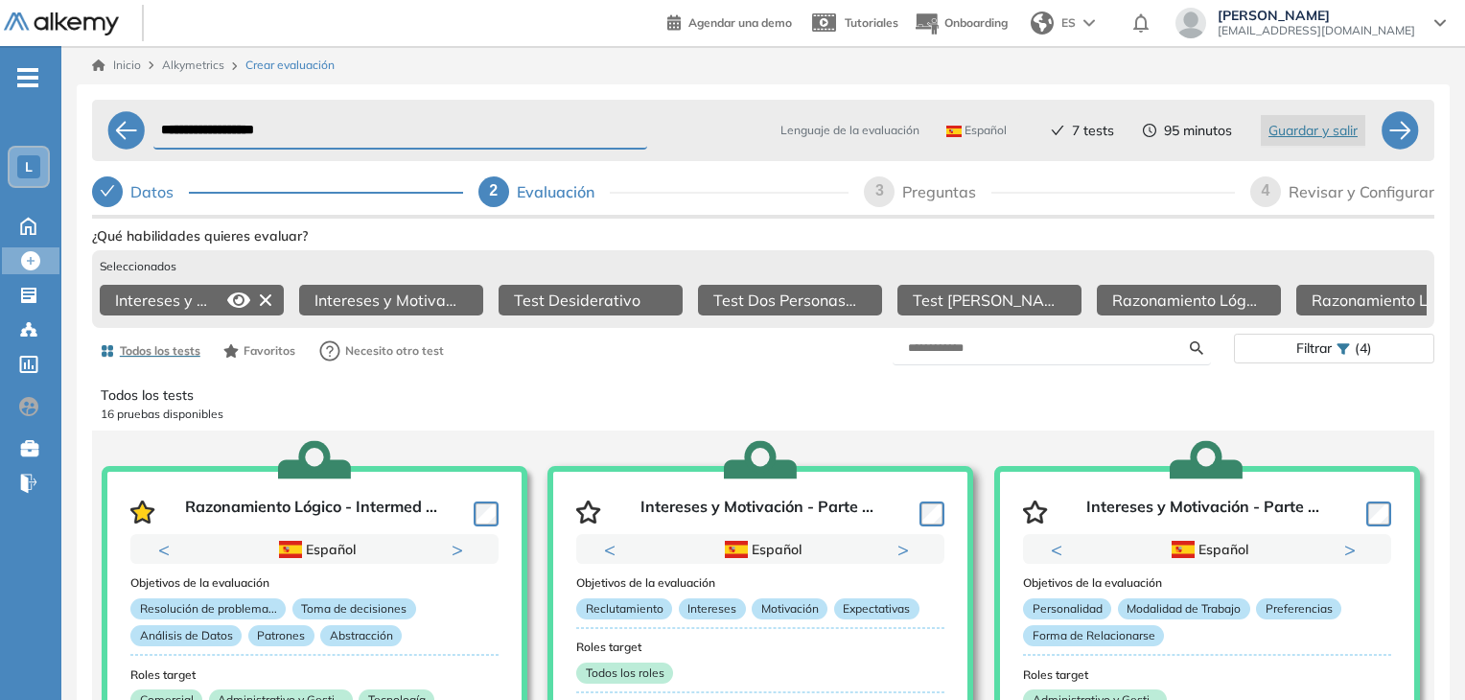
scroll to position [0, 0]
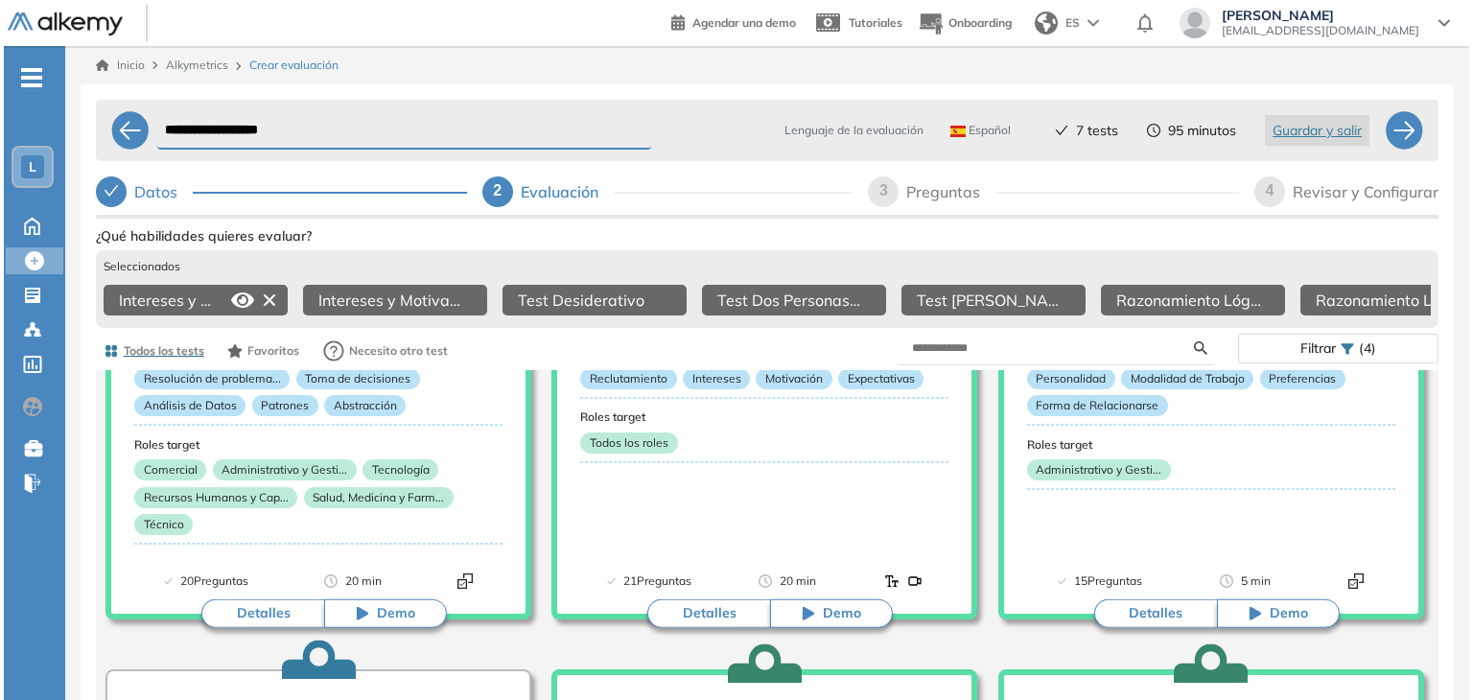
scroll to position [269, 0]
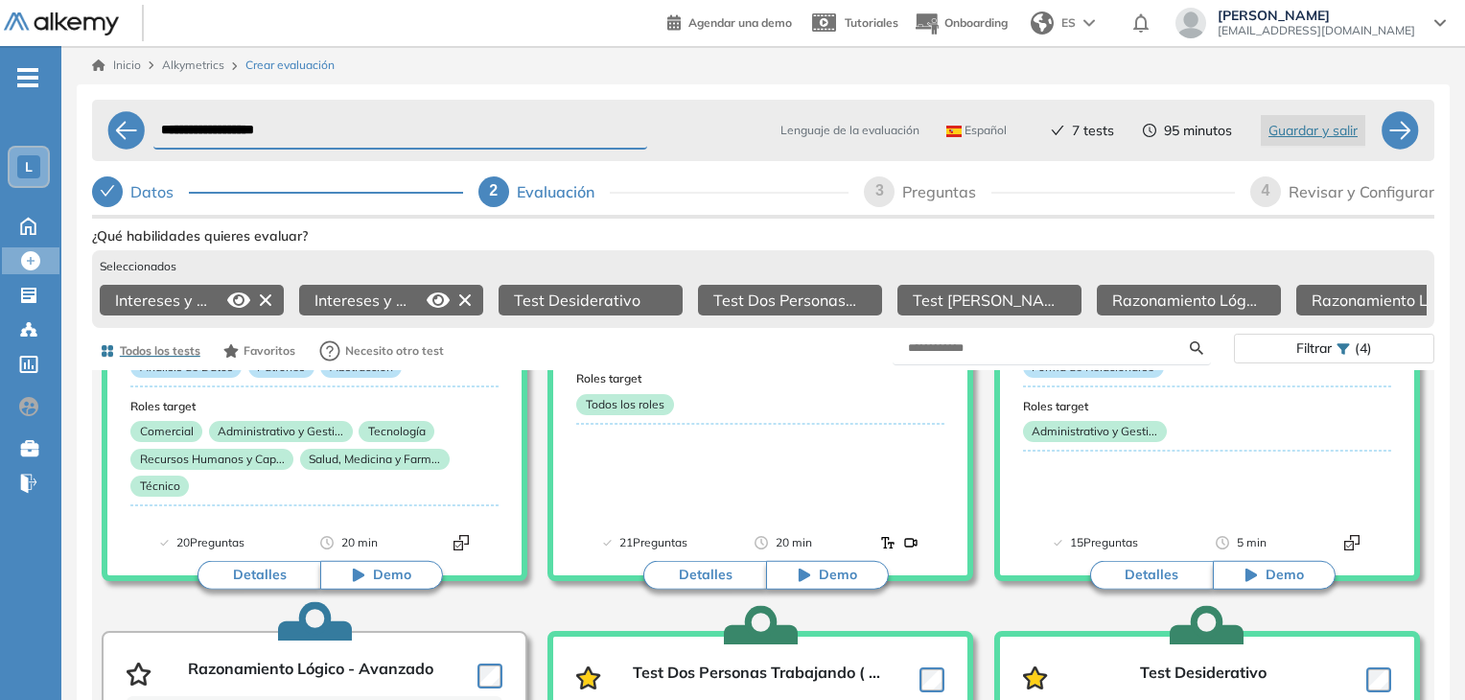
click at [432, 300] on icon at bounding box center [438, 300] width 23 height 15
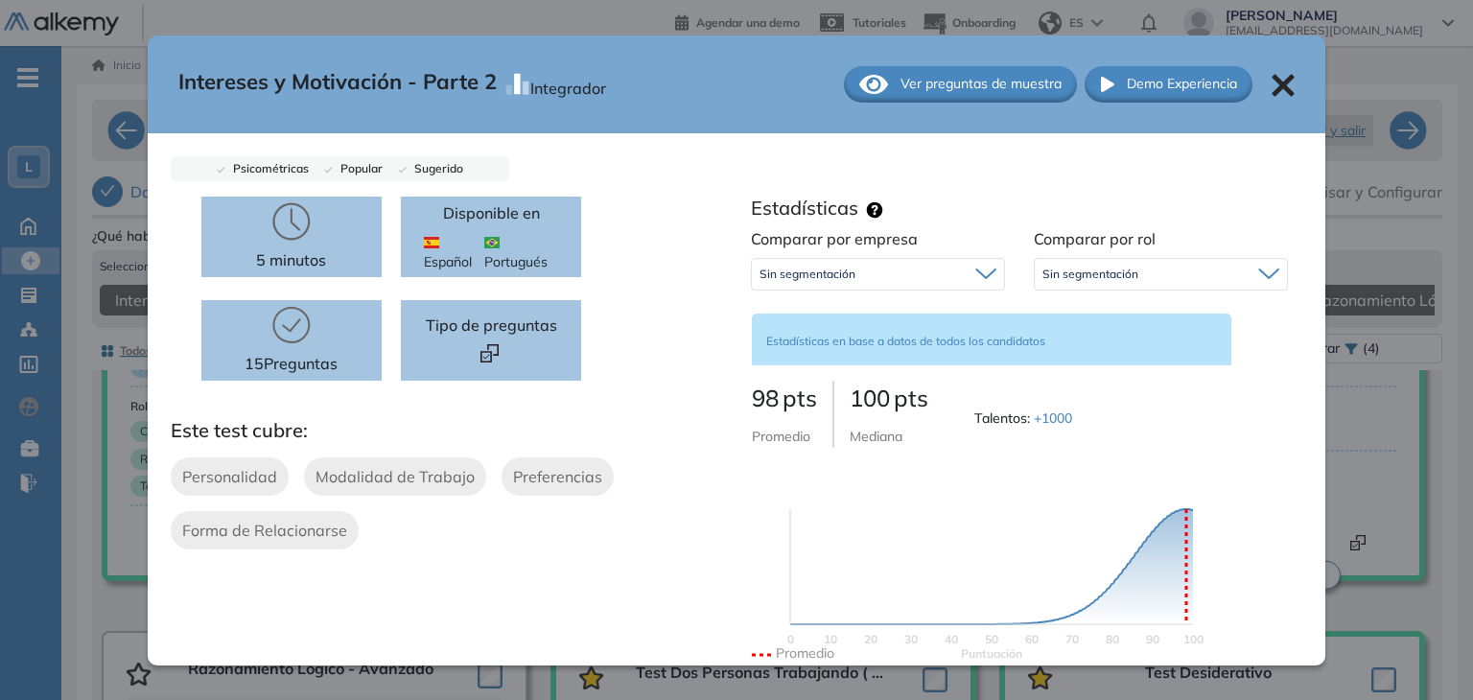
click at [973, 85] on span "Ver preguntas de muestra" at bounding box center [981, 84] width 161 height 20
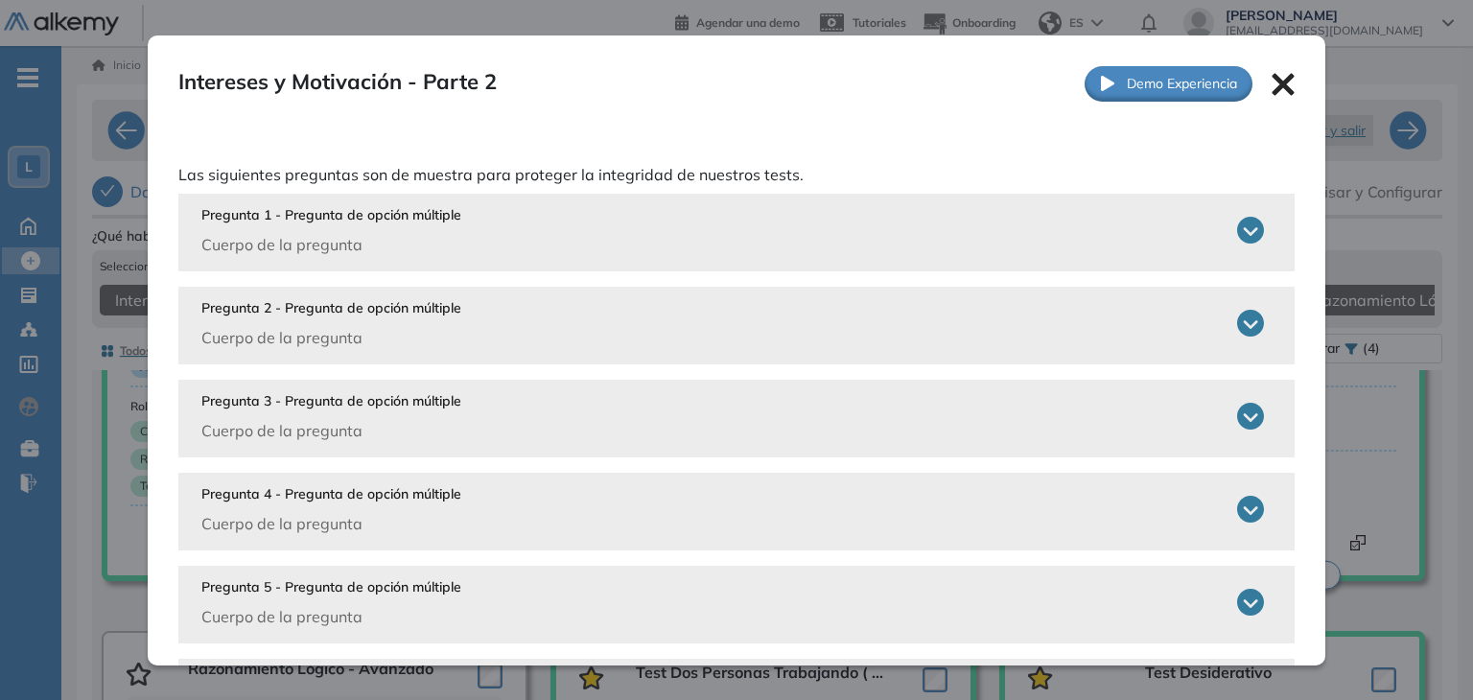
click at [1241, 220] on icon at bounding box center [1250, 230] width 27 height 27
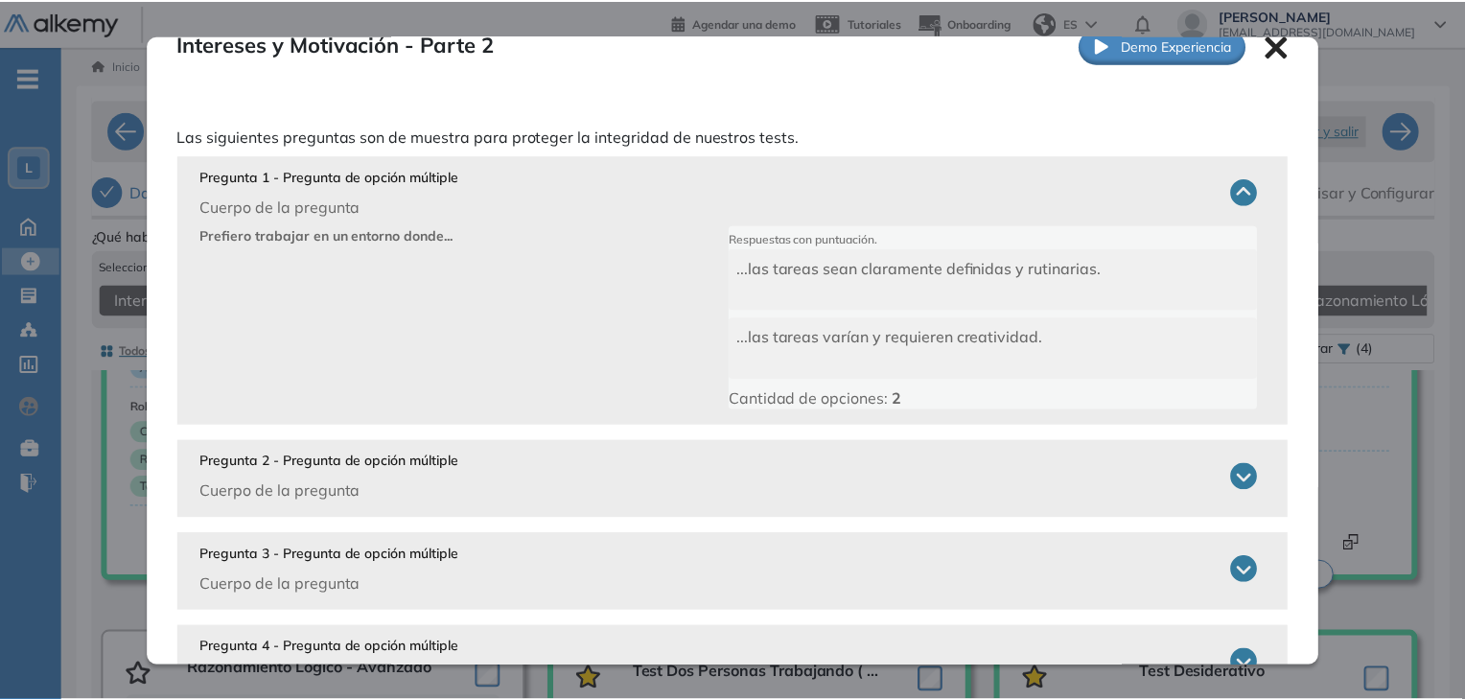
scroll to position [0, 0]
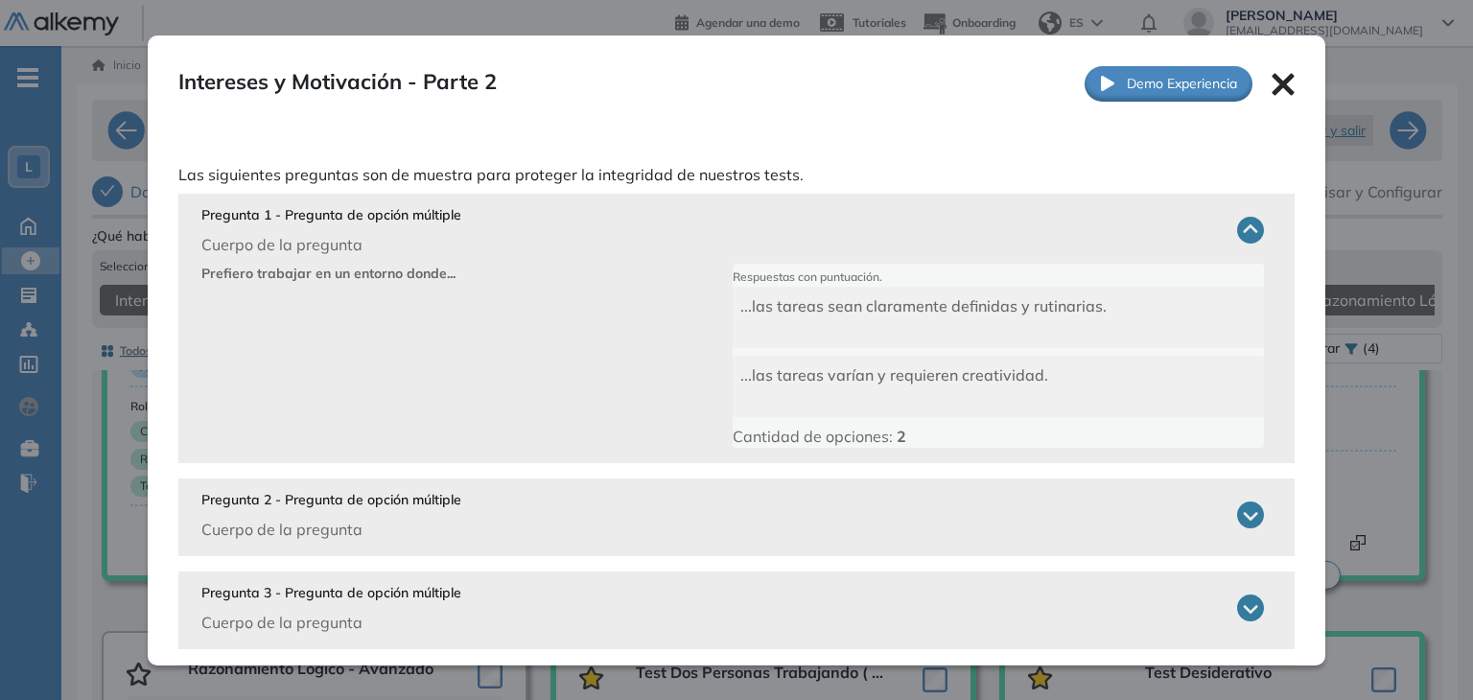
click at [1273, 85] on icon at bounding box center [1284, 84] width 22 height 22
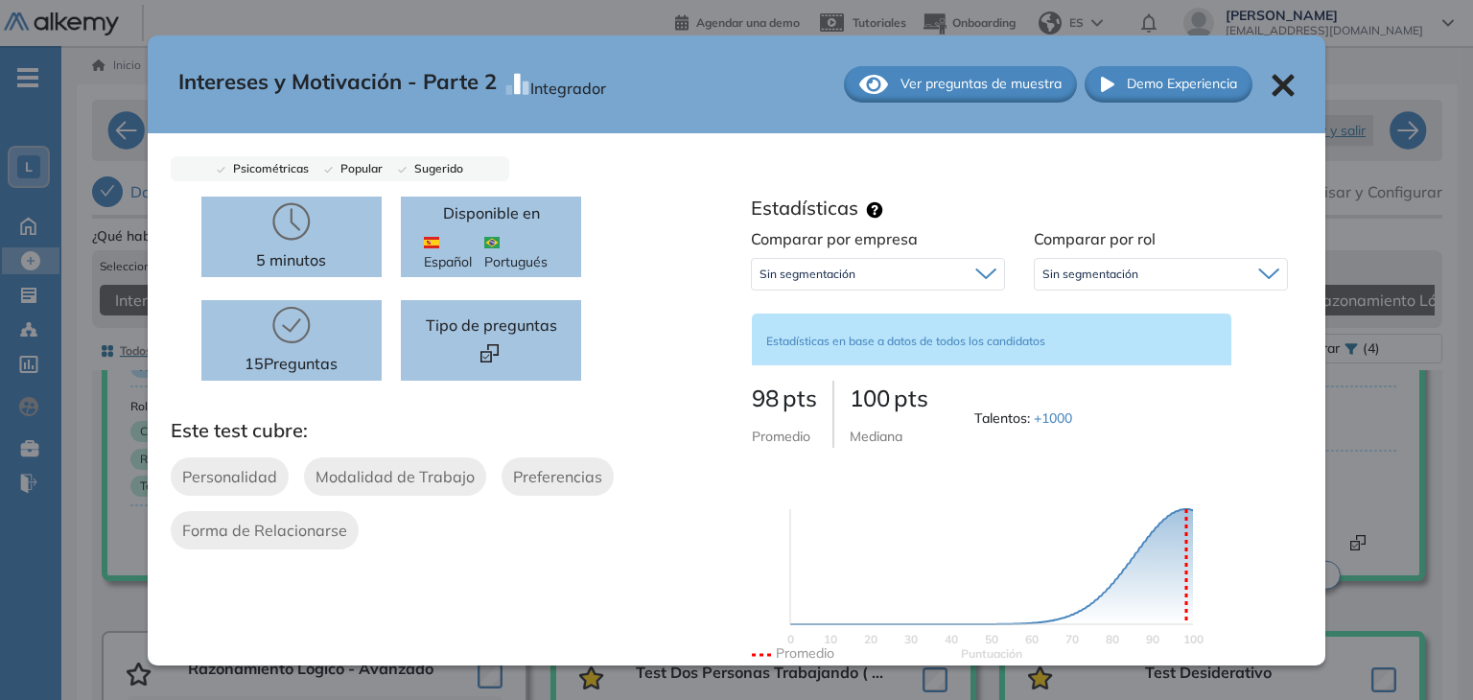
click at [1274, 86] on icon at bounding box center [1284, 85] width 22 height 22
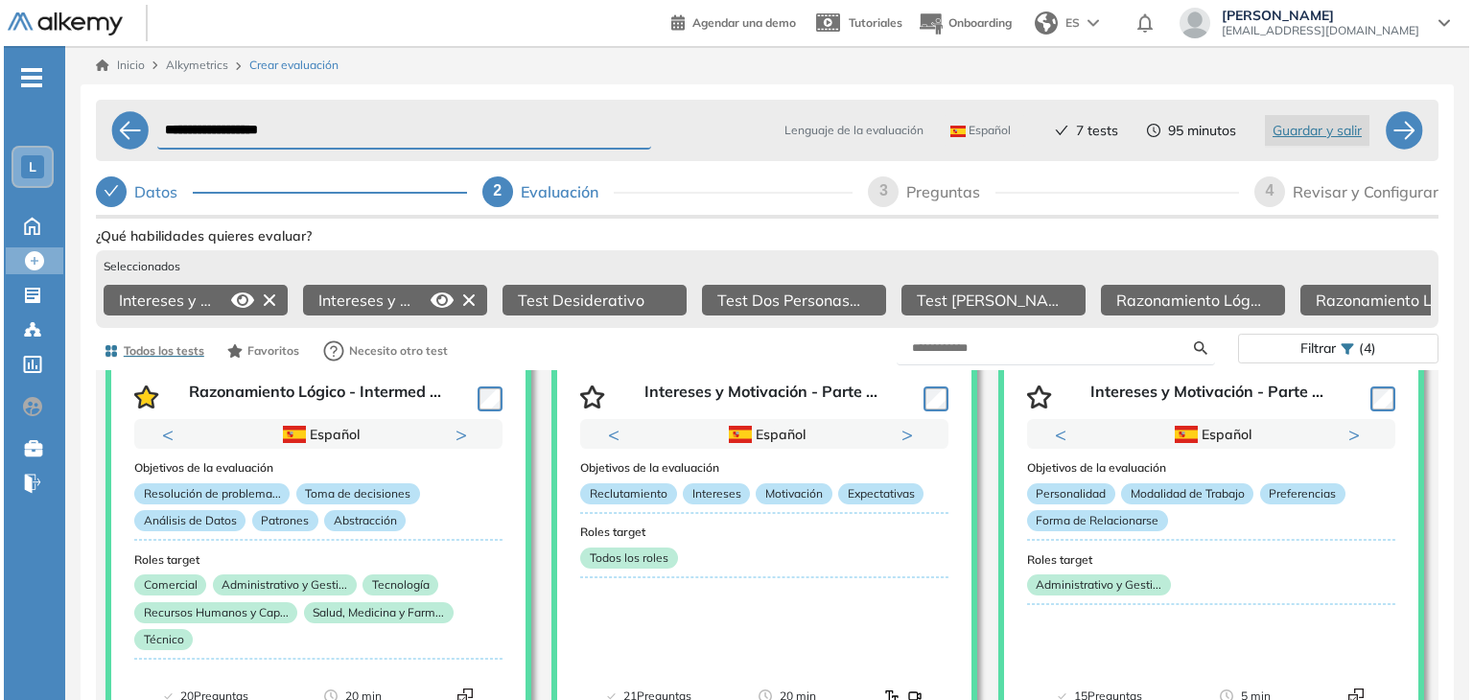
scroll to position [153, 0]
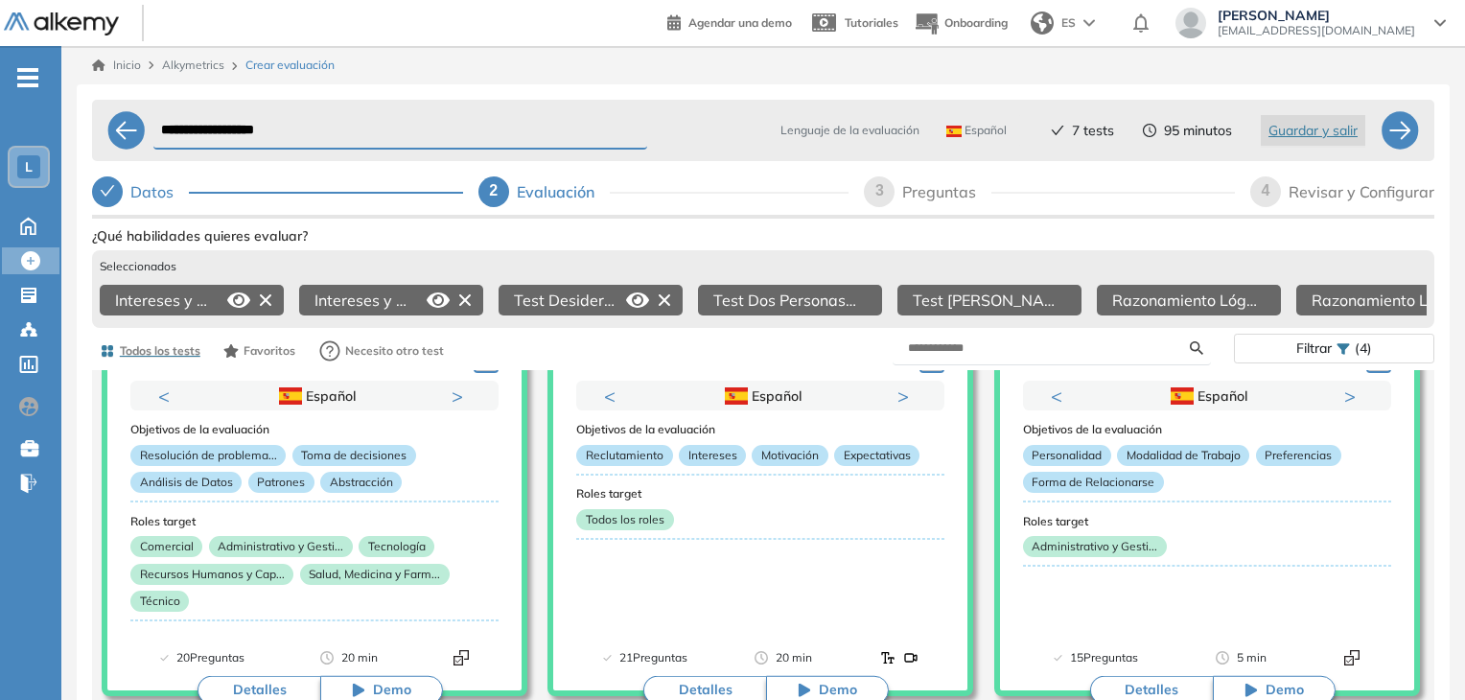
click at [642, 304] on icon at bounding box center [637, 300] width 23 height 15
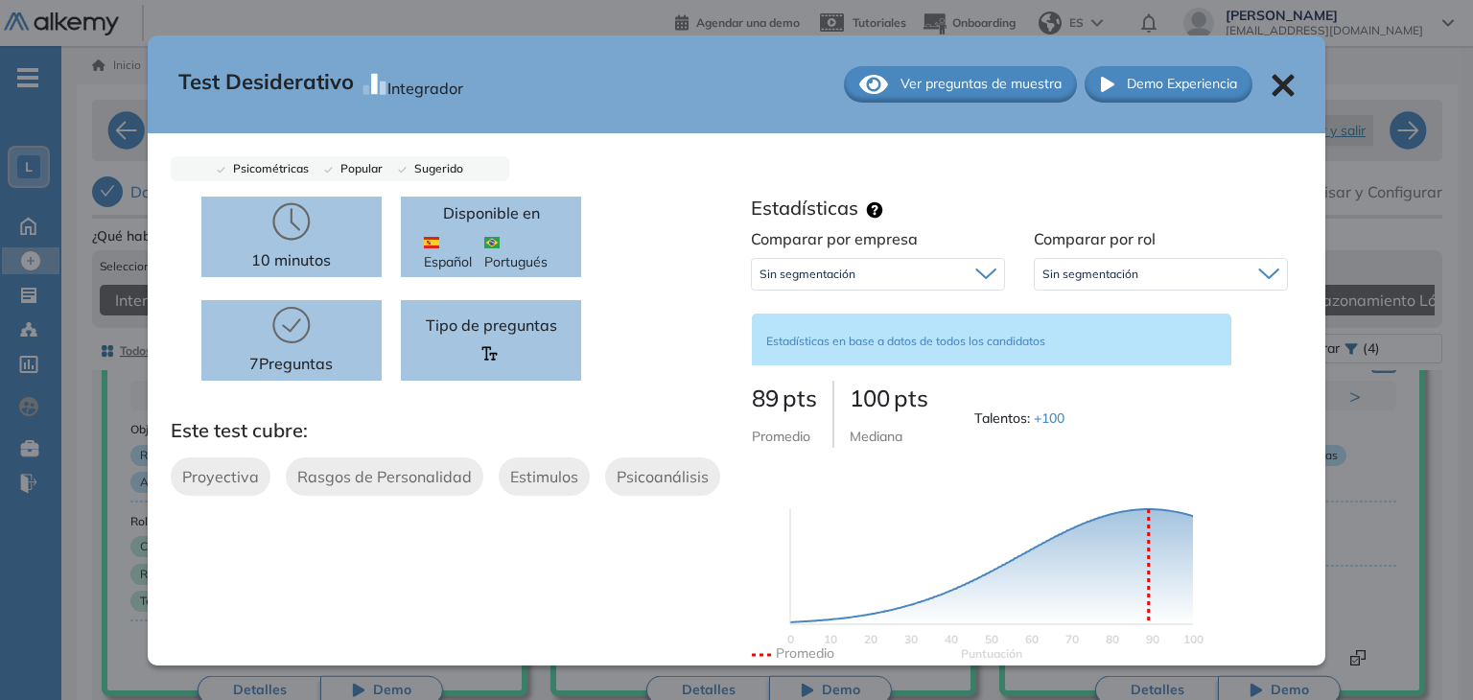
click at [927, 82] on span "Ver preguntas de muestra" at bounding box center [981, 84] width 161 height 20
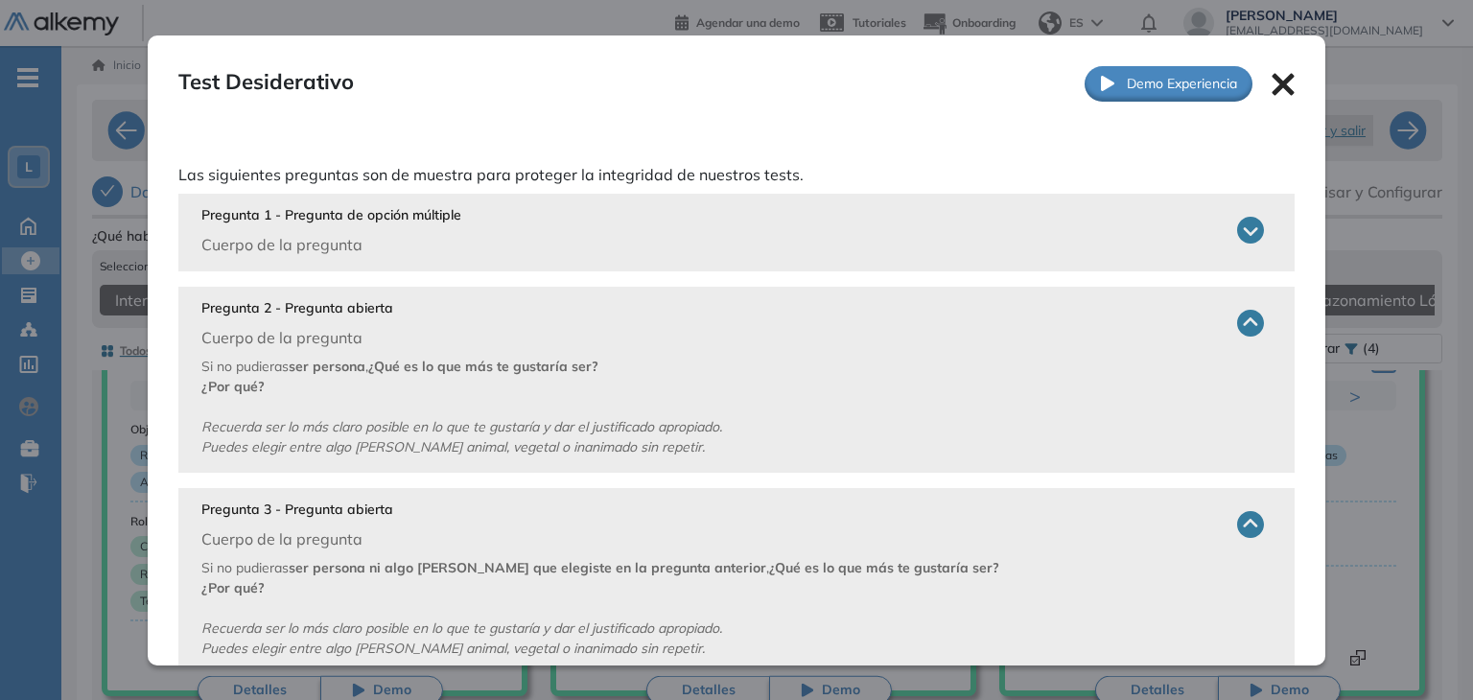
click at [1273, 83] on icon at bounding box center [1284, 84] width 22 height 22
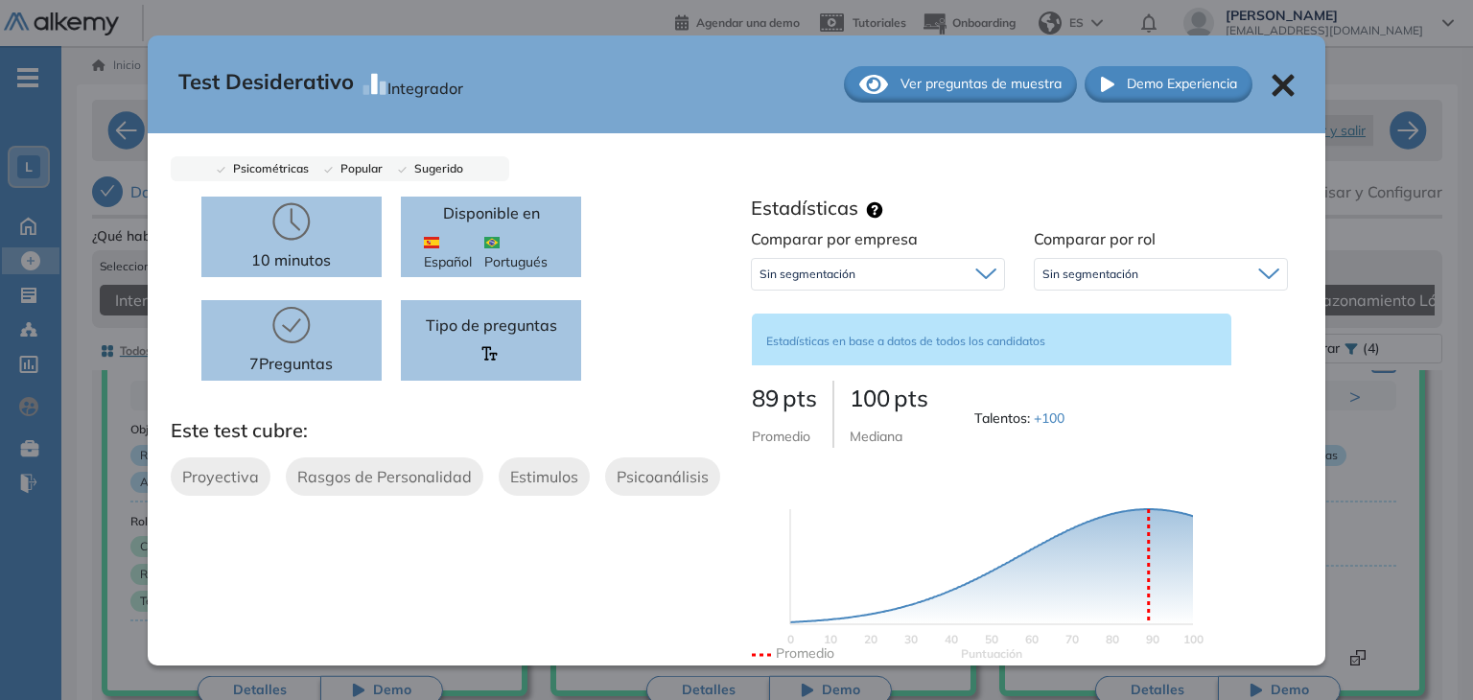
click at [1273, 83] on icon at bounding box center [1284, 85] width 22 height 22
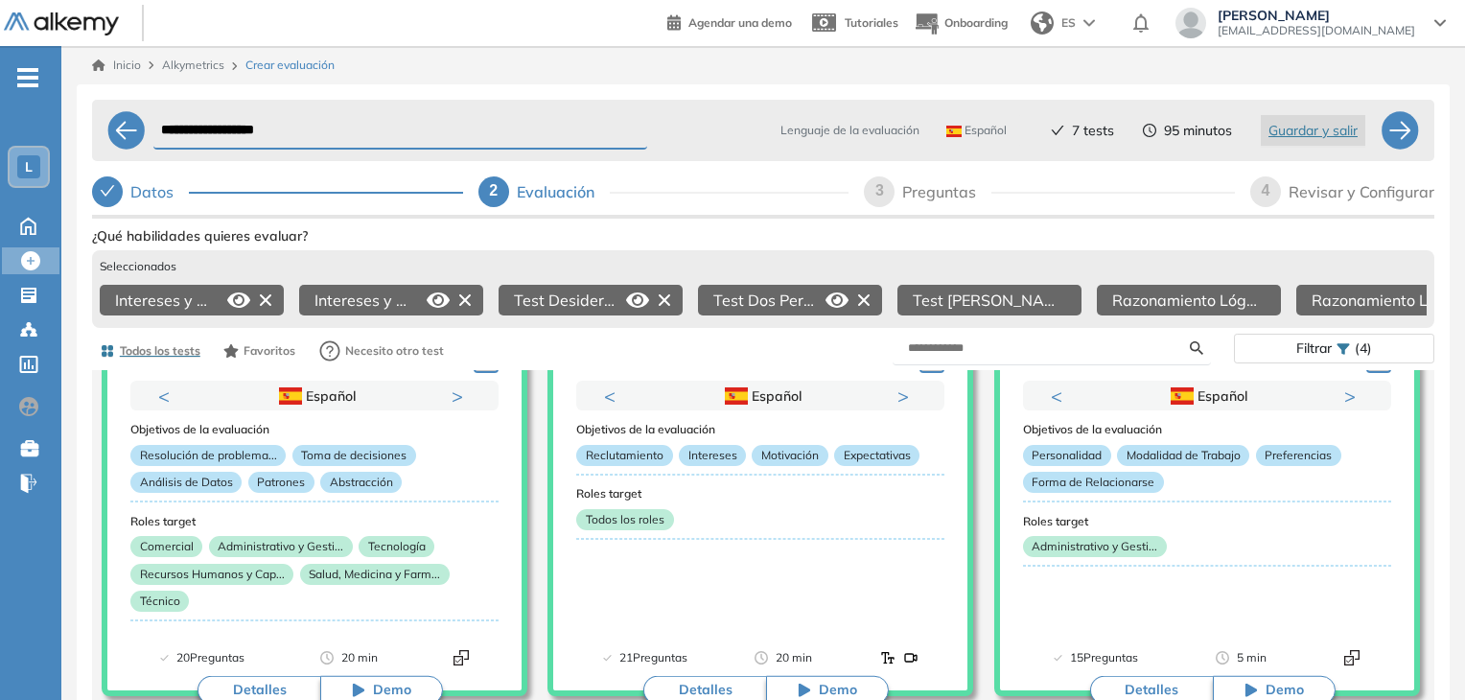
click at [834, 297] on icon at bounding box center [837, 300] width 23 height 23
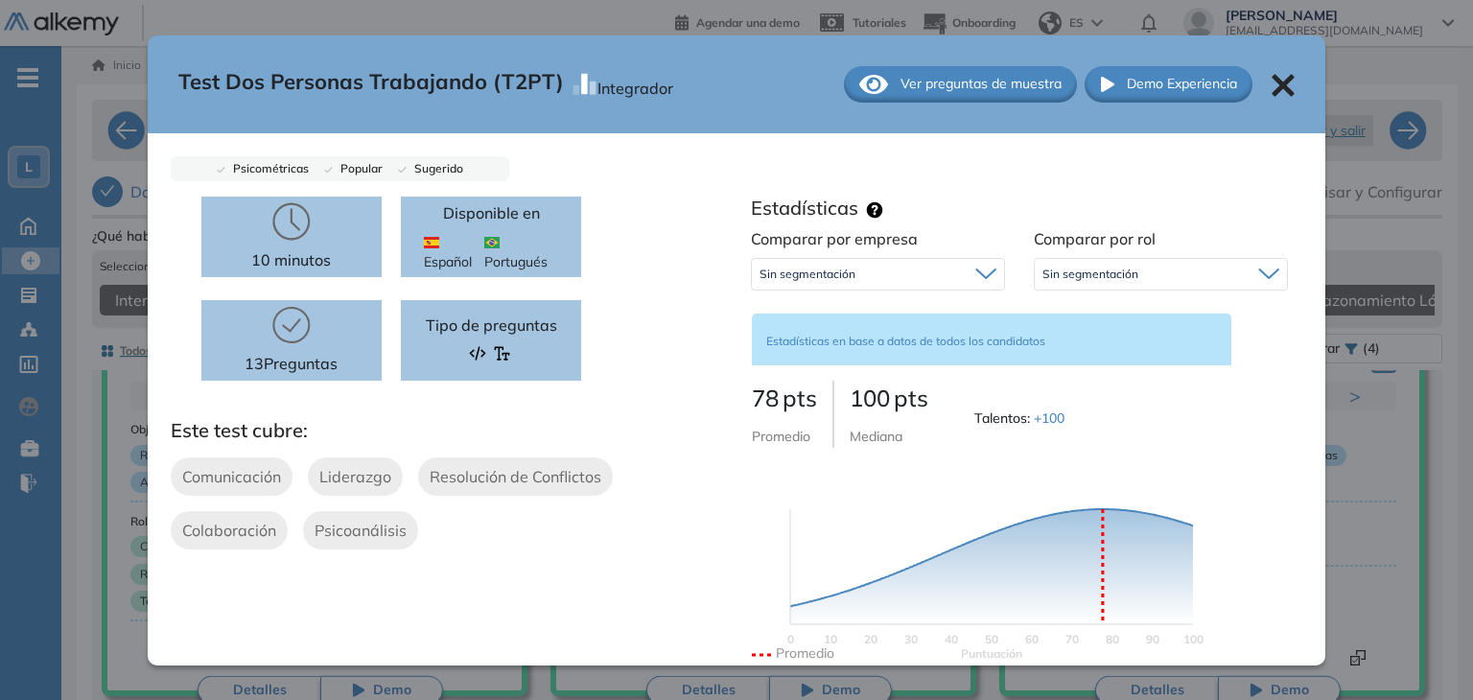
click at [901, 76] on span "Ver preguntas de muestra" at bounding box center [981, 84] width 161 height 20
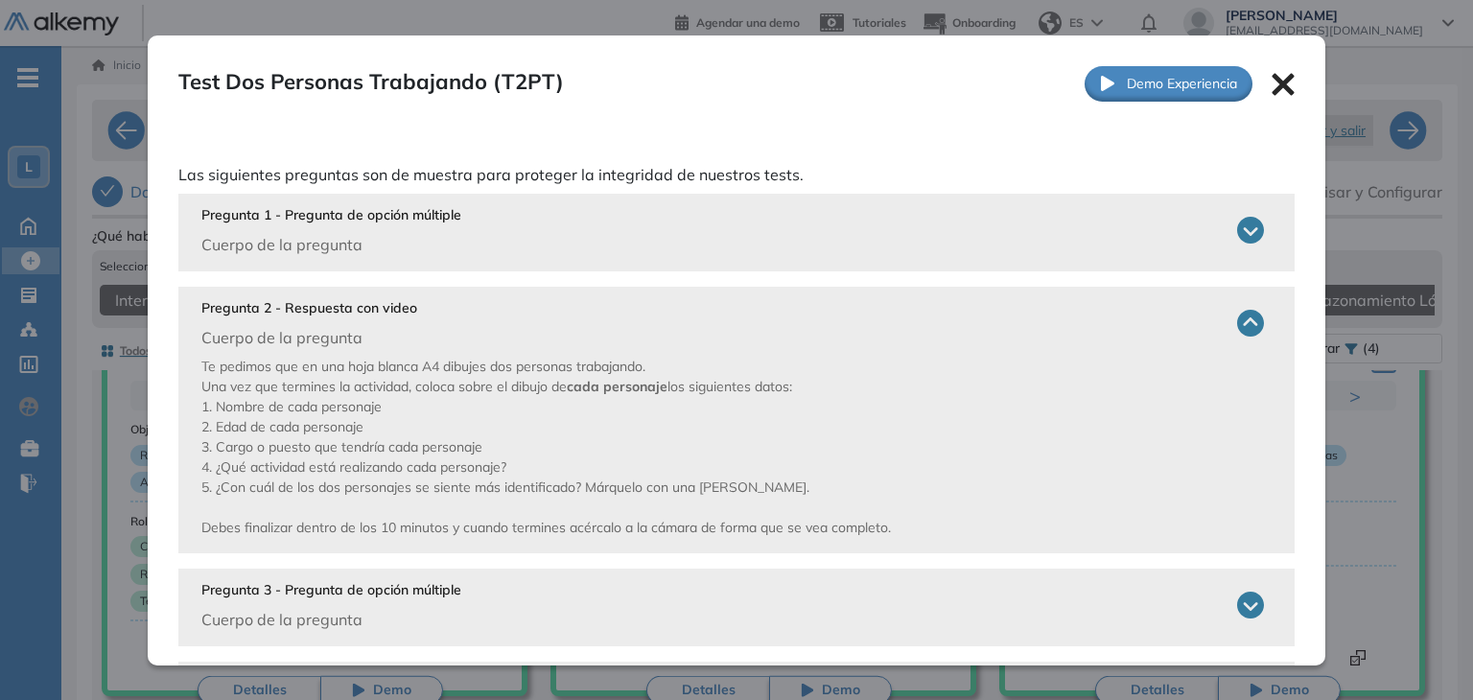
click at [1239, 231] on icon at bounding box center [1250, 230] width 27 height 27
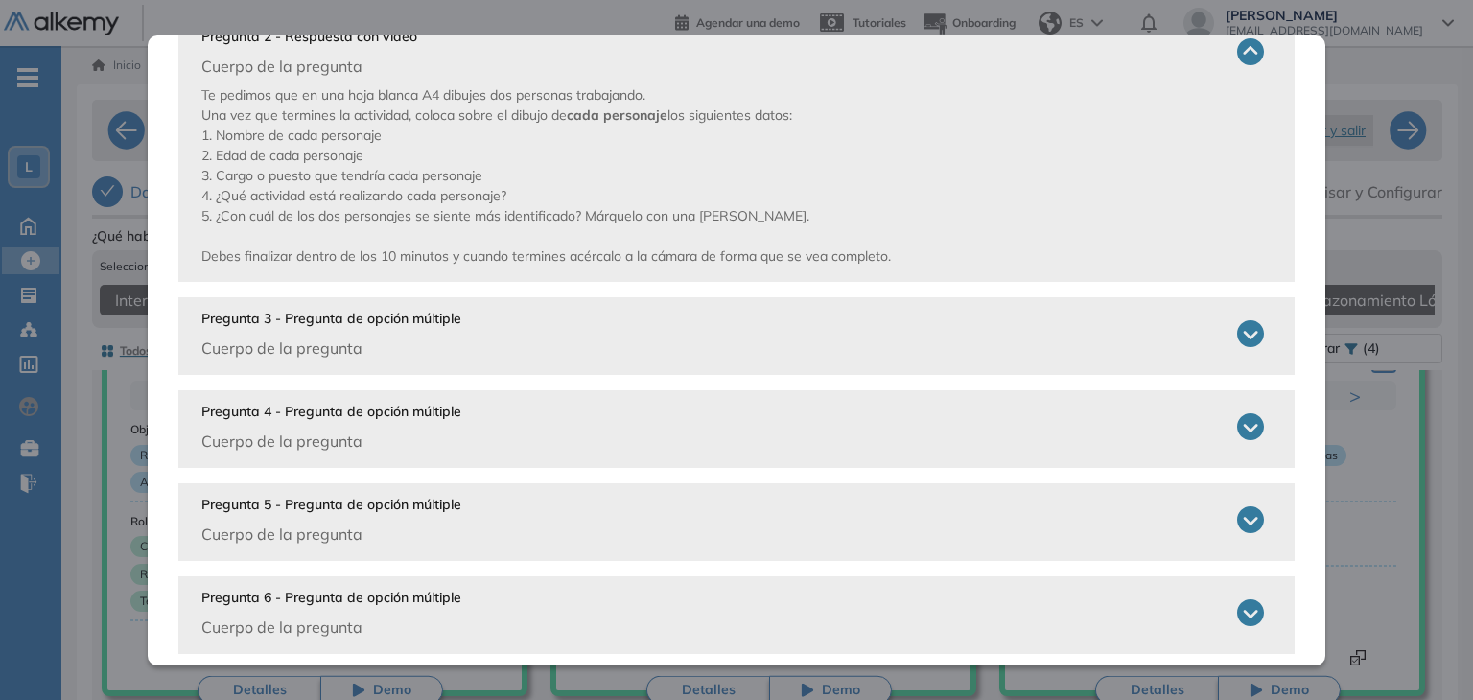
scroll to position [602, 0]
click at [1239, 336] on icon at bounding box center [1250, 332] width 27 height 27
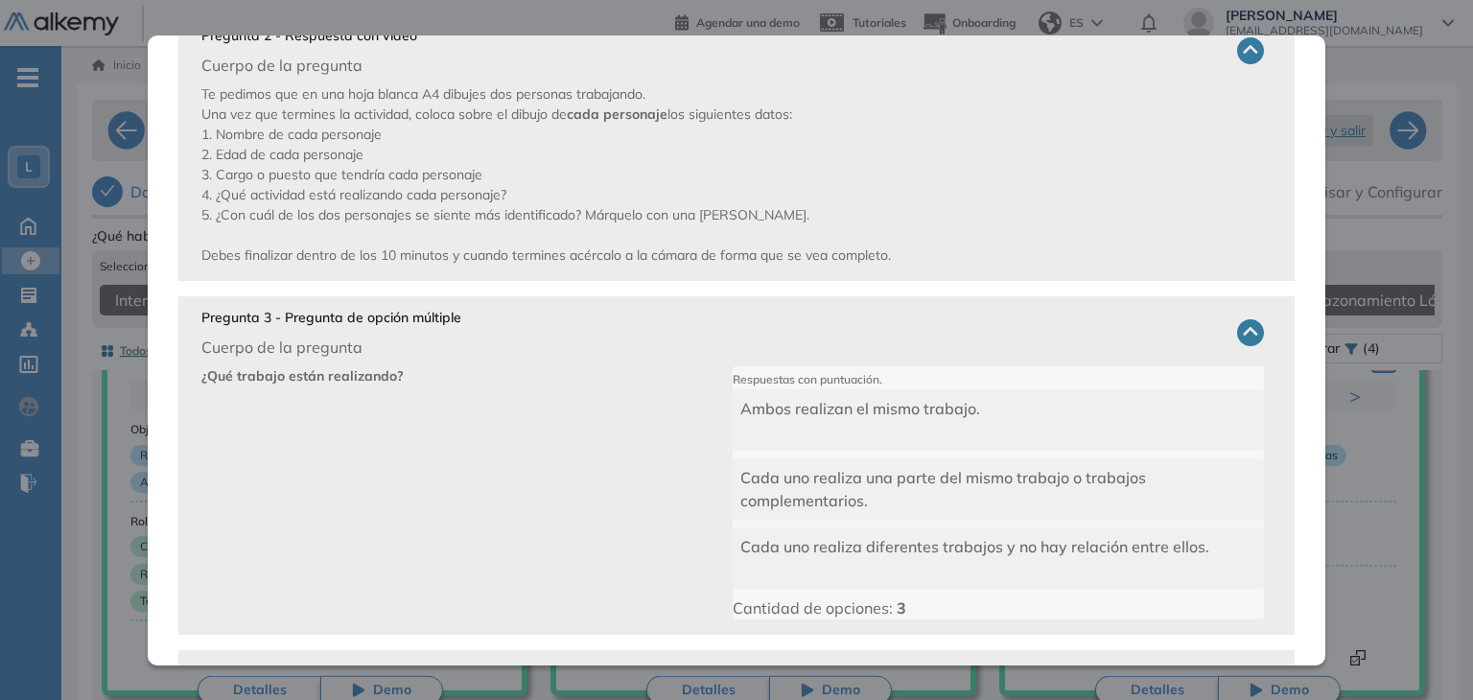
click at [1239, 336] on icon at bounding box center [1250, 332] width 27 height 27
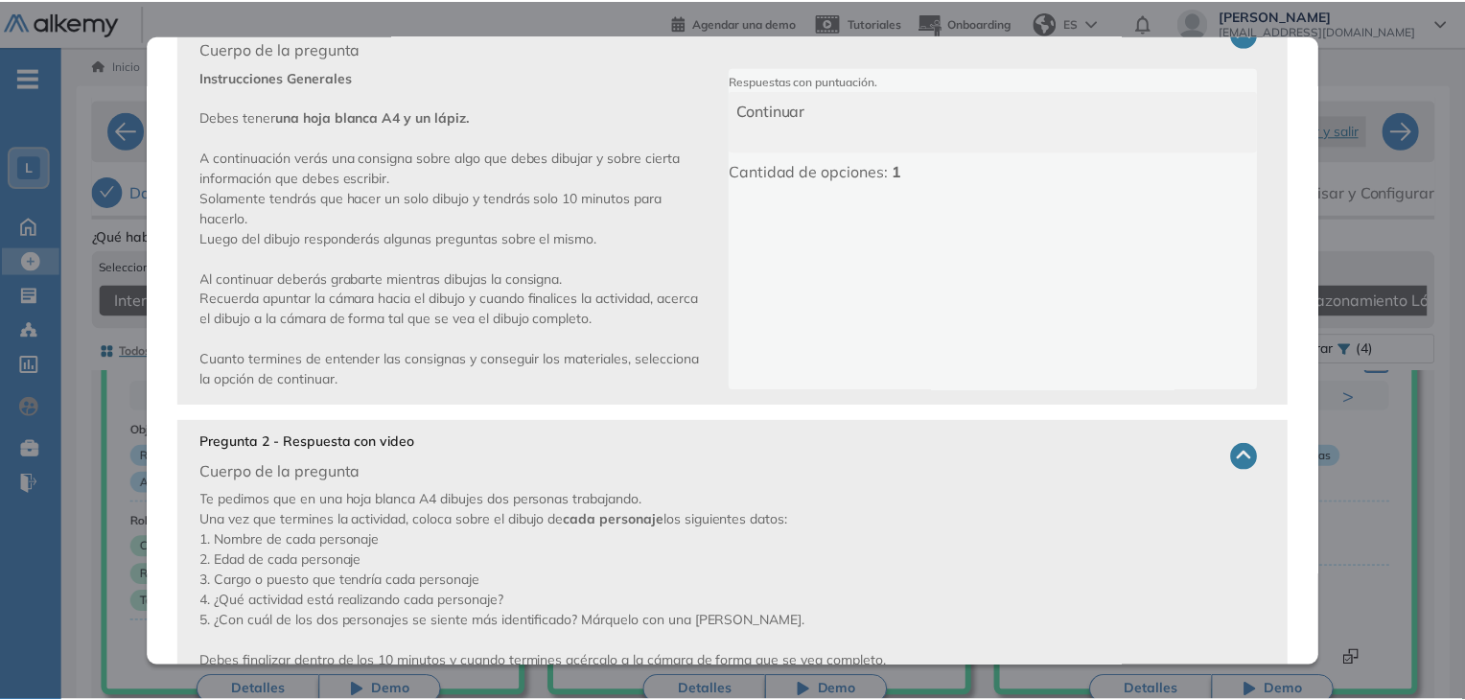
scroll to position [0, 0]
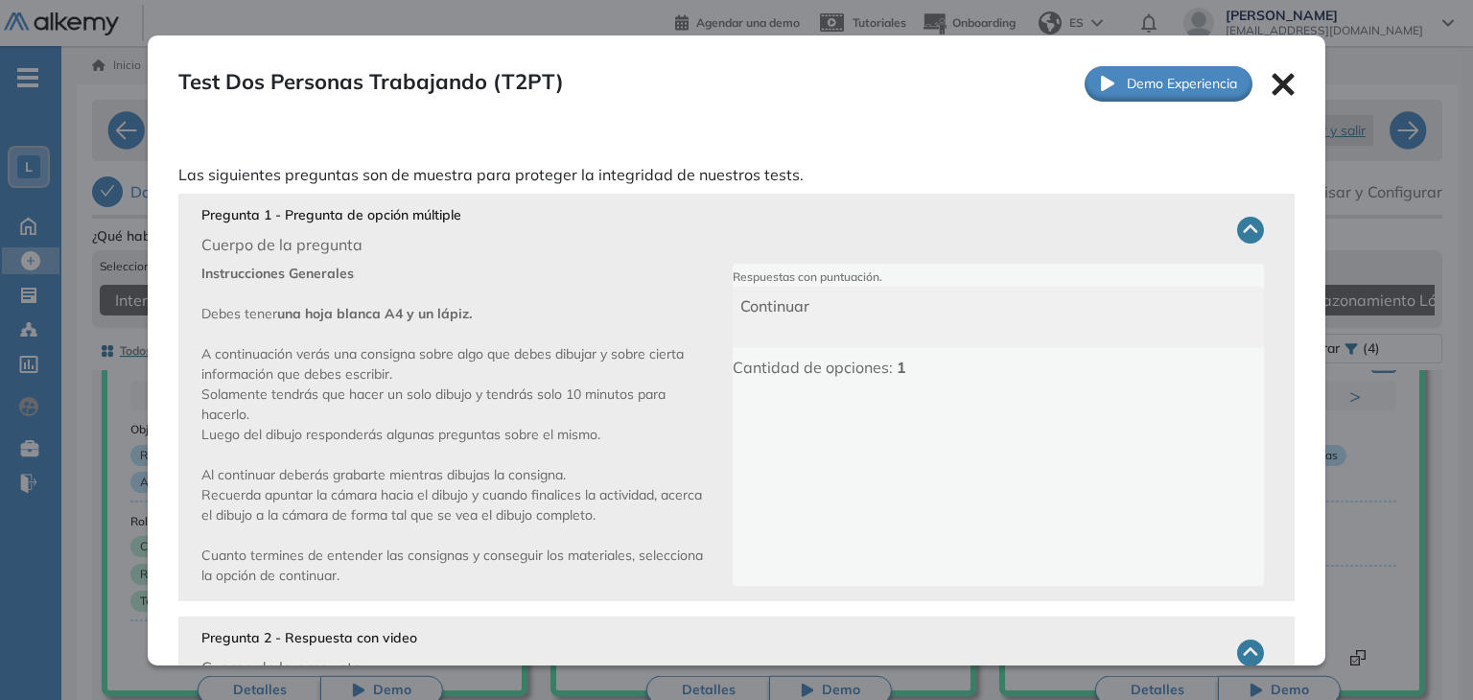
click at [1273, 87] on icon at bounding box center [1284, 84] width 22 height 22
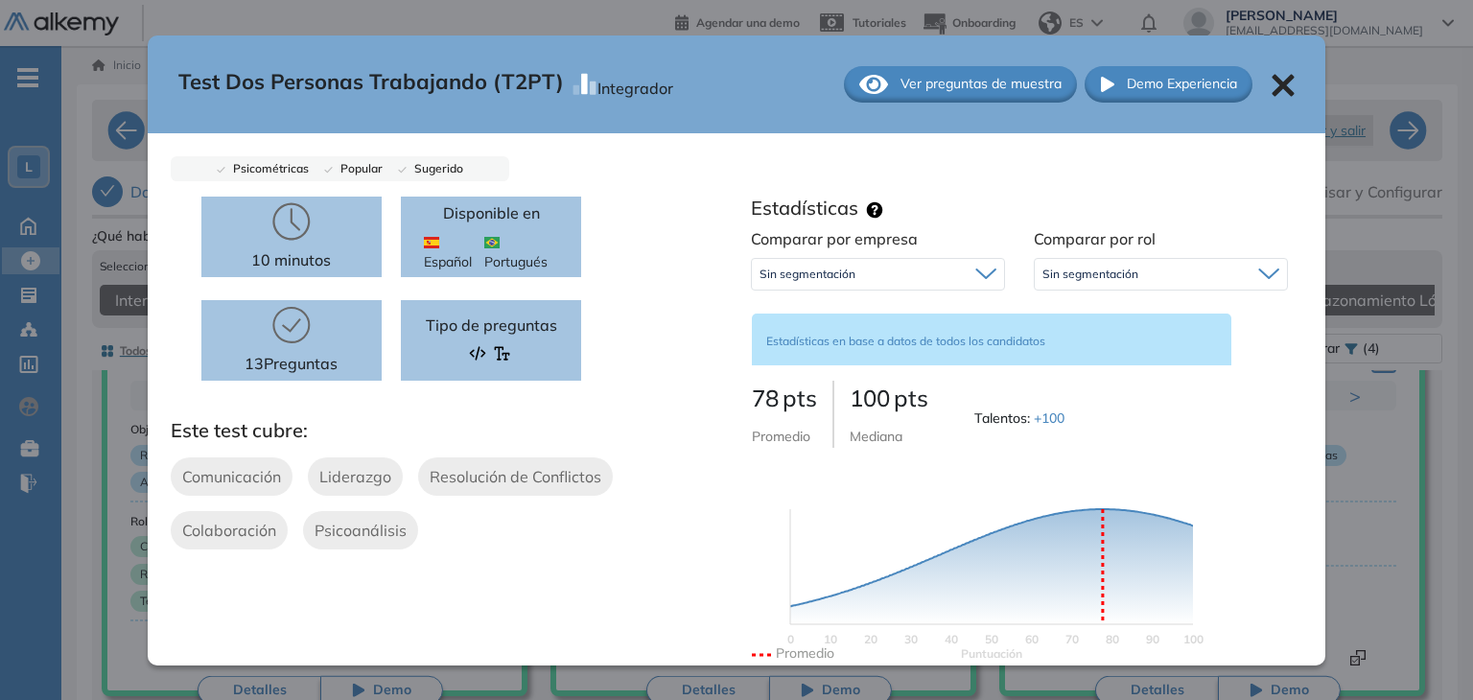
click at [1273, 85] on icon at bounding box center [1284, 85] width 22 height 22
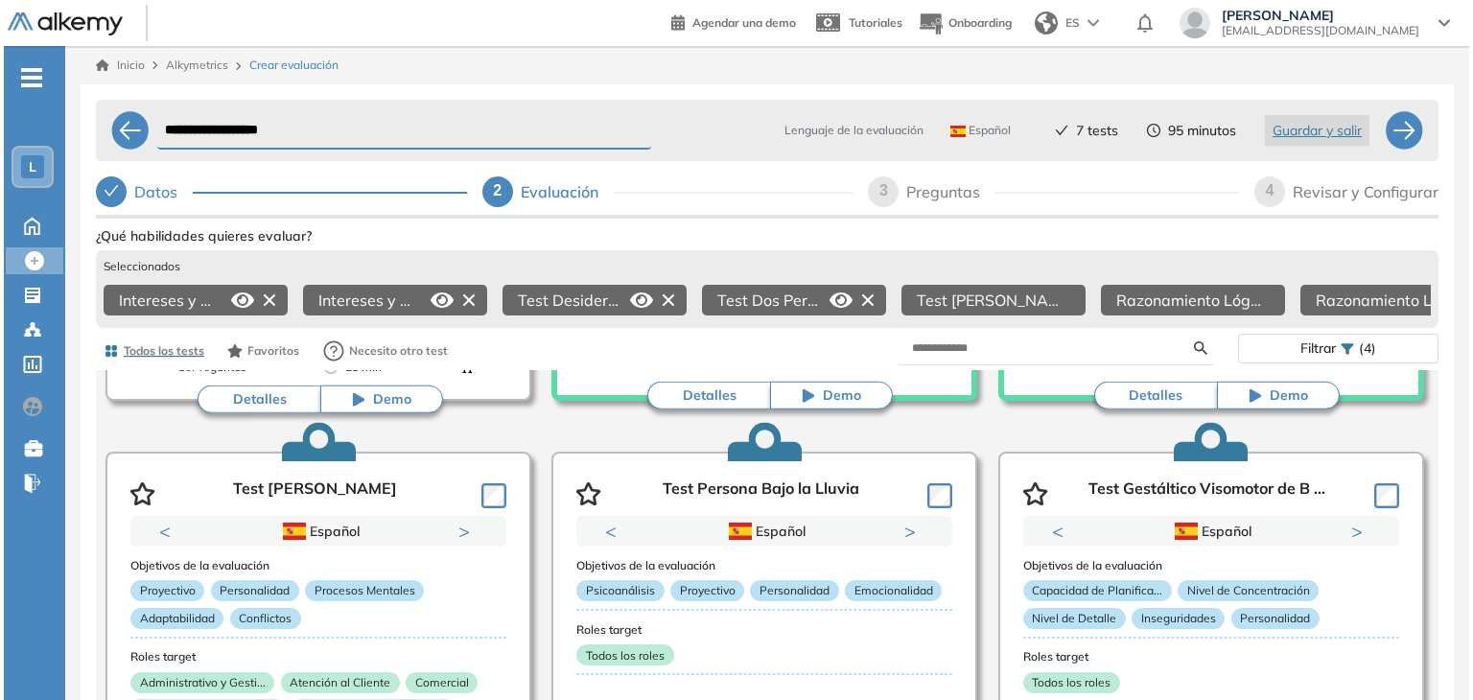
scroll to position [844, 0]
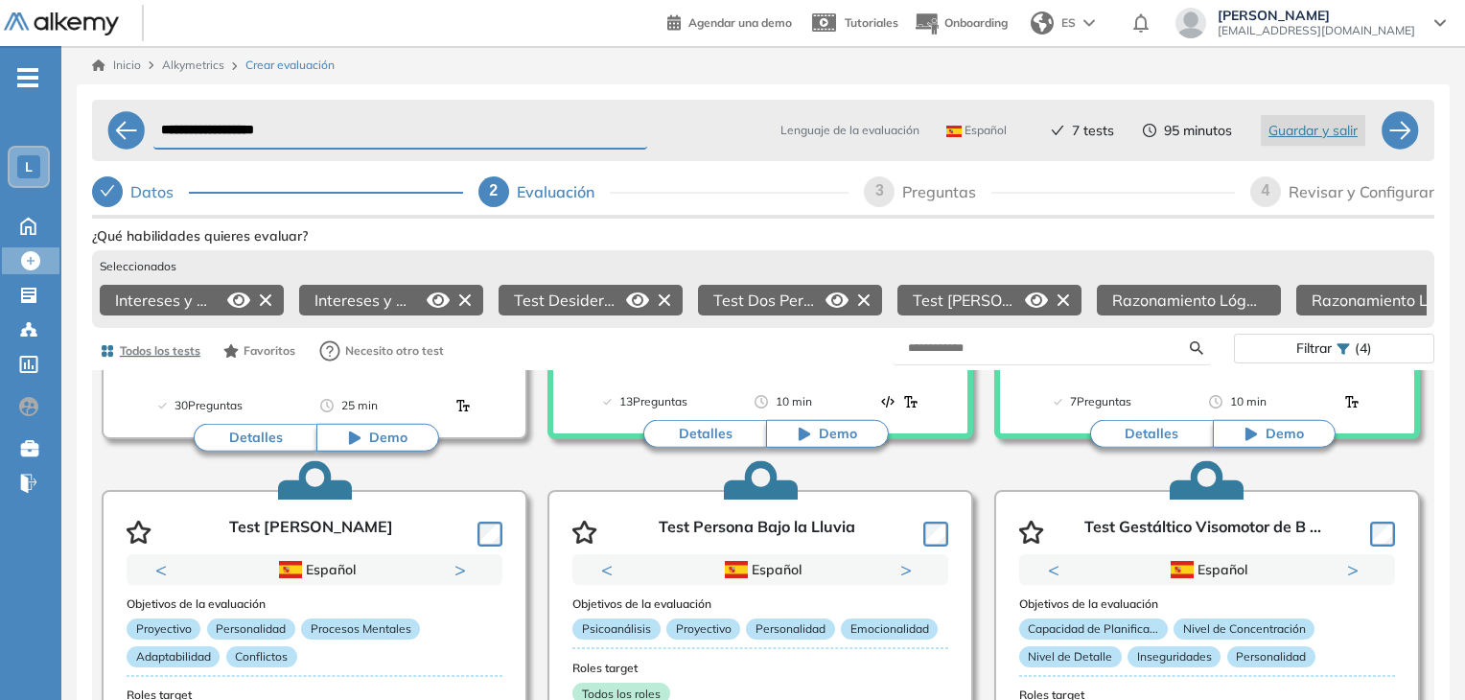
click at [1033, 301] on icon at bounding box center [1036, 300] width 23 height 15
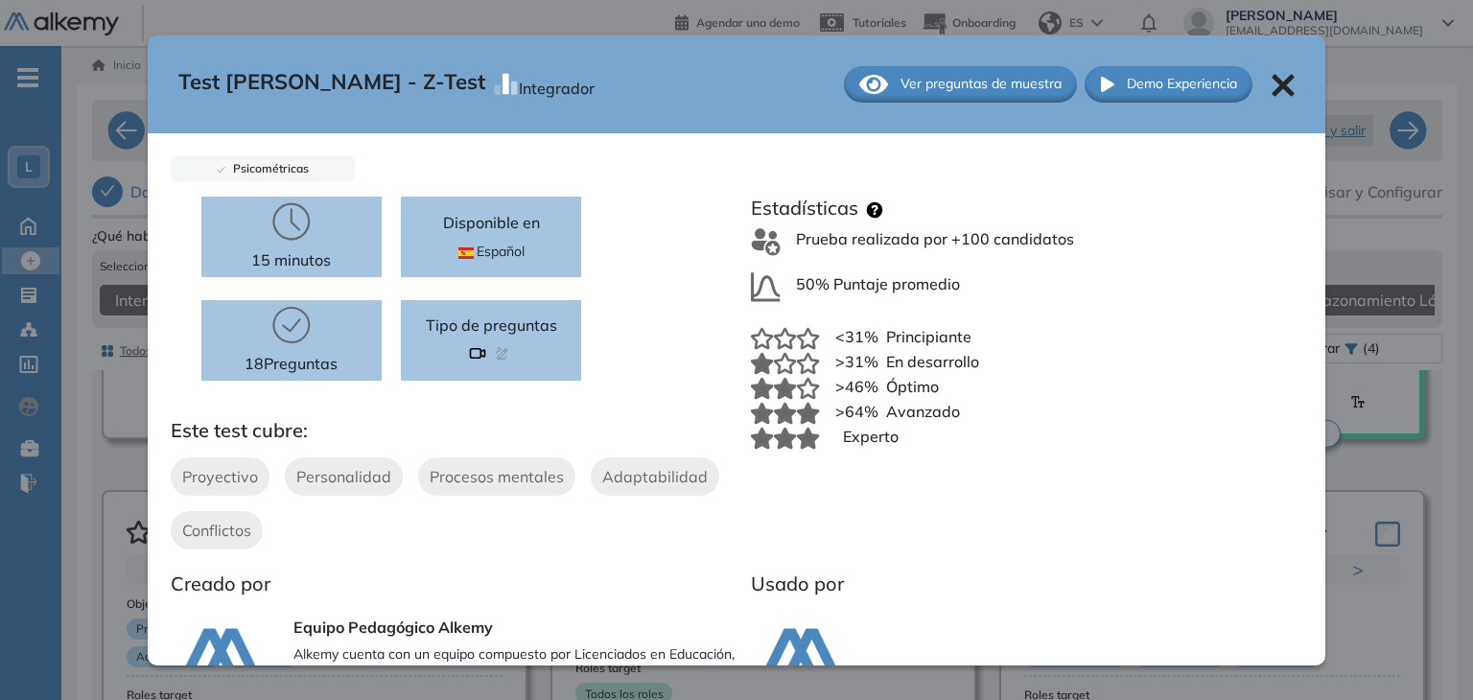
click at [948, 89] on span "Ver preguntas de muestra" at bounding box center [981, 84] width 161 height 20
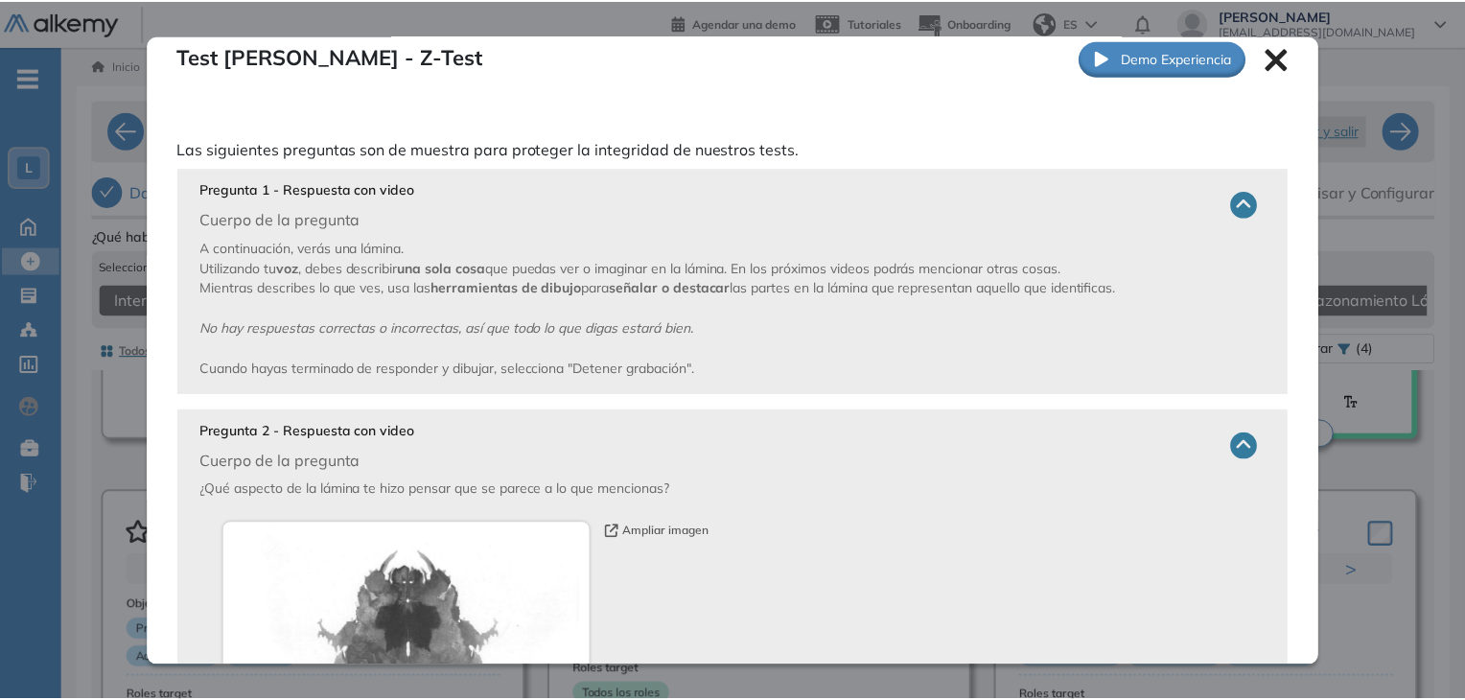
scroll to position [0, 0]
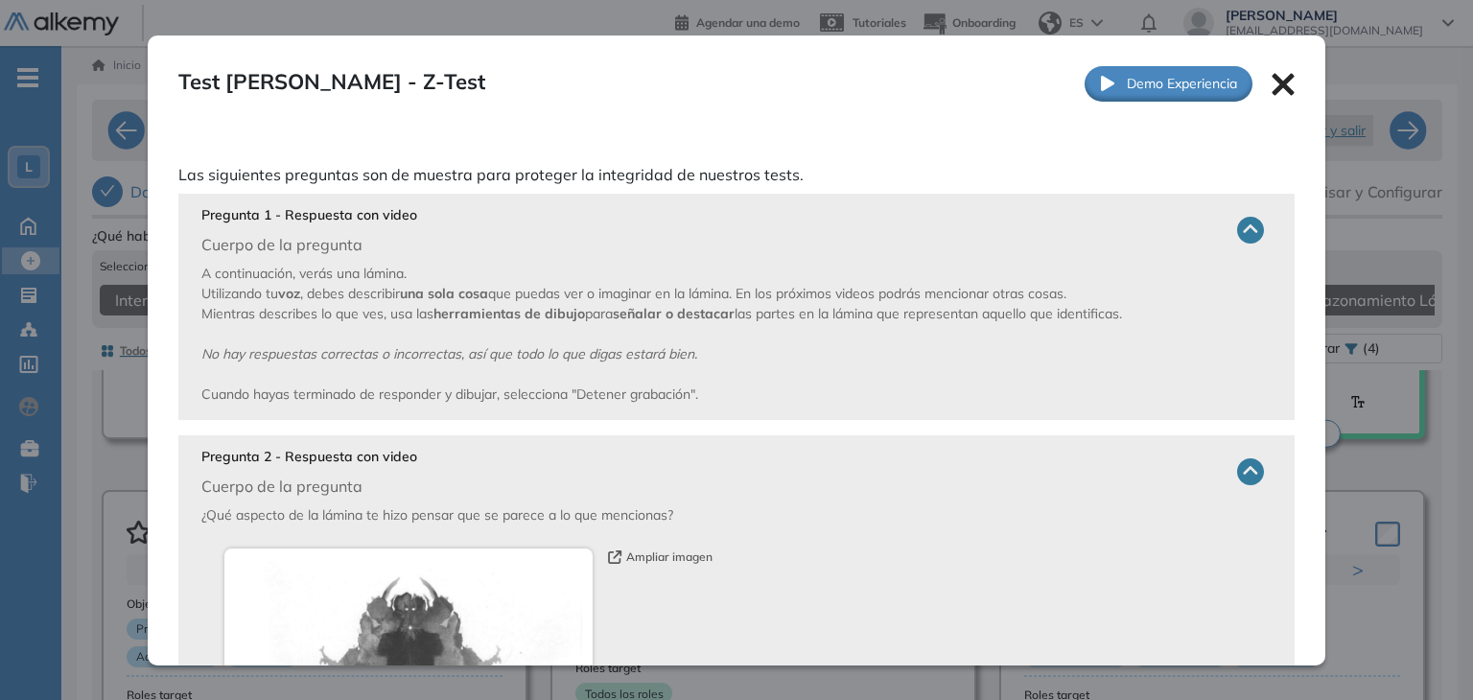
click at [1275, 85] on icon at bounding box center [1283, 84] width 23 height 23
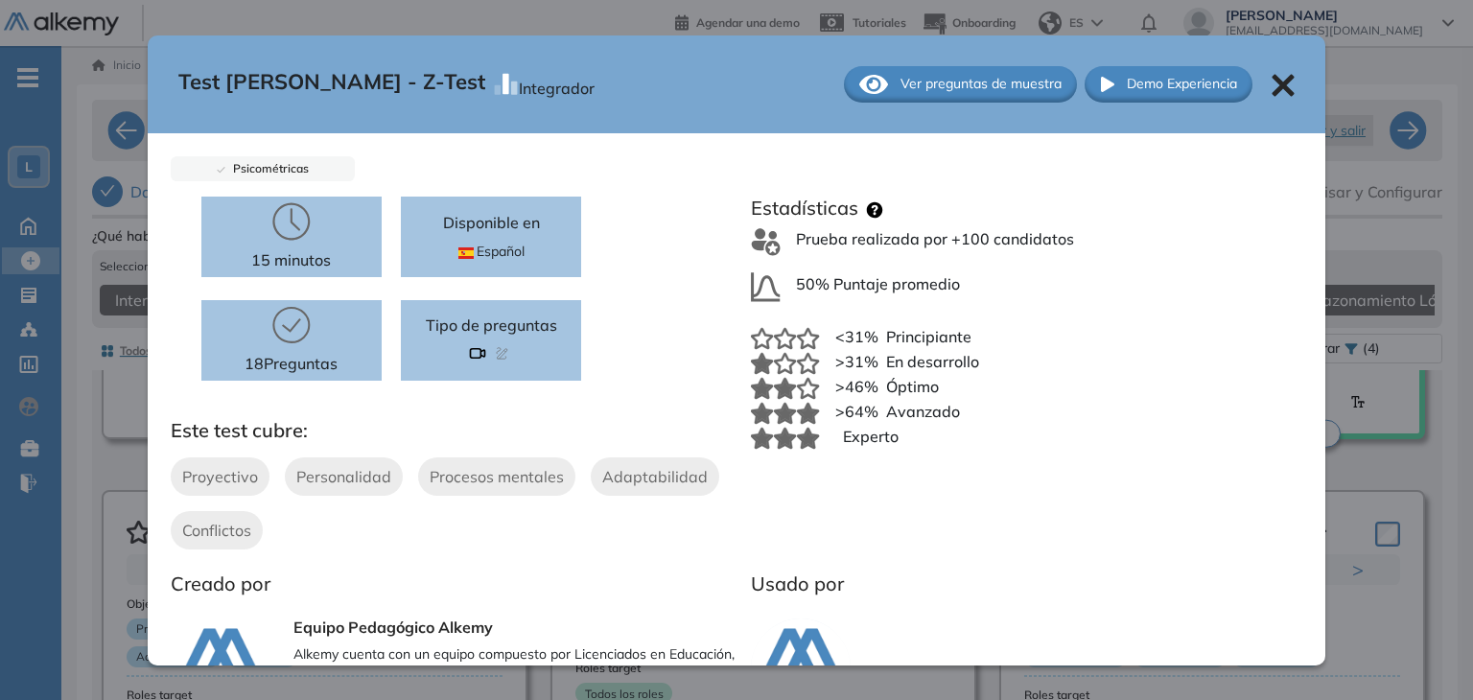
click at [1273, 85] on icon at bounding box center [1284, 85] width 22 height 22
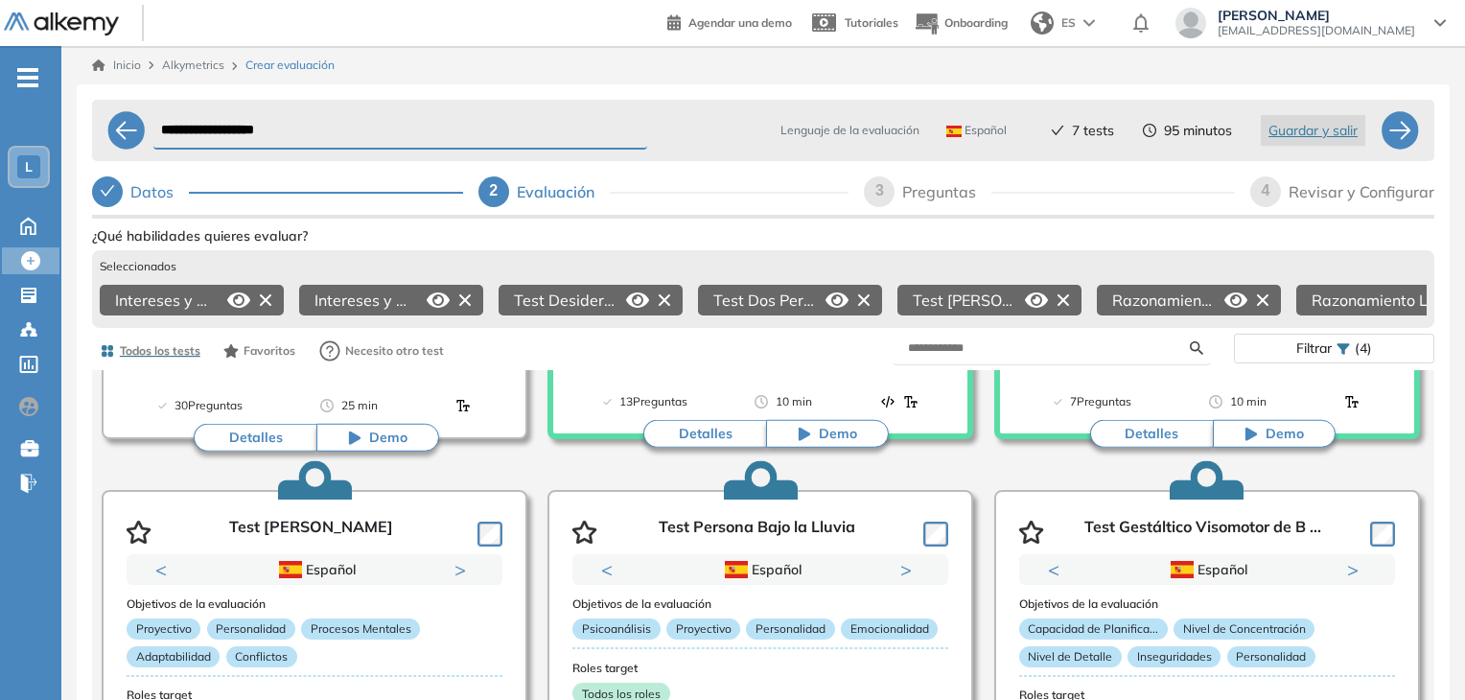
click at [1239, 298] on icon at bounding box center [1236, 300] width 23 height 23
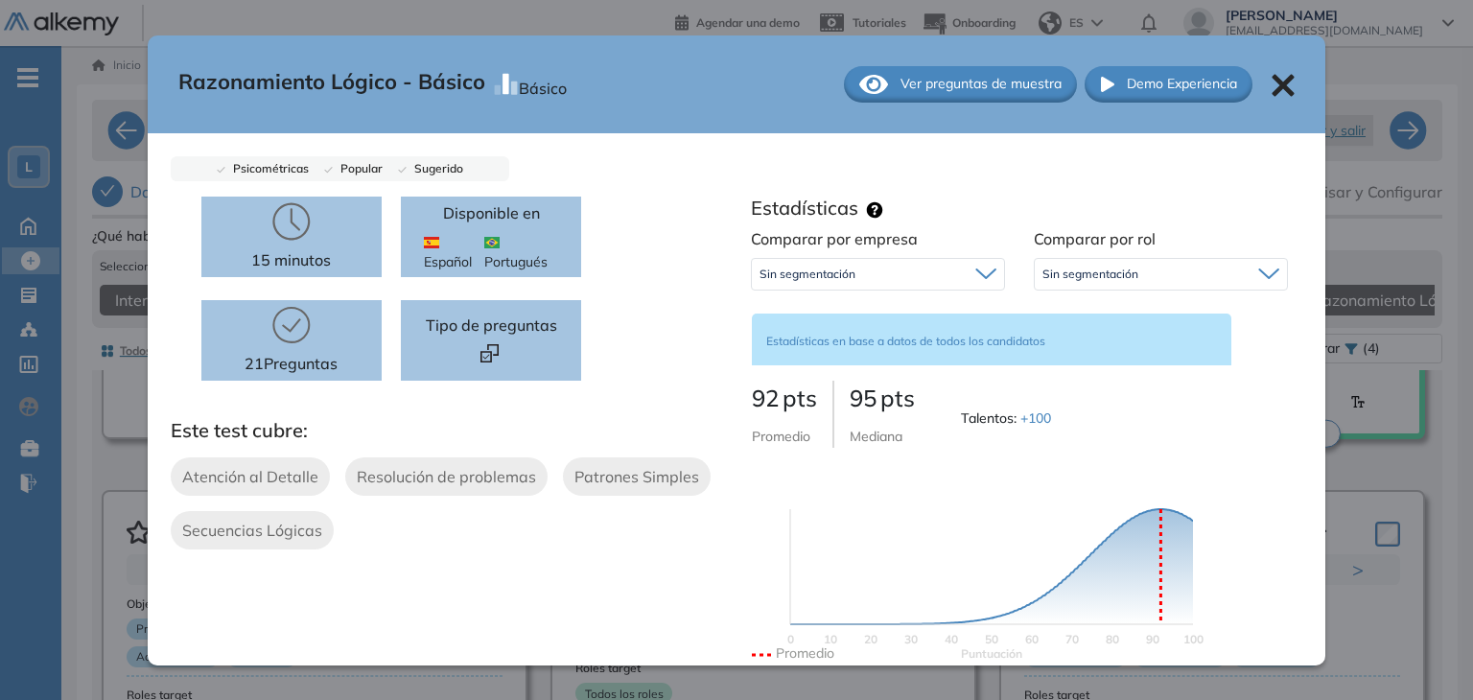
click at [963, 84] on span "Ver preguntas de muestra" at bounding box center [981, 84] width 161 height 20
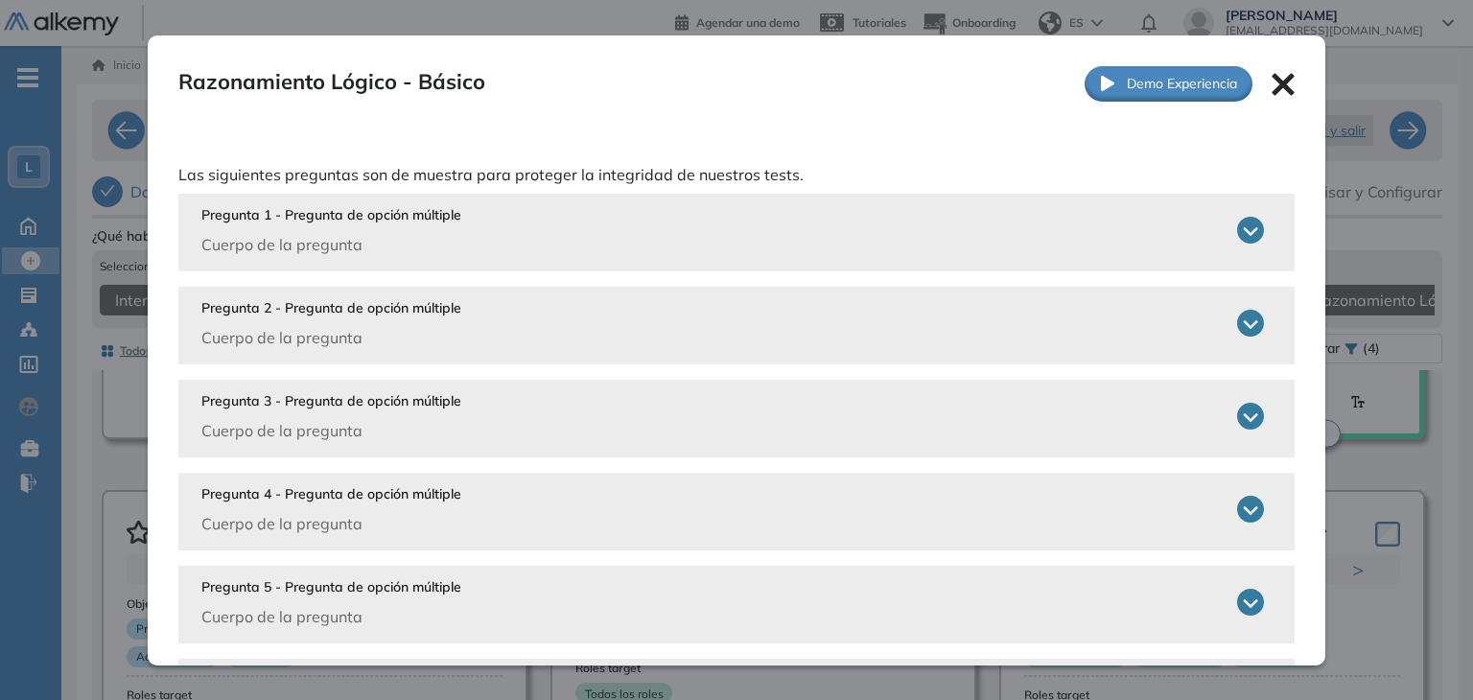
click at [1237, 225] on icon at bounding box center [1250, 230] width 27 height 27
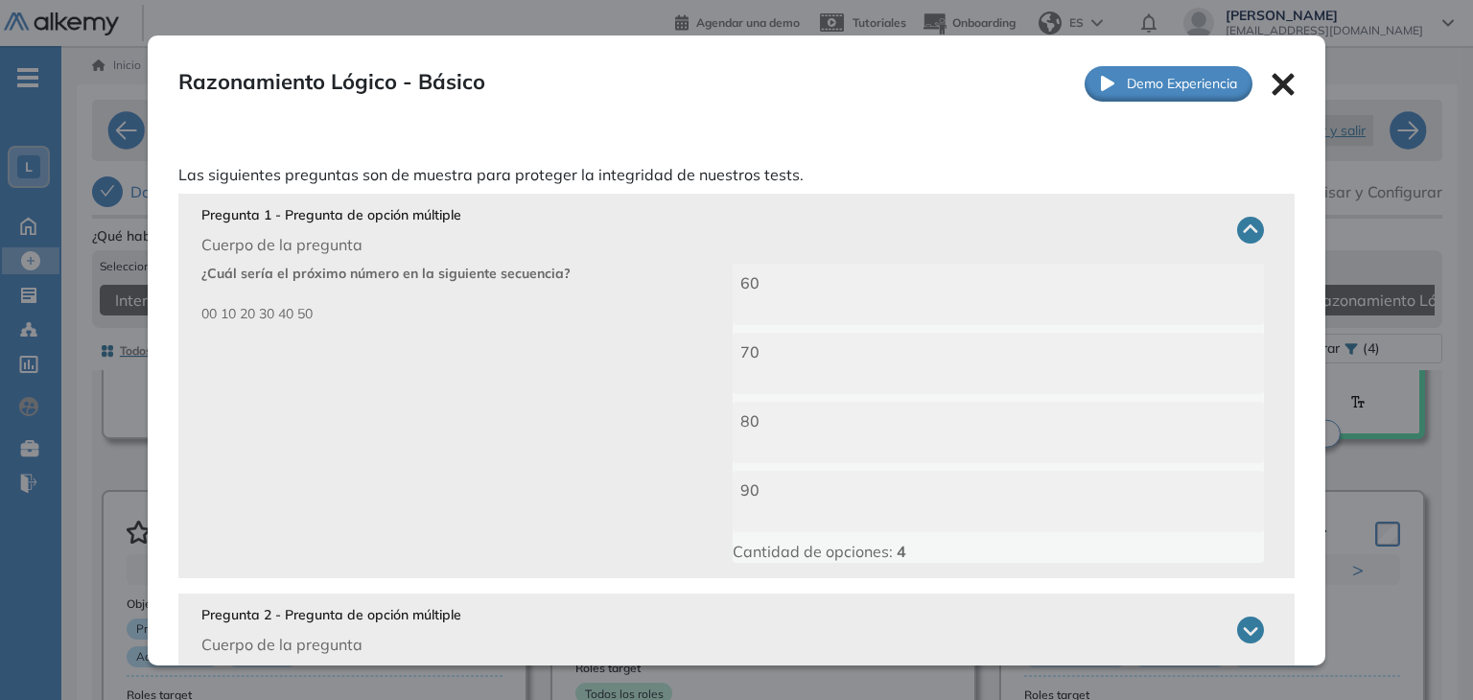
click at [1237, 225] on icon at bounding box center [1250, 230] width 27 height 27
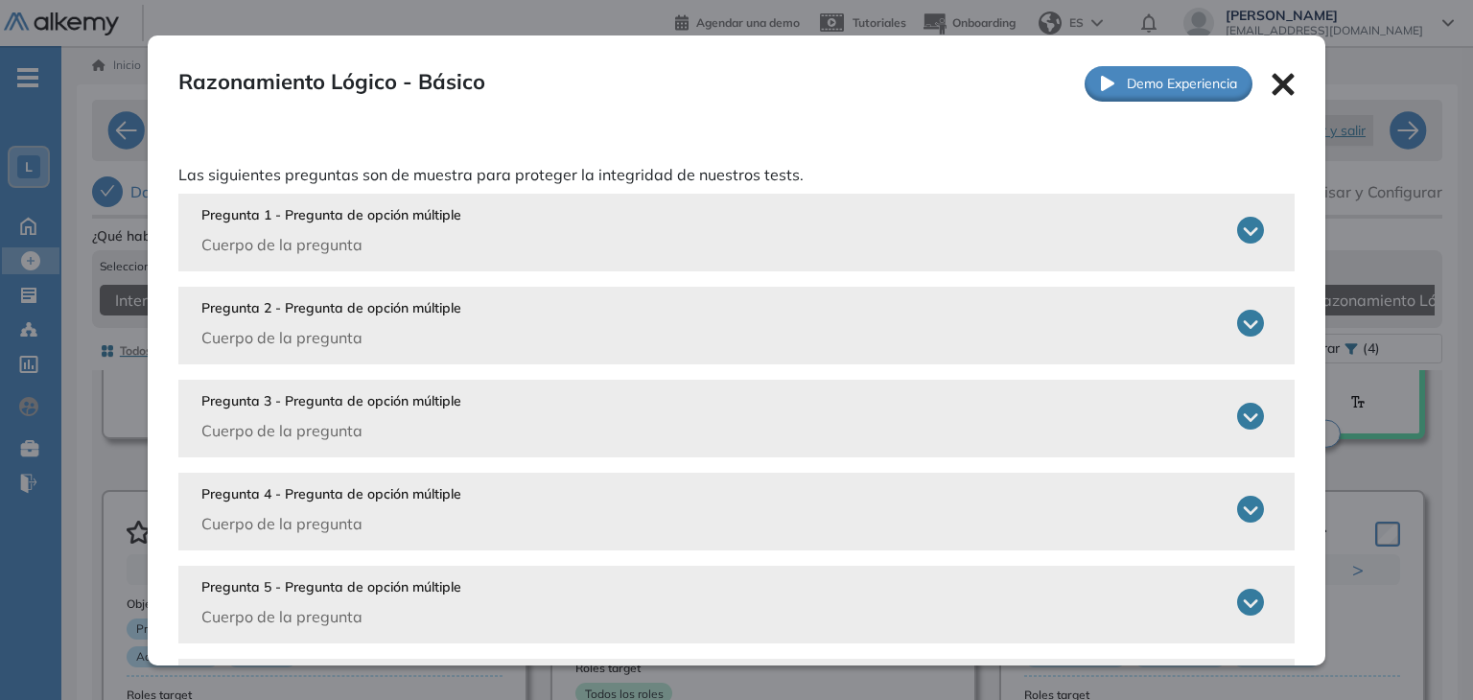
click at [1272, 83] on icon at bounding box center [1283, 84] width 23 height 23
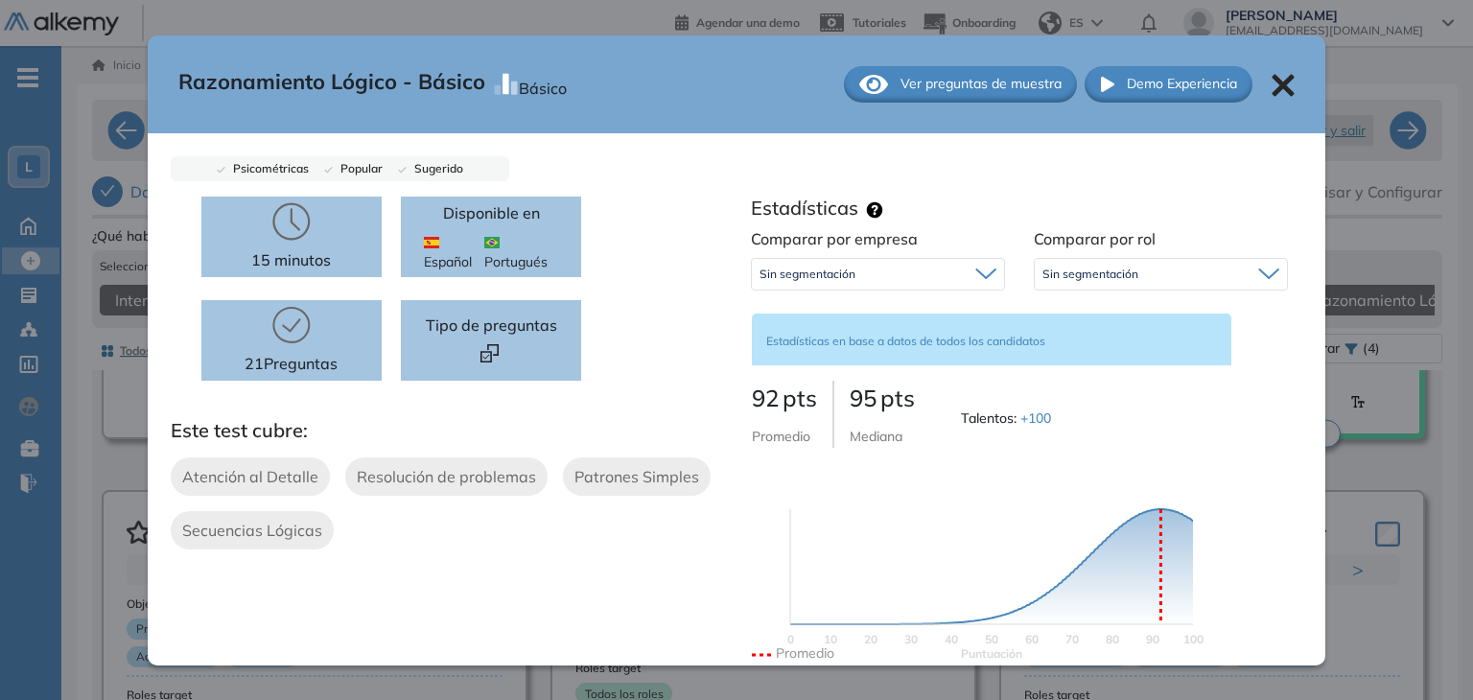
click at [1273, 83] on icon at bounding box center [1284, 85] width 22 height 22
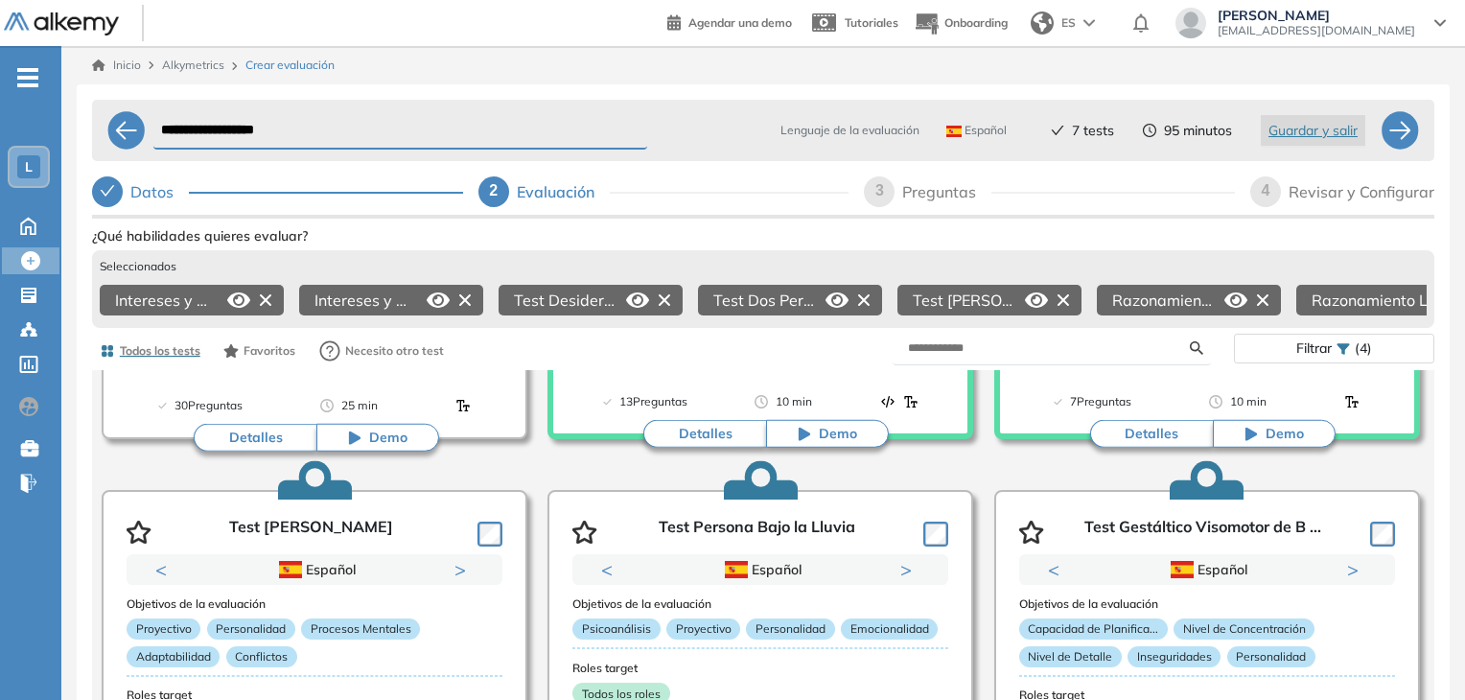
click at [1263, 299] on icon at bounding box center [1263, 300] width 12 height 12
click at [0, 0] on icon at bounding box center [0, 0] width 0 height 0
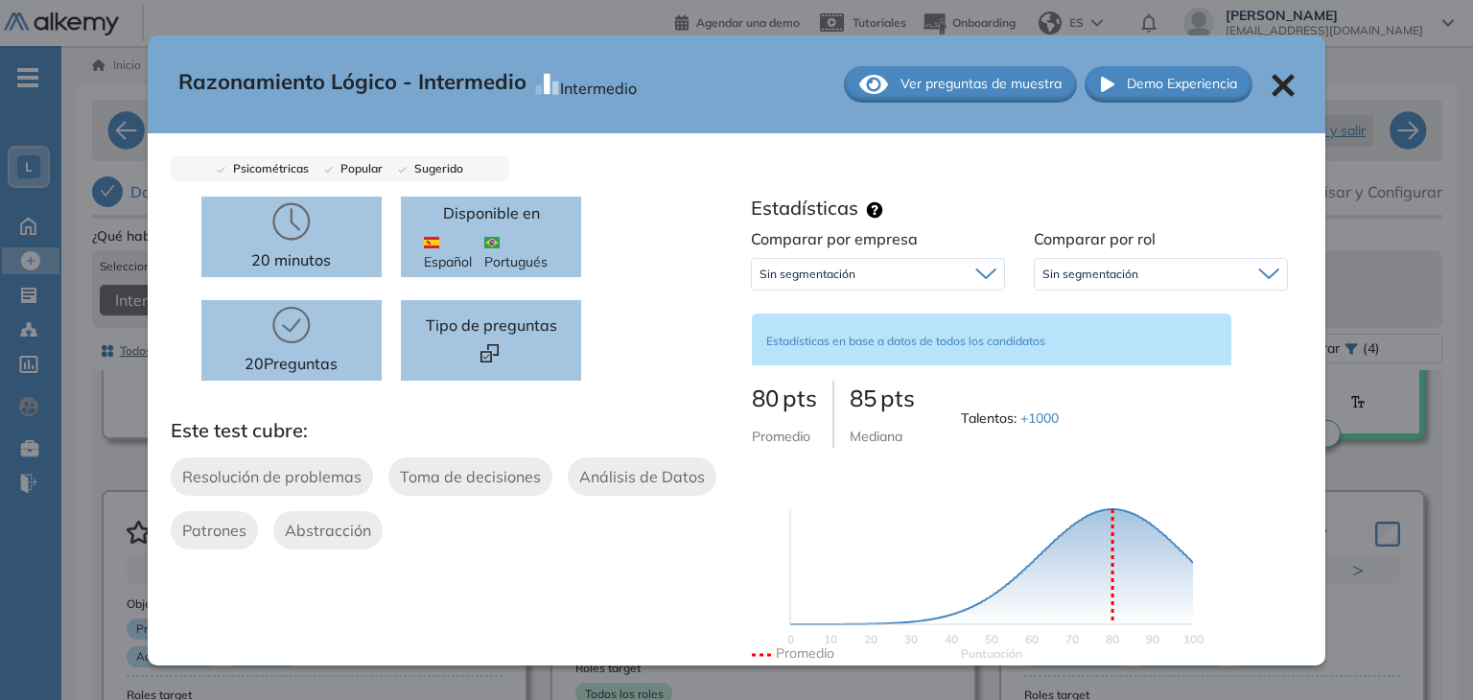
click at [973, 80] on span "Ver preguntas de muestra" at bounding box center [981, 84] width 161 height 20
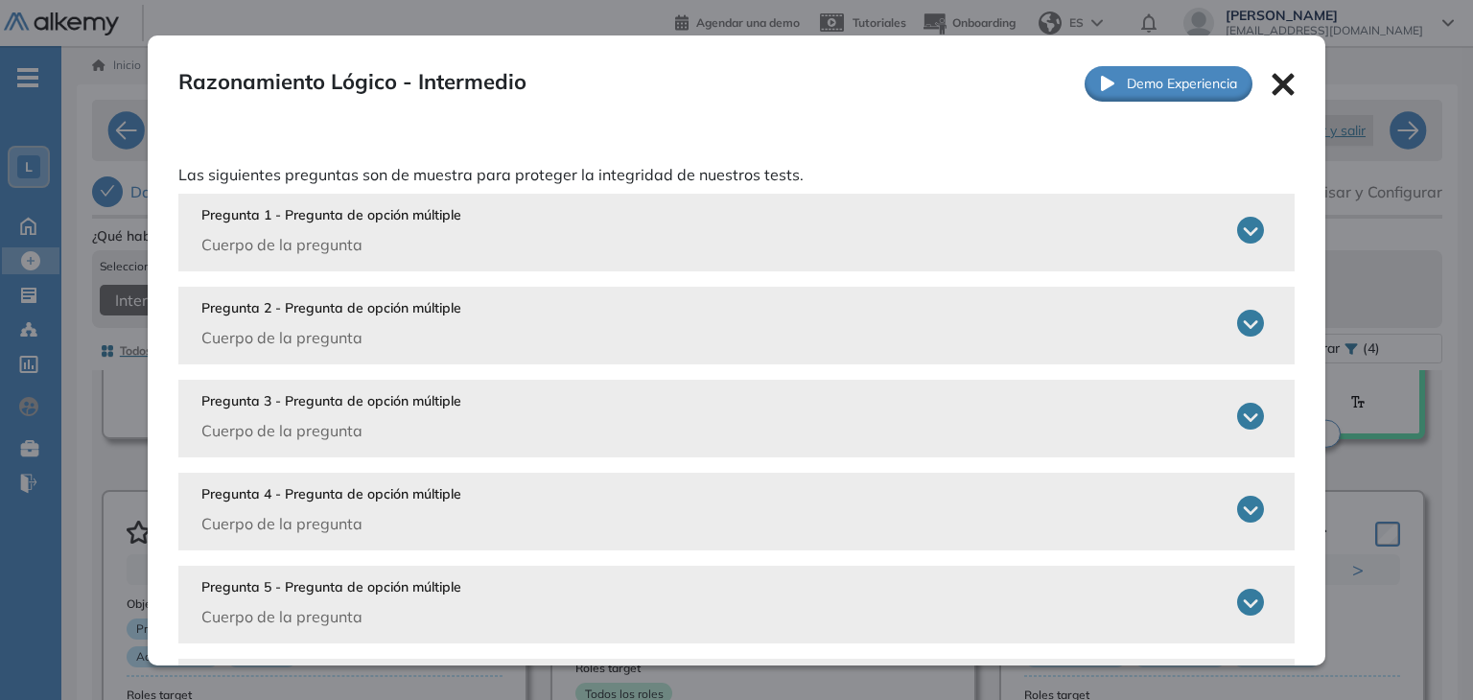
click at [1239, 224] on icon at bounding box center [1250, 230] width 27 height 27
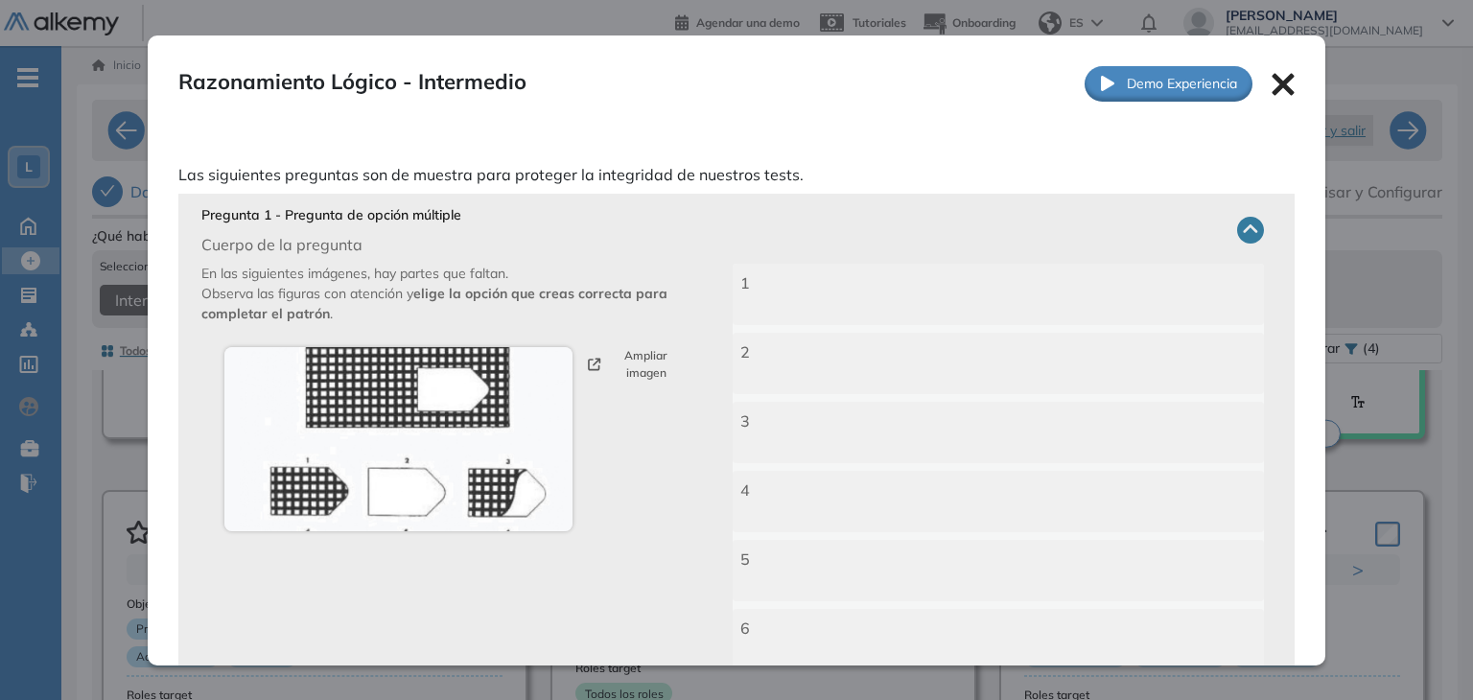
click at [1274, 81] on icon at bounding box center [1284, 84] width 22 height 22
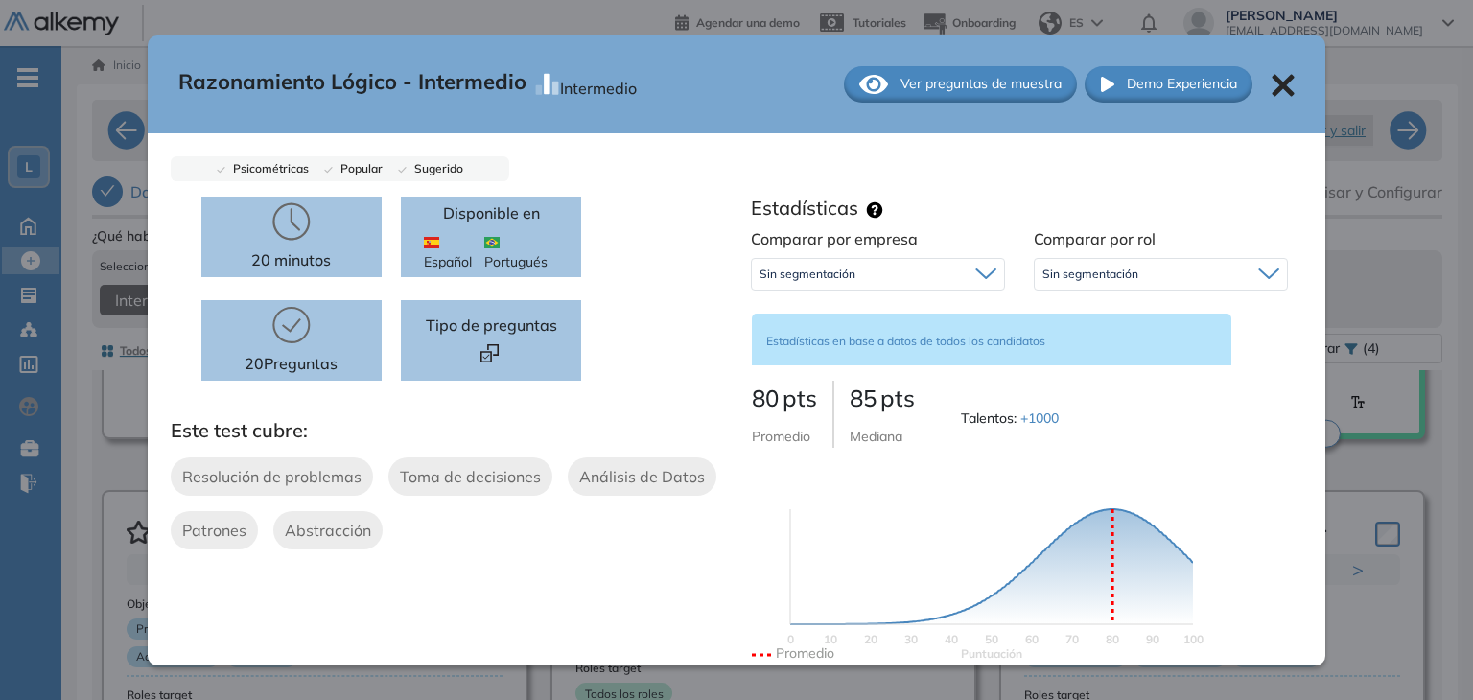
click at [1273, 85] on icon at bounding box center [1284, 85] width 22 height 22
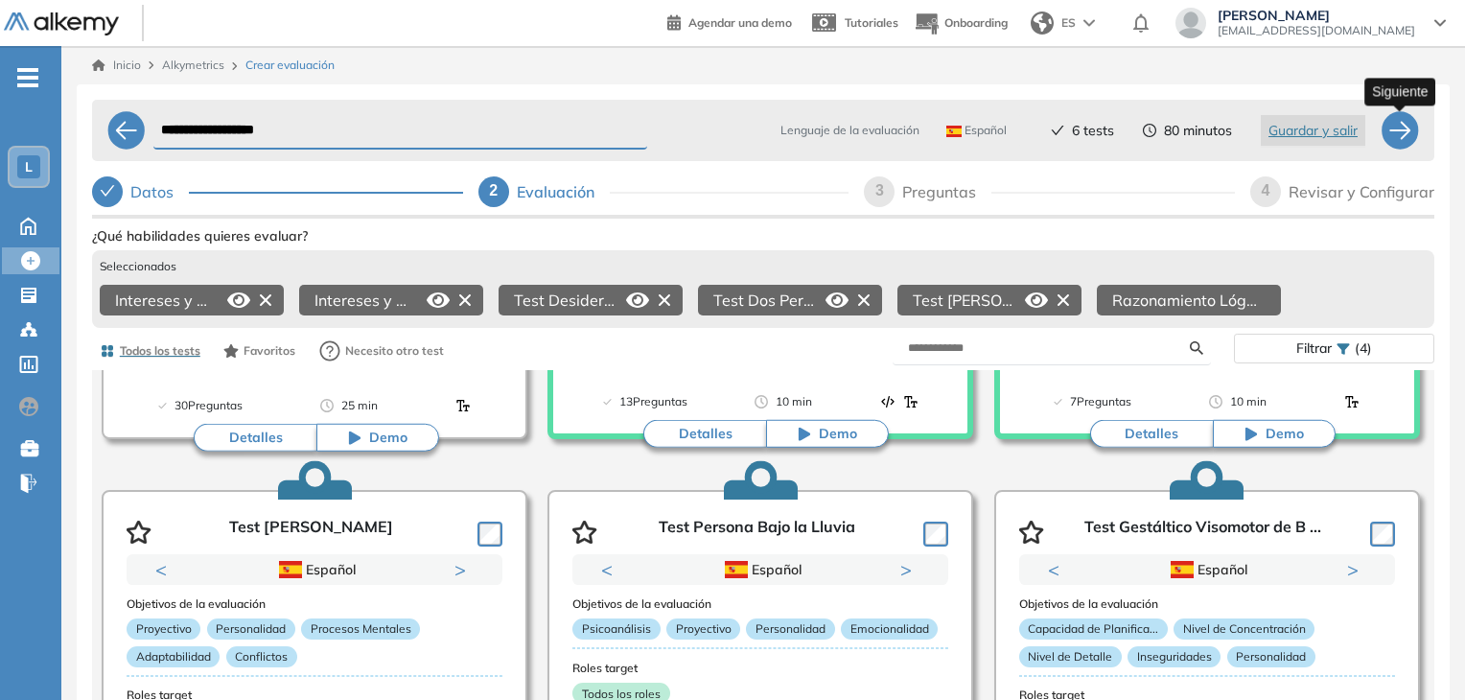
click at [1403, 130] on div at bounding box center [1400, 130] width 38 height 38
select select "*****"
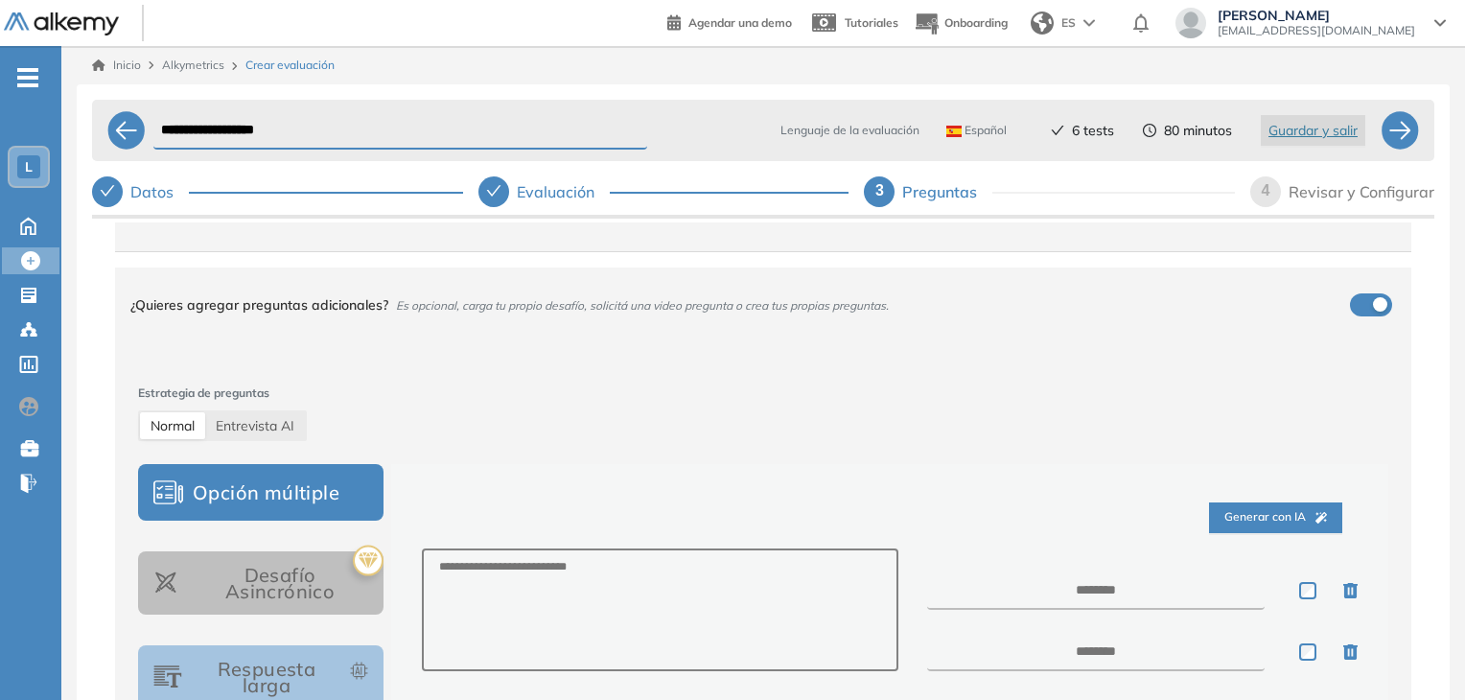
scroll to position [105, 0]
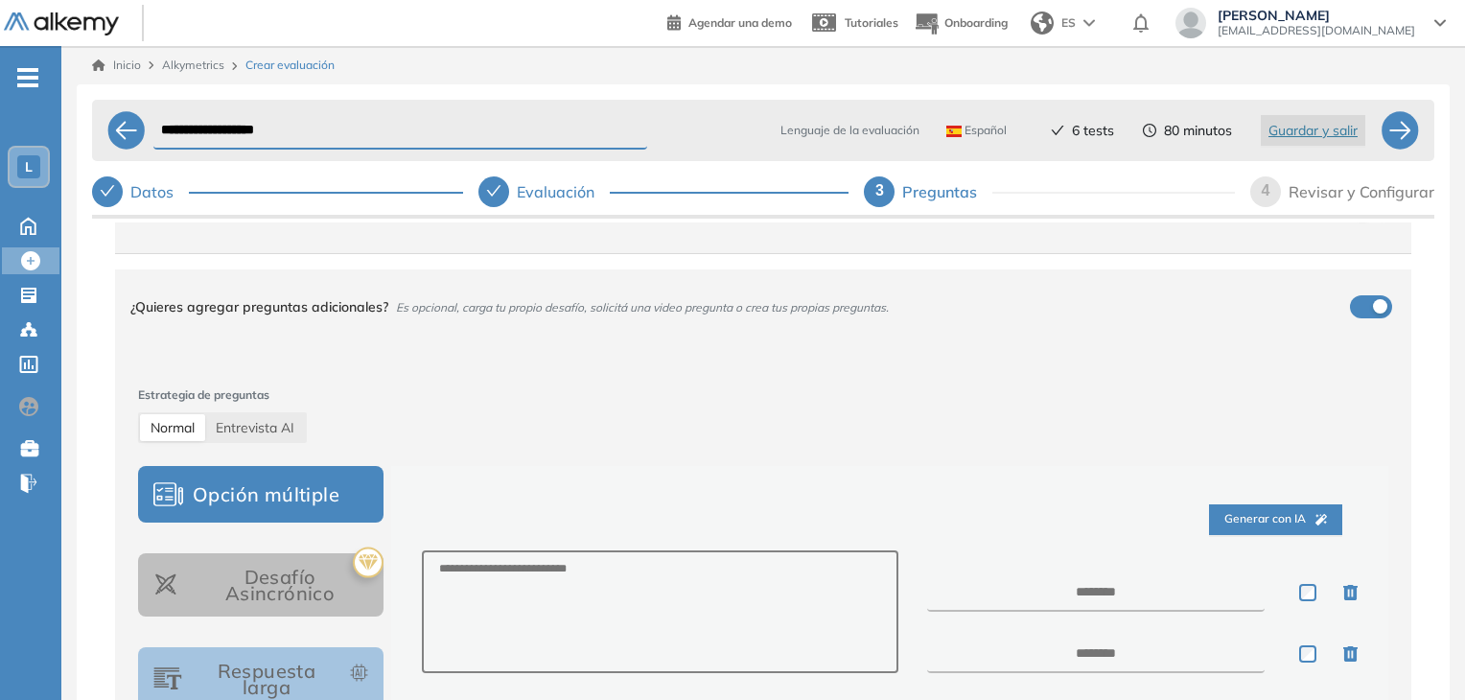
click at [1355, 305] on div "¿Quieres agregar preguntas adicionales? Es opcional, carga tu propio desafío, s…" at bounding box center [751, 307] width 1243 height 52
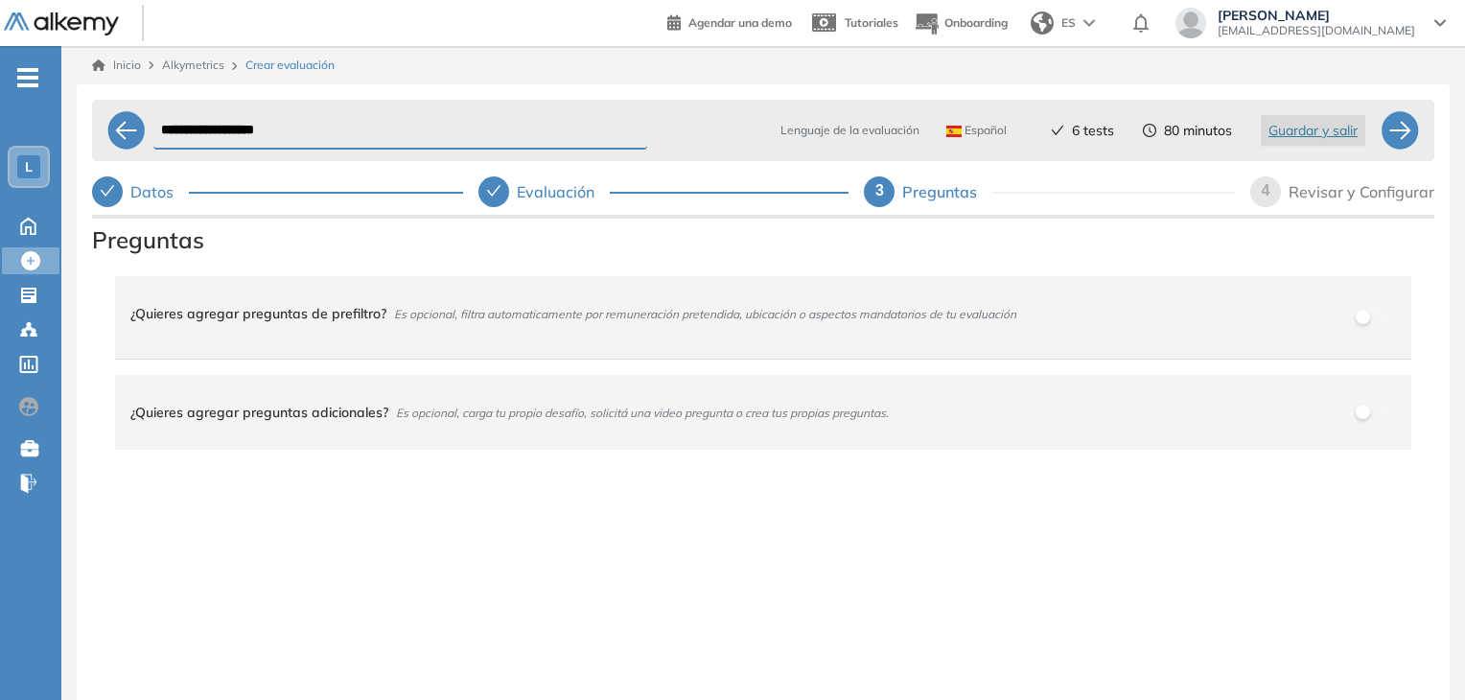
scroll to position [0, 0]
click at [1366, 415] on div "¿Quieres agregar preguntas adicionales? Es opcional, carga tu propio desafío, s…" at bounding box center [751, 413] width 1243 height 52
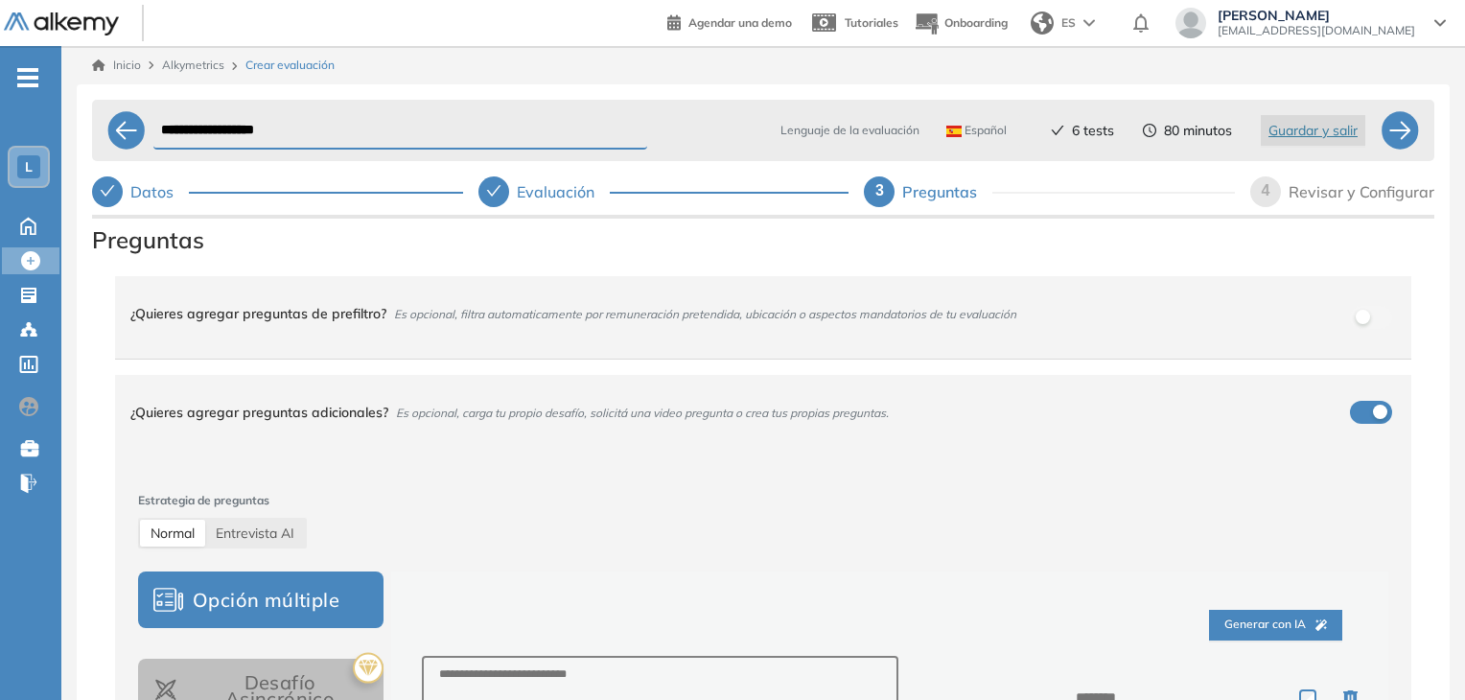
click at [1363, 407] on div "¿Quieres agregar preguntas adicionales? Es opcional, carga tu propio desafío, s…" at bounding box center [751, 413] width 1243 height 52
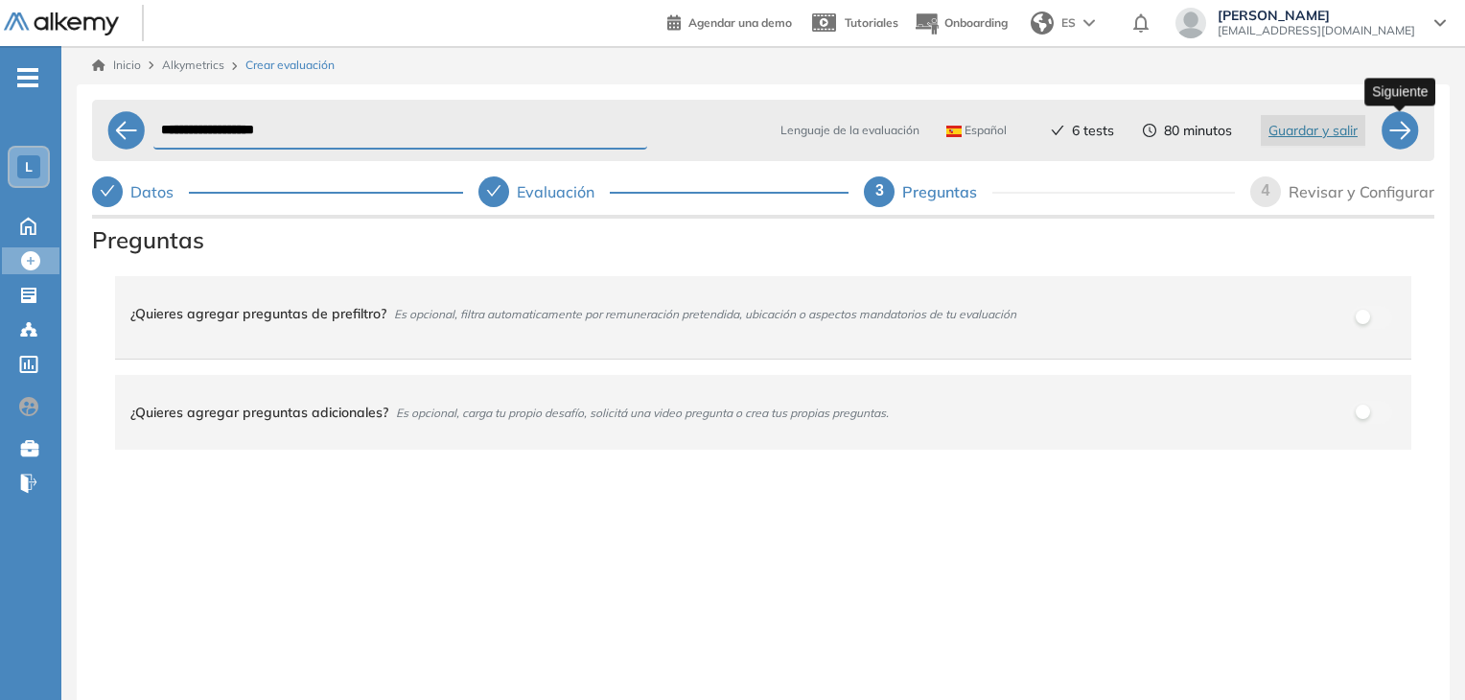
click at [1406, 126] on div at bounding box center [1400, 130] width 38 height 38
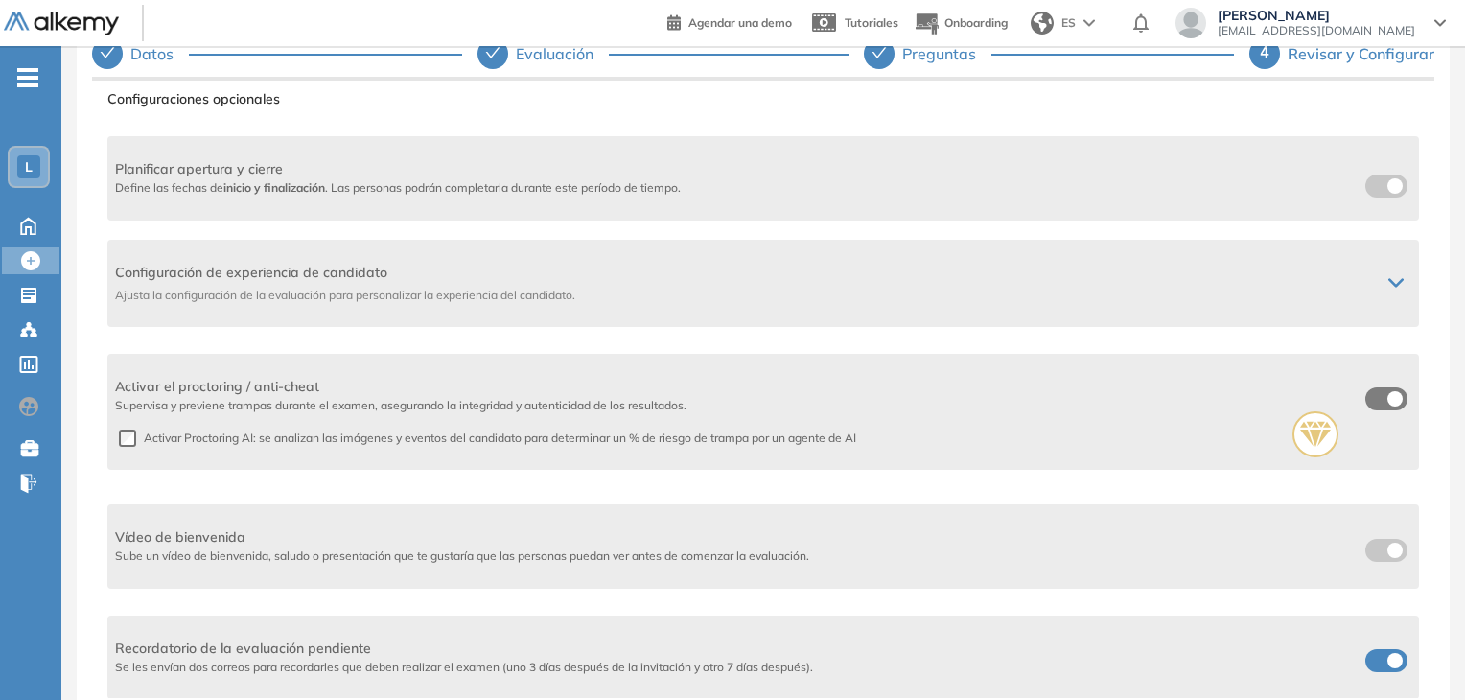
scroll to position [144, 0]
click at [1385, 549] on div "Vídeo de bienvenida Sube un vídeo de bienvenida, saludo o presentación que te g…" at bounding box center [763, 541] width 1312 height 100
click at [1382, 548] on div "Vídeo de bienvenida Sube un vídeo de bienvenida, saludo o presentación que te g…" at bounding box center [763, 541] width 1312 height 100
click at [1370, 548] on div "Vídeo de bienvenida Sube un vídeo de bienvenida, saludo o presentación que te g…" at bounding box center [763, 541] width 1312 height 100
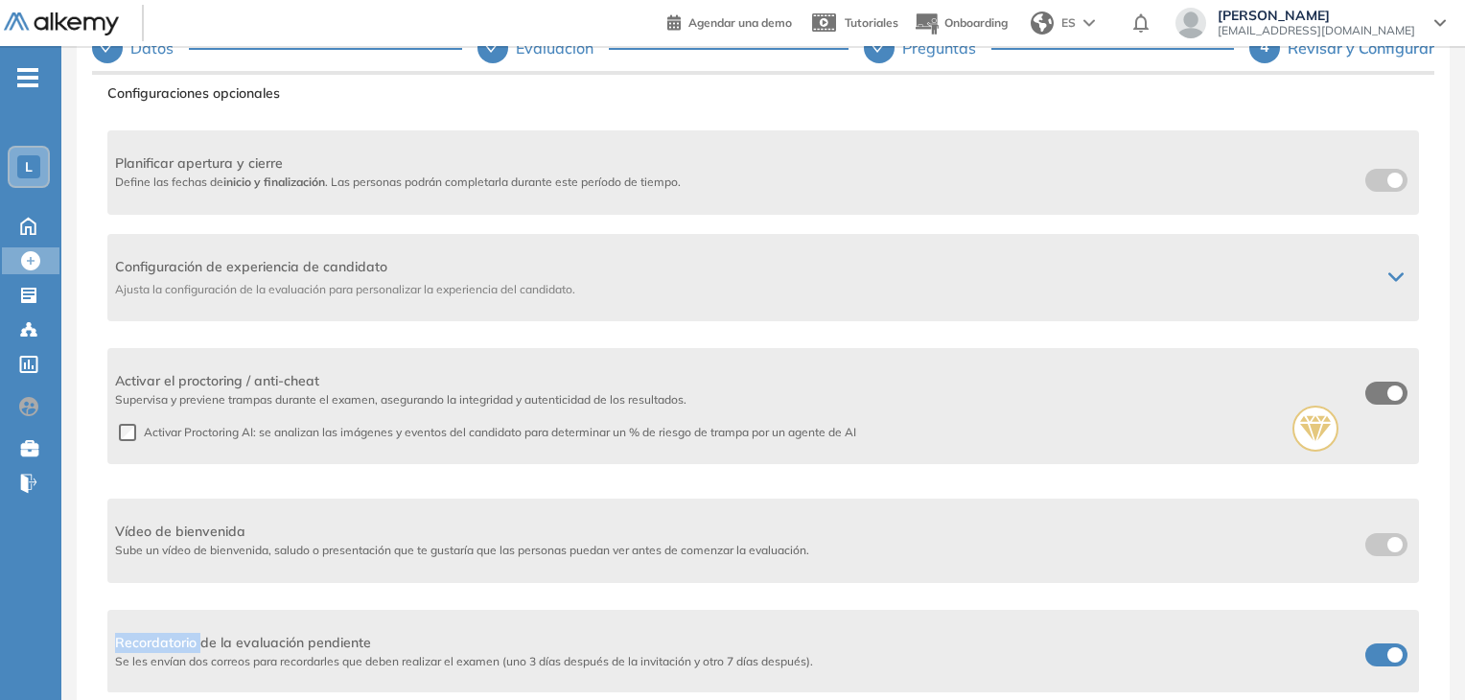
click at [1370, 548] on div "Vídeo de bienvenida Sube un vídeo de bienvenida, saludo o presentación que te g…" at bounding box center [763, 541] width 1312 height 100
click at [1377, 544] on div "Vídeo de bienvenida Sube un vídeo de bienvenida, saludo o presentación que te g…" at bounding box center [763, 541] width 1312 height 100
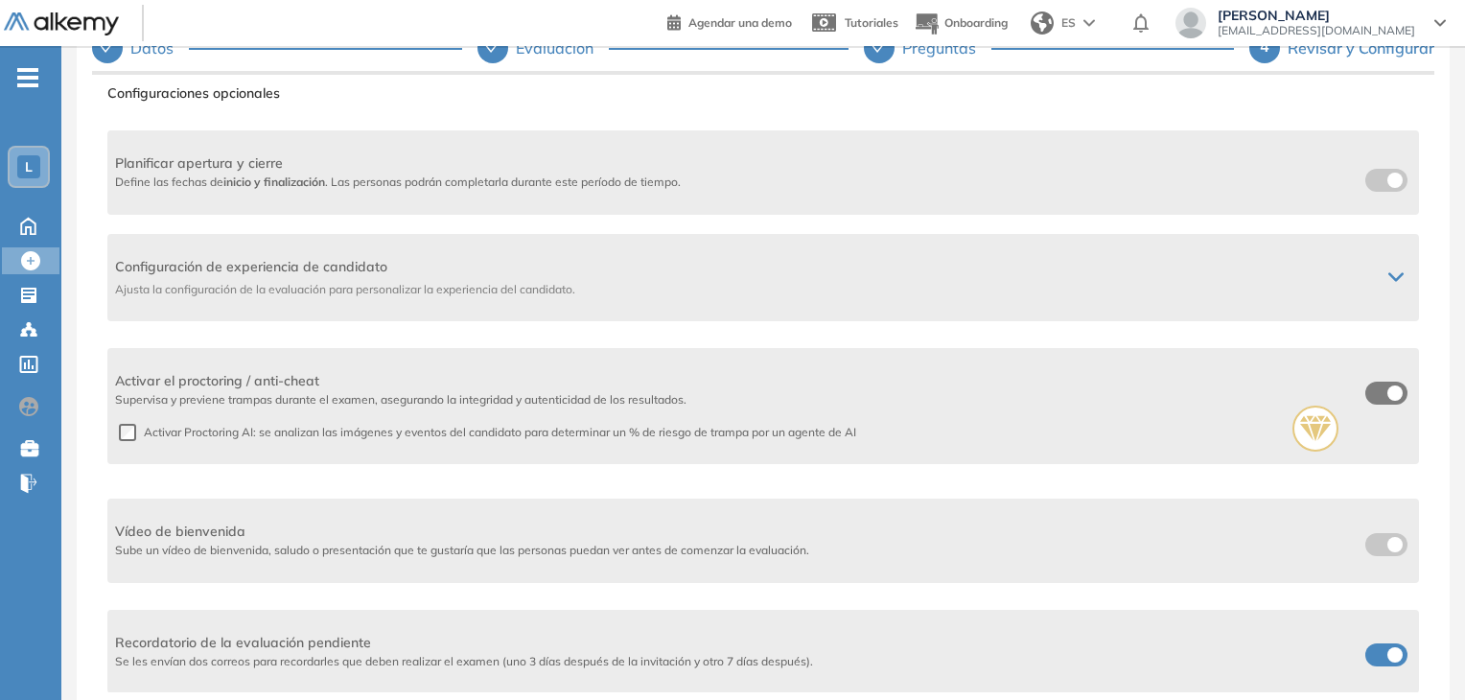
click at [1377, 544] on div "Vídeo de bienvenida Sube un vídeo de bienvenida, saludo o presentación que te g…" at bounding box center [763, 541] width 1312 height 100
click at [1277, 547] on div "Vídeo de bienvenida Sube un vídeo de bienvenida, saludo o presentación que te g…" at bounding box center [763, 541] width 1312 height 100
click at [1376, 546] on div "Vídeo de bienvenida Sube un vídeo de bienvenida, saludo o presentación que te g…" at bounding box center [763, 541] width 1312 height 100
click at [1416, 551] on div "Agrega un vídeo de bienvenida Agrega un título para el video, este título única…" at bounding box center [763, 386] width 1343 height 614
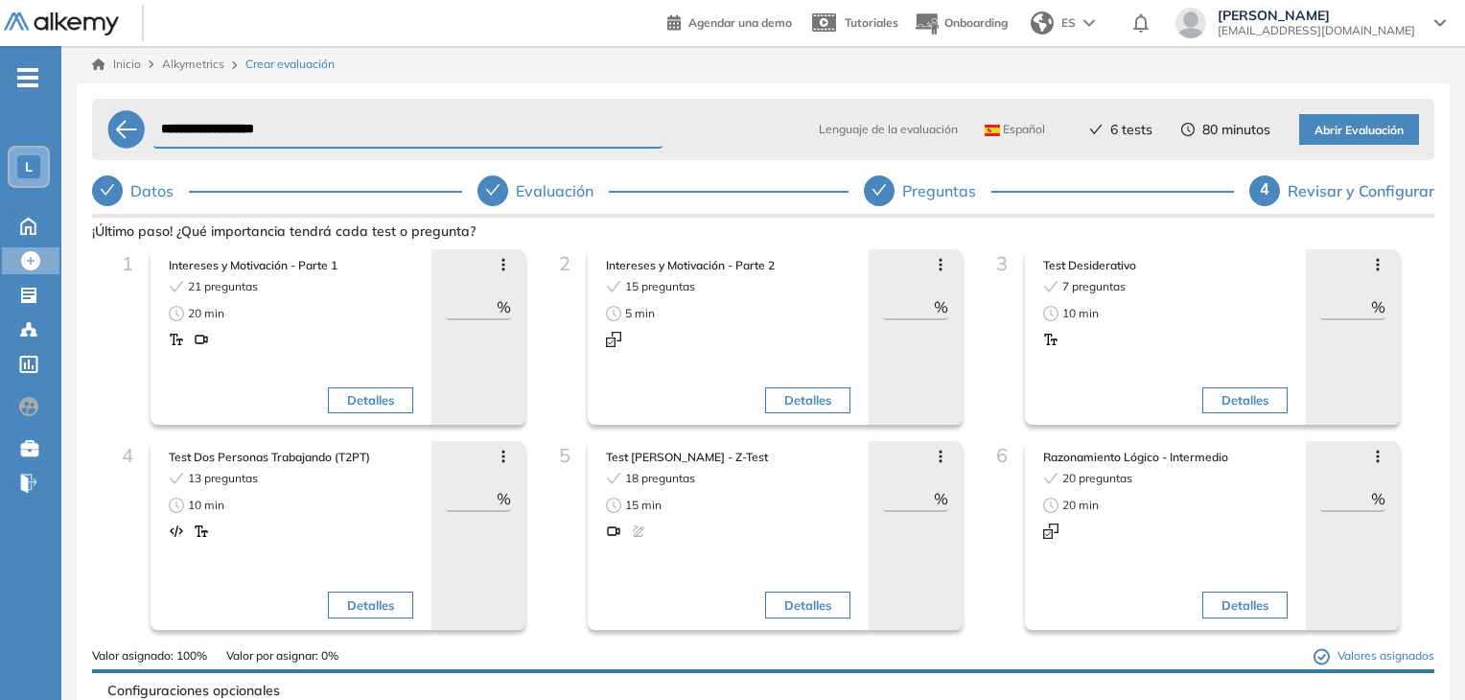
scroll to position [0, 0]
click at [1375, 130] on span "Abrir Evaluación" at bounding box center [1359, 132] width 89 height 18
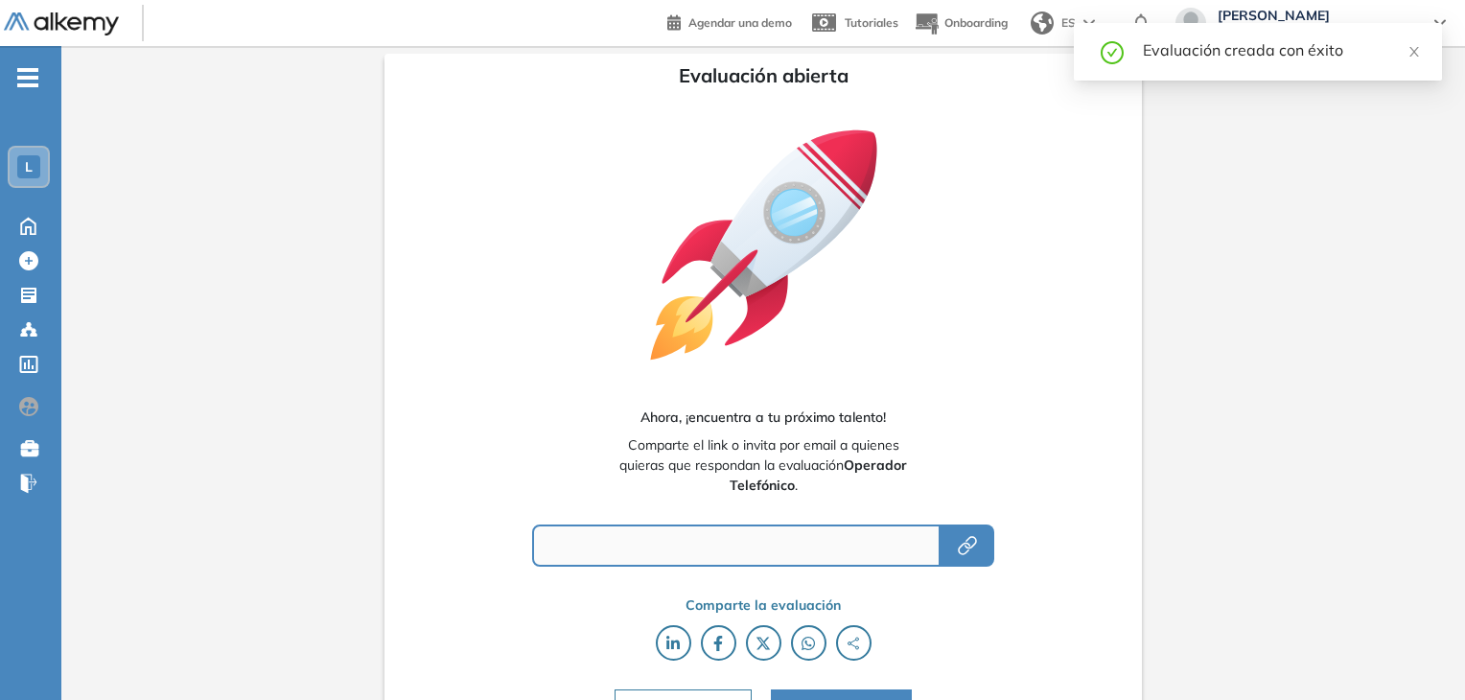
type input "**********"
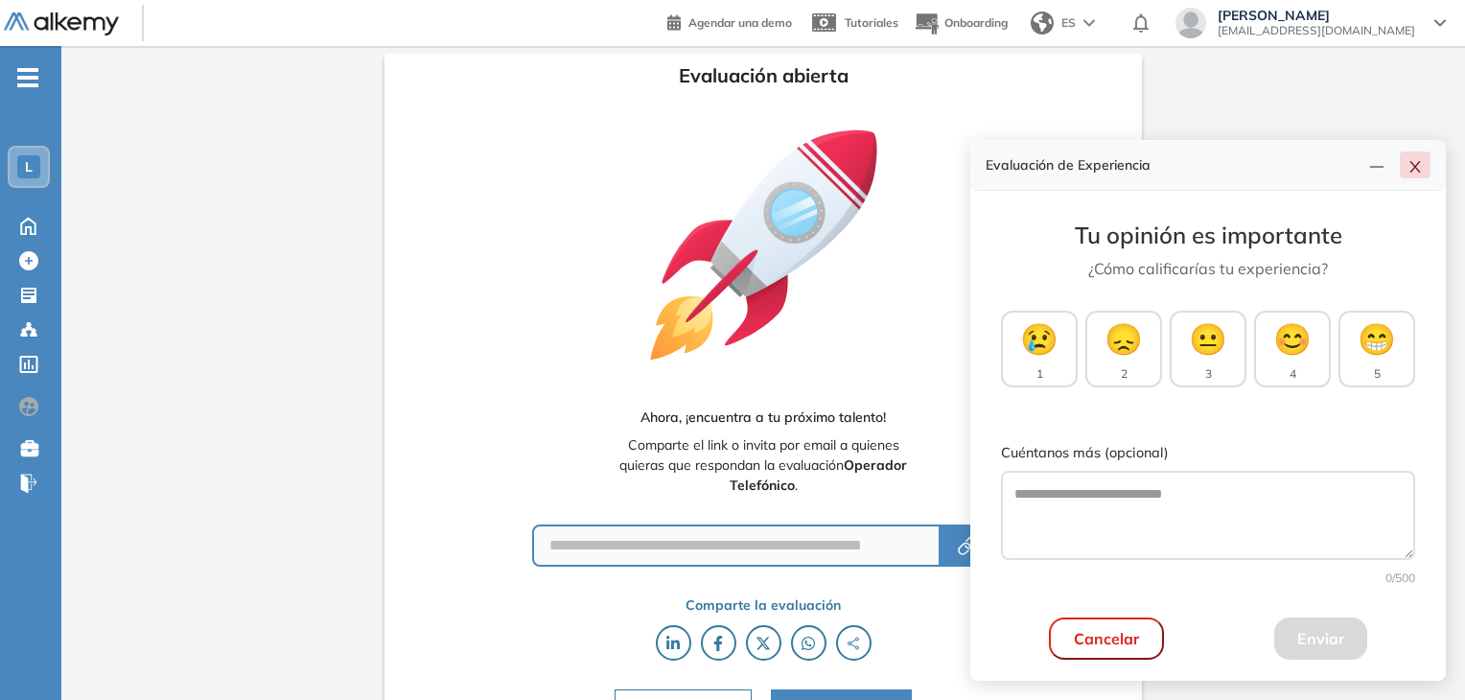
click at [1416, 166] on icon "close" at bounding box center [1415, 167] width 11 height 12
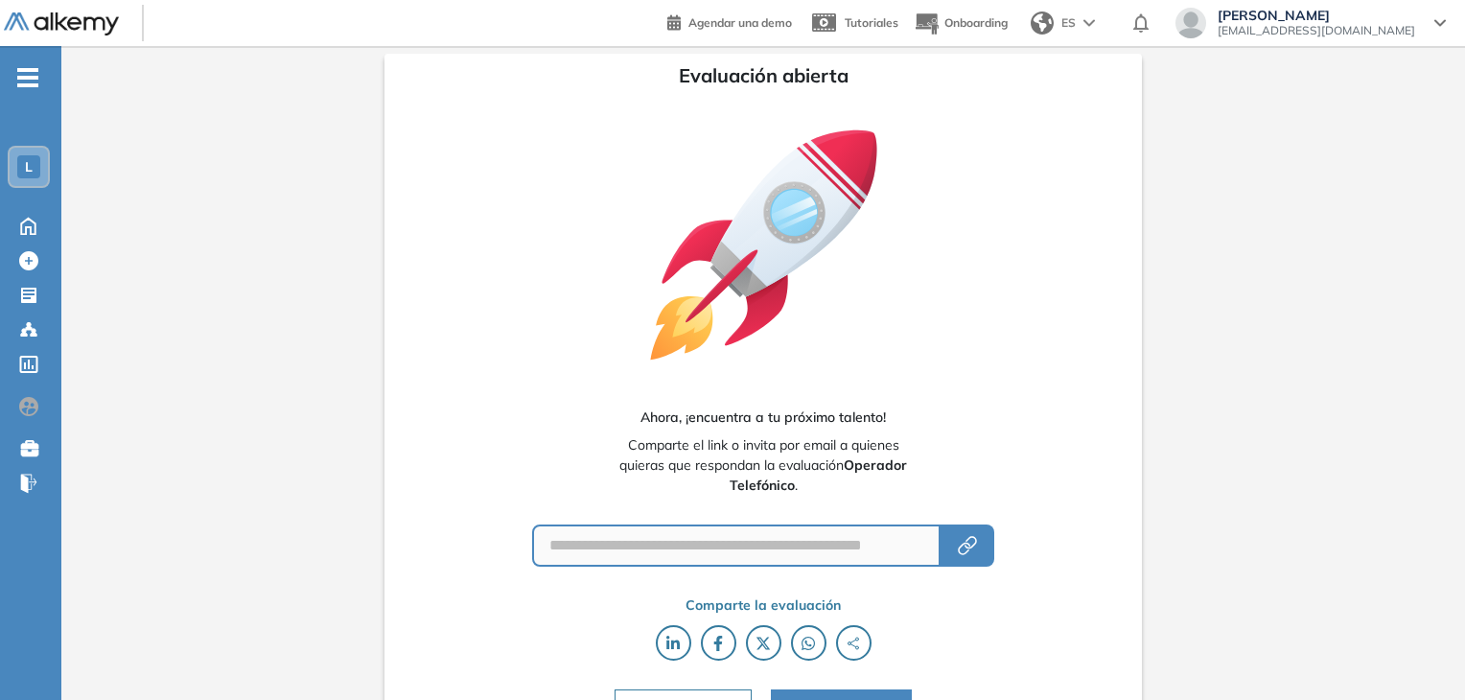
scroll to position [39, 0]
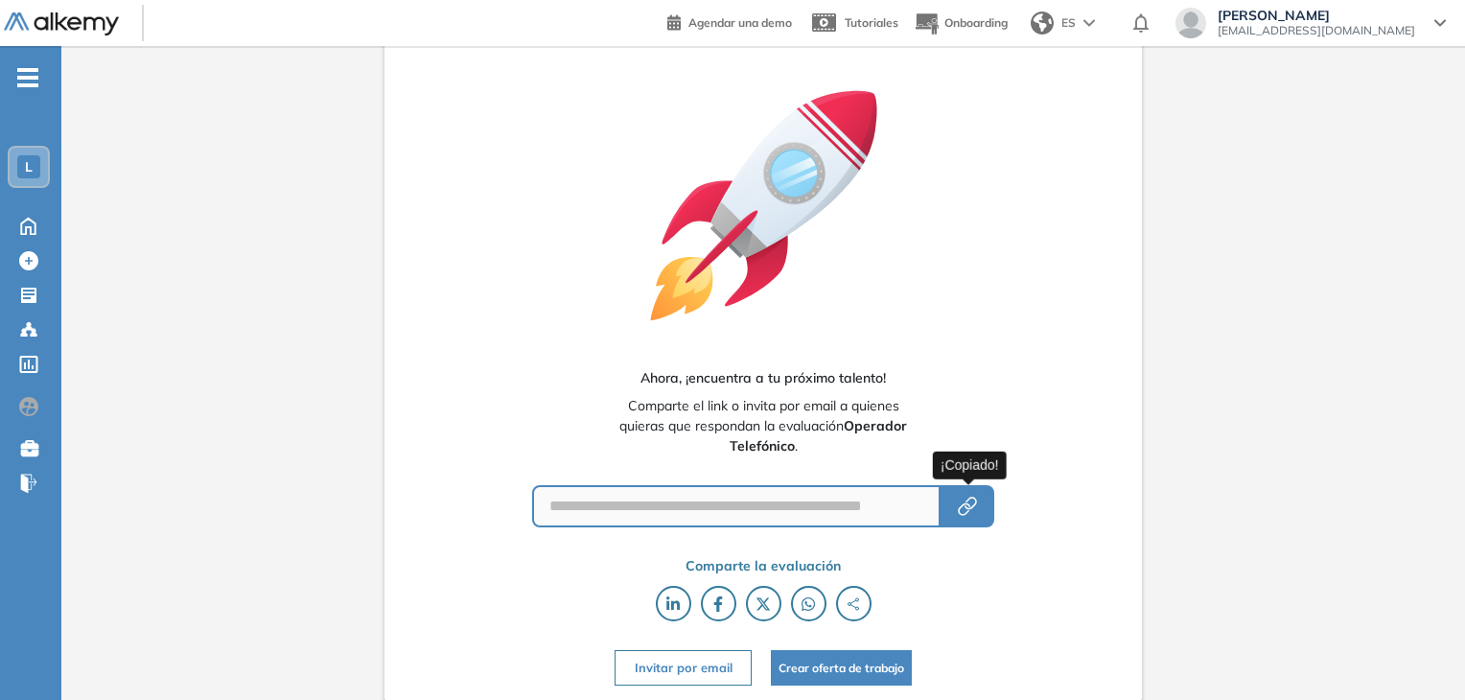
click at [971, 506] on icon "button" at bounding box center [967, 506] width 23 height 23
click at [14, 167] on div "L" at bounding box center [29, 167] width 38 height 38
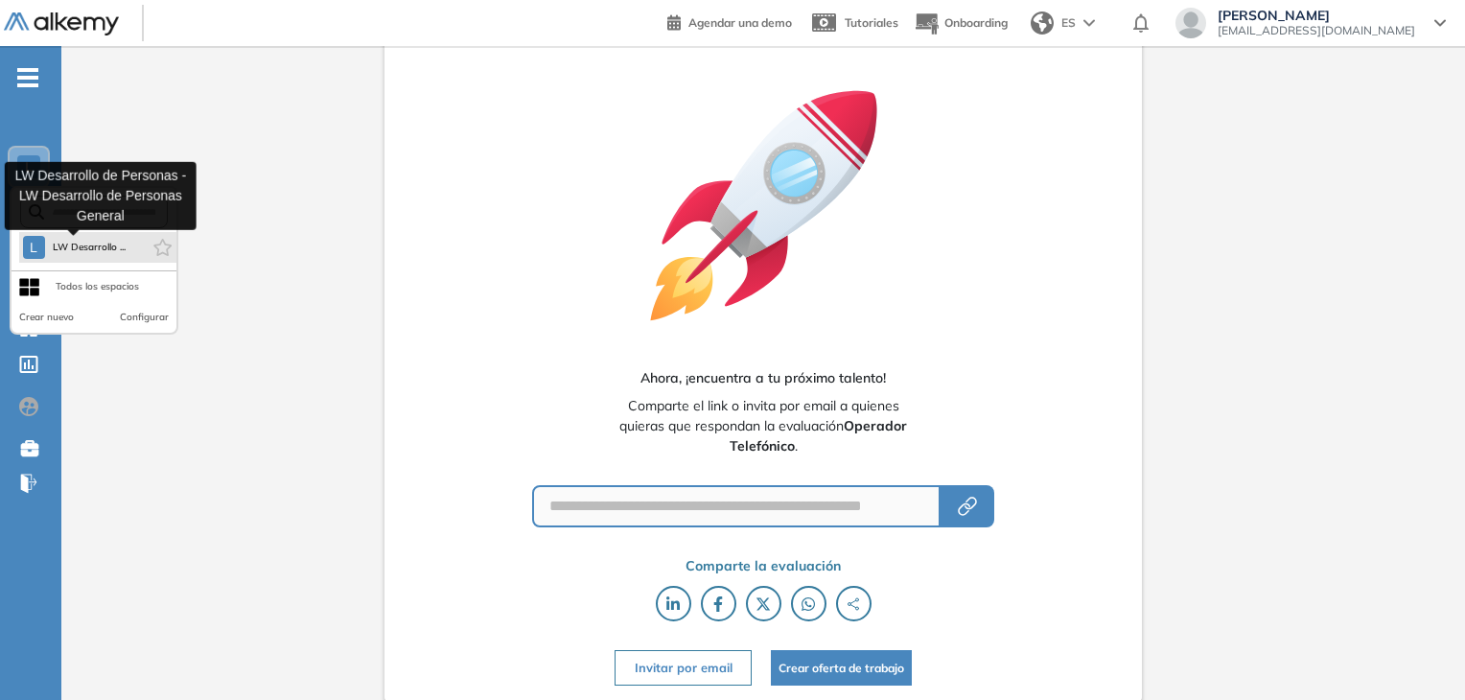
click at [59, 237] on button "L LW Desarrollo ..." at bounding box center [75, 247] width 104 height 23
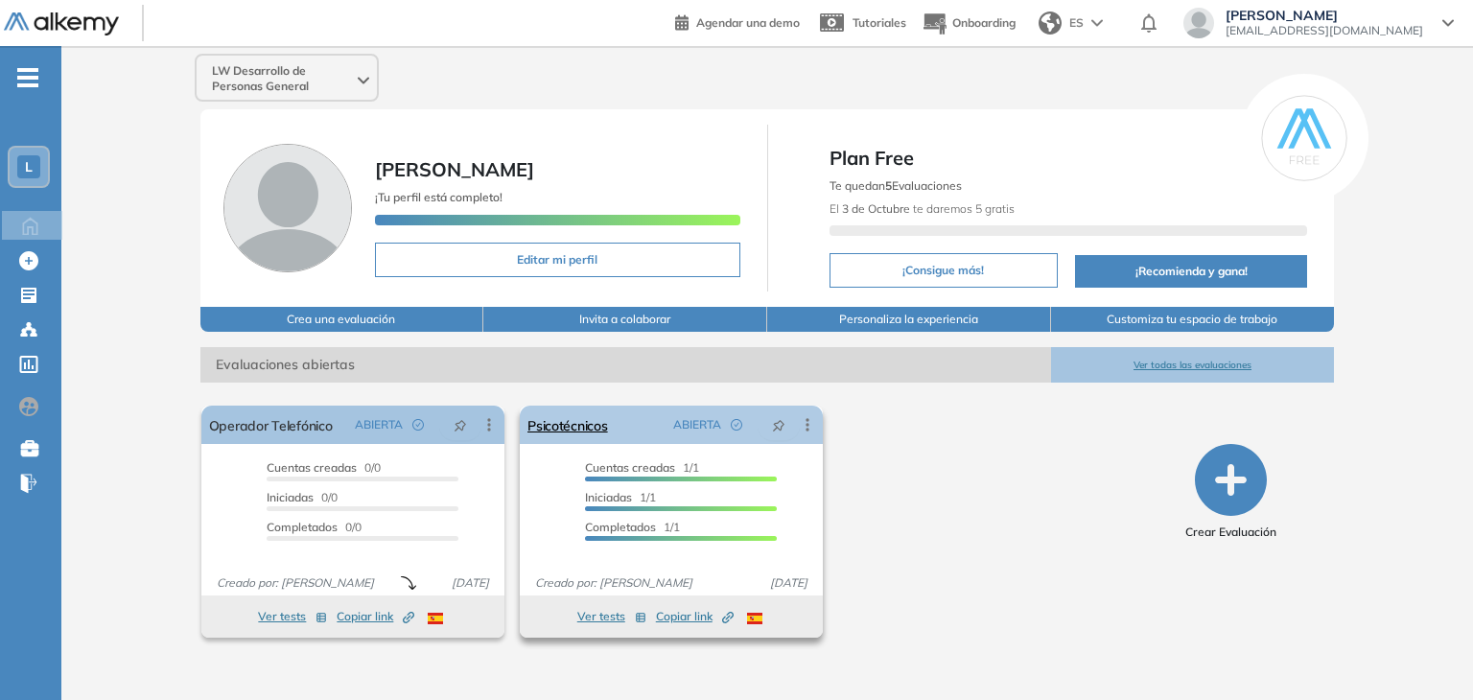
click at [808, 423] on icon at bounding box center [807, 425] width 3 height 12
click at [879, 440] on div "El proctoring será activado ¡Importante!: Los usuarios que ya realizaron la eva…" at bounding box center [672, 521] width 956 height 247
click at [567, 431] on link "Psicotécnicos" at bounding box center [567, 425] width 81 height 38
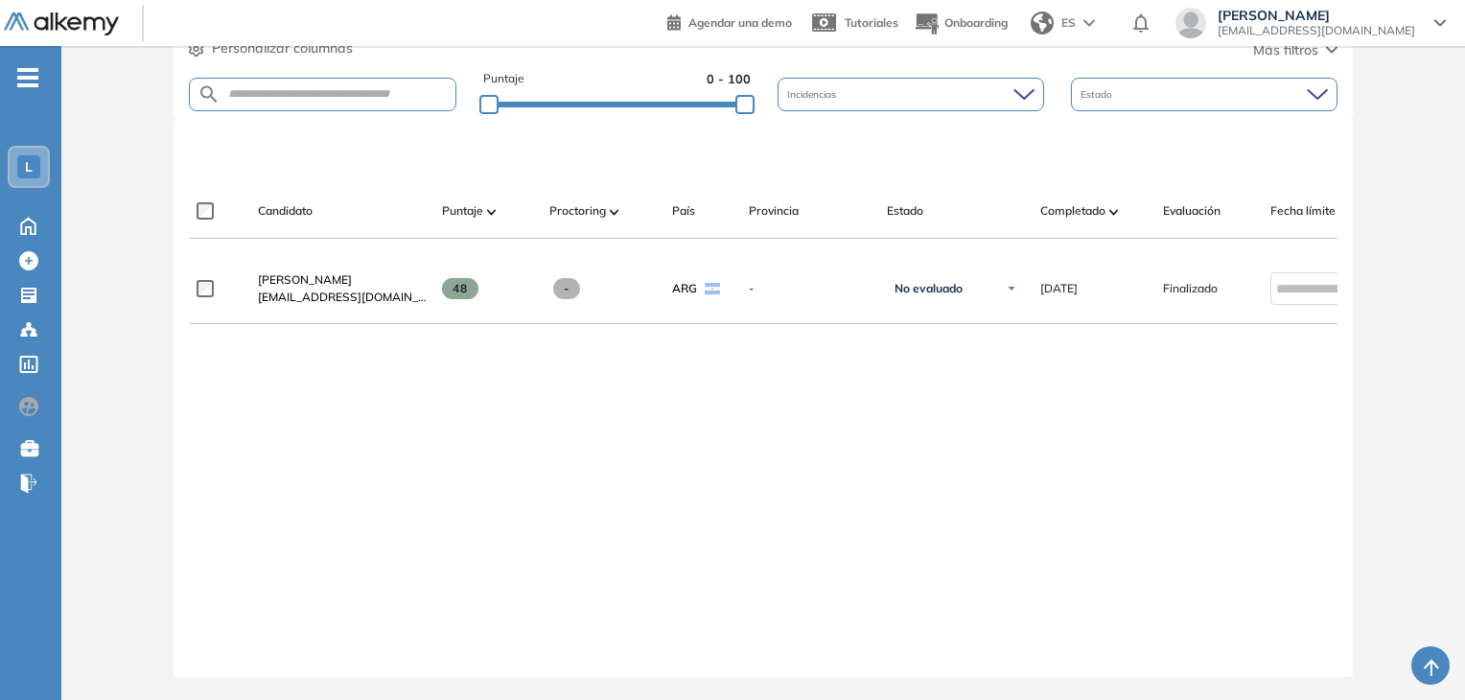
scroll to position [480, 0]
click at [488, 201] on span at bounding box center [492, 210] width 10 height 19
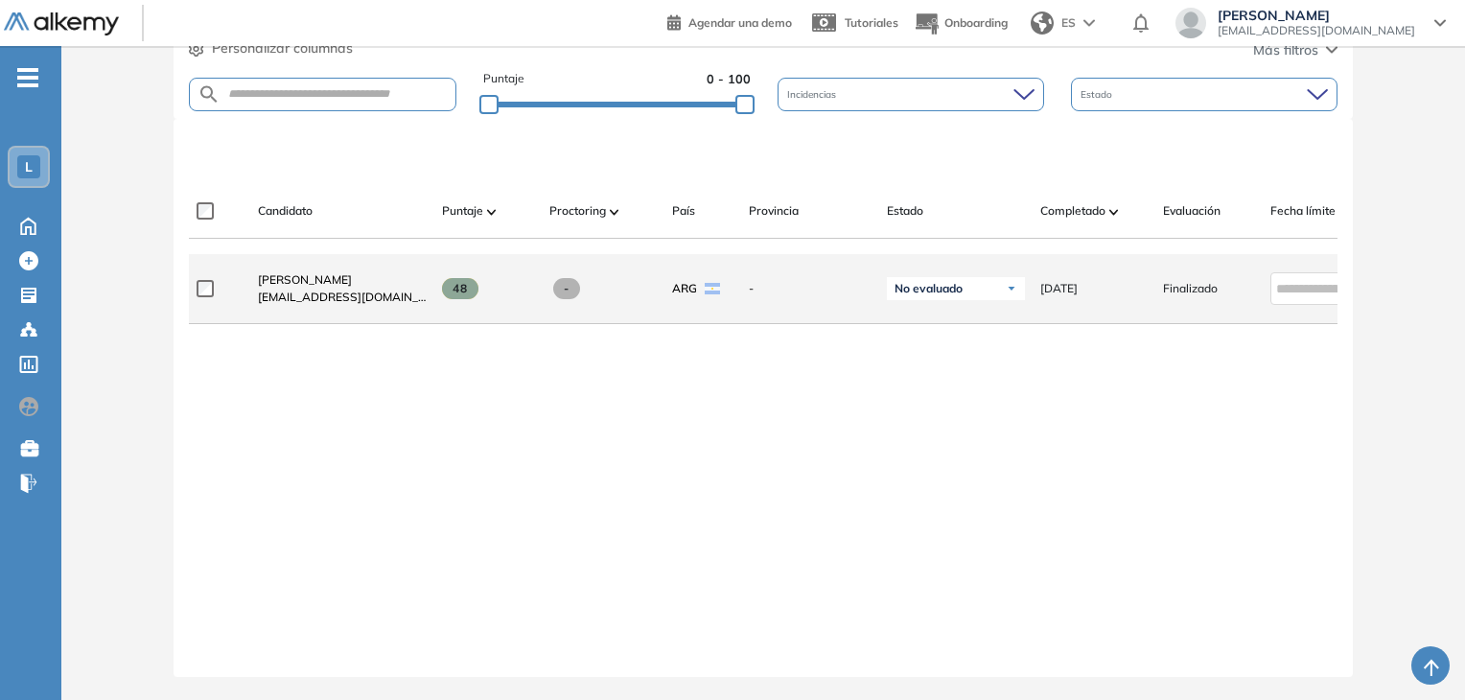
click at [1018, 282] on div "No evaluado" at bounding box center [956, 288] width 138 height 23
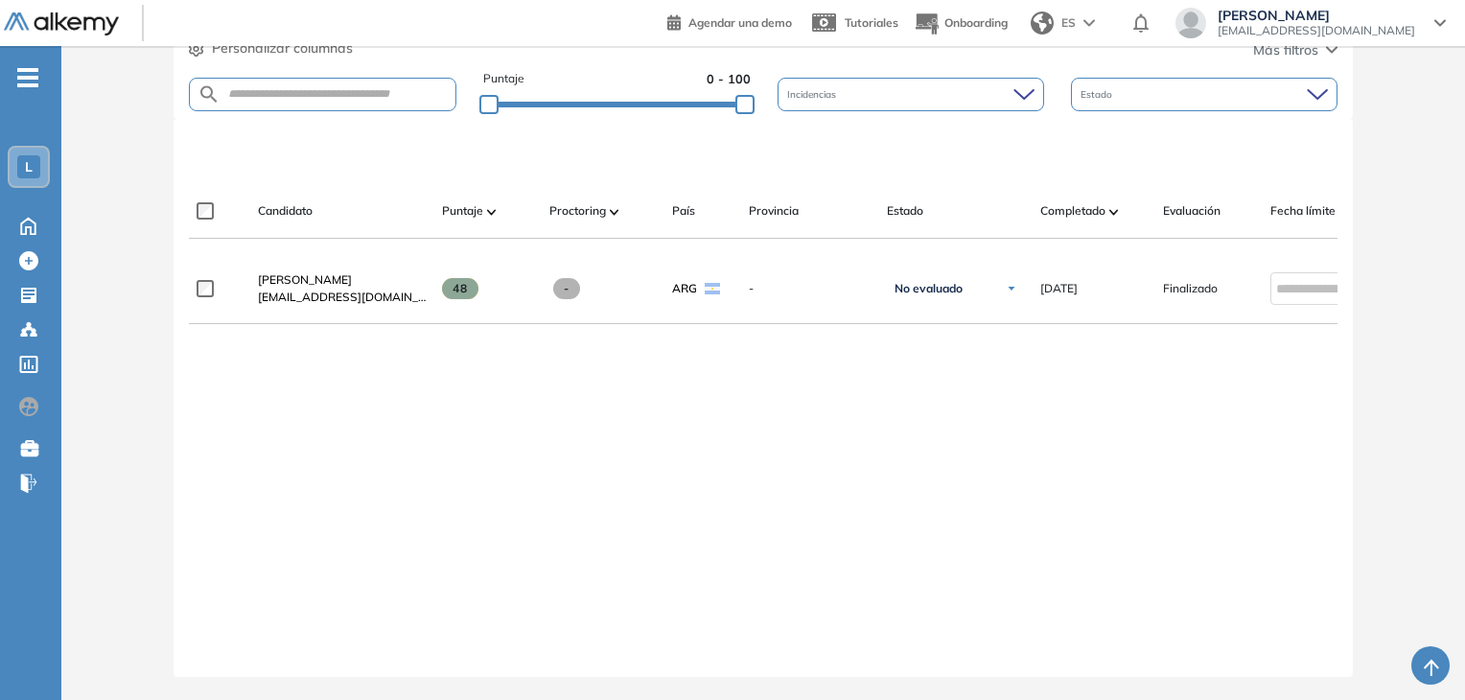
click at [1156, 397] on div "Luciano Valarin luchovalarin@hotmail.com 48 - ARG - No evaluado No evaluado Eva…" at bounding box center [764, 450] width 1150 height 392
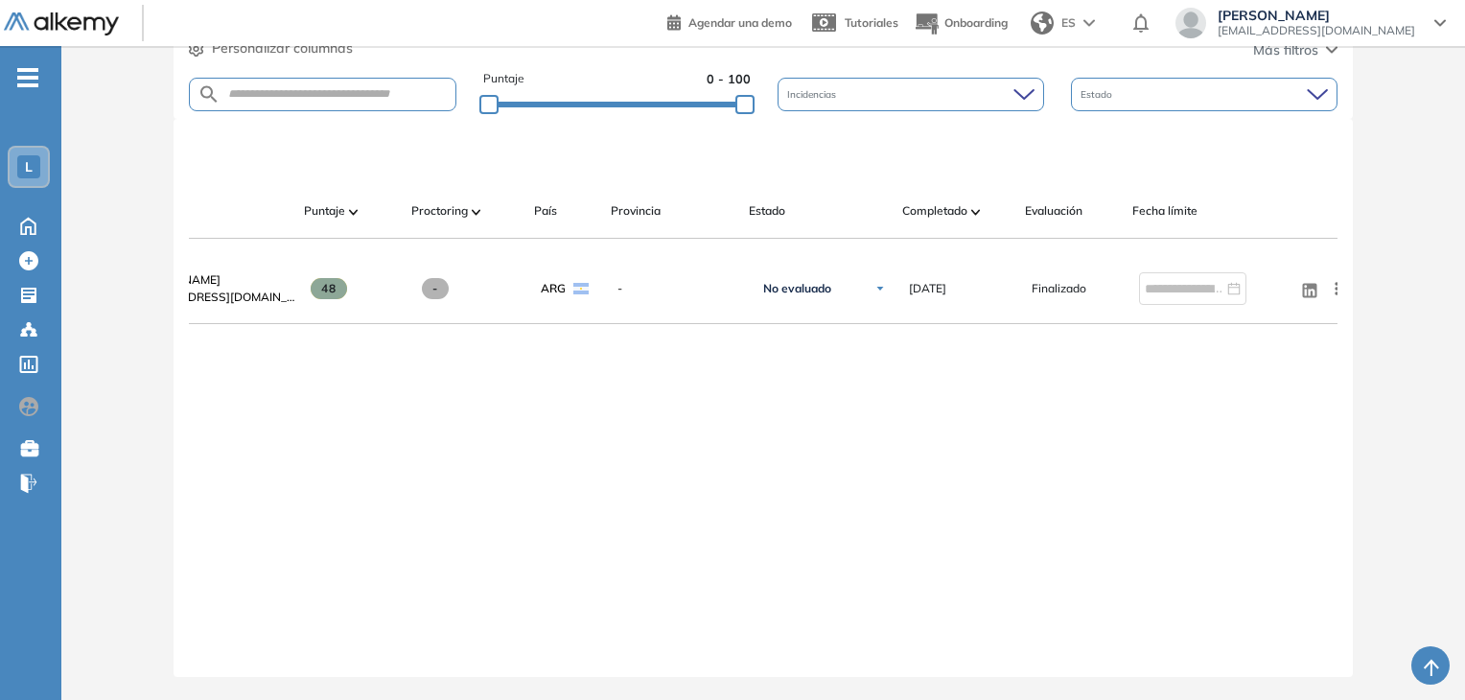
scroll to position [0, 138]
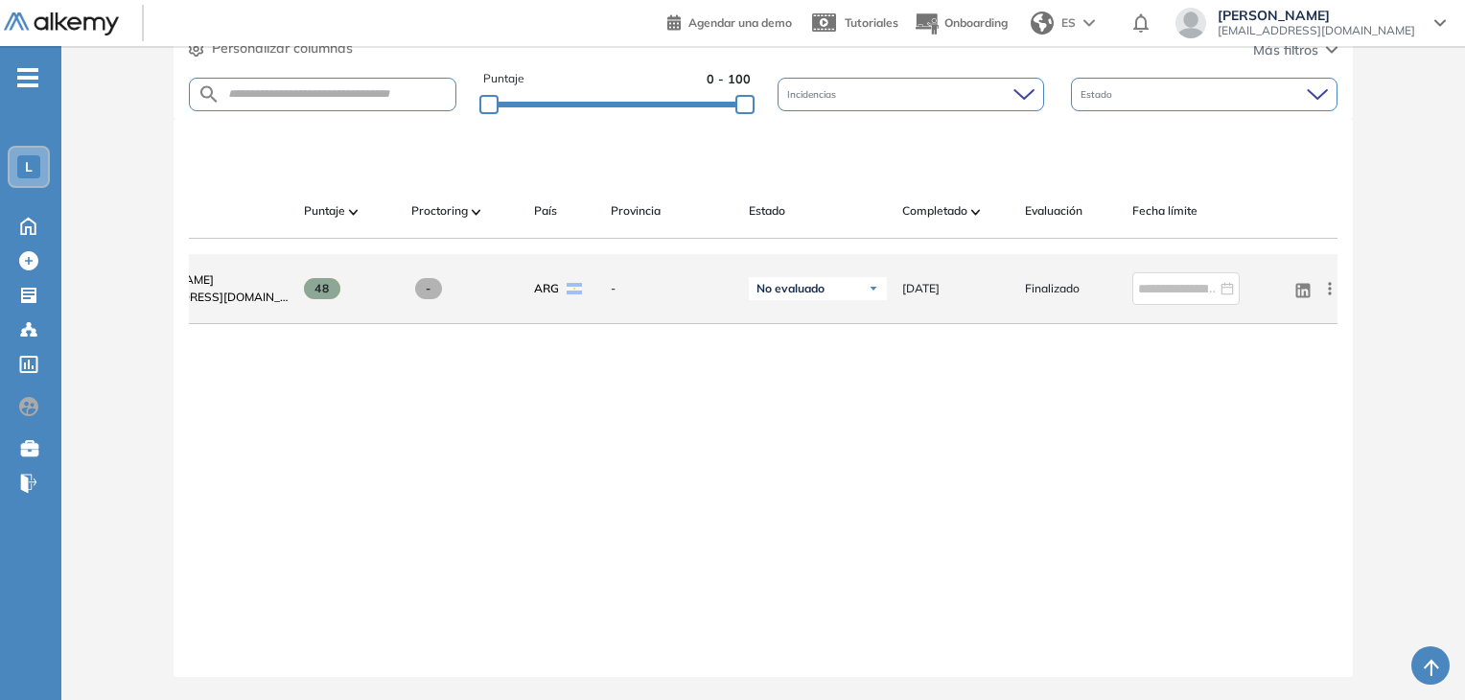
click at [1329, 285] on icon at bounding box center [1329, 288] width 3 height 12
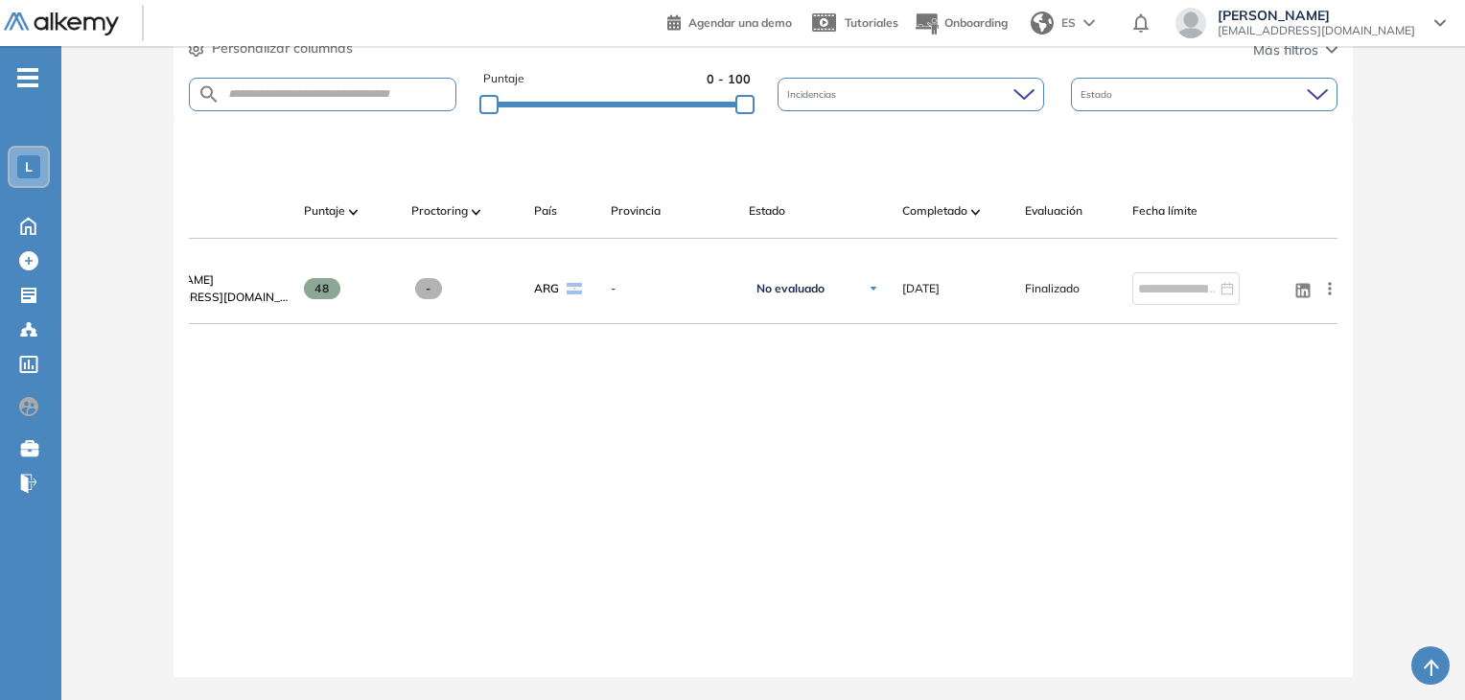
click at [917, 458] on div "Luciano Valarin luchovalarin@hotmail.com 48 - ARG - No evaluado No evaluado Eva…" at bounding box center [764, 450] width 1150 height 392
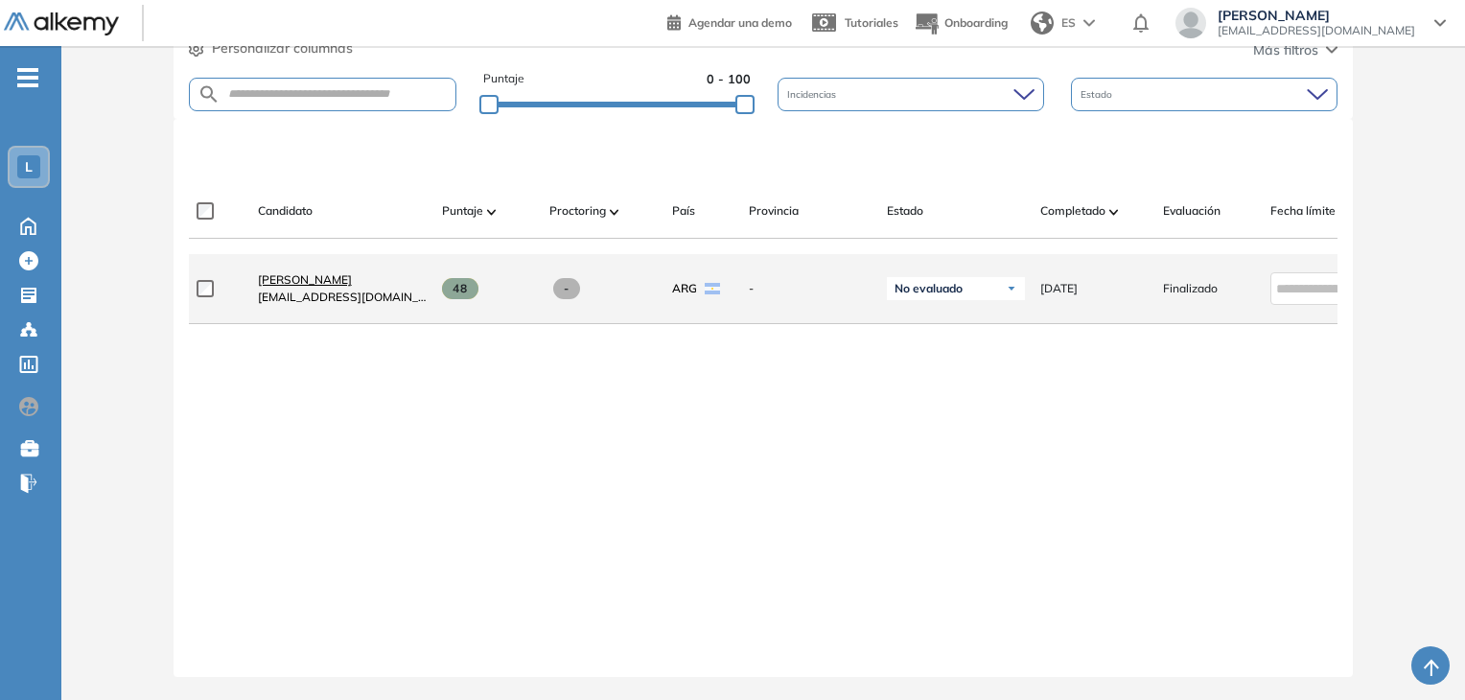
click at [305, 273] on span "Luciano Valarin" at bounding box center [305, 279] width 94 height 14
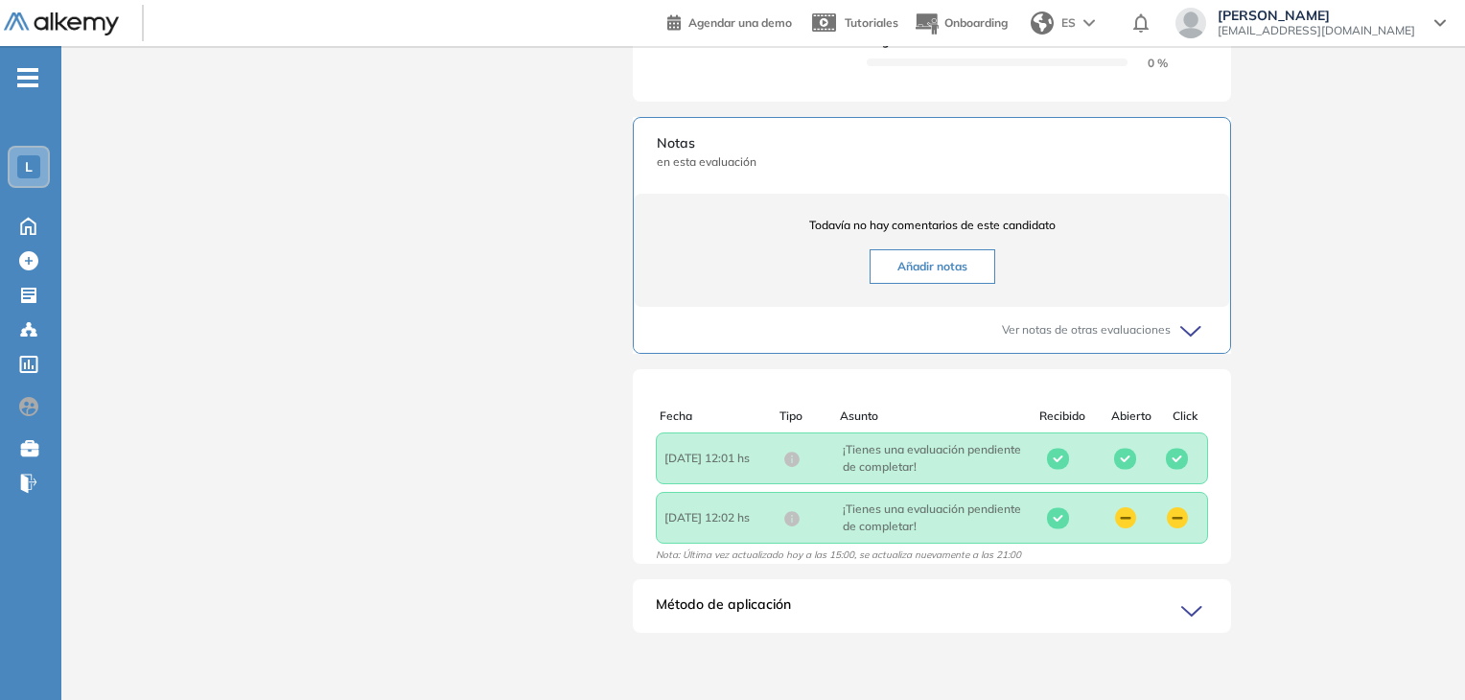
scroll to position [825, 0]
click at [1189, 603] on icon at bounding box center [1195, 610] width 27 height 27
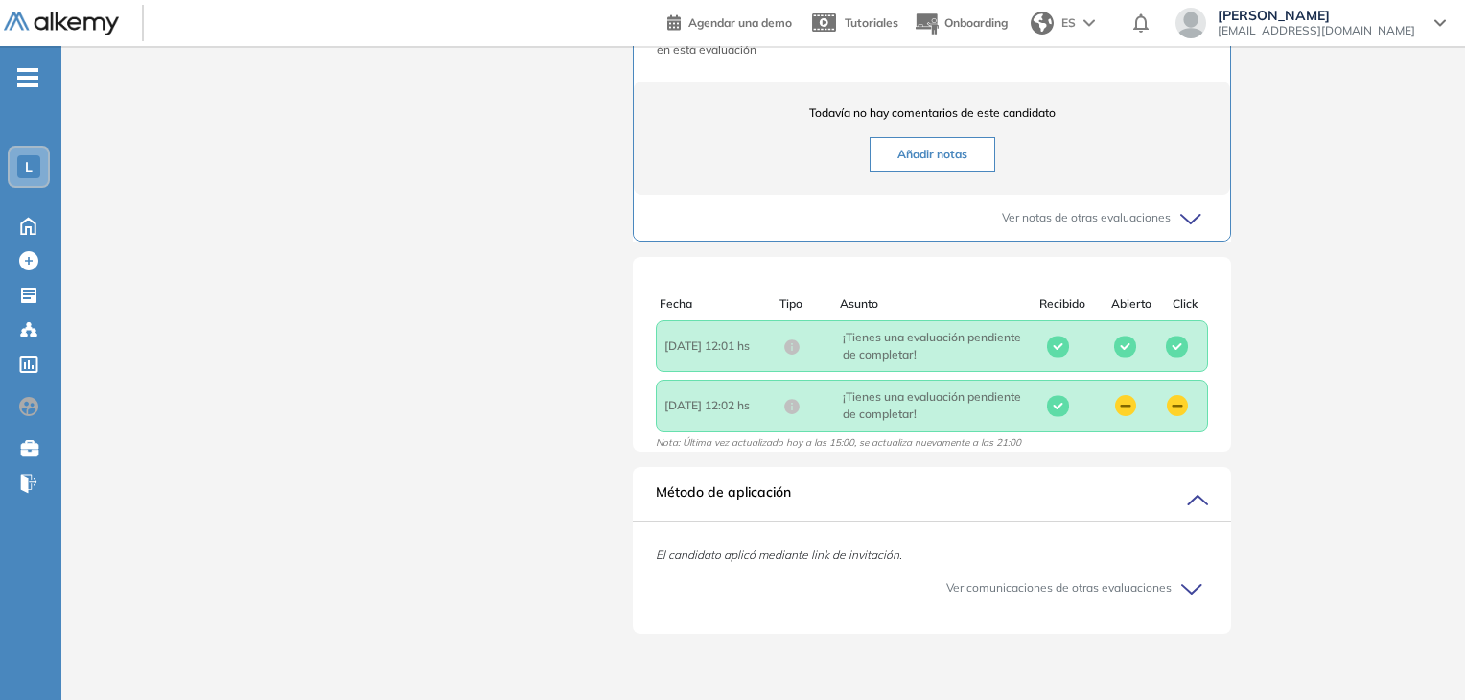
scroll to position [939, 0]
click at [1191, 589] on icon at bounding box center [1192, 586] width 19 height 9
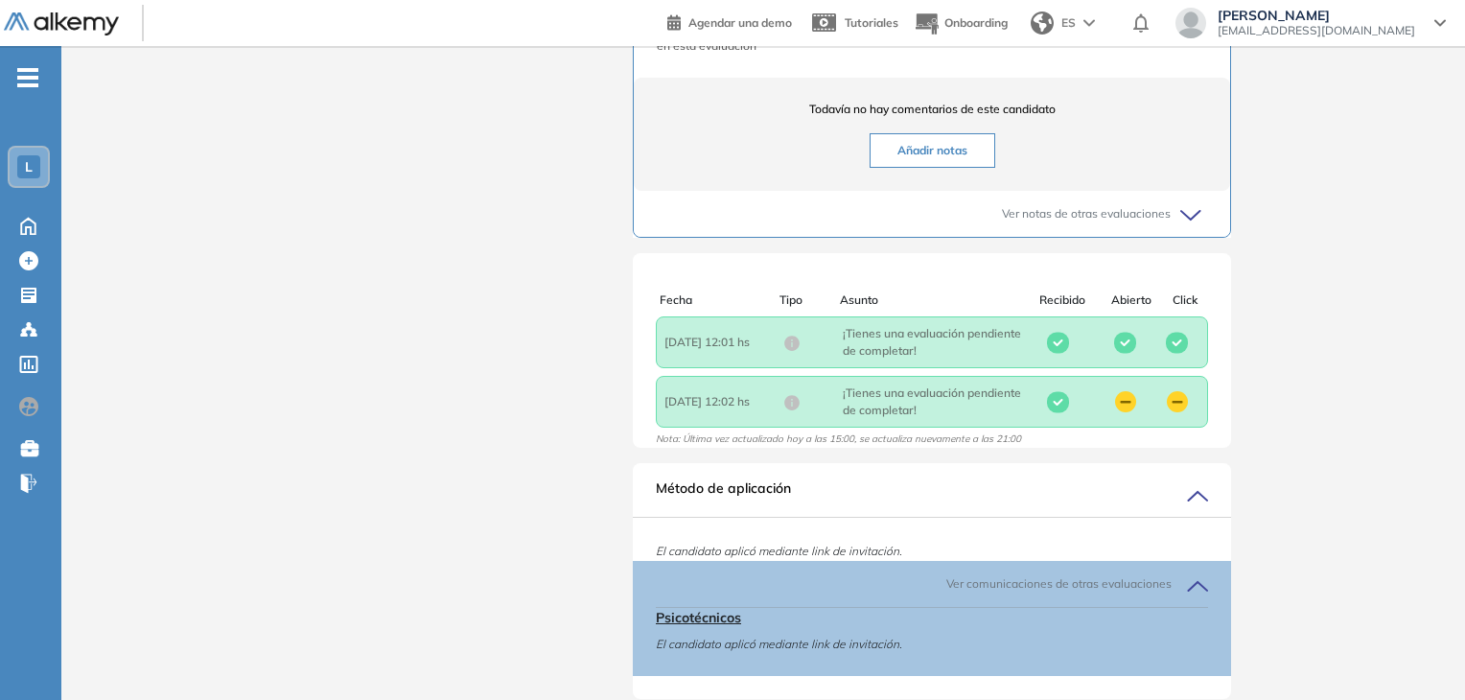
click at [1191, 589] on icon at bounding box center [1197, 586] width 19 height 9
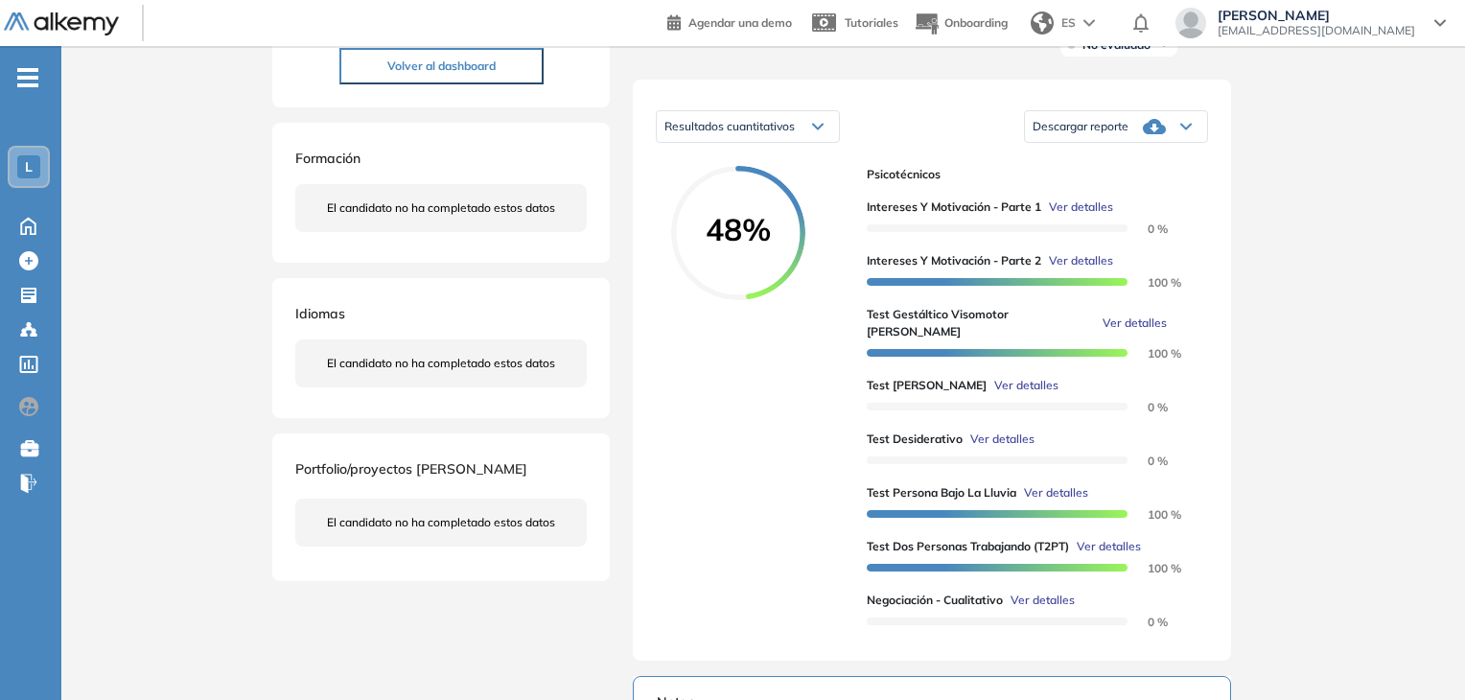
scroll to position [293, 0]
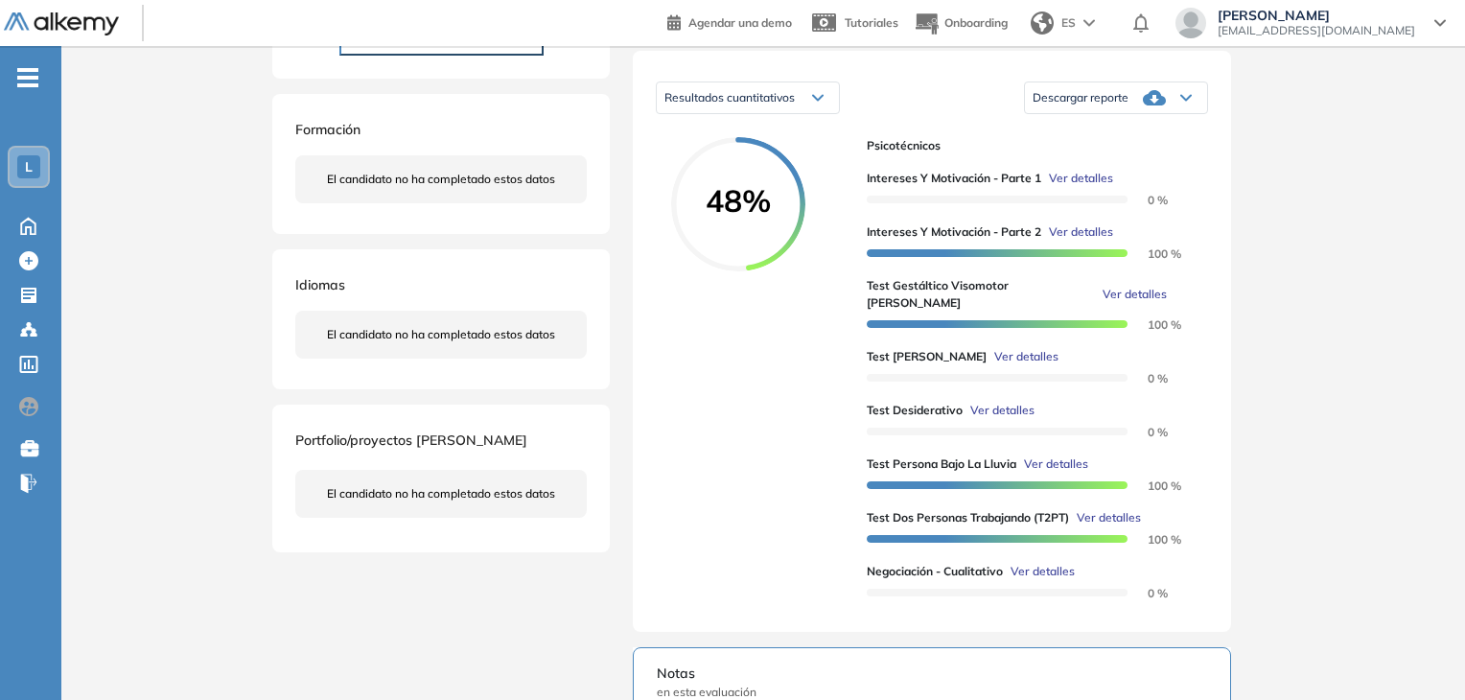
click at [1191, 102] on icon at bounding box center [1187, 98] width 12 height 8
click at [1321, 188] on div "Inicio Alkymetrics Evaluaciones Dashboard Candidato Duración : 00:00:00 Cantida…" at bounding box center [763, 550] width 1404 height 1592
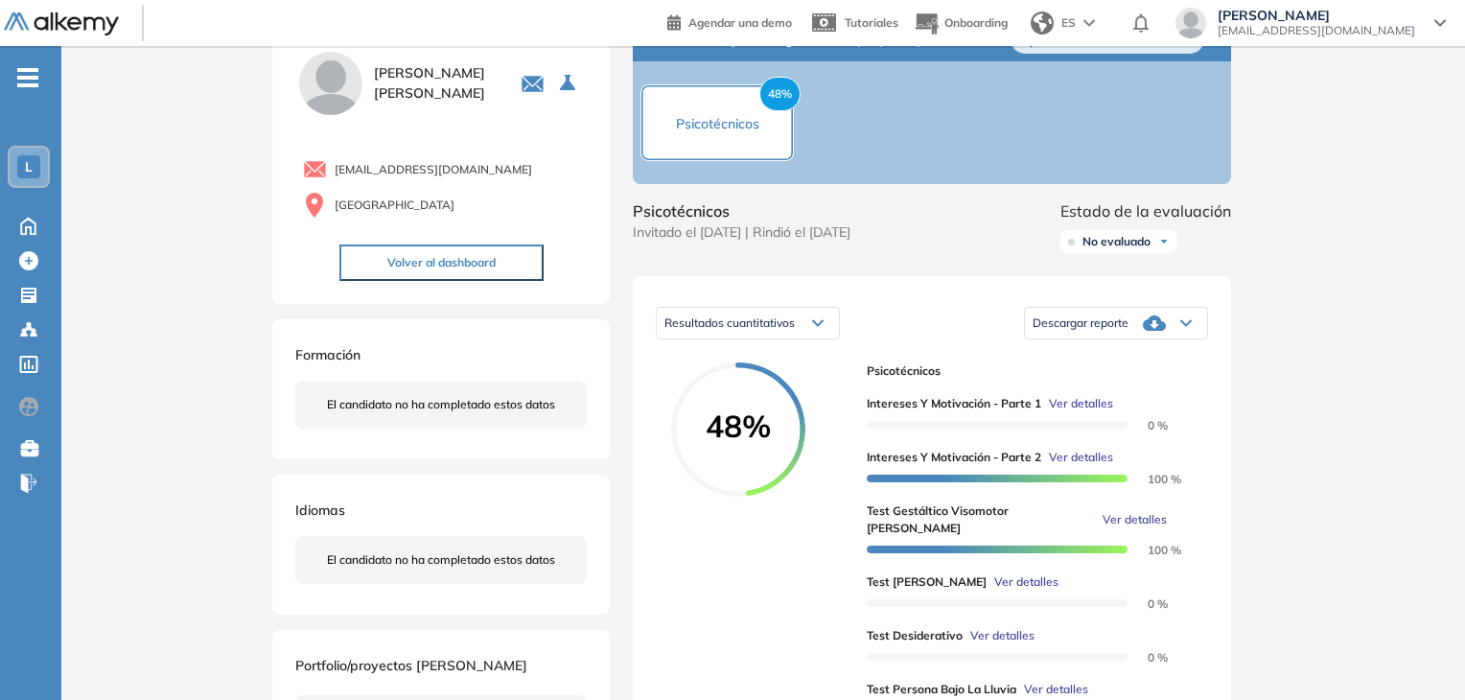
scroll to position [0, 0]
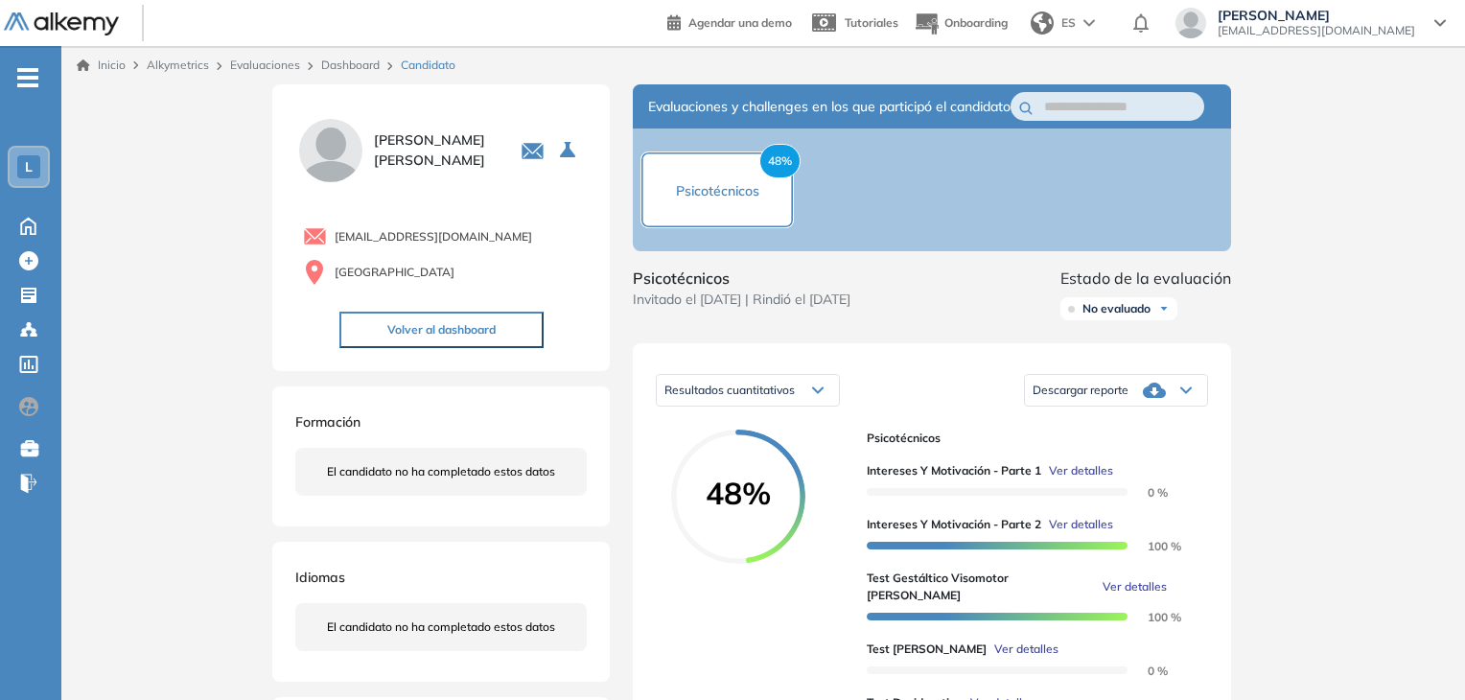
click at [34, 173] on div "L" at bounding box center [28, 166] width 23 height 23
click at [23, 228] on icon at bounding box center [29, 224] width 34 height 23
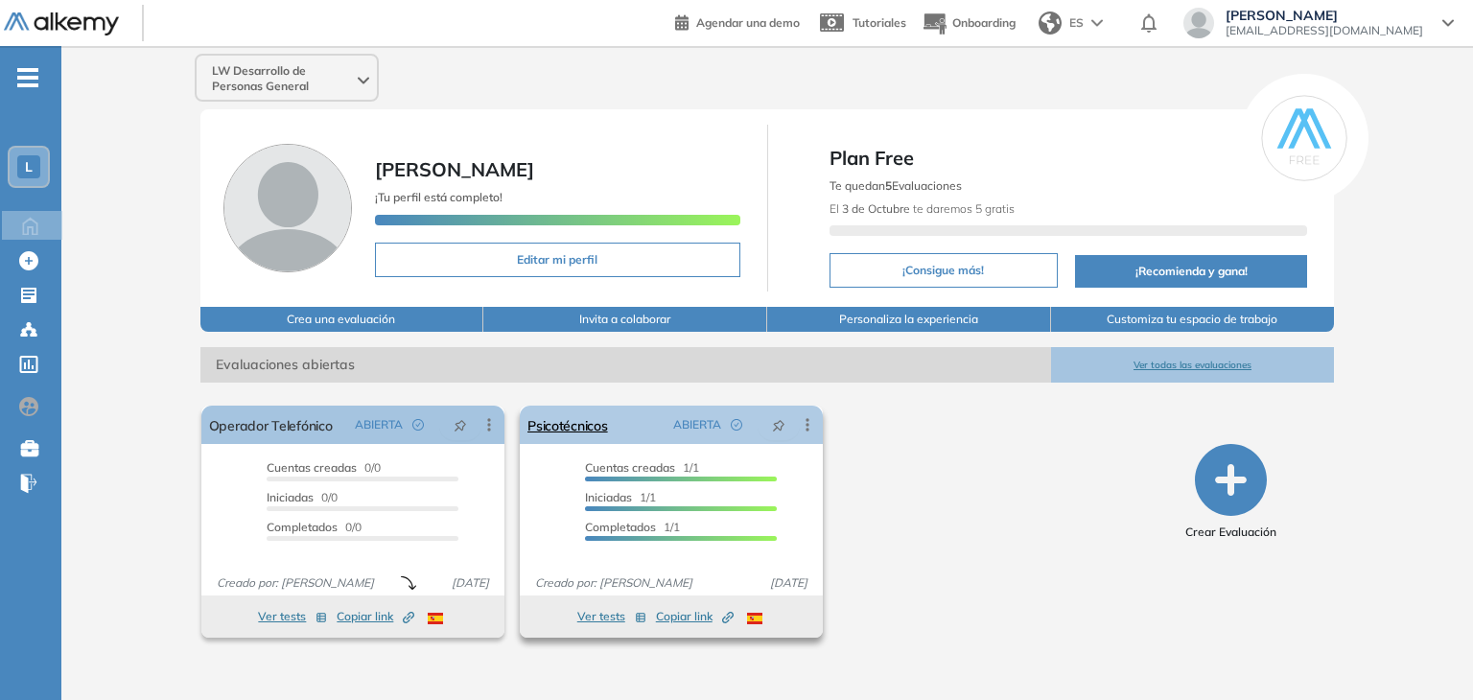
click at [804, 421] on icon at bounding box center [807, 424] width 19 height 19
click at [576, 428] on link "Psicotécnicos" at bounding box center [567, 425] width 81 height 38
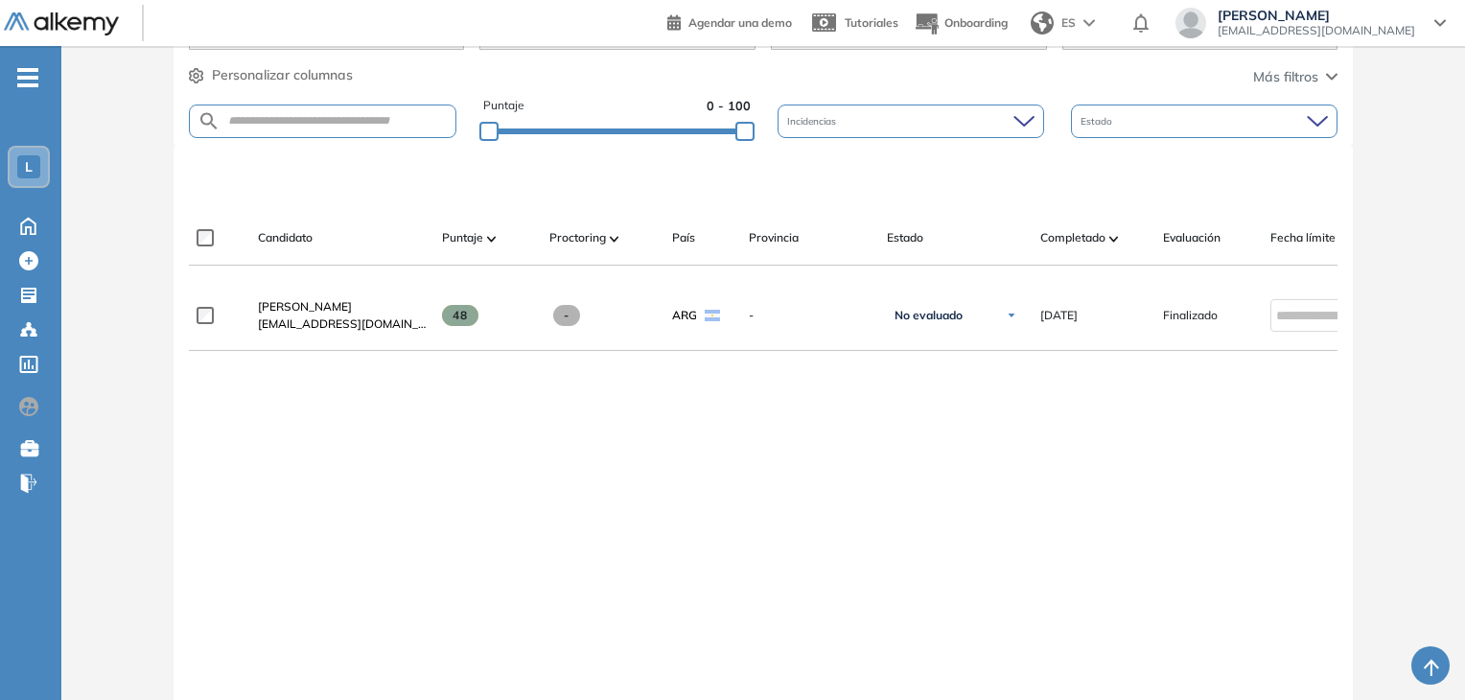
scroll to position [480, 0]
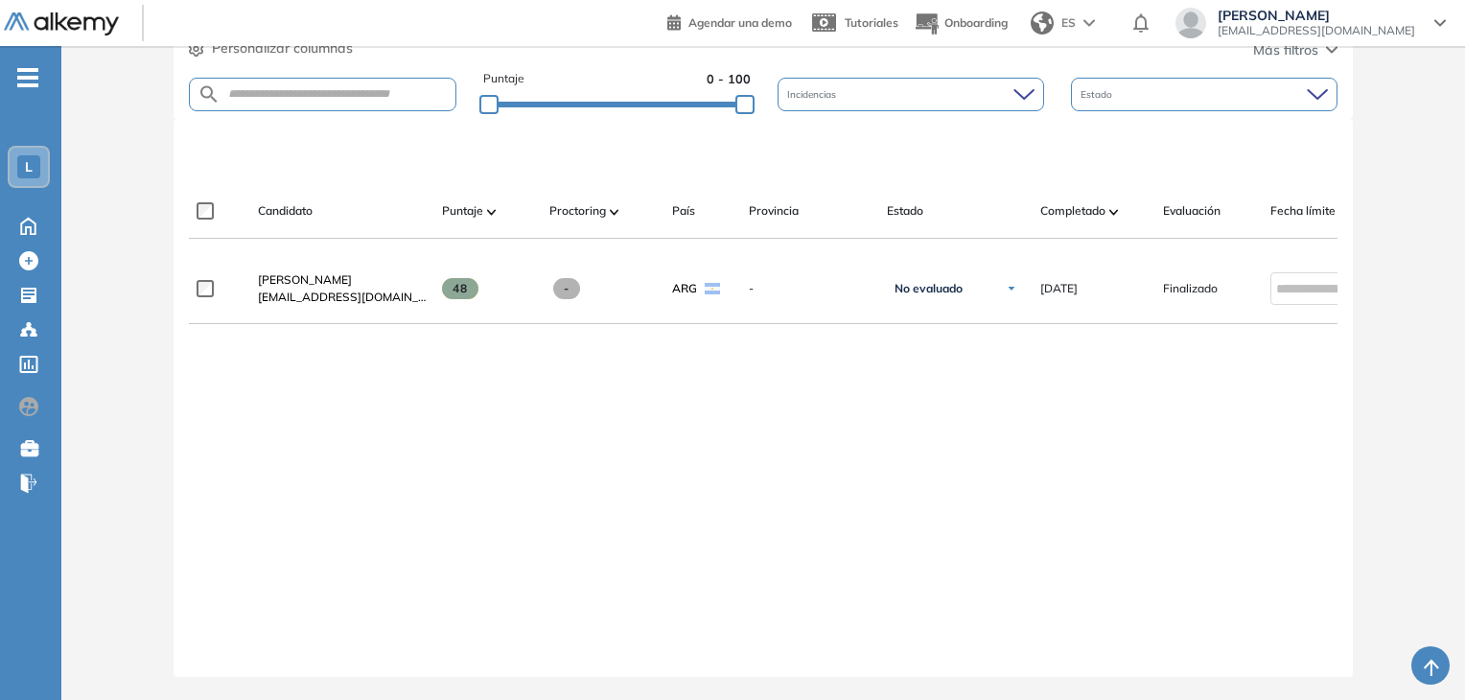
drag, startPoint x: 1020, startPoint y: 238, endPoint x: 1207, endPoint y: 242, distance: 186.1
click at [1207, 242] on div at bounding box center [764, 246] width 1150 height 15
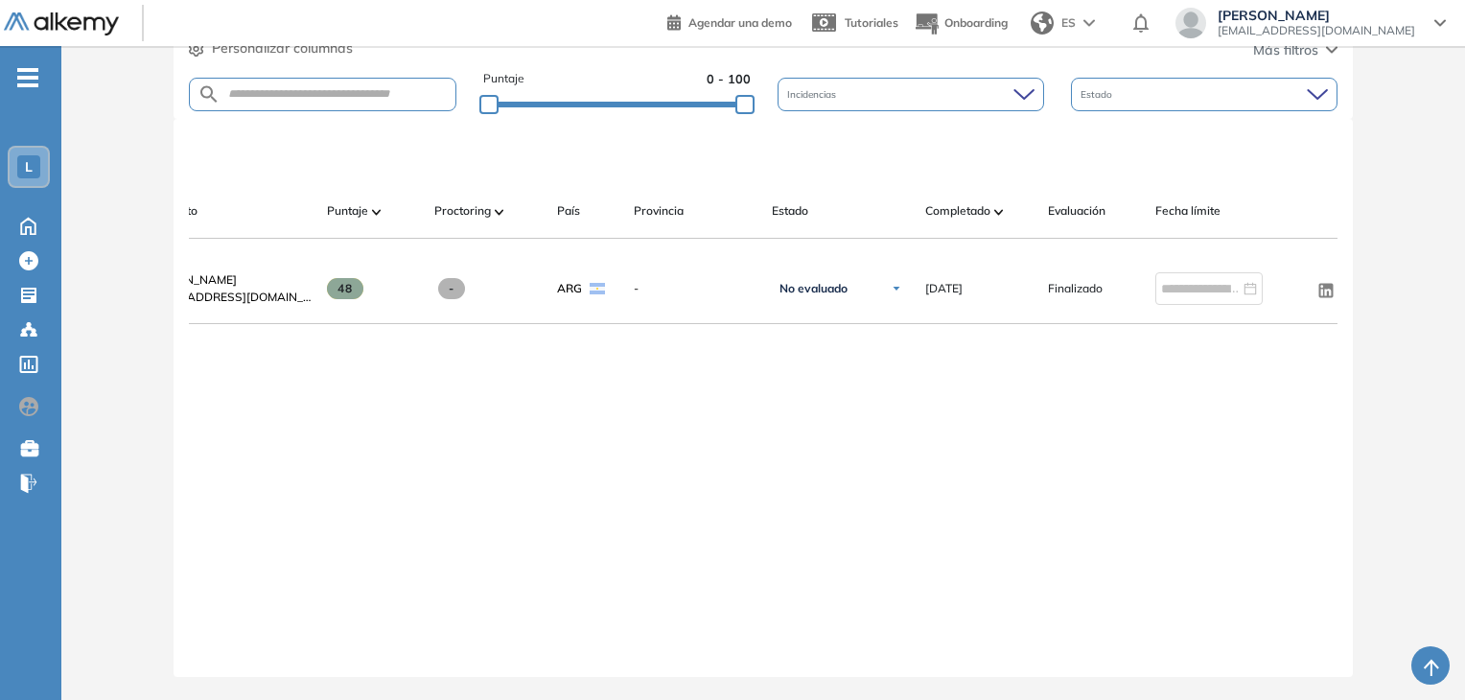
scroll to position [0, 138]
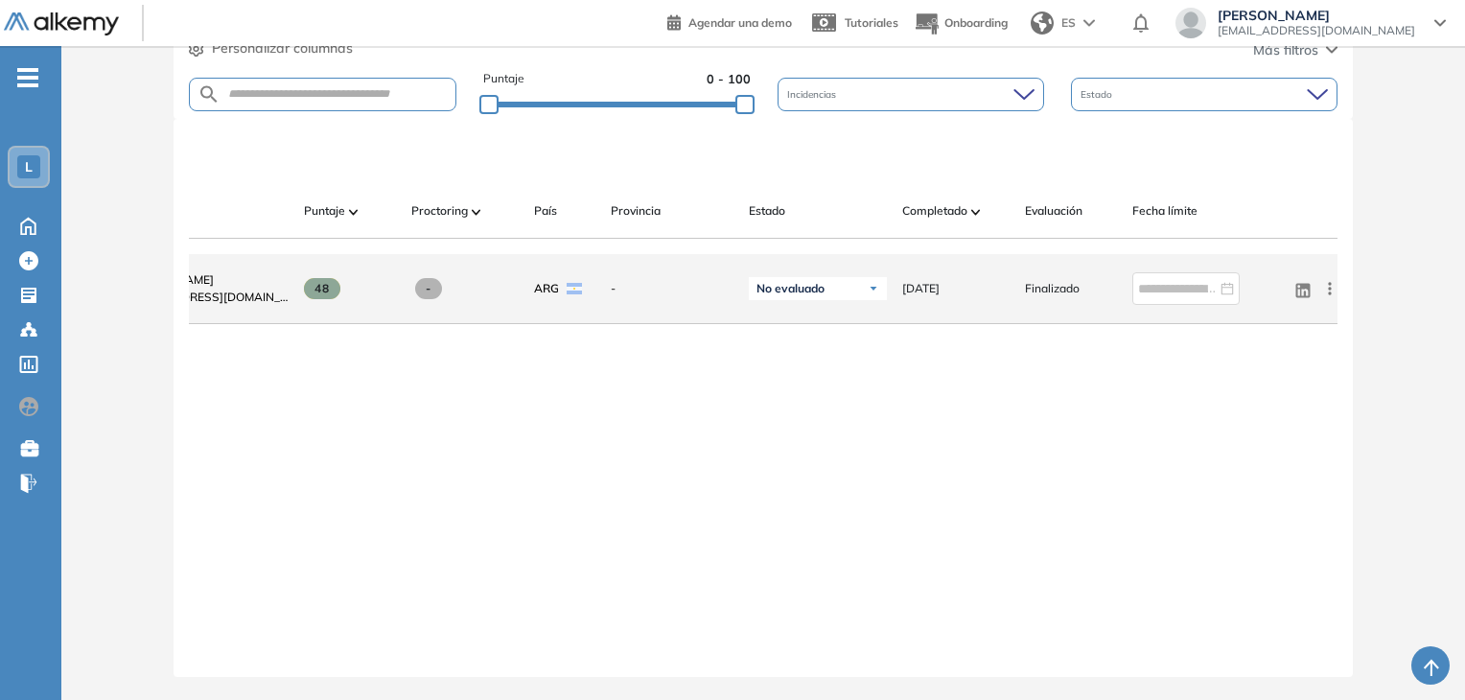
click at [1325, 284] on icon at bounding box center [1330, 288] width 19 height 19
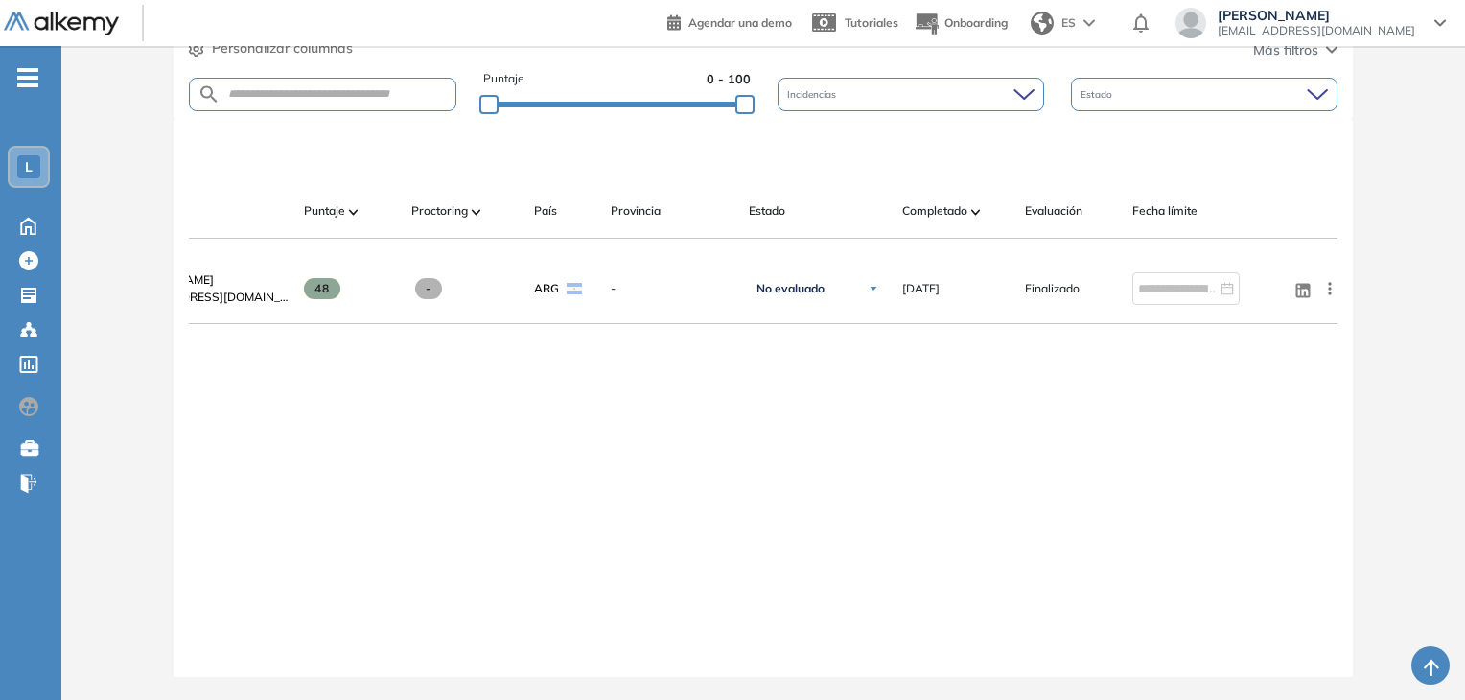
click at [786, 459] on div "Luciano Valarin luchovalarin@hotmail.com 48 - ARG - No evaluado No evaluado Eva…" at bounding box center [764, 450] width 1150 height 392
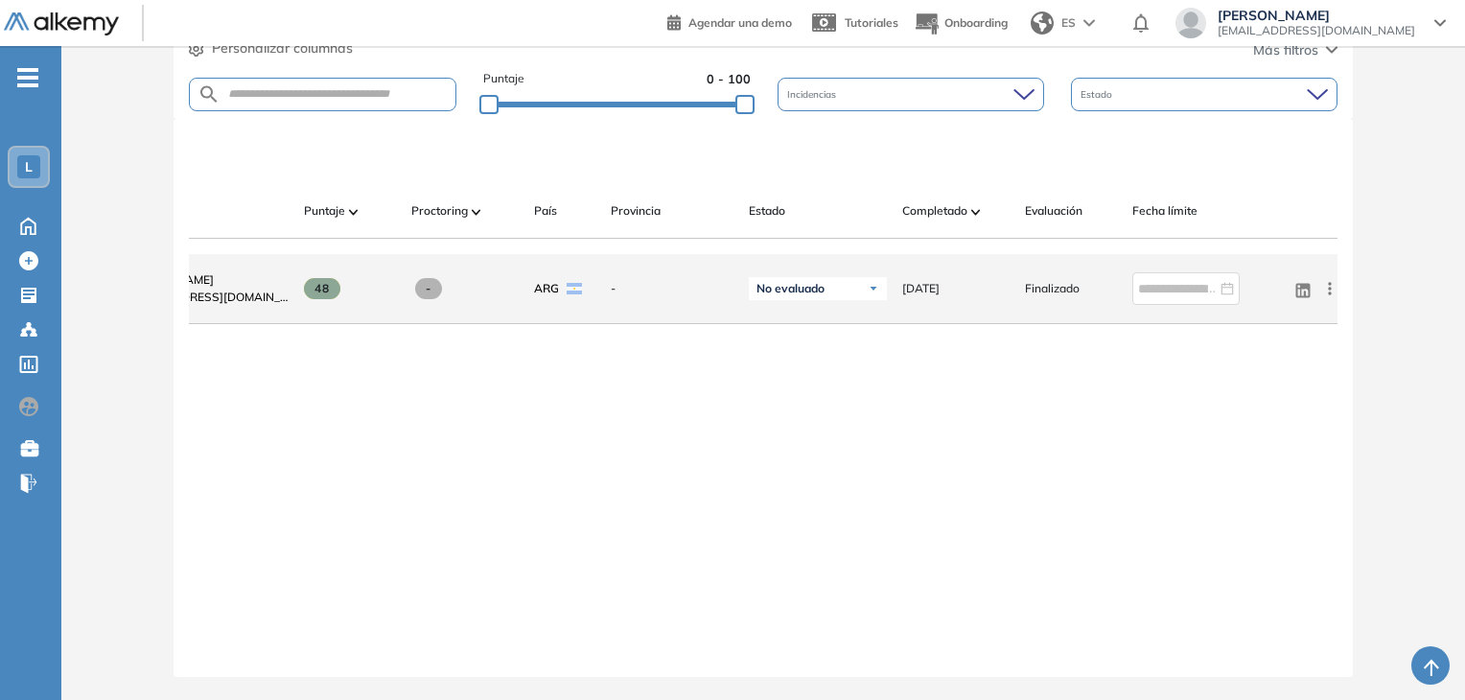
click at [872, 283] on img at bounding box center [874, 289] width 12 height 12
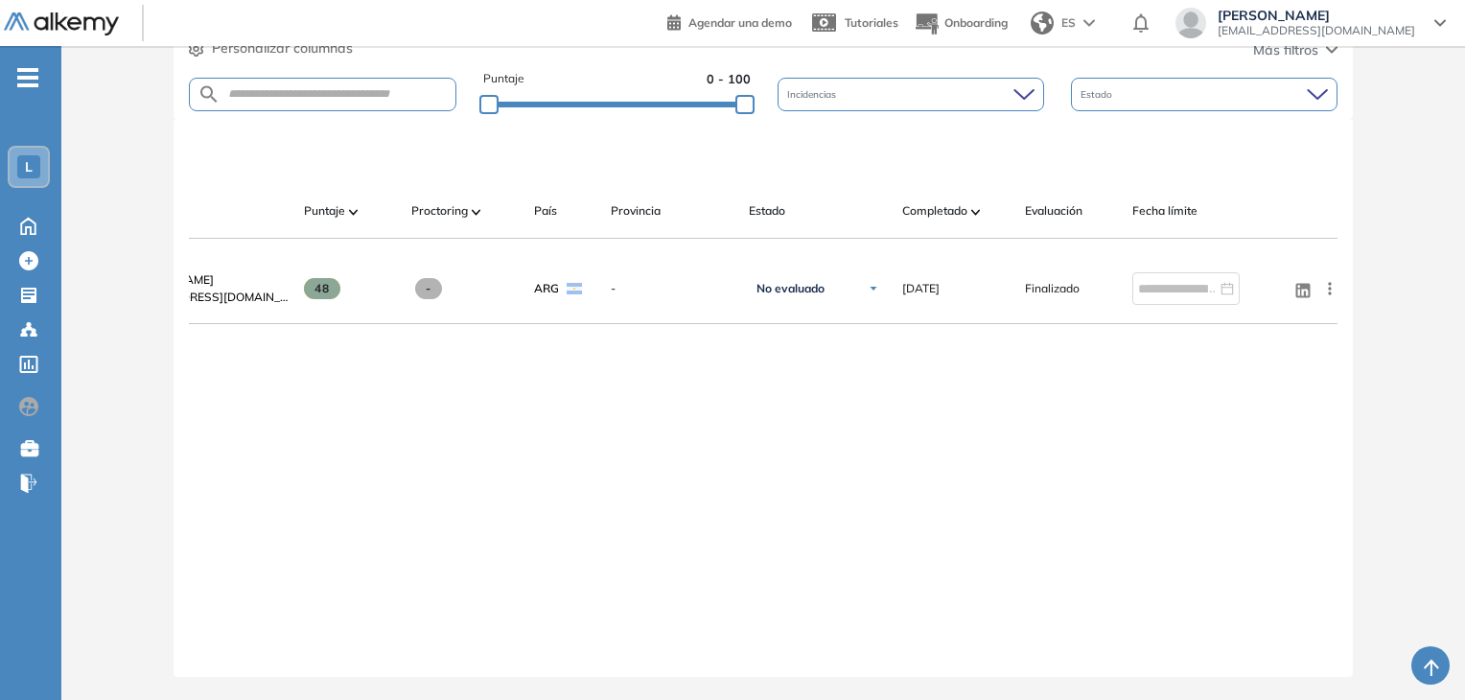
click at [552, 440] on div "Luciano Valarin luchovalarin@hotmail.com 48 - ARG - No evaluado No evaluado Eva…" at bounding box center [764, 450] width 1150 height 392
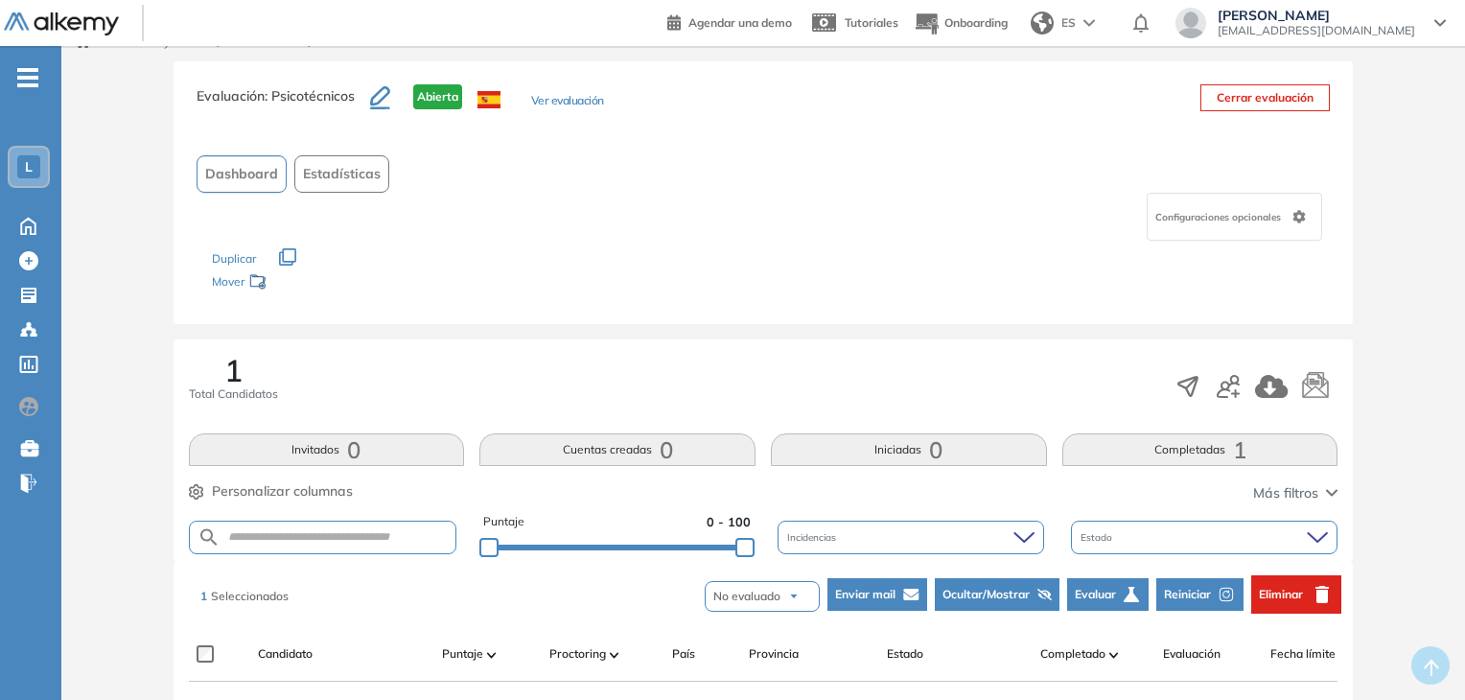
scroll to position [0, 0]
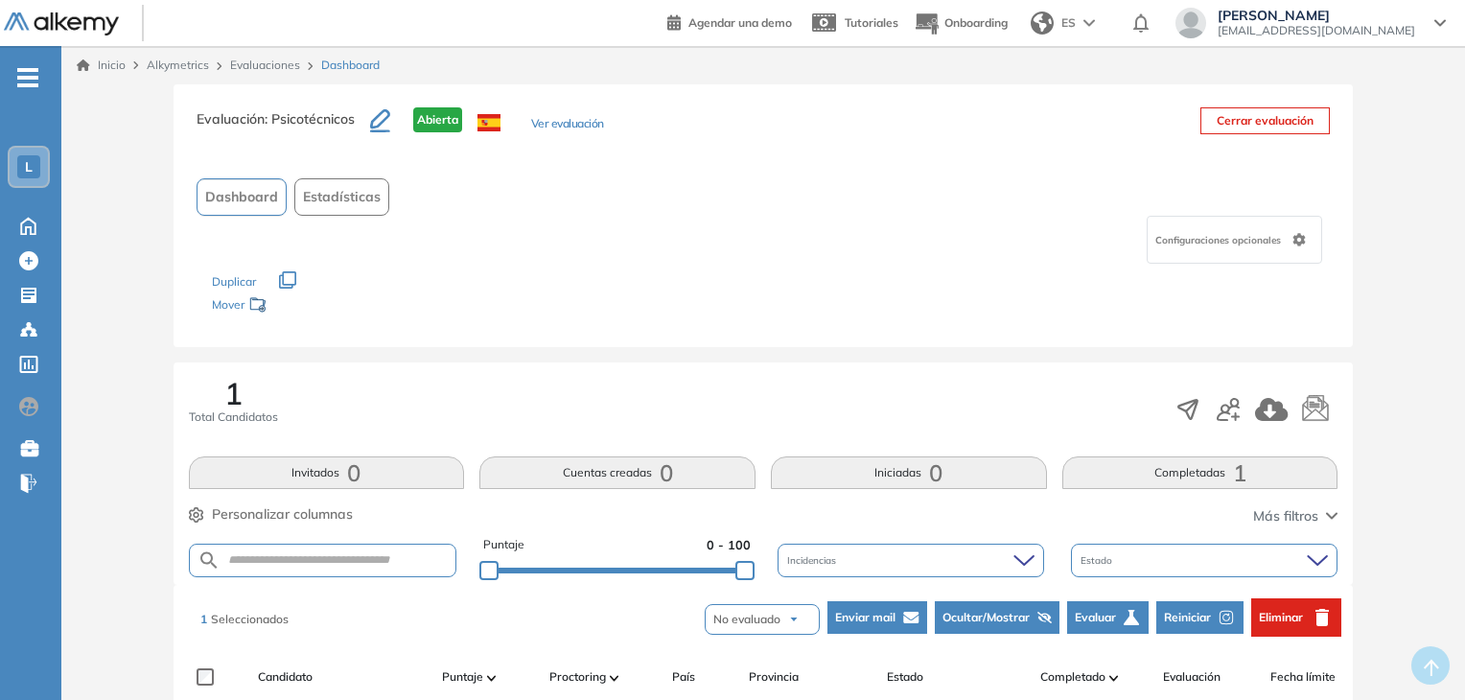
click at [1261, 243] on span "Configuraciones opcionales" at bounding box center [1220, 240] width 129 height 14
click at [1327, 159] on div "Evaluación : Psicotécnicos Abierta Ver evaluación Cerrar evaluación Dashboard E…" at bounding box center [764, 215] width 1181 height 263
